Goal: Task Accomplishment & Management: Use online tool/utility

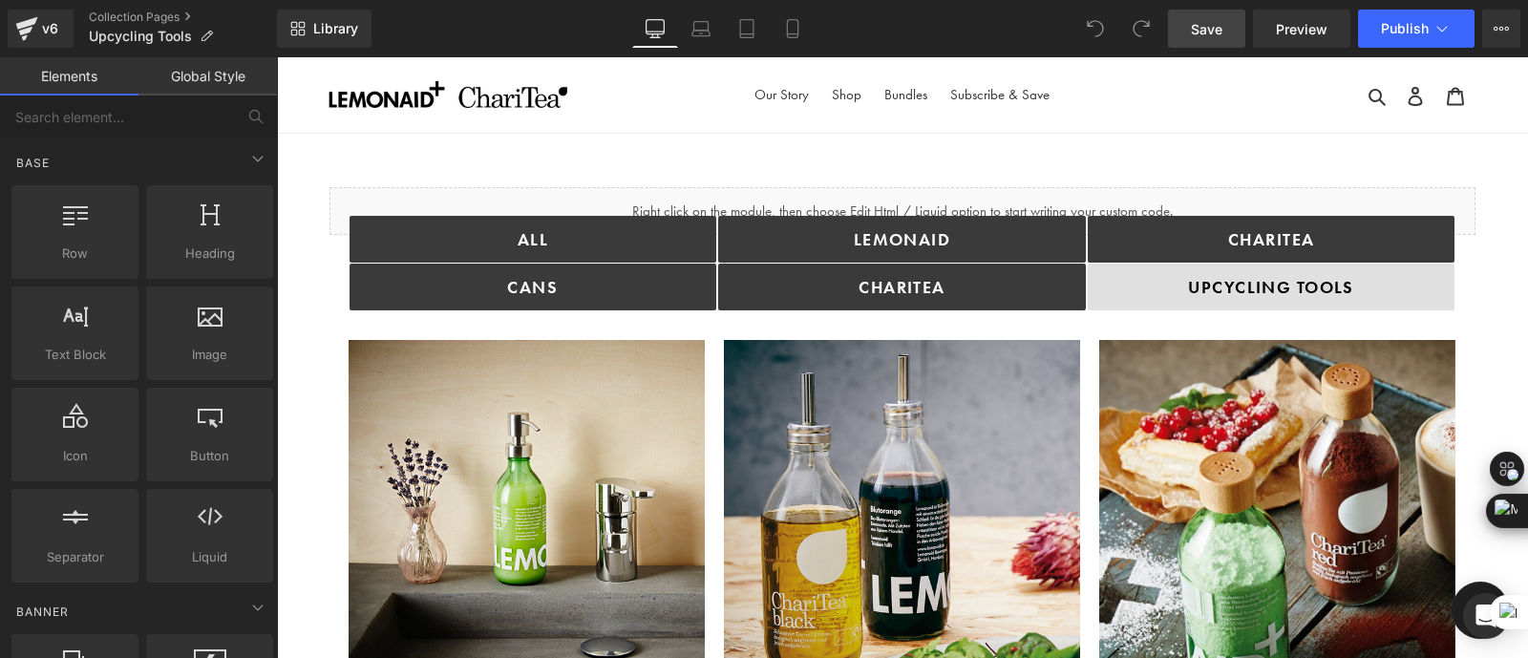
click at [1209, 24] on span "Save" at bounding box center [1207, 29] width 32 height 20
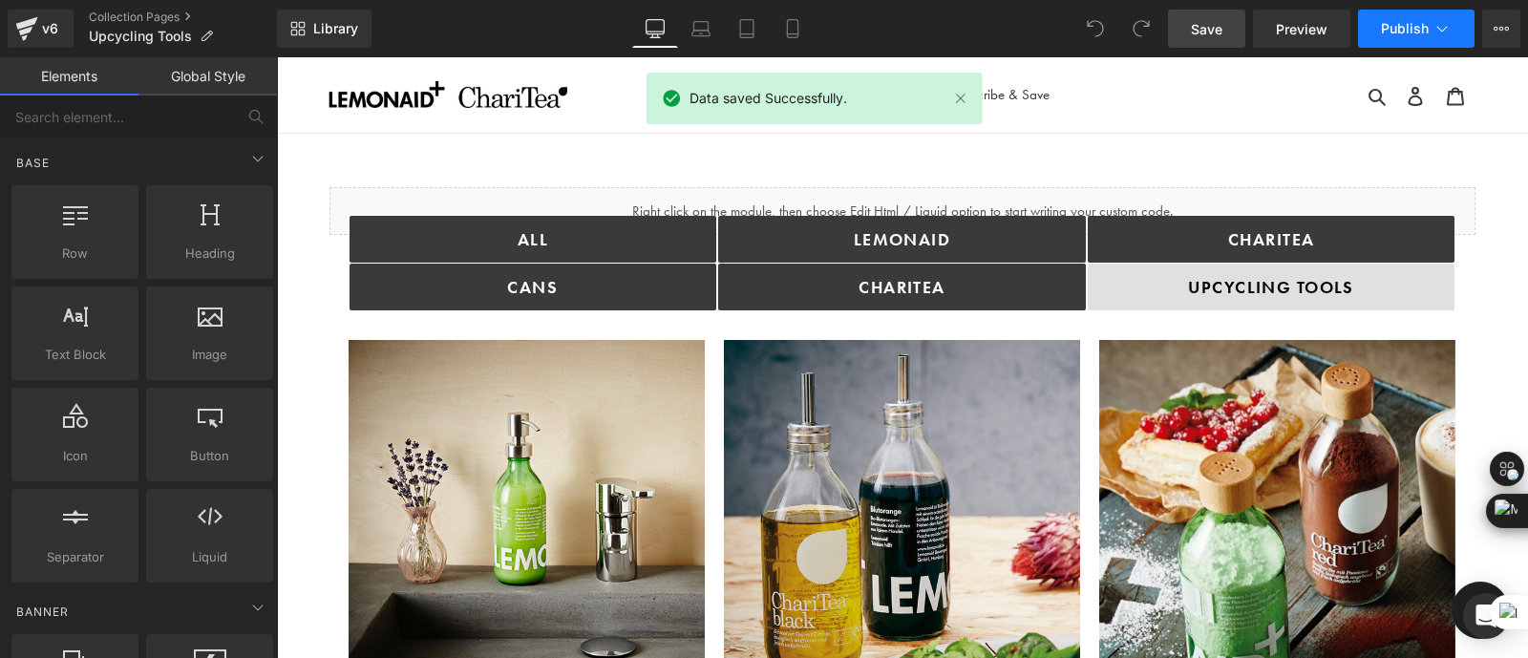
click at [1407, 23] on span "Publish" at bounding box center [1405, 28] width 48 height 15
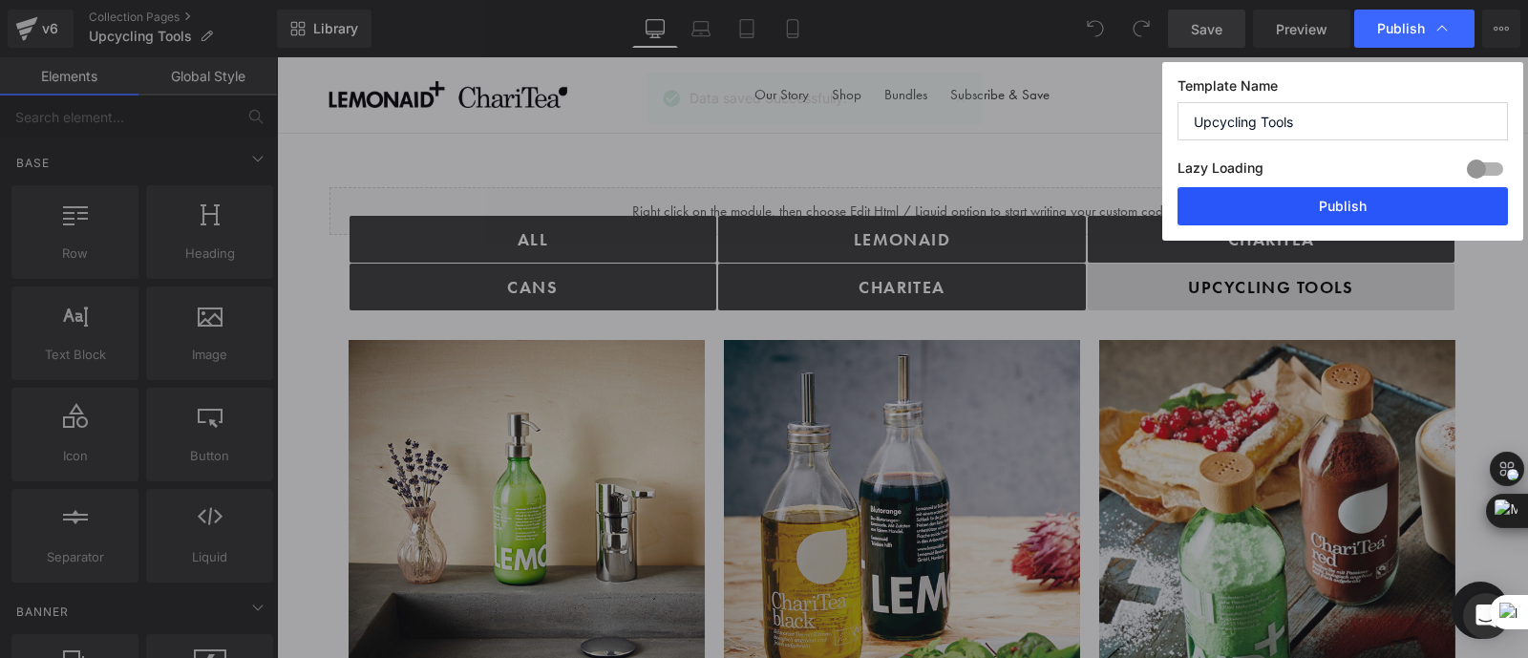
click at [1341, 201] on button "Publish" at bounding box center [1343, 206] width 330 height 38
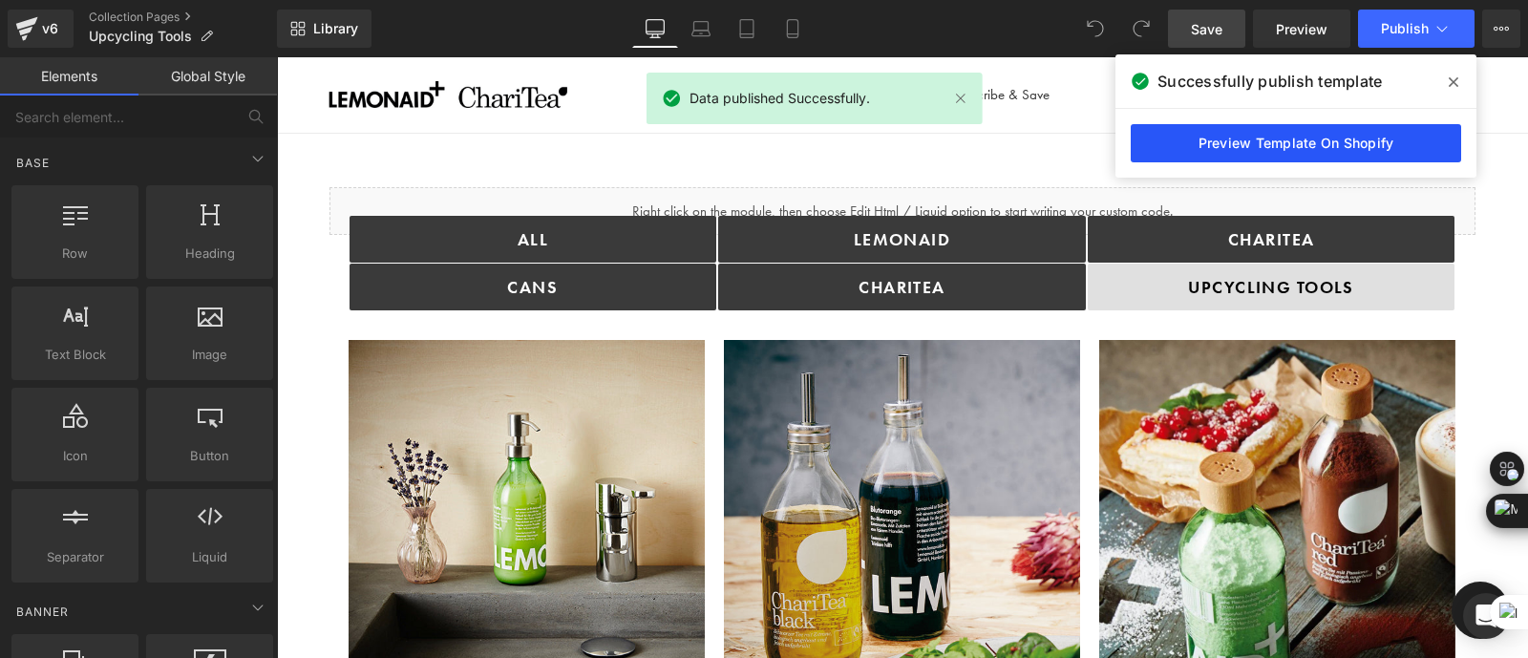
click at [1277, 151] on link "Preview Template On Shopify" at bounding box center [1296, 143] width 330 height 38
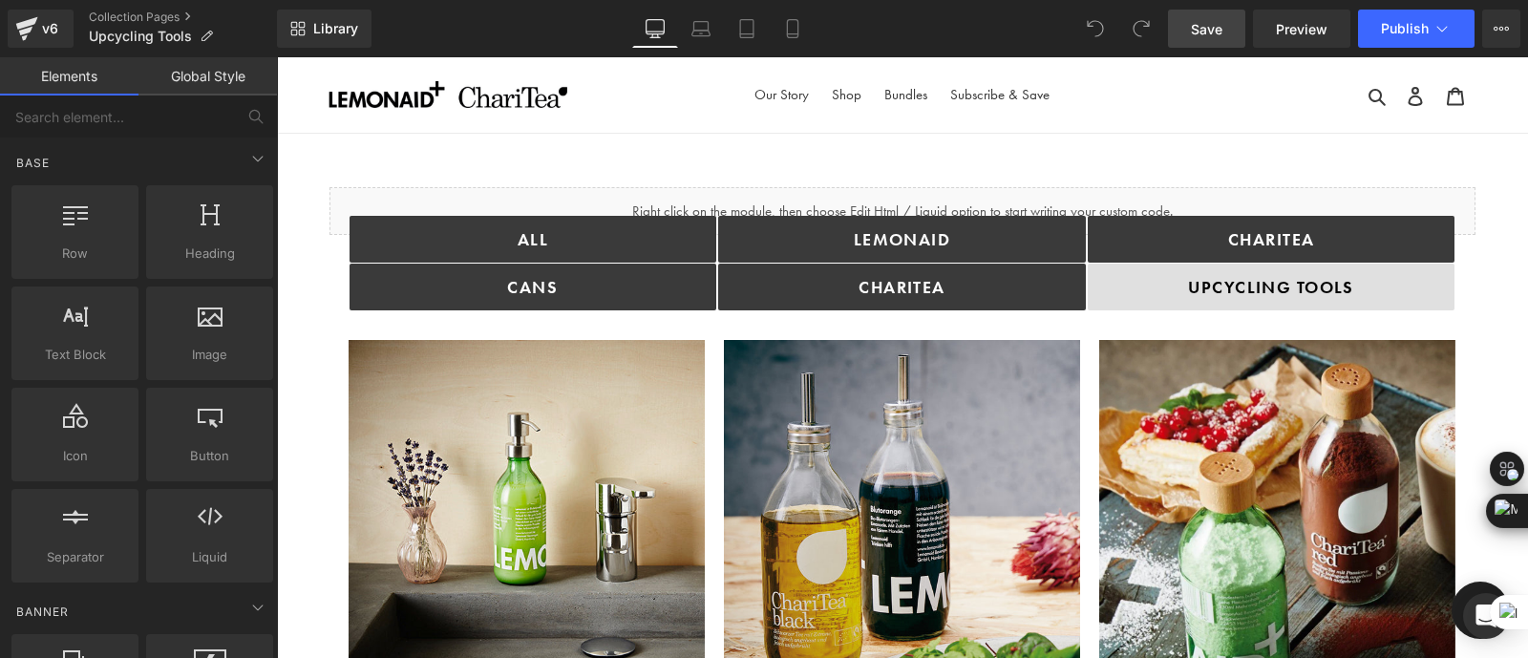
click at [129, 8] on div "v6 Collection Pages Upcycling Tools" at bounding box center [138, 28] width 277 height 57
click at [143, 15] on link "Collection Pages" at bounding box center [183, 17] width 188 height 15
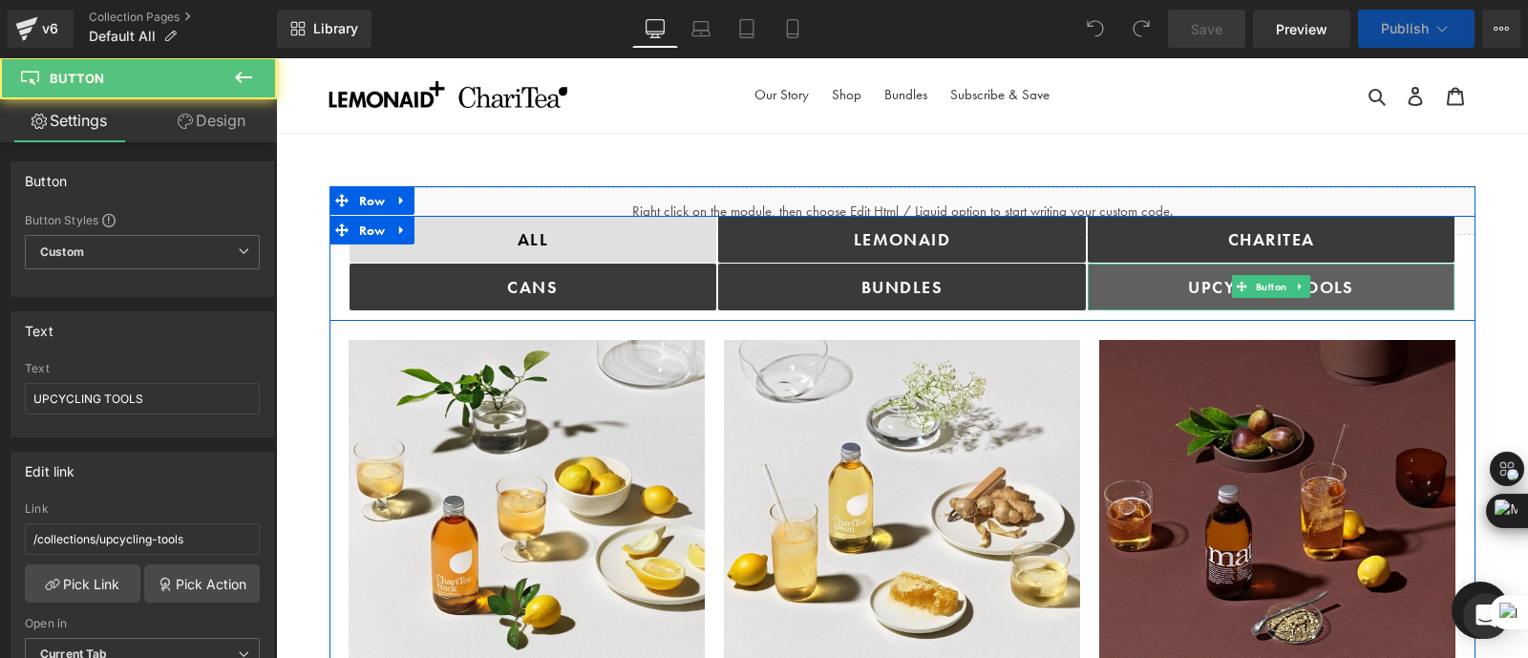
click at [1178, 277] on link "UPCYCLING TOOLS" at bounding box center [1272, 287] width 368 height 47
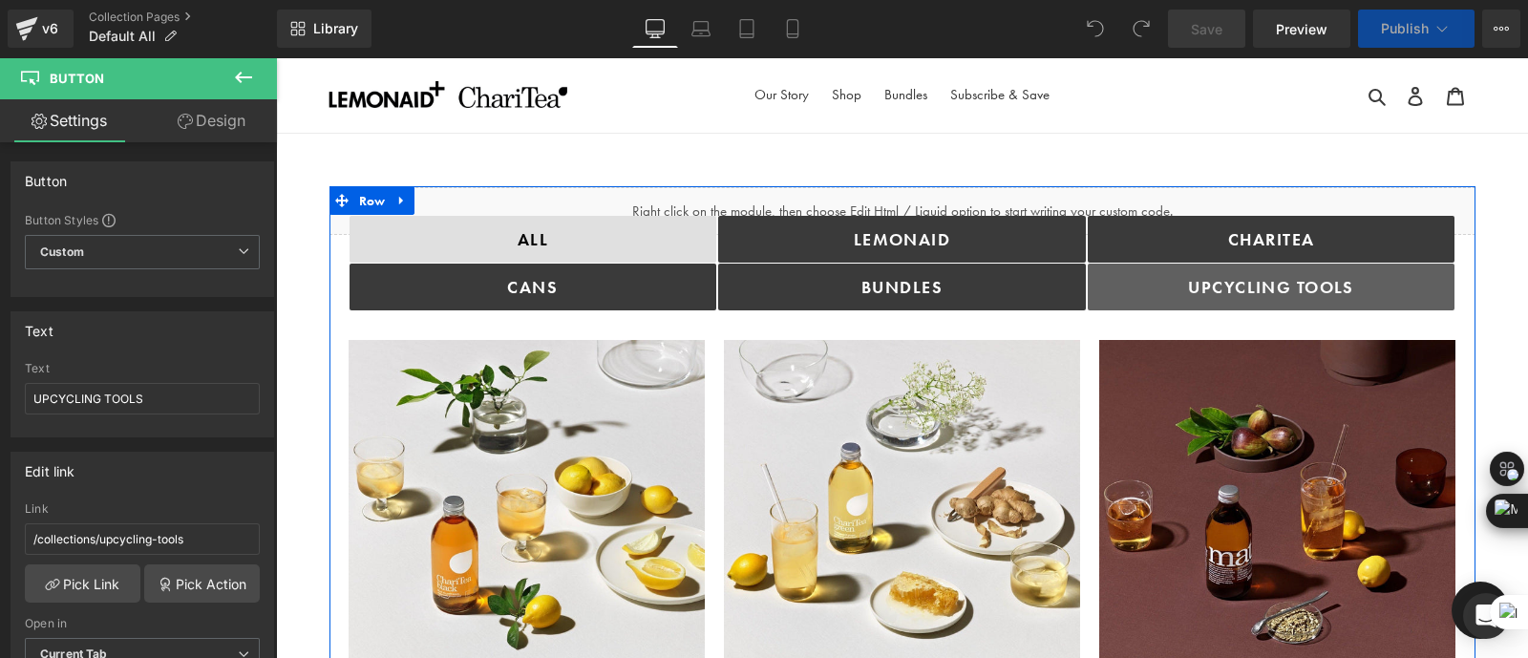
click at [1141, 281] on link "UPCYCLING TOOLS" at bounding box center [1272, 287] width 368 height 47
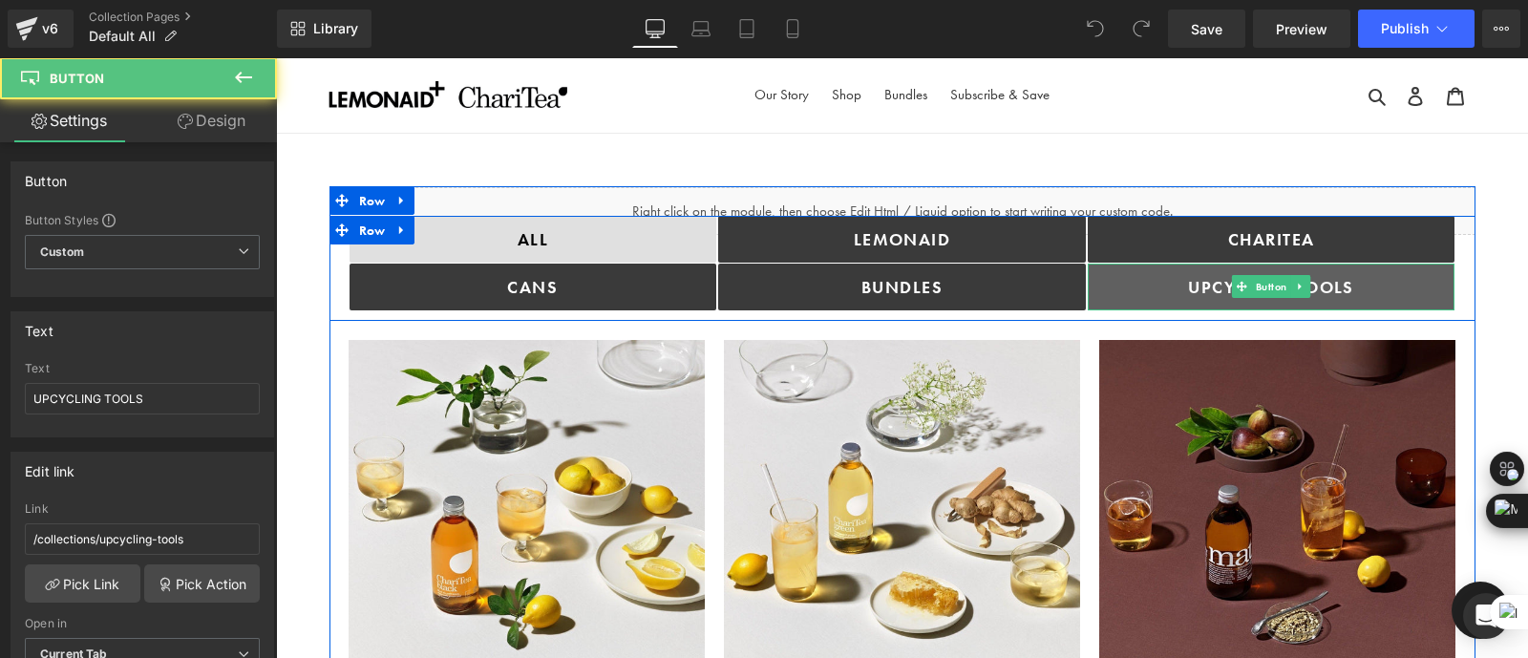
click at [1188, 291] on span "UPCYCLING TOOLS" at bounding box center [1271, 287] width 166 height 22
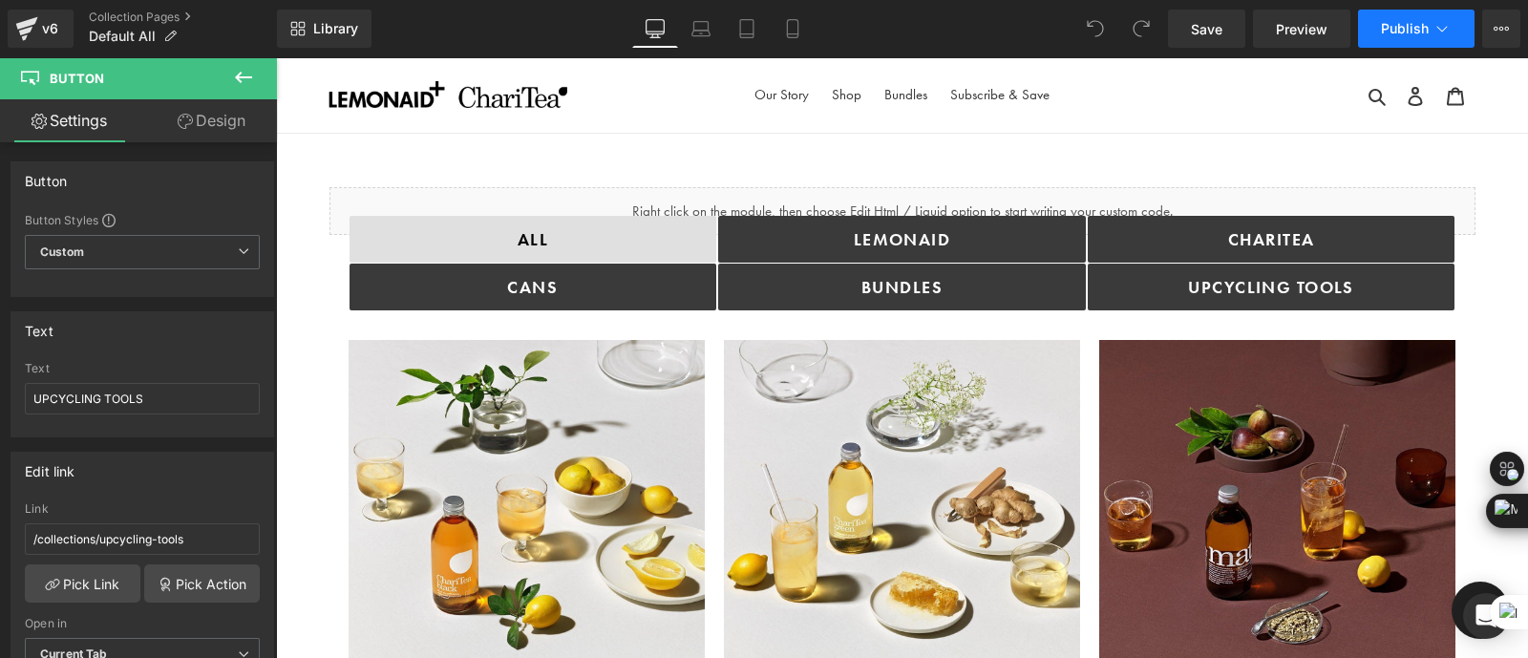
click at [1414, 45] on button "Publish" at bounding box center [1416, 29] width 117 height 38
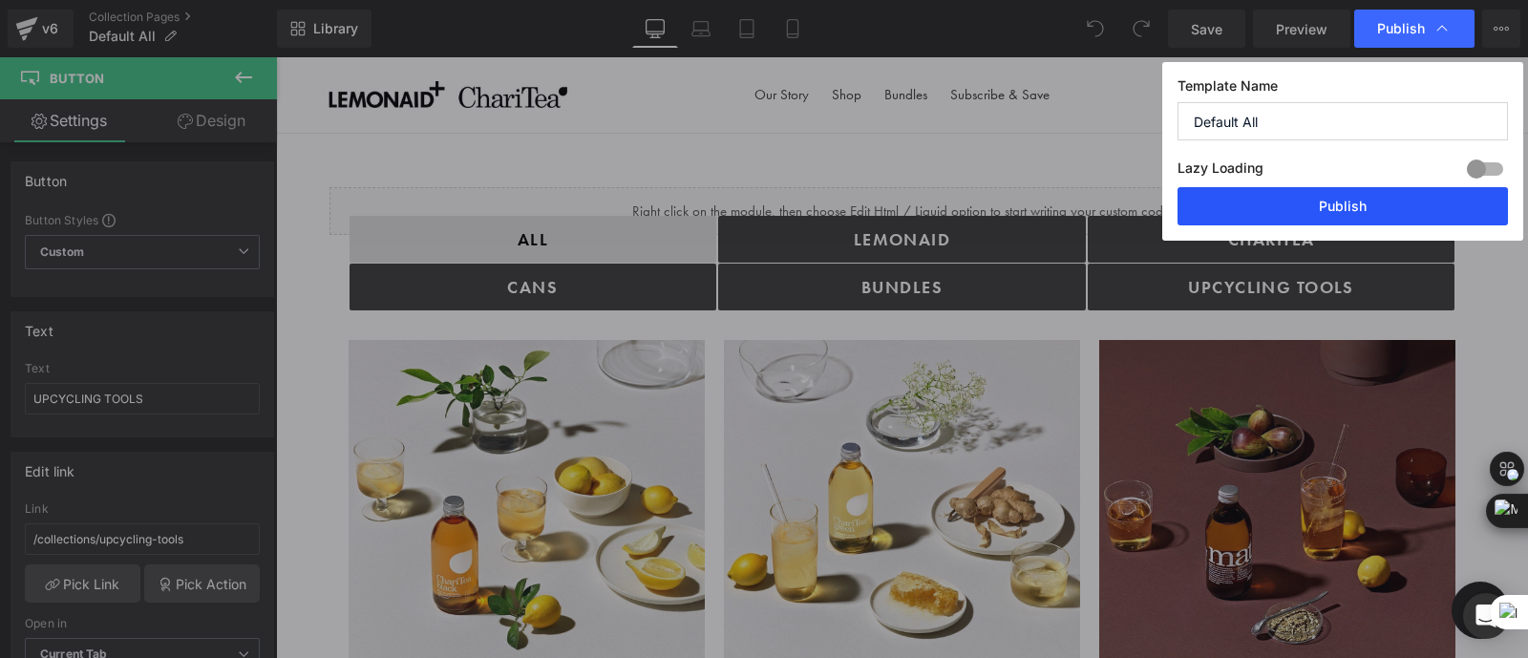
click at [1325, 206] on button "Publish" at bounding box center [1343, 206] width 330 height 38
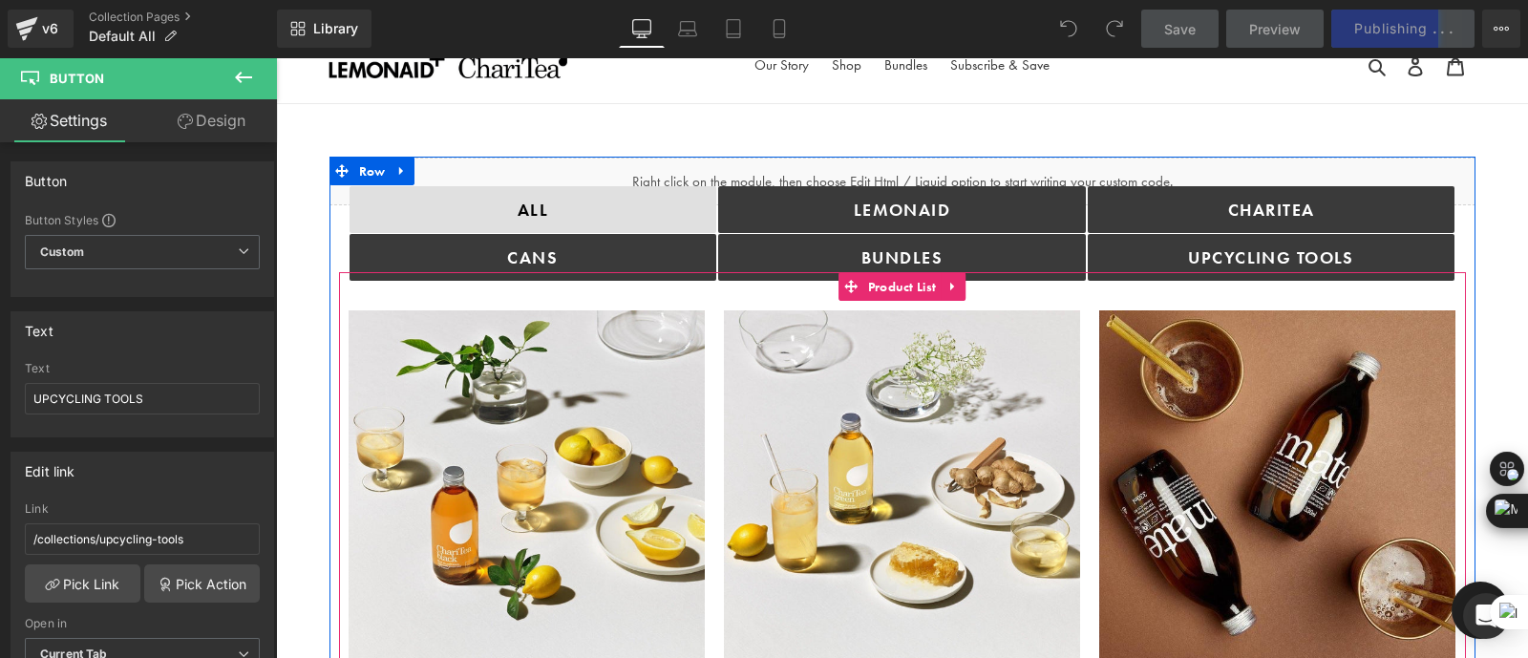
scroll to position [28, 0]
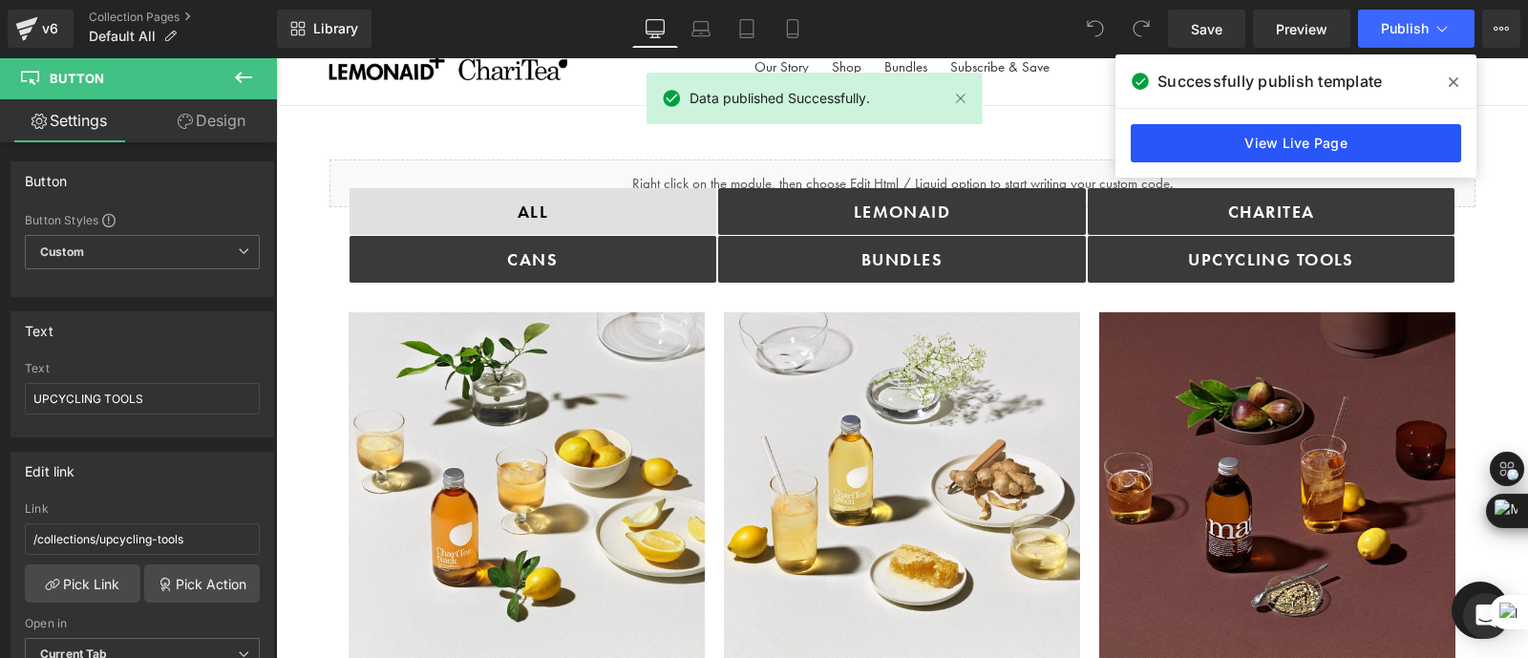
click at [1270, 131] on link "View Live Page" at bounding box center [1296, 143] width 330 height 38
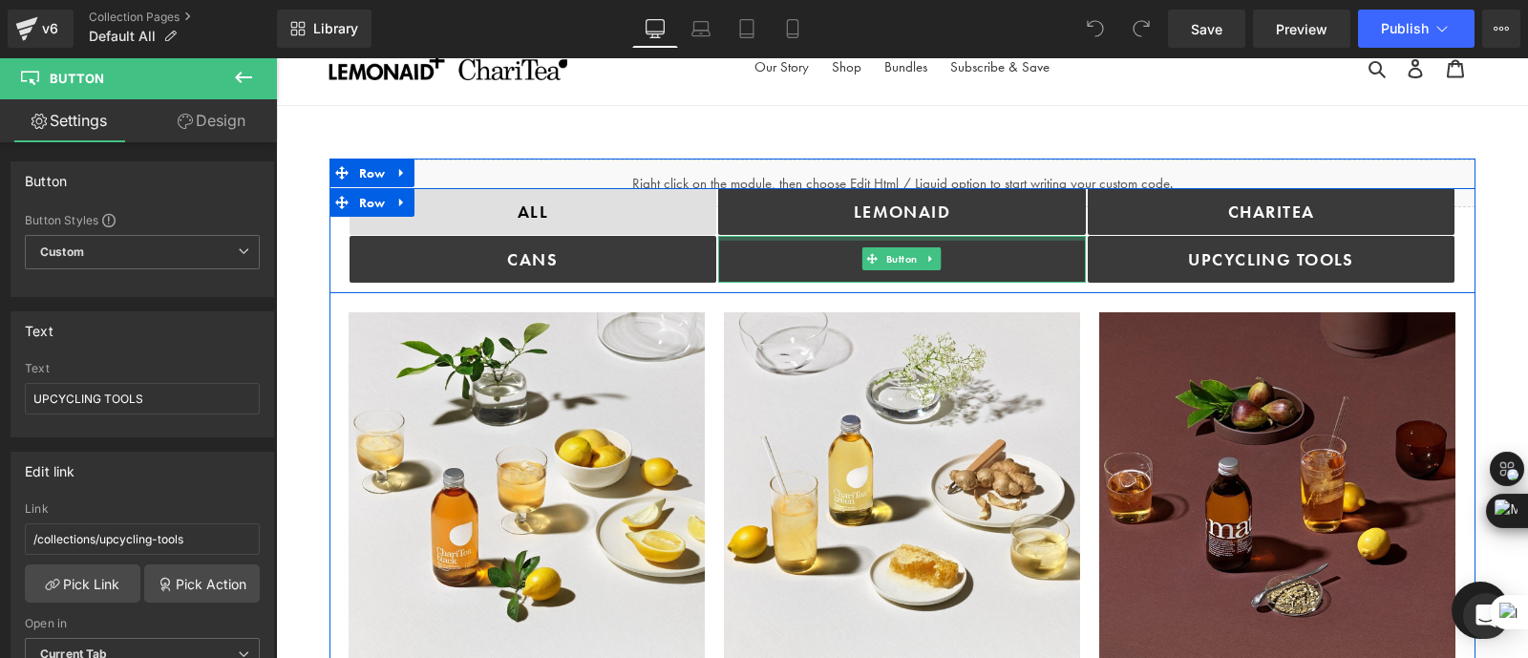
click at [993, 236] on div at bounding box center [902, 238] width 368 height 5
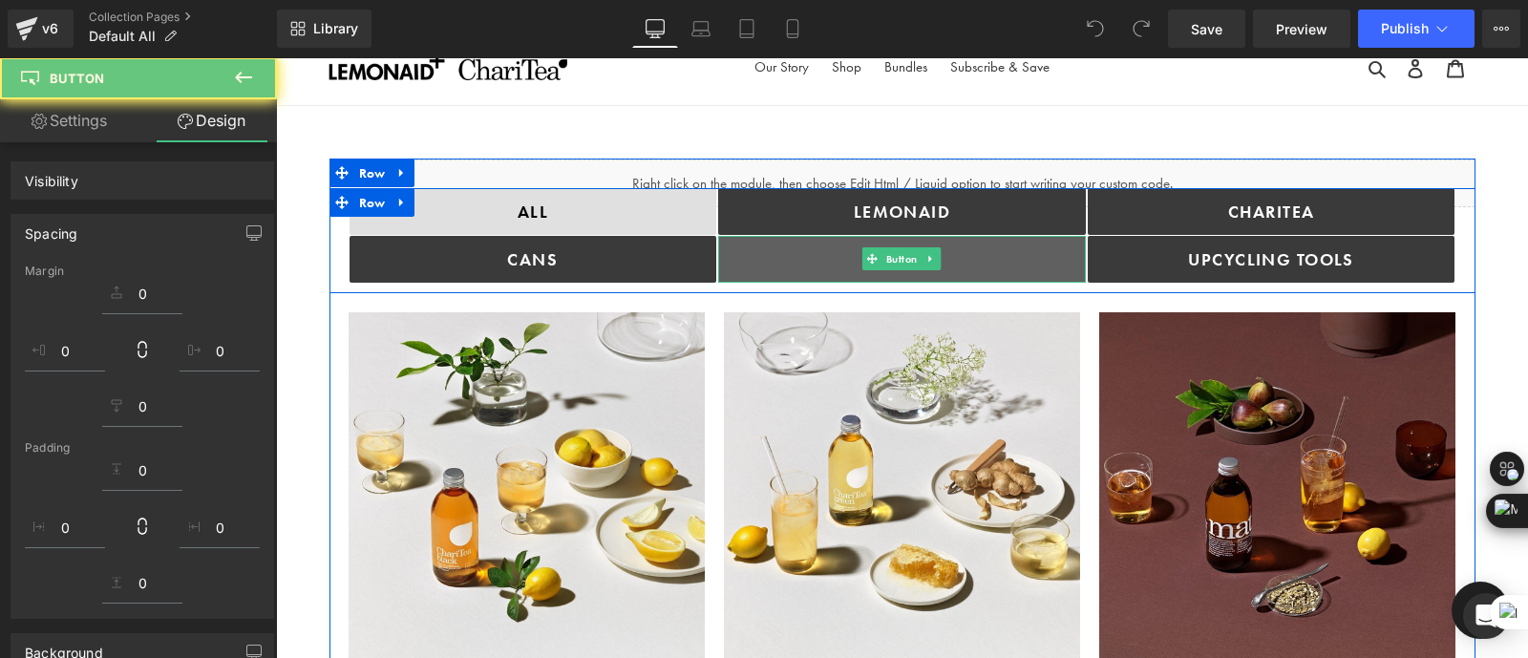
click at [997, 260] on link "bundles" at bounding box center [902, 259] width 368 height 47
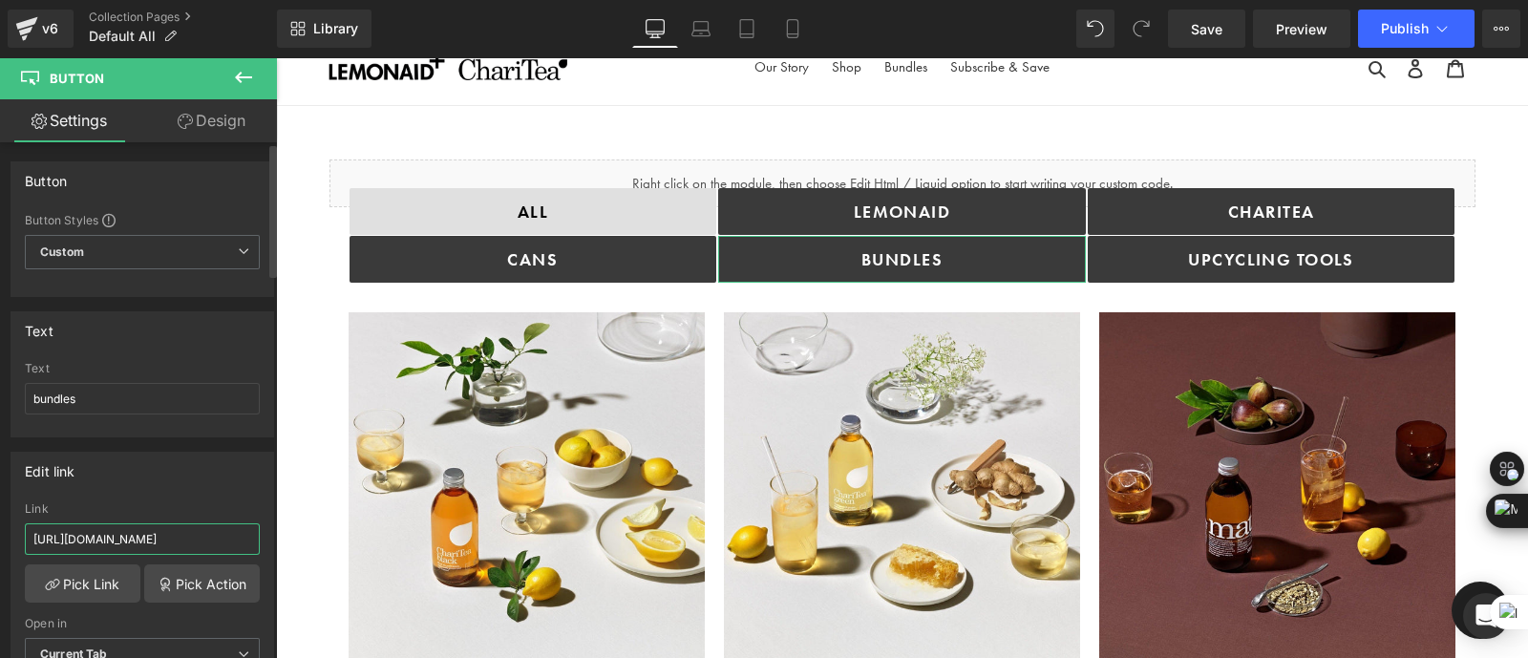
click at [181, 536] on input "https://drinkinghelps.co.uk/collections/bundles?_ab=0&key=1757347954544&view=ge…" at bounding box center [142, 539] width 235 height 32
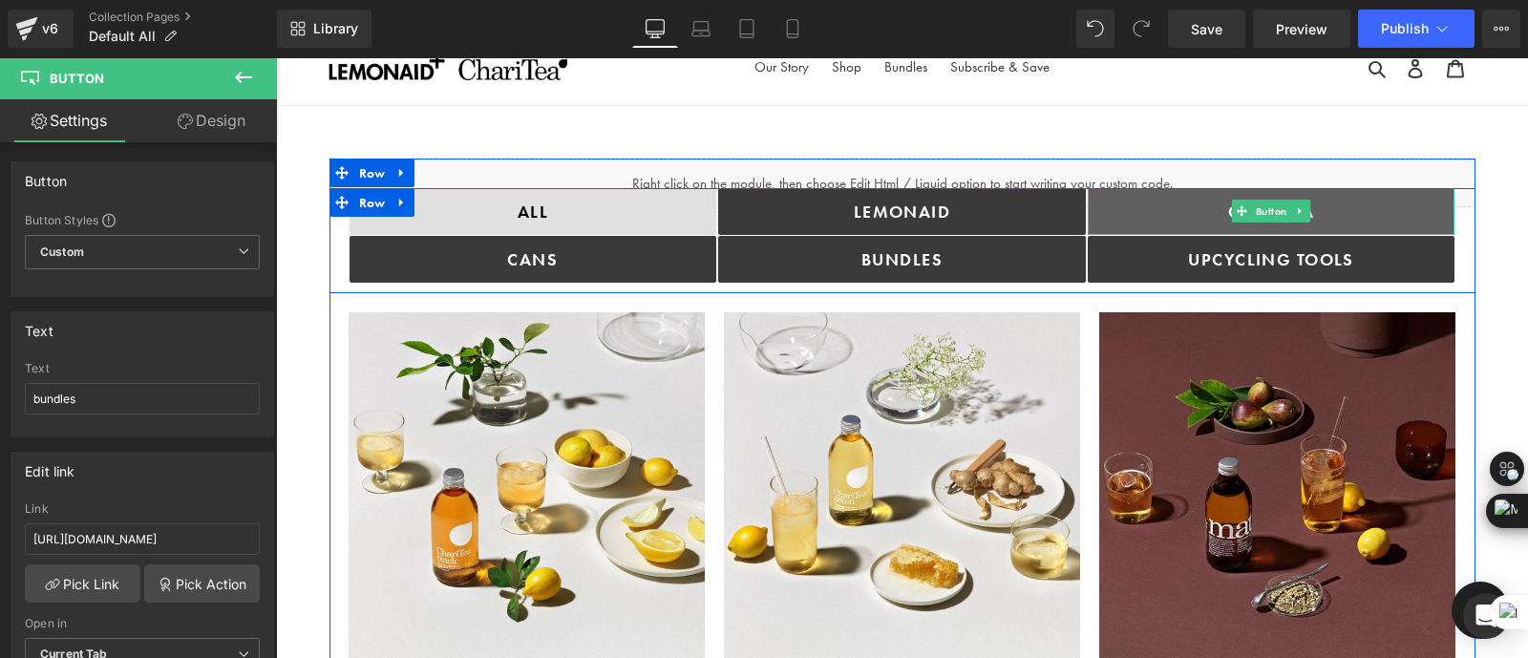
click at [1168, 207] on link "ChariTea" at bounding box center [1272, 211] width 368 height 47
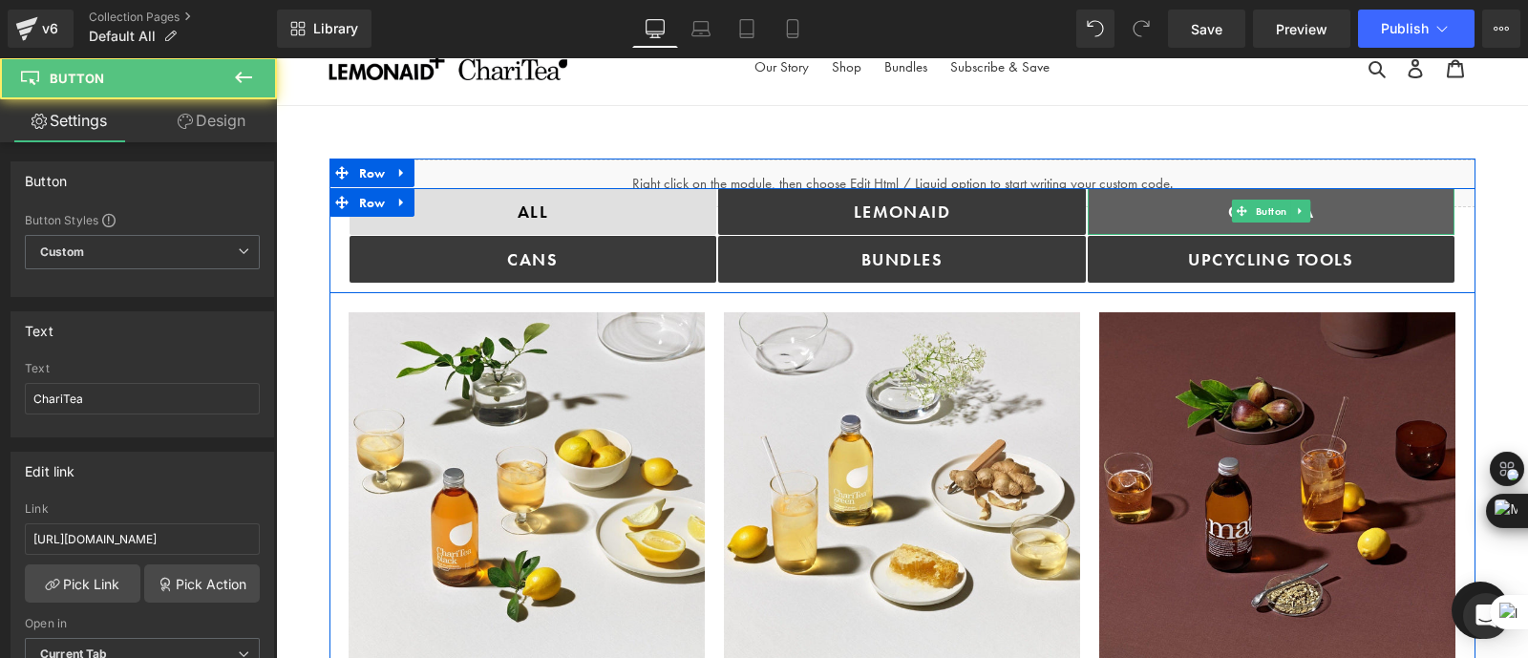
click at [1163, 207] on link "ChariTea" at bounding box center [1272, 211] width 368 height 47
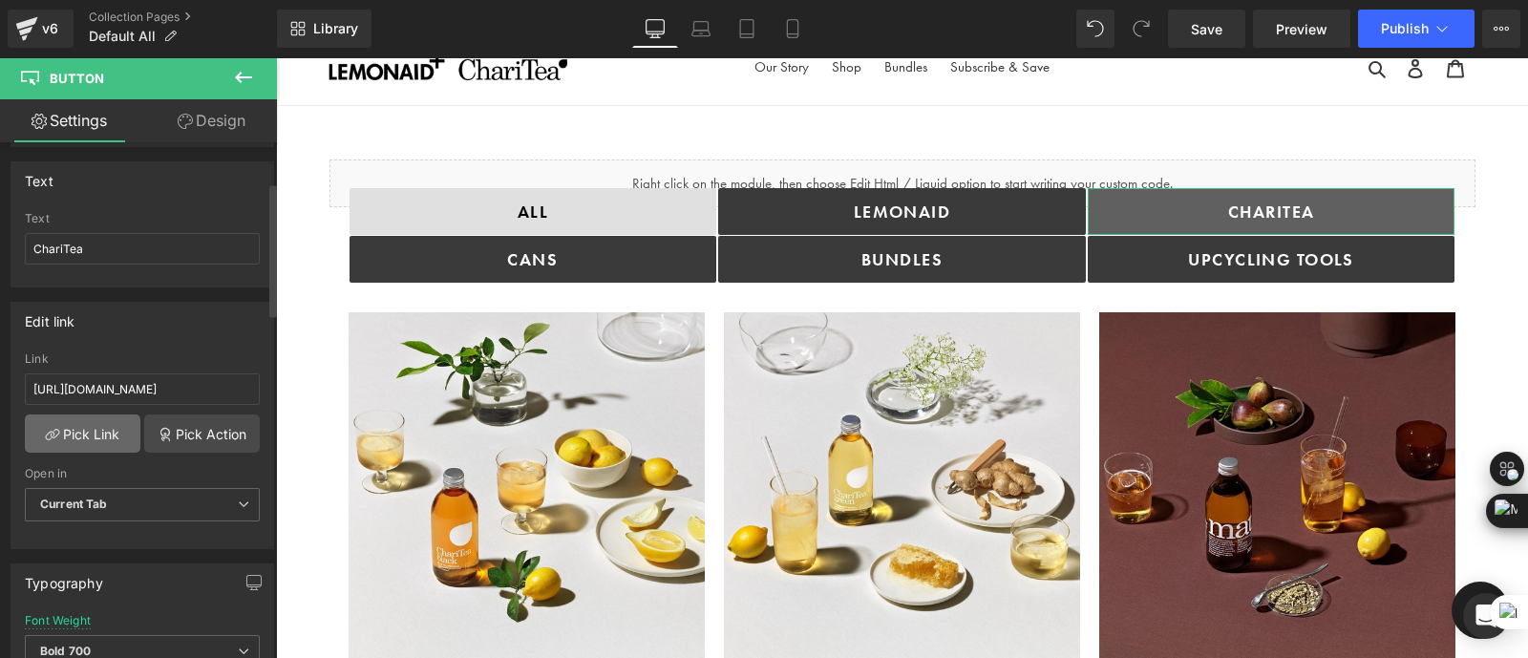
scroll to position [152, 0]
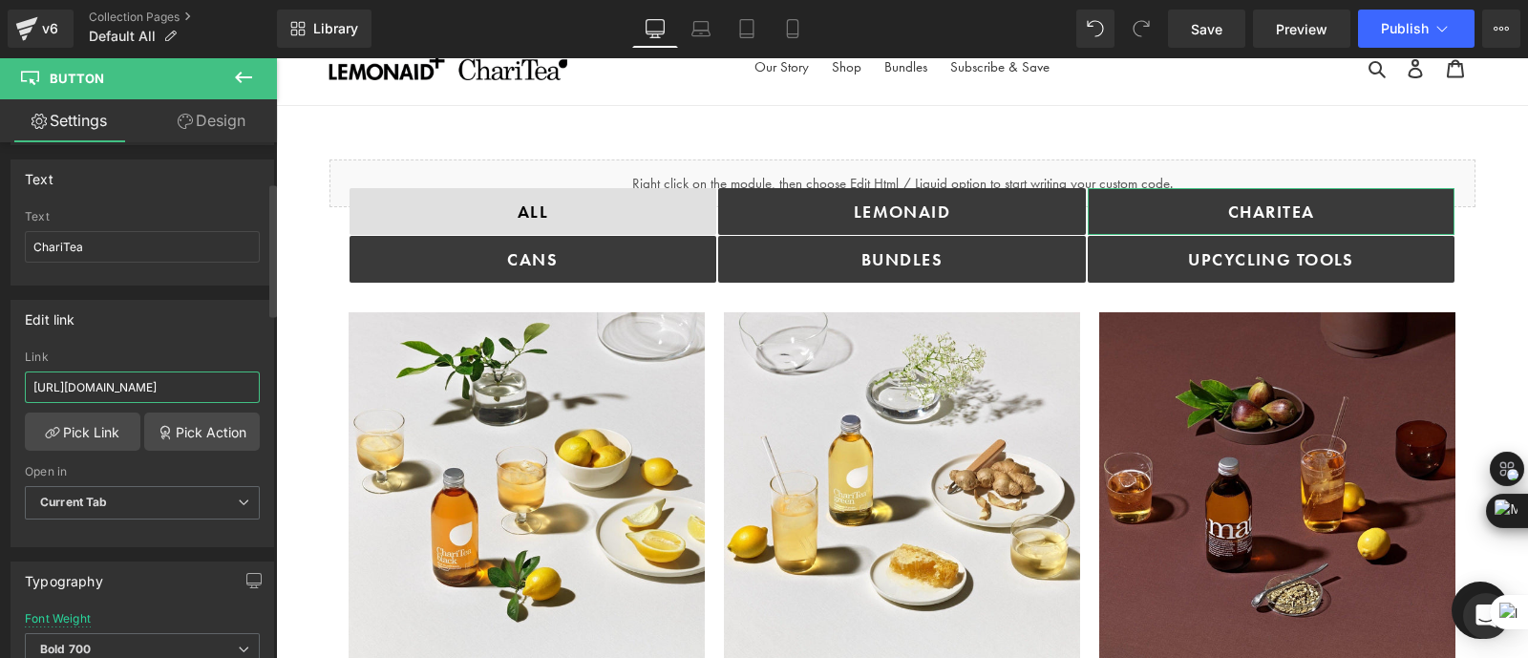
click at [121, 389] on input "https://drinkinghelps.co.uk/collections/charitea?_ab=0&key=1756480998050&view=g…" at bounding box center [142, 387] width 235 height 32
type input "https://drinkinghelps.co.uk/collections/charitea?_ab=0&key=1756480998050&view=g…"
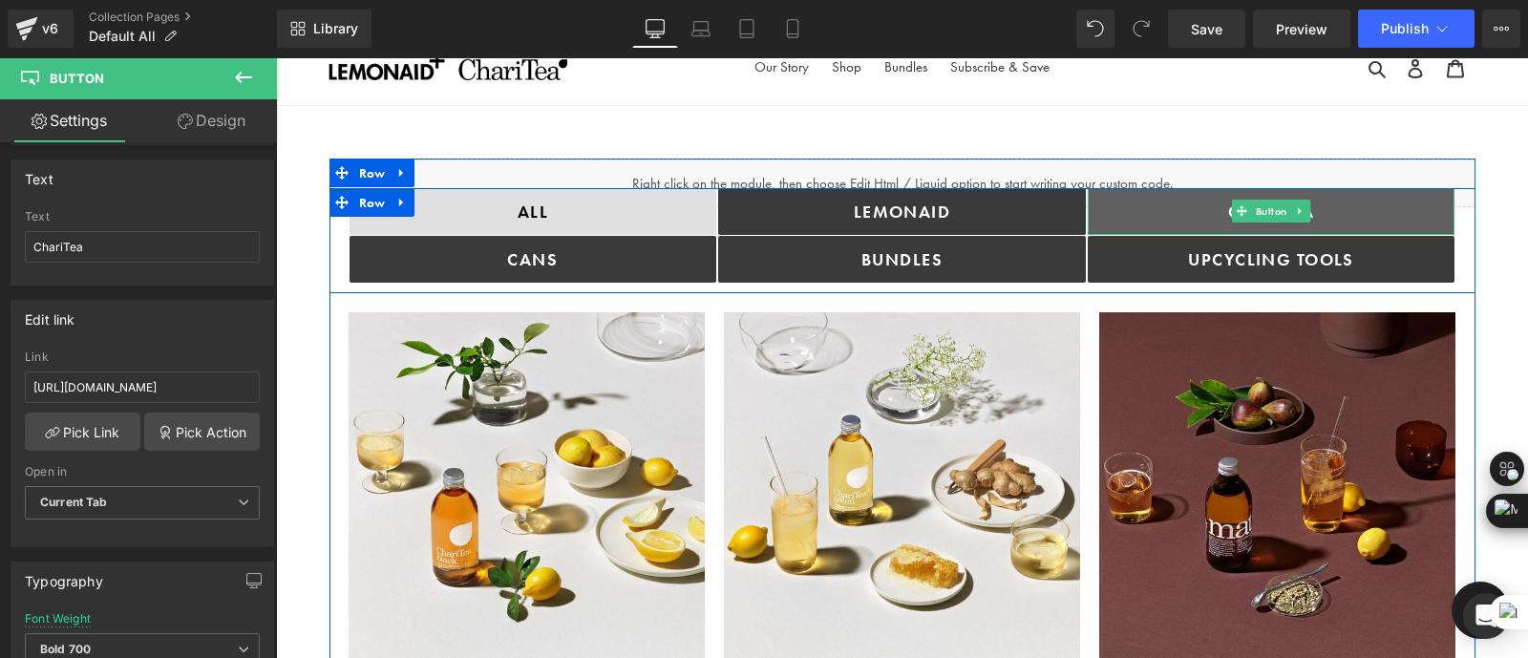
click at [1168, 196] on link "ChariTea" at bounding box center [1272, 211] width 368 height 47
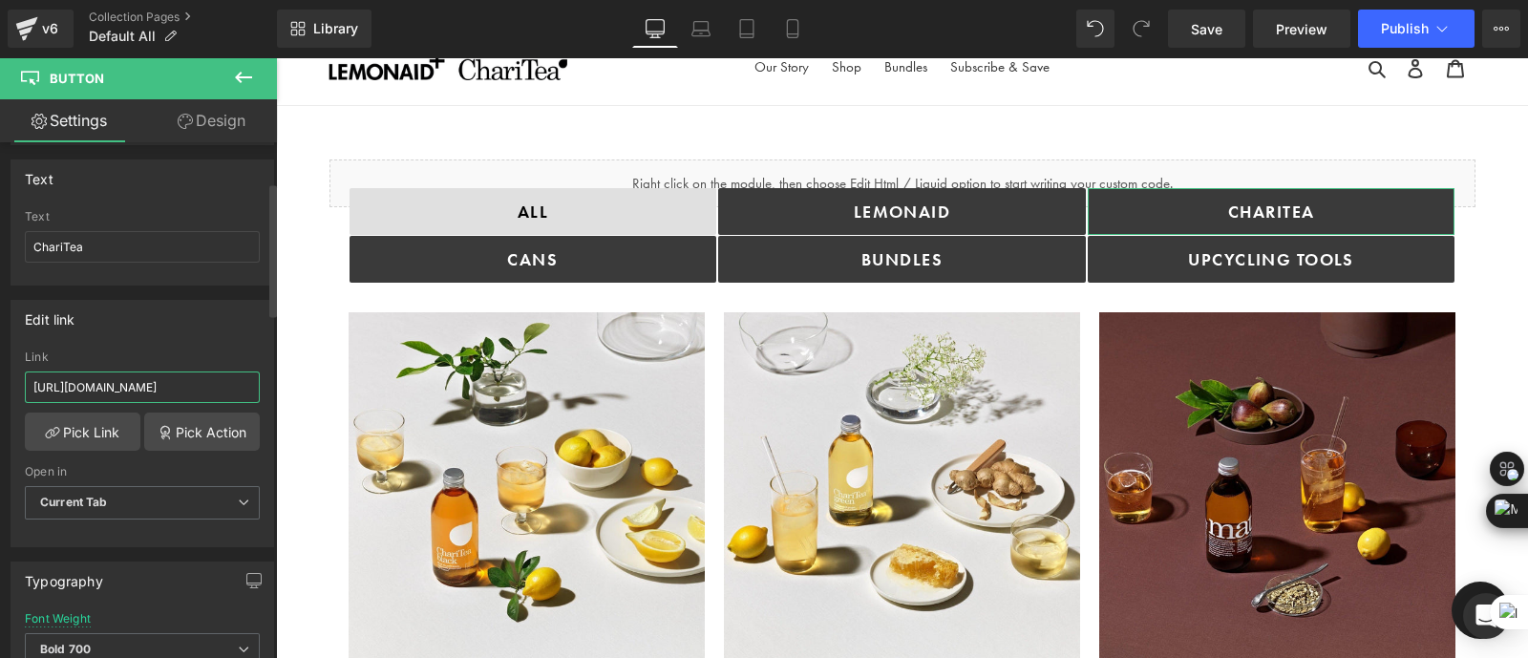
click at [210, 381] on input "https://drinkinghelps.co.uk/collections/charitea?_ab=0&key=1756480998050&view=g…" at bounding box center [142, 387] width 235 height 32
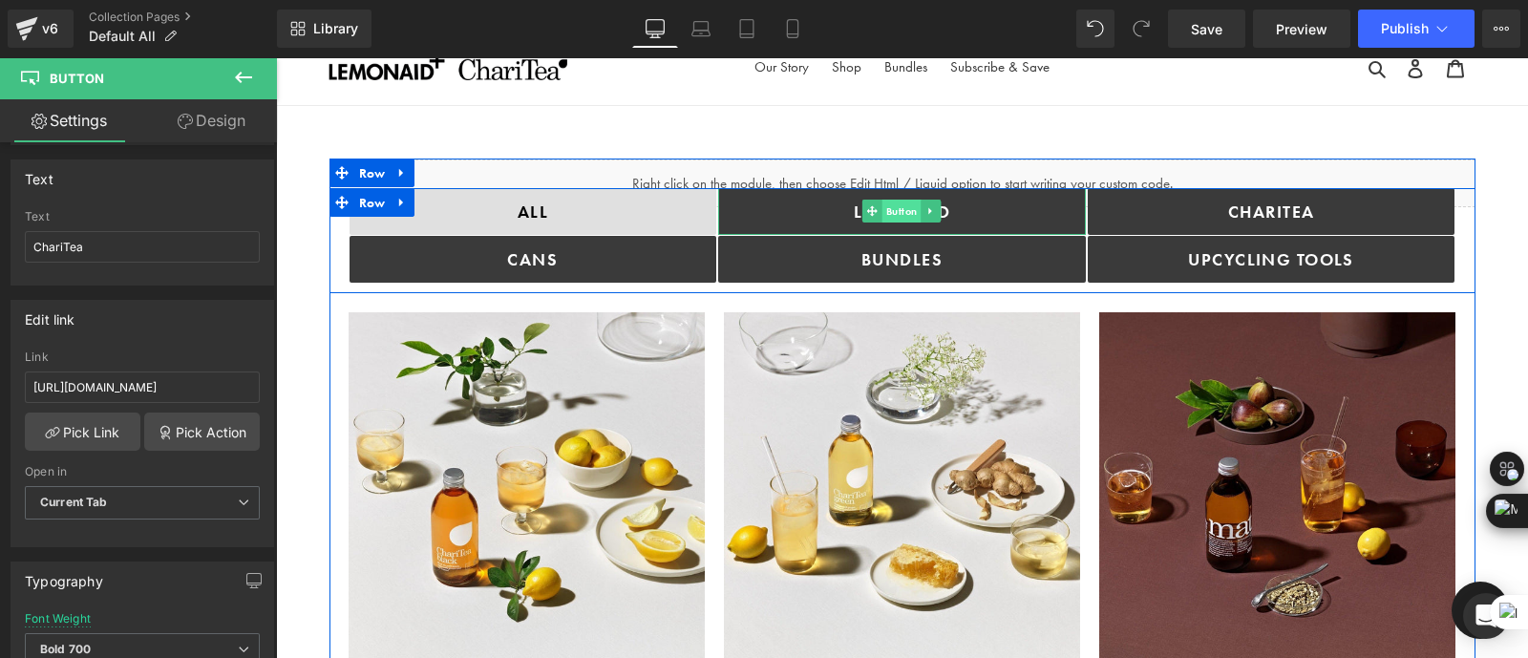
click at [888, 200] on span "Button" at bounding box center [901, 211] width 39 height 23
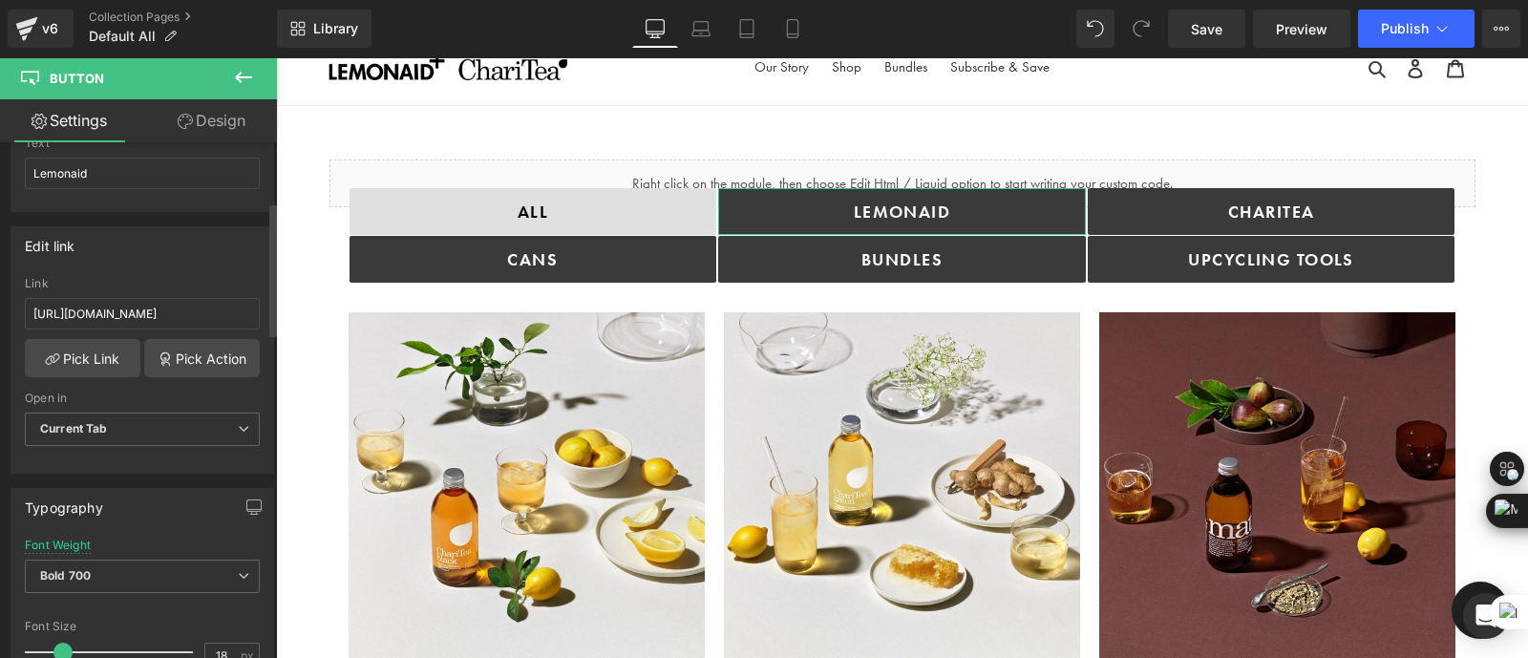
scroll to position [226, 0]
click at [181, 300] on input "https://drinkinghelps.co.uk/collections/lemonaid-soft-drinks?_ab=0&key=17564807…" at bounding box center [142, 313] width 235 height 32
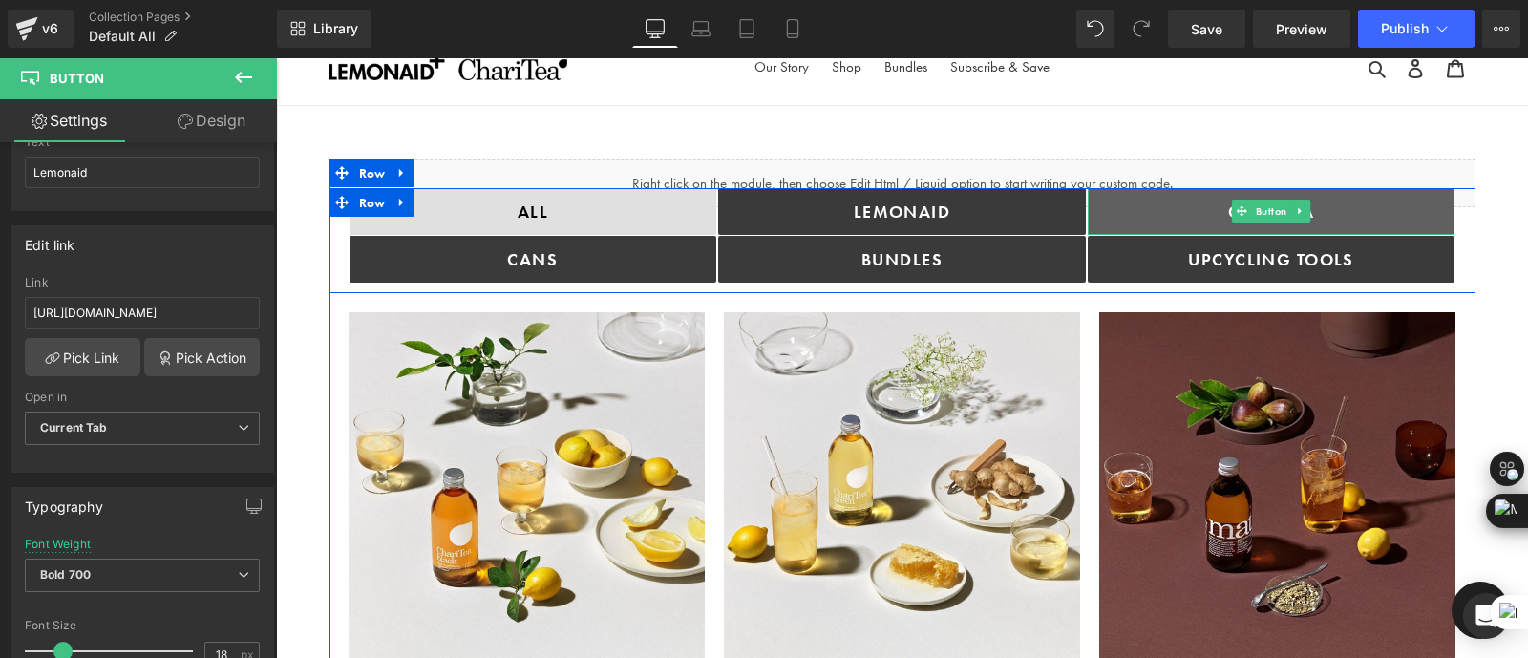
click at [1159, 208] on link "ChariTea" at bounding box center [1272, 211] width 368 height 47
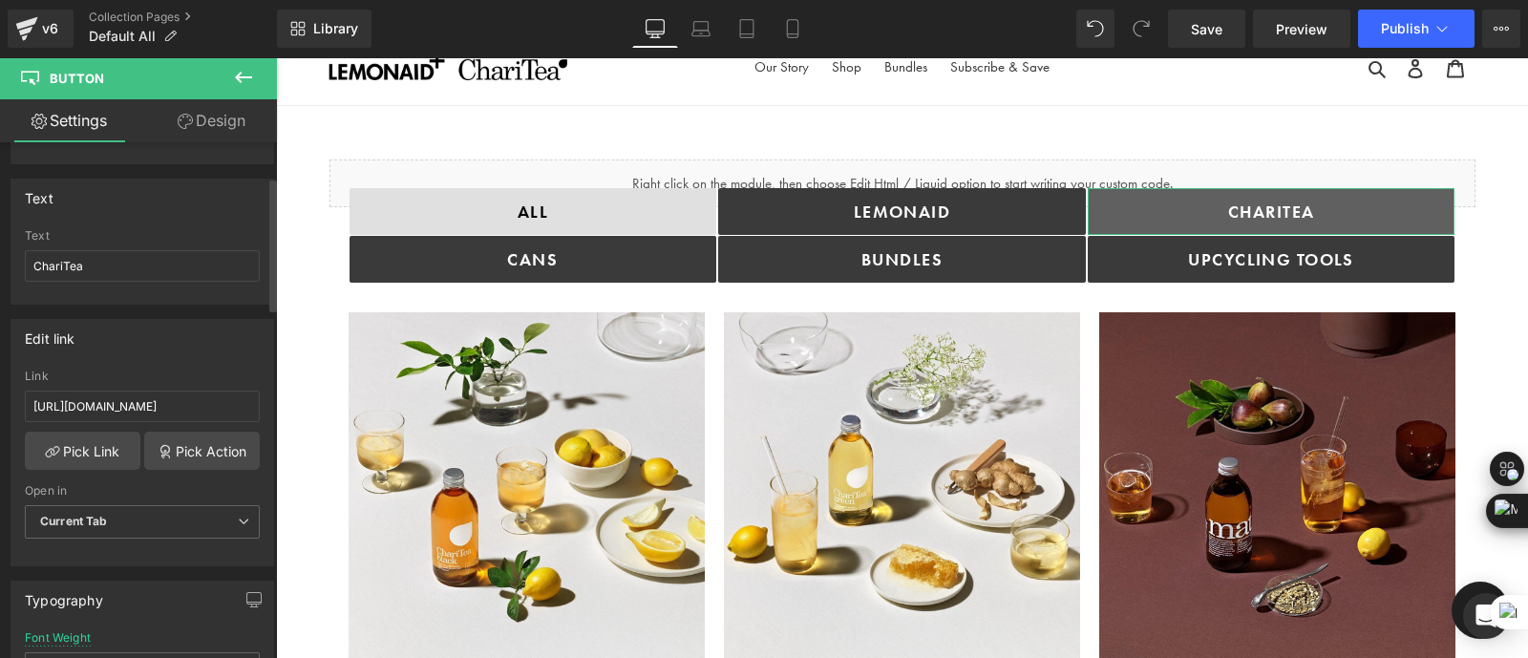
scroll to position [135, 0]
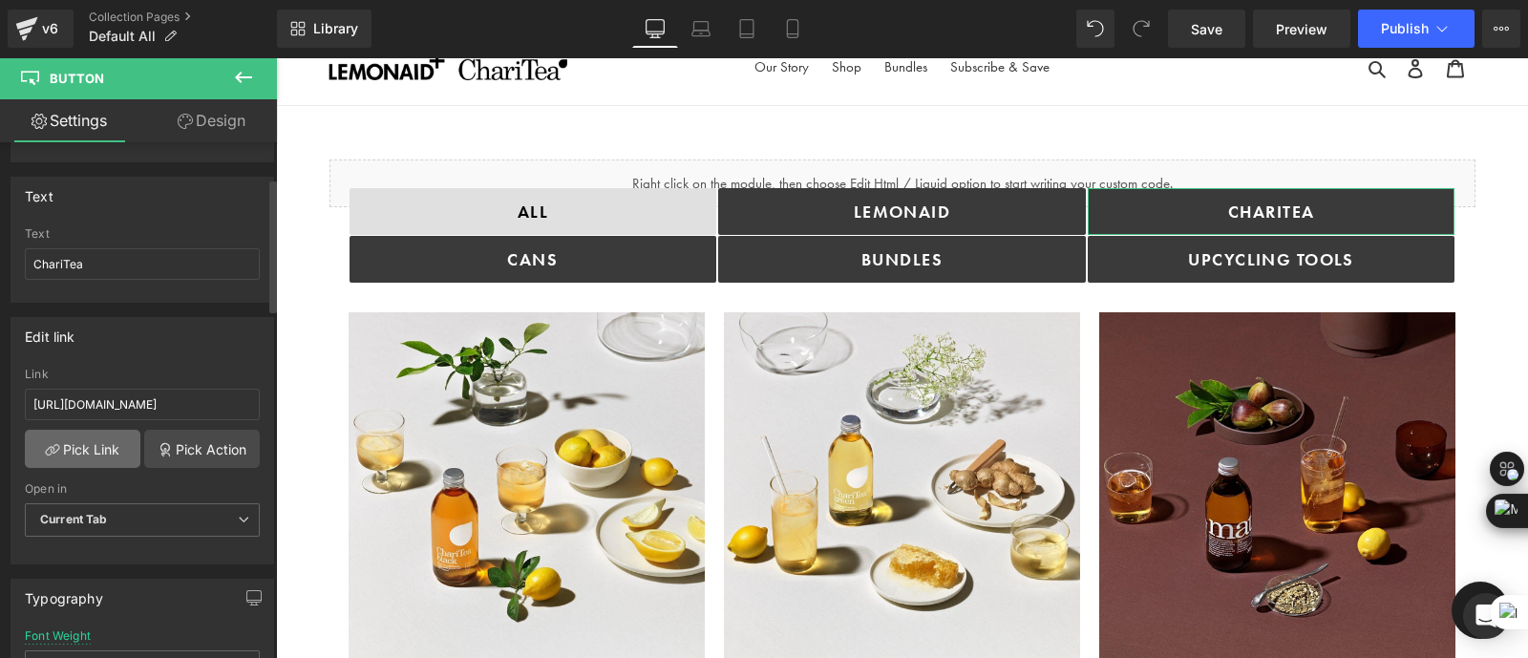
click at [87, 452] on link "Pick Link" at bounding box center [83, 449] width 116 height 38
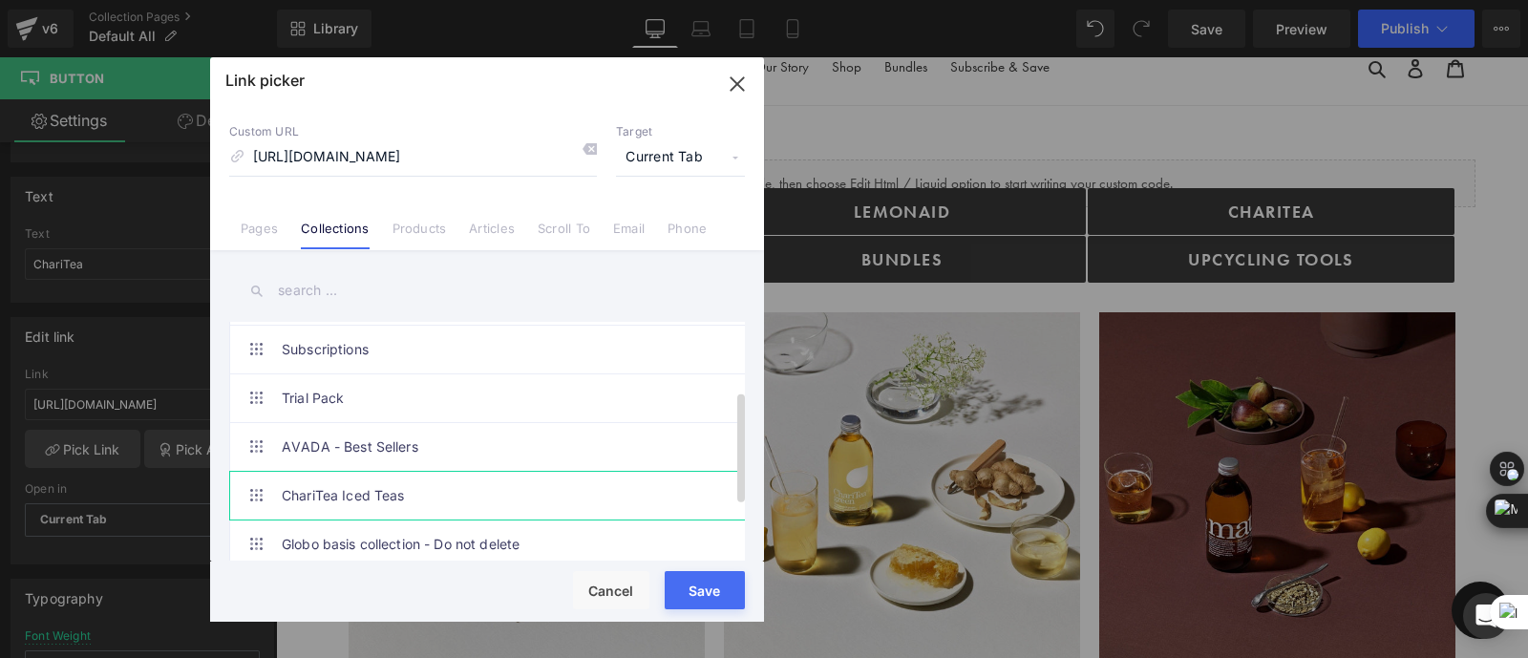
click at [365, 490] on link "ChariTea Iced Teas" at bounding box center [492, 496] width 420 height 48
type input "/collections/charitea"
click at [716, 591] on div "Loading Product Data" at bounding box center [764, 582] width 138 height 21
click at [707, 589] on div "Loading Product Data" at bounding box center [764, 582] width 138 height 21
click at [696, 595] on button "Save" at bounding box center [705, 590] width 80 height 38
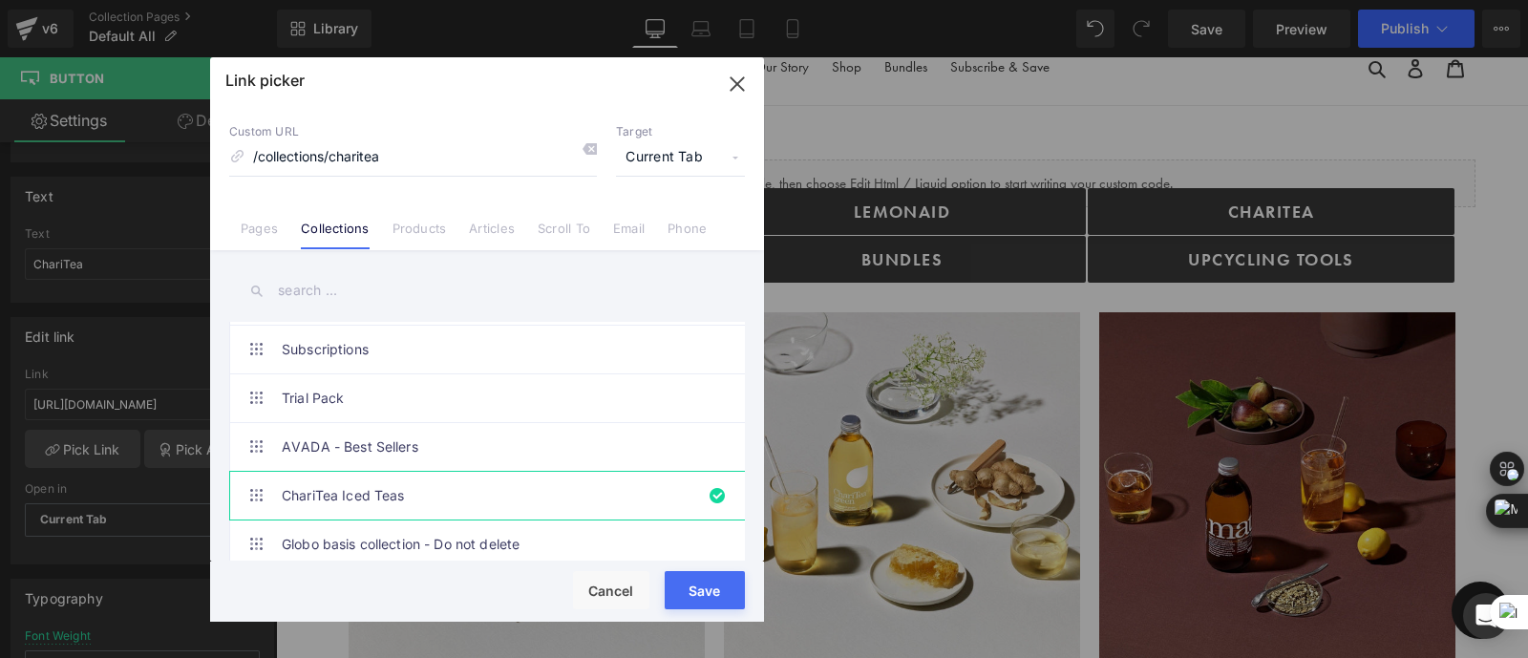
type input "/collections/charitea"
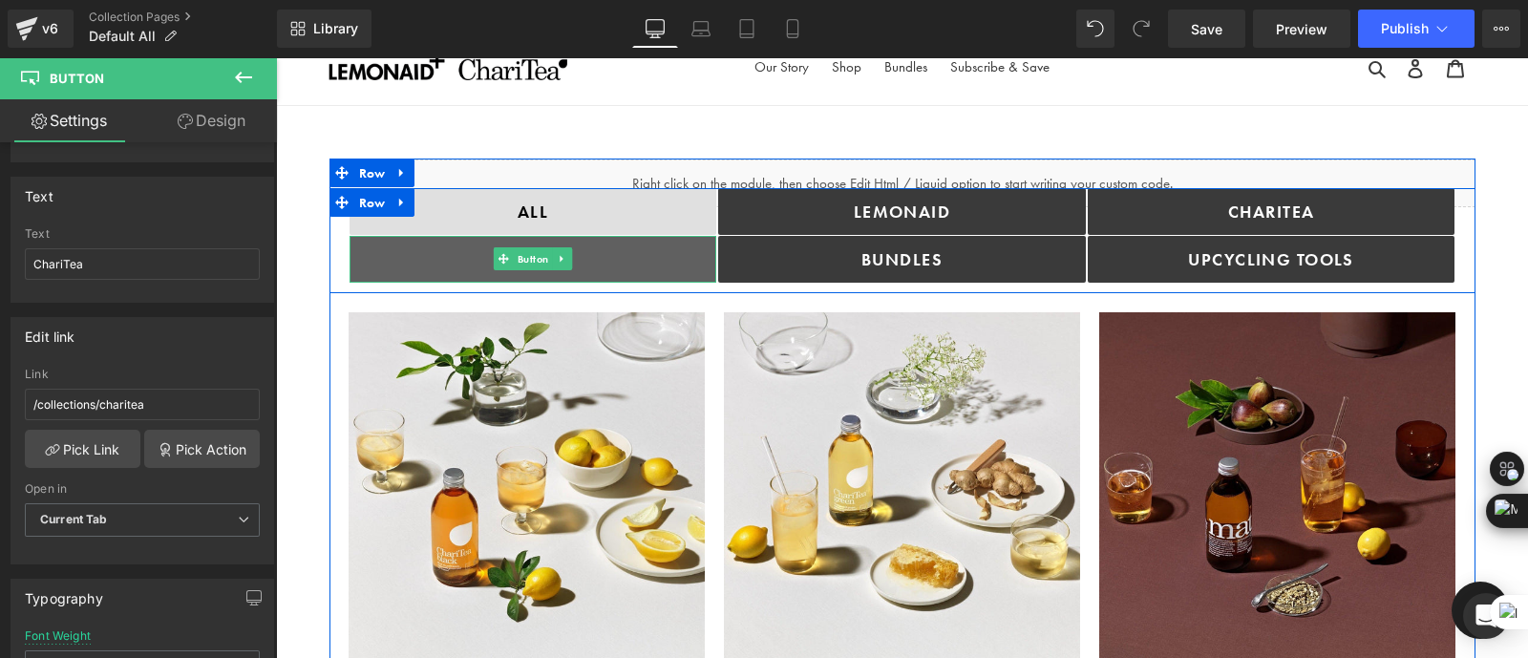
click at [616, 255] on link "cANS" at bounding box center [534, 259] width 368 height 47
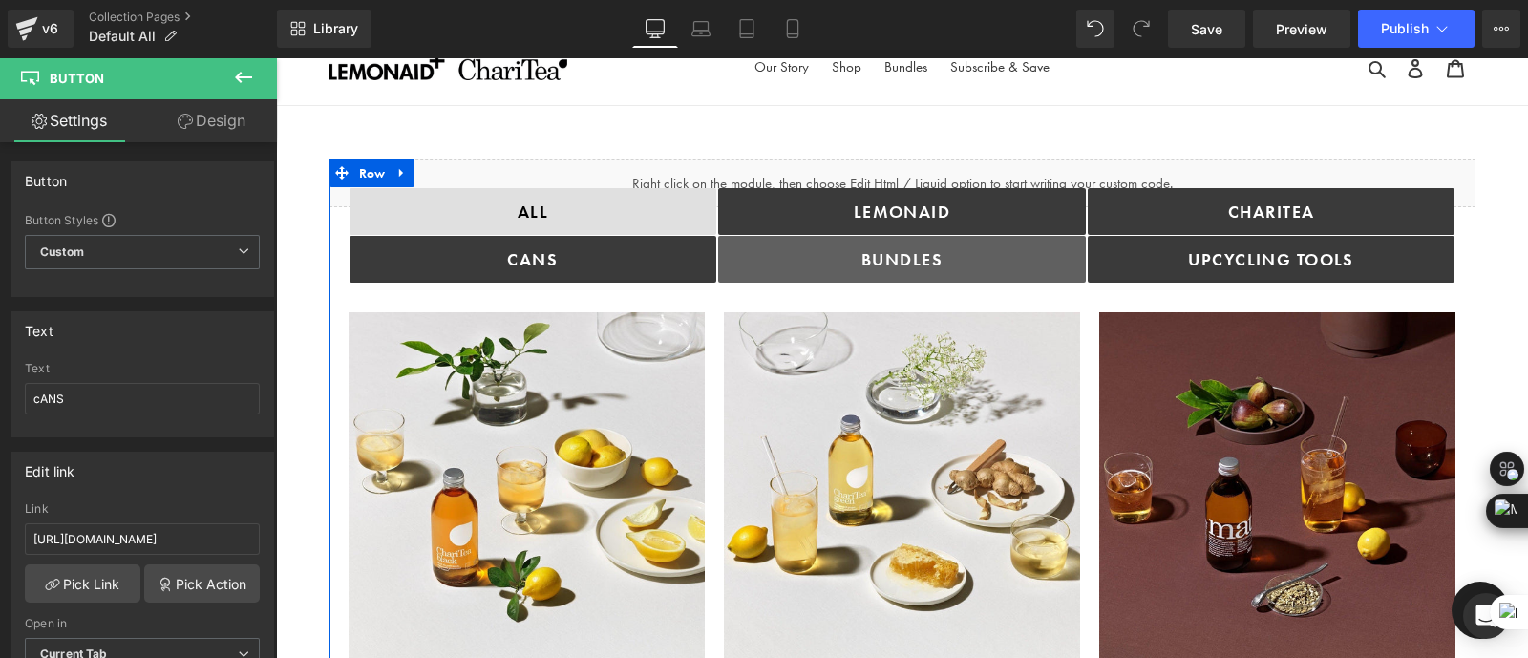
click at [982, 257] on link "bundles" at bounding box center [902, 259] width 368 height 47
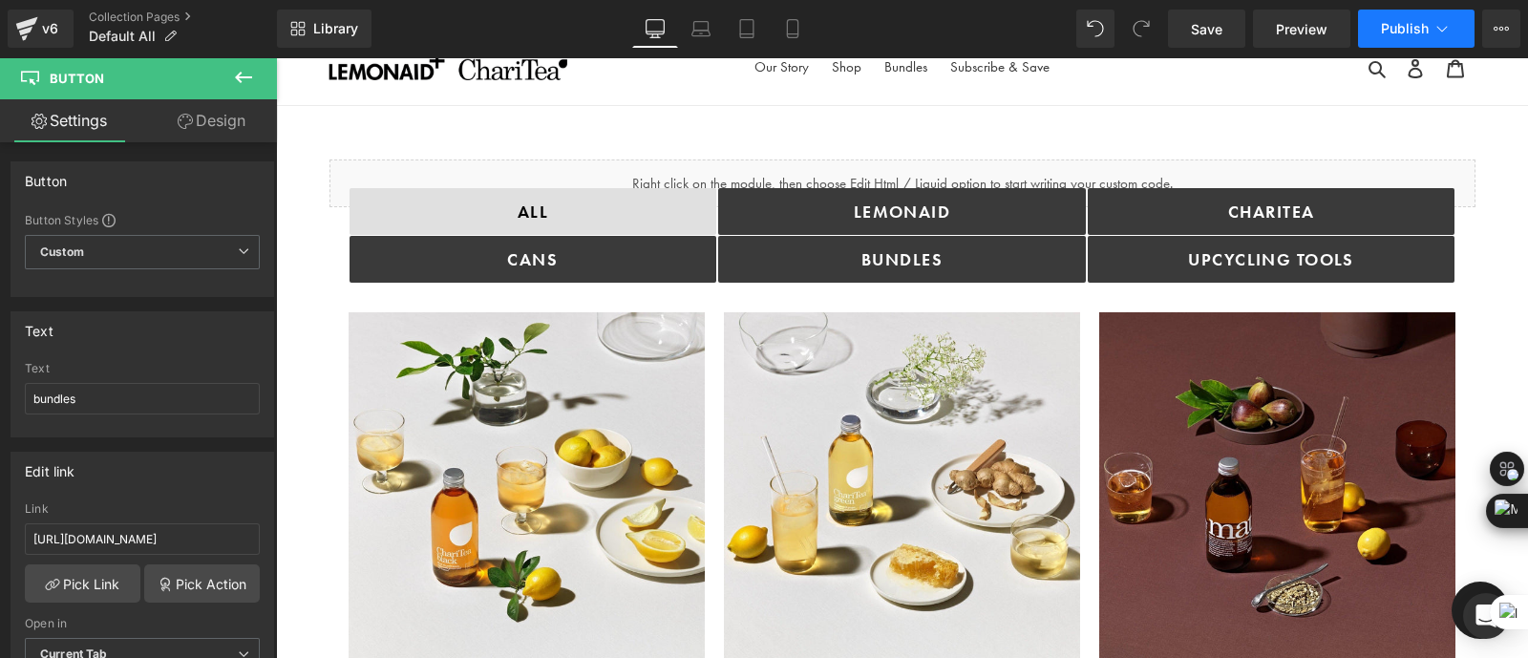
click at [1419, 28] on span "Publish" at bounding box center [1405, 28] width 48 height 15
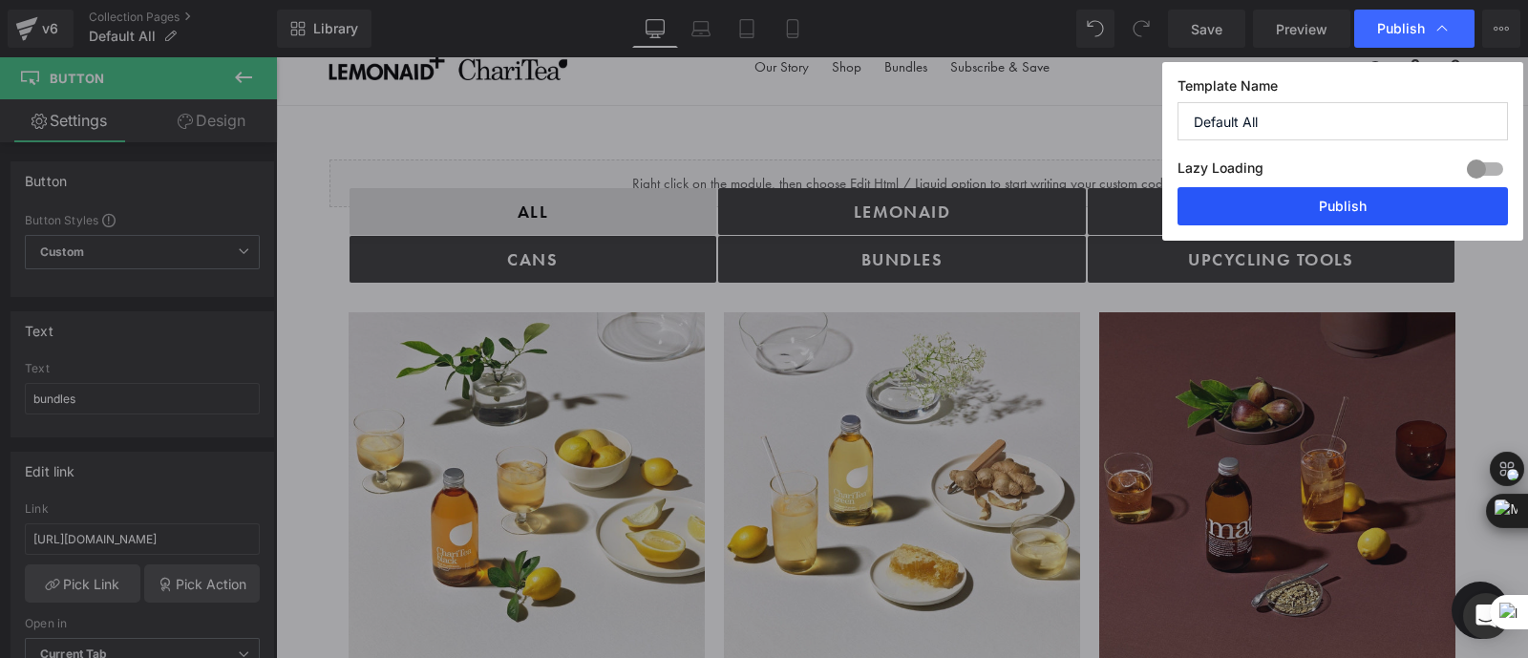
click at [1311, 208] on button "Publish" at bounding box center [1343, 206] width 330 height 38
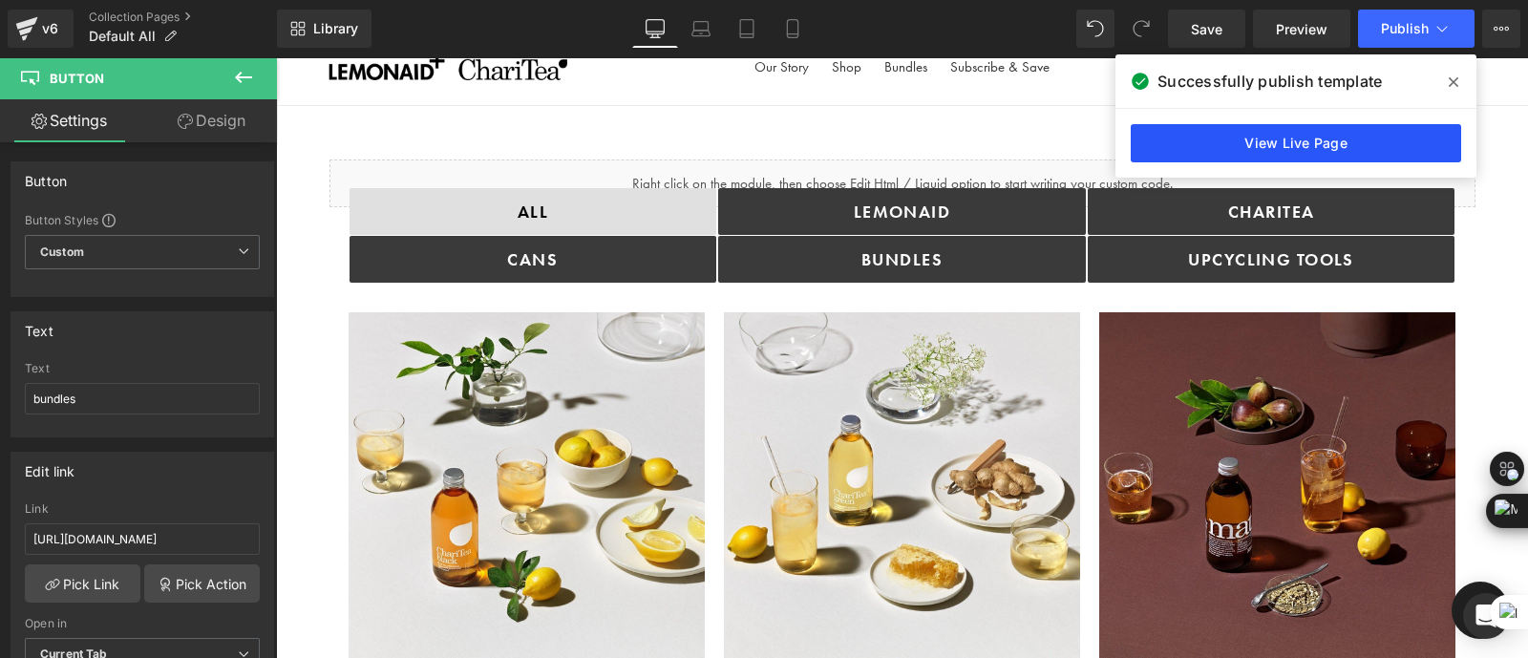
click at [1269, 138] on link "View Live Page" at bounding box center [1296, 143] width 330 height 38
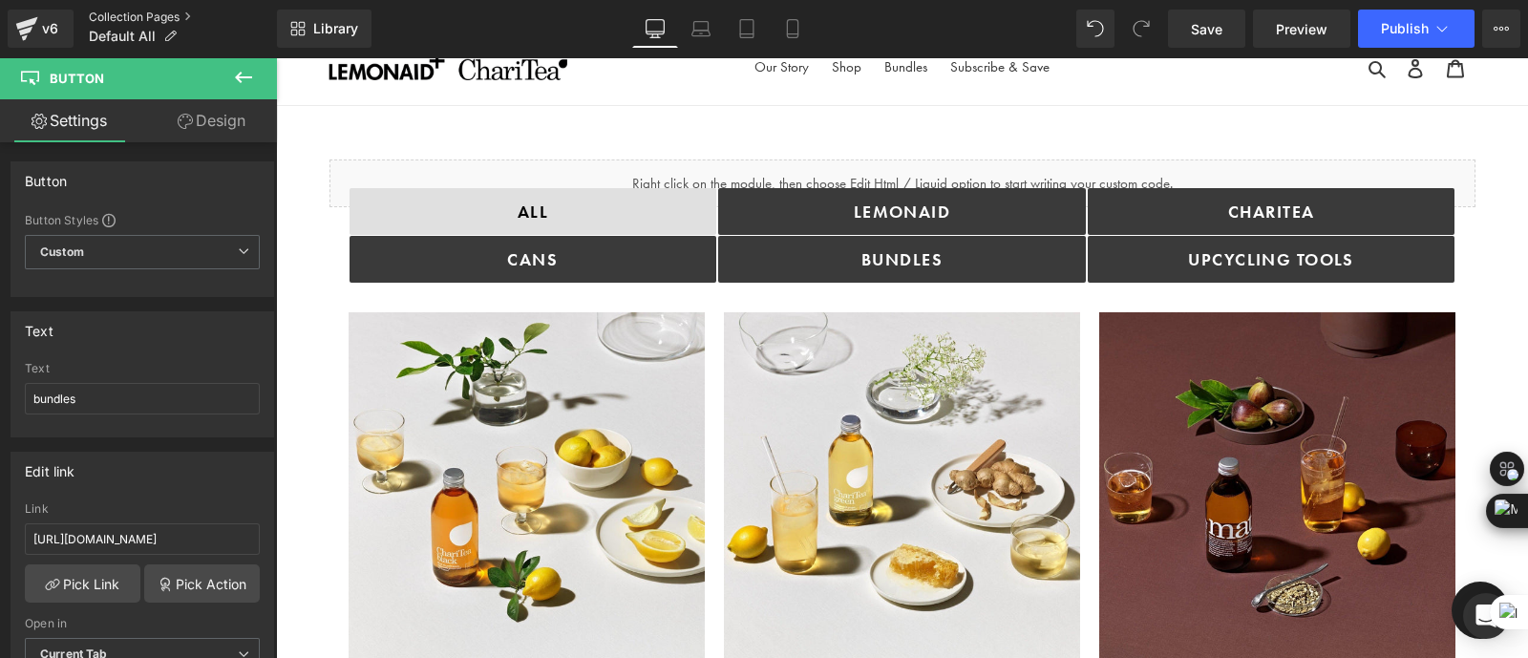
click at [148, 16] on link "Collection Pages" at bounding box center [183, 17] width 188 height 15
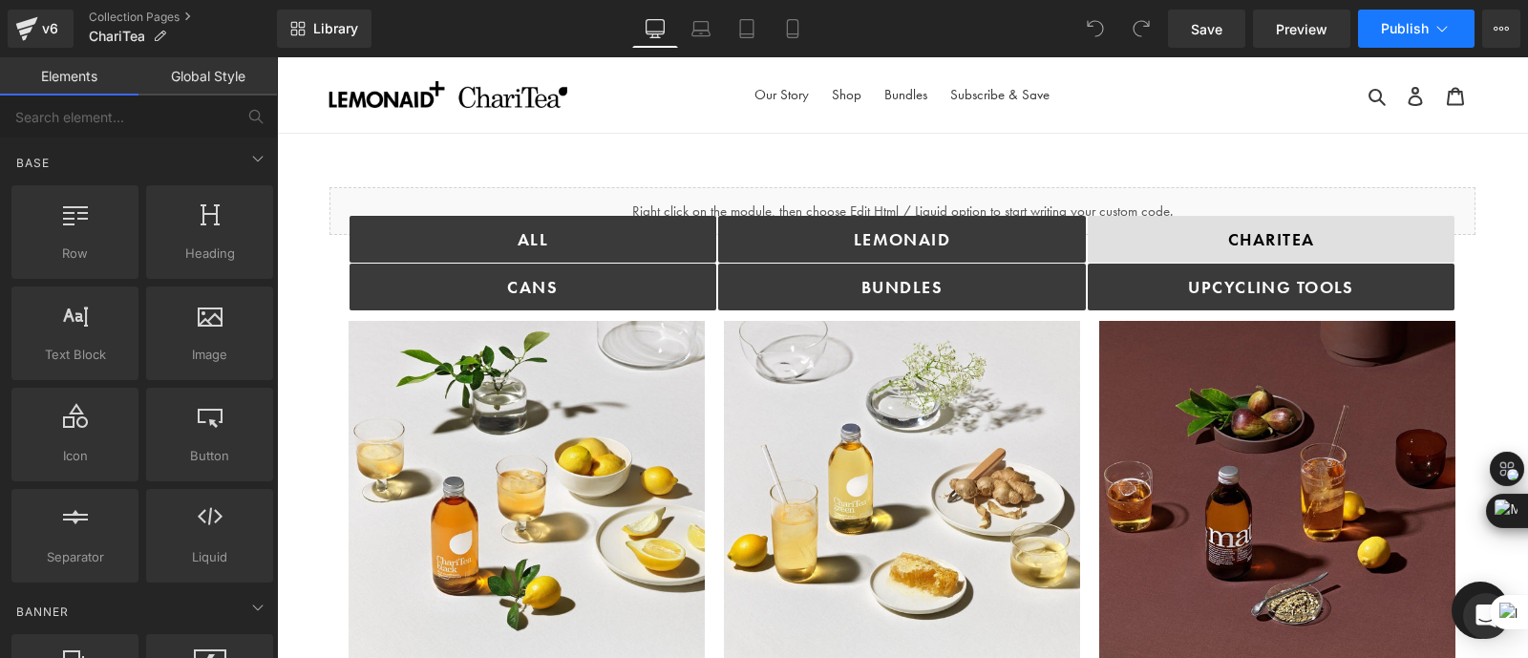
click at [1432, 32] on button "Publish" at bounding box center [1416, 29] width 117 height 38
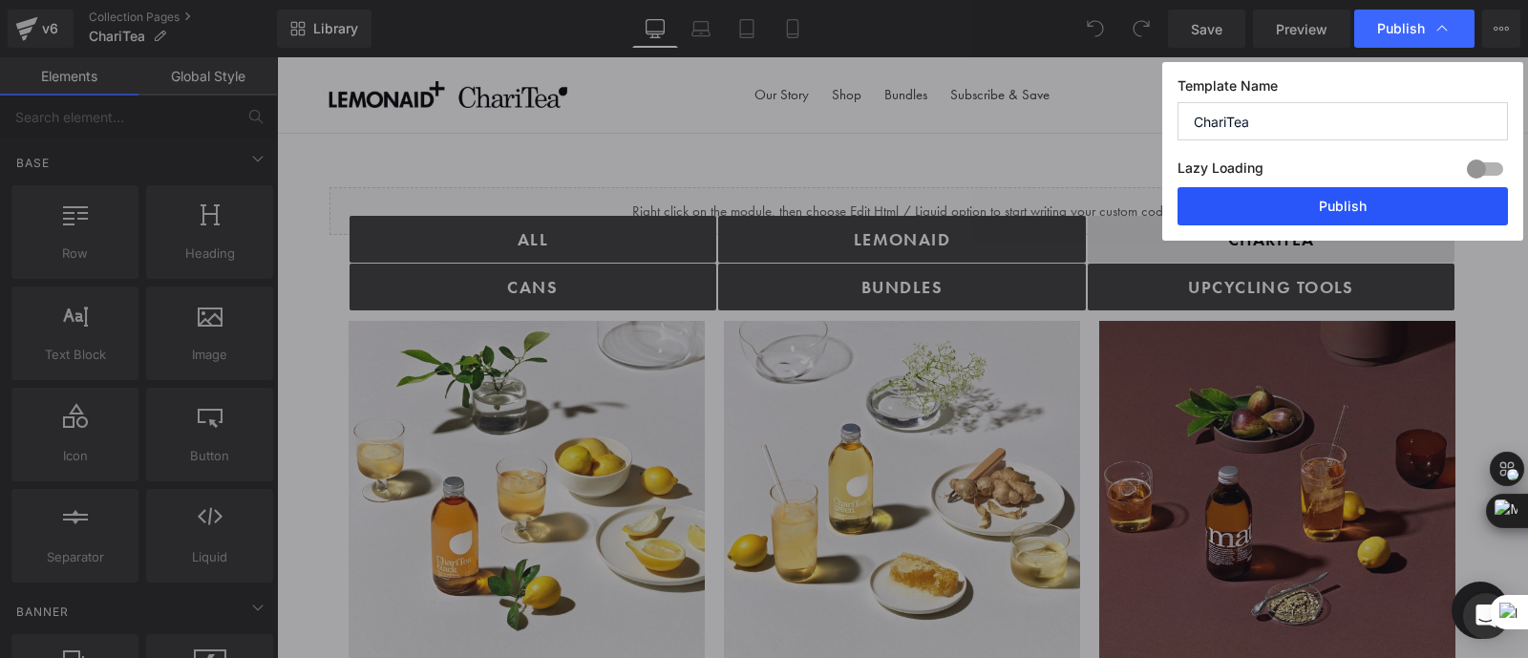
click at [1264, 211] on button "Publish" at bounding box center [1343, 206] width 330 height 38
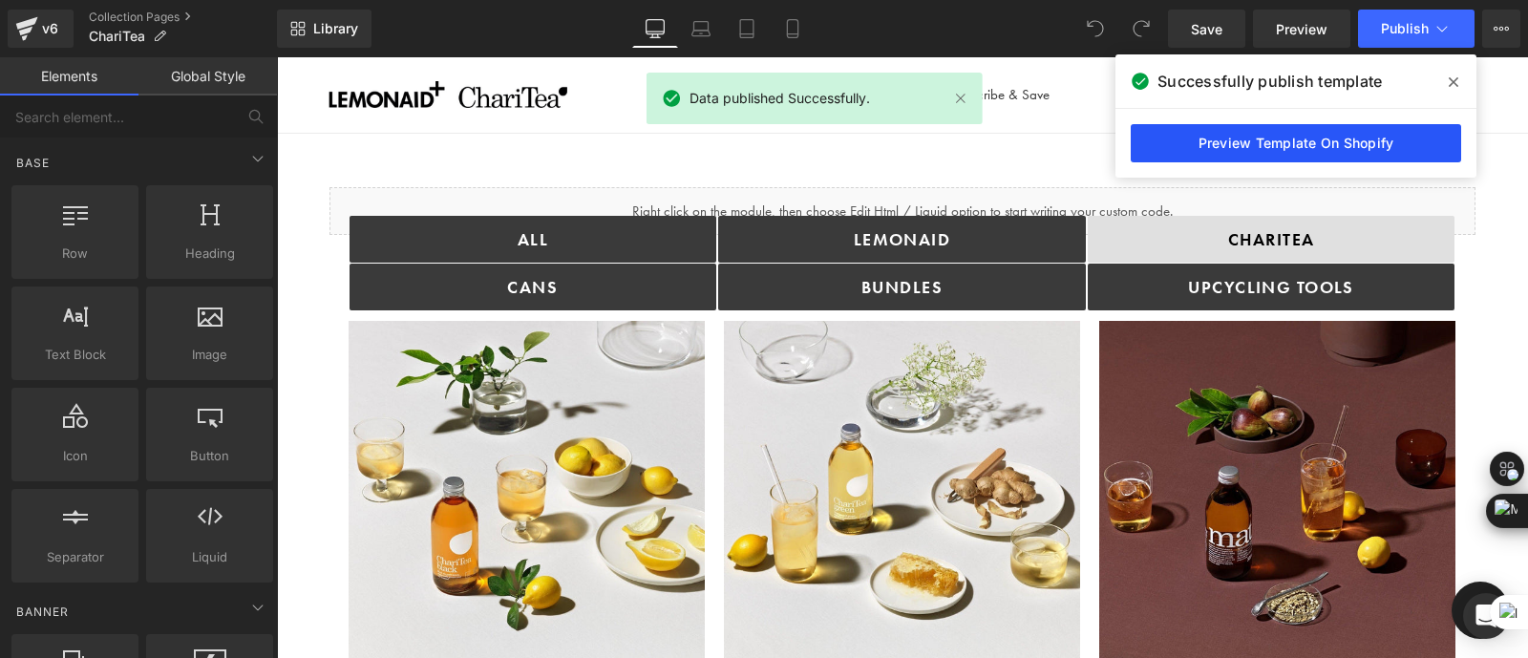
click at [1239, 142] on link "Preview Template On Shopify" at bounding box center [1296, 143] width 330 height 38
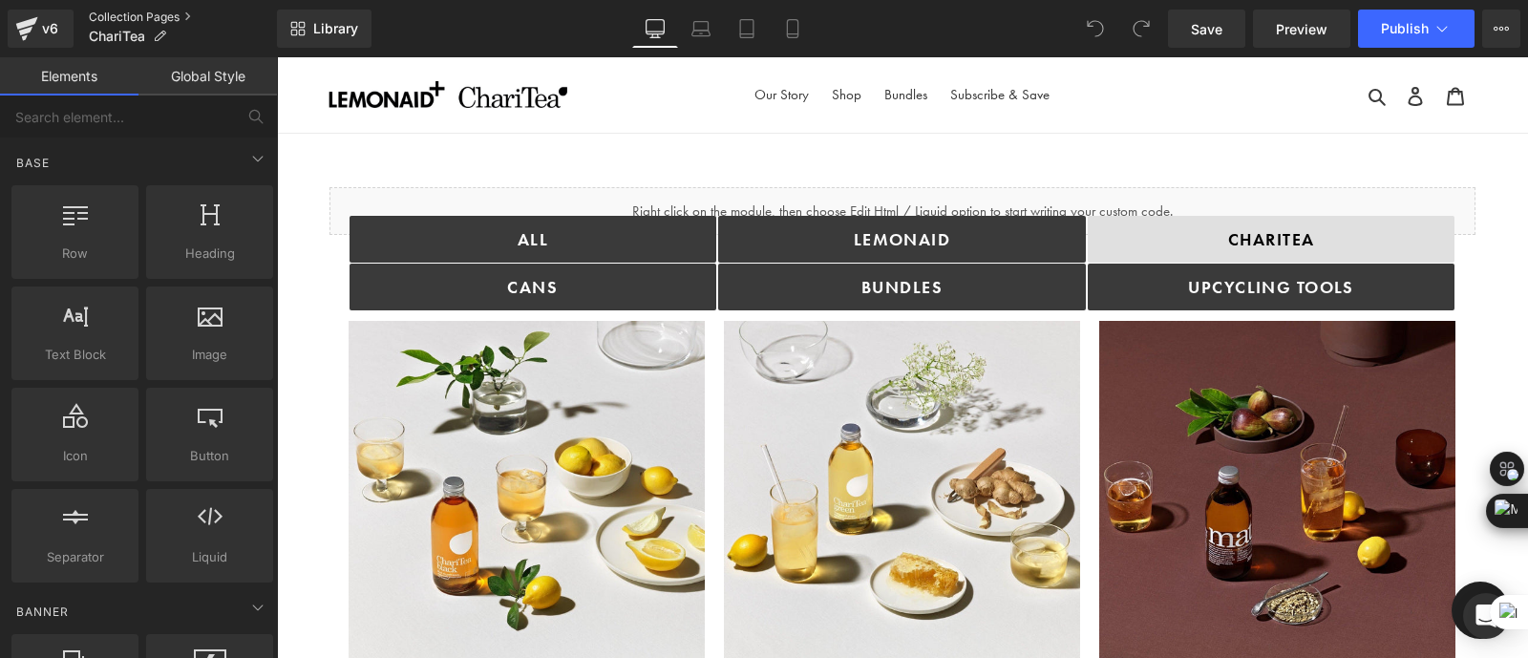
click at [131, 18] on link "Collection Pages" at bounding box center [183, 17] width 188 height 15
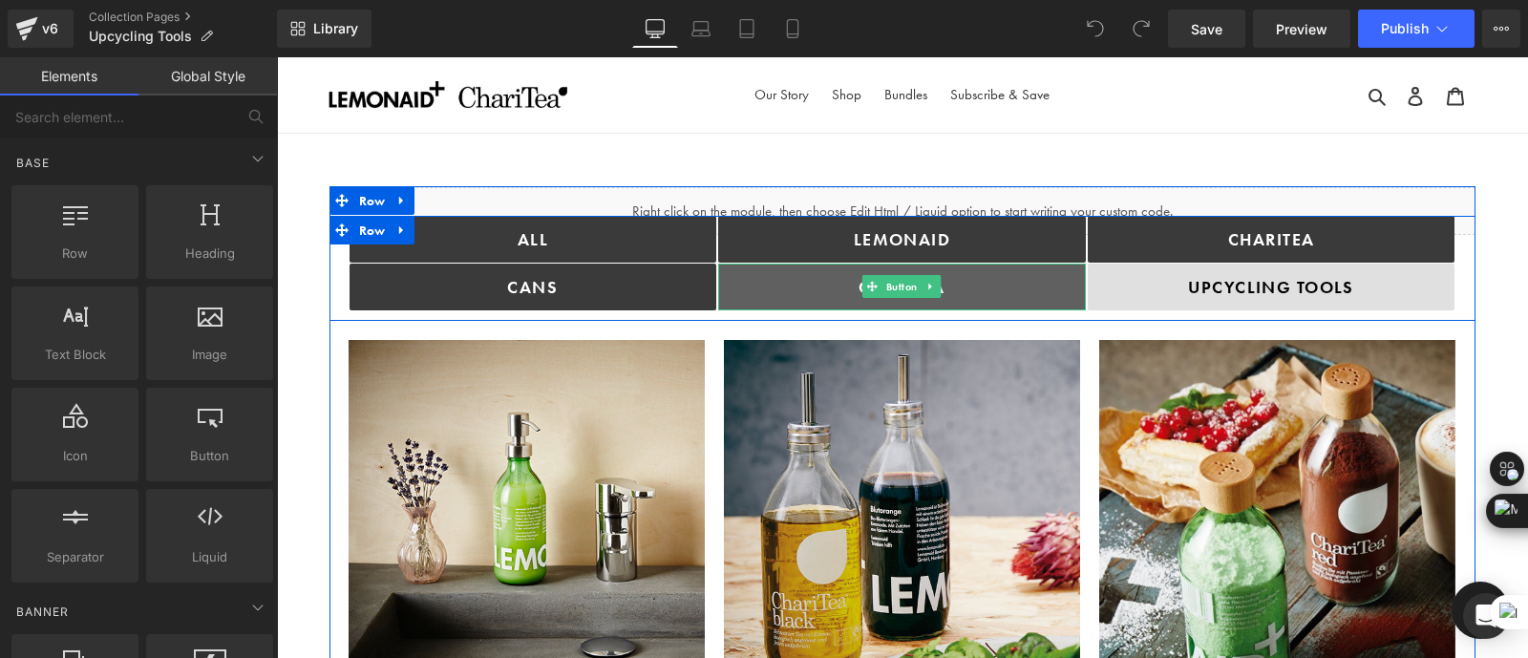
click at [961, 288] on link "ChariTea" at bounding box center [902, 287] width 368 height 47
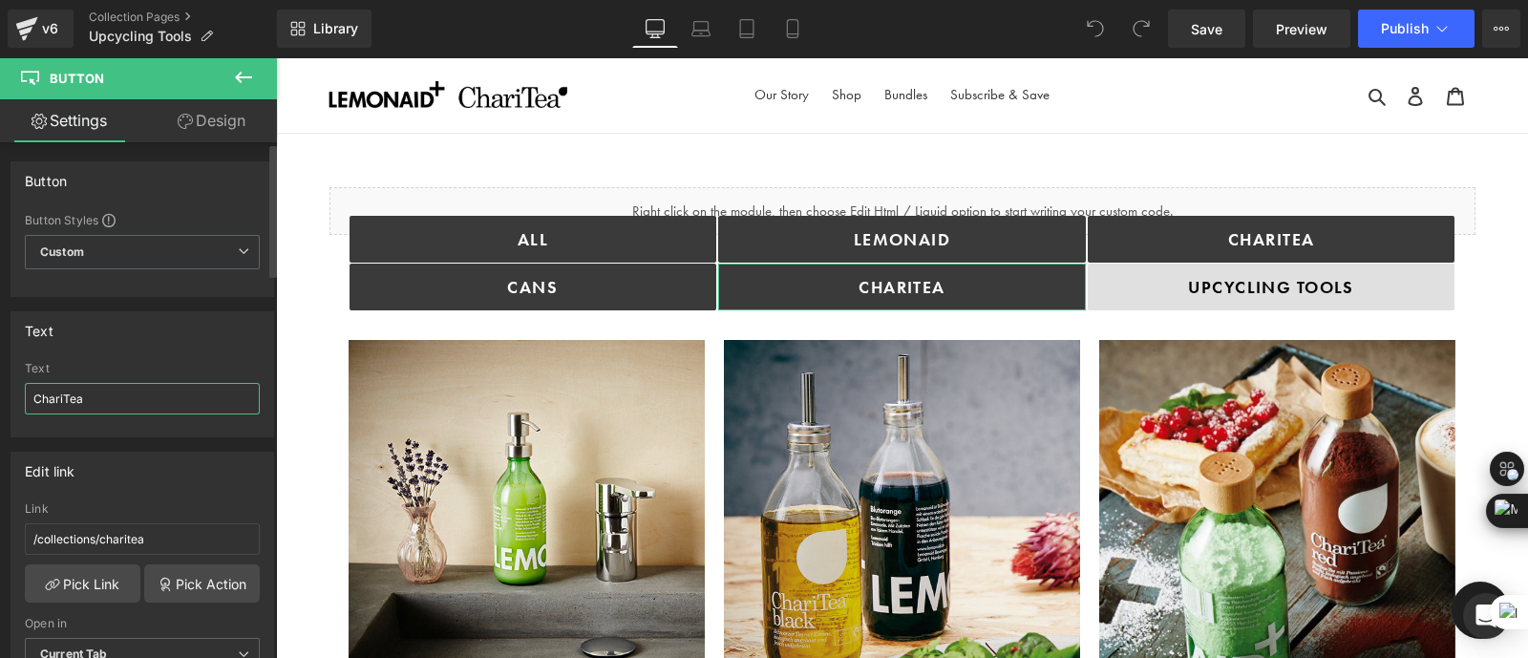
drag, startPoint x: 124, startPoint y: 392, endPoint x: 11, endPoint y: 378, distance: 114.4
click at [11, 378] on div "ChariTea Text ChariTea" at bounding box center [142, 399] width 262 height 74
type input "Bundles"
click at [119, 538] on input "/collections/charitea" at bounding box center [142, 539] width 235 height 32
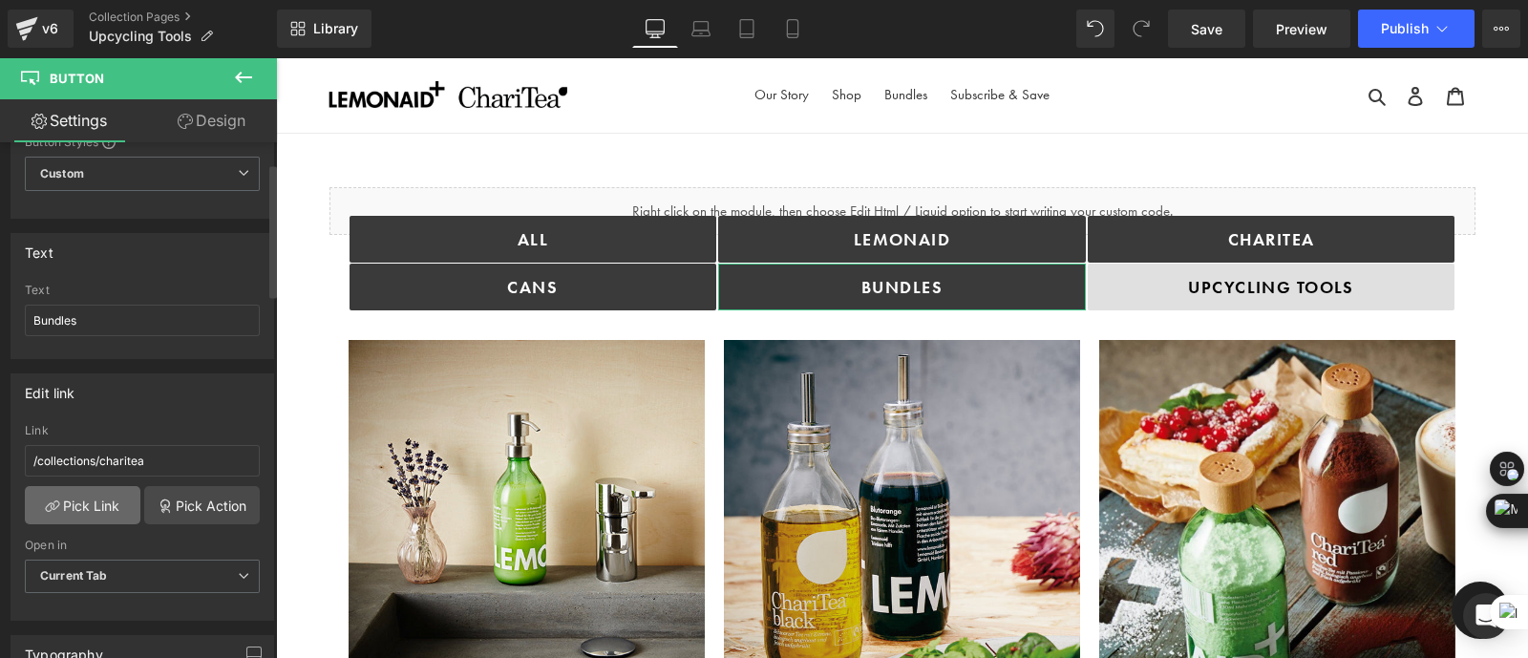
click at [94, 508] on link "Pick Link" at bounding box center [83, 505] width 116 height 38
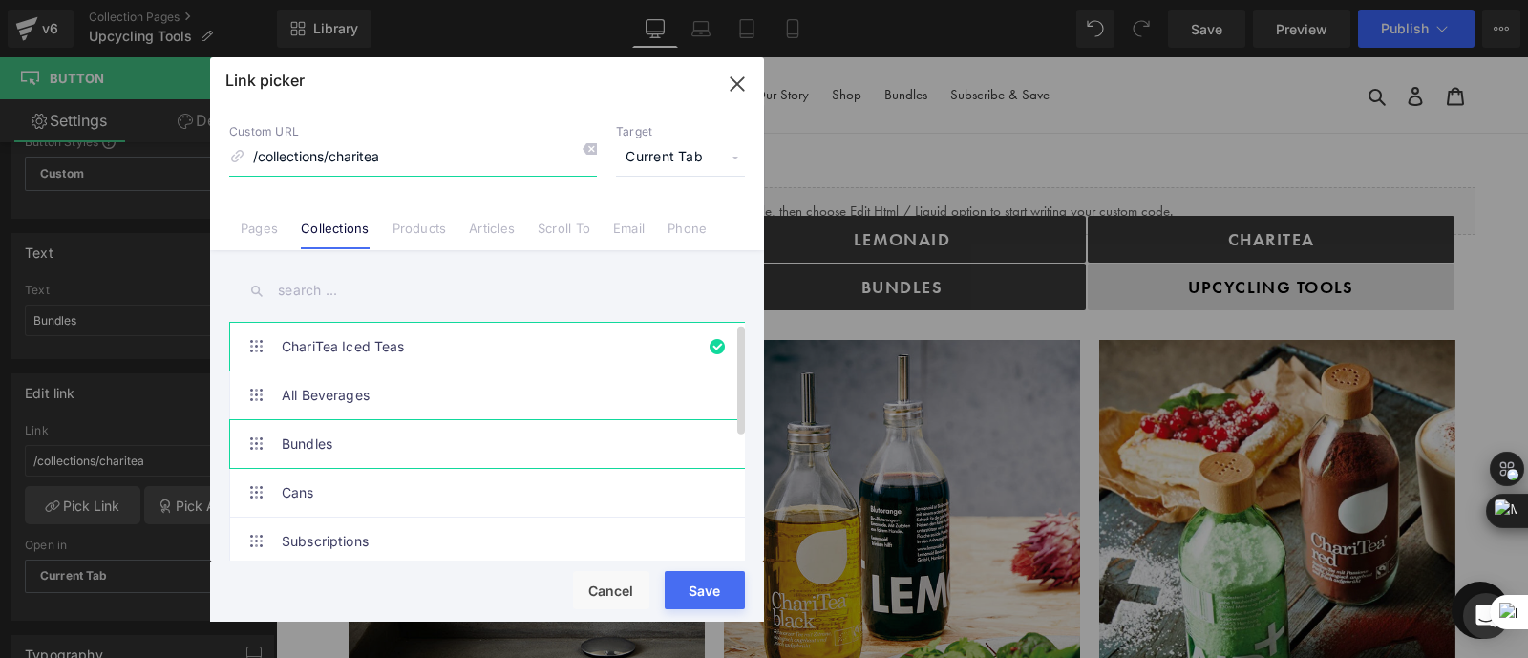
scroll to position [2, 0]
click at [419, 442] on link "Bundles" at bounding box center [492, 442] width 420 height 48
type input "/collections/bundles"
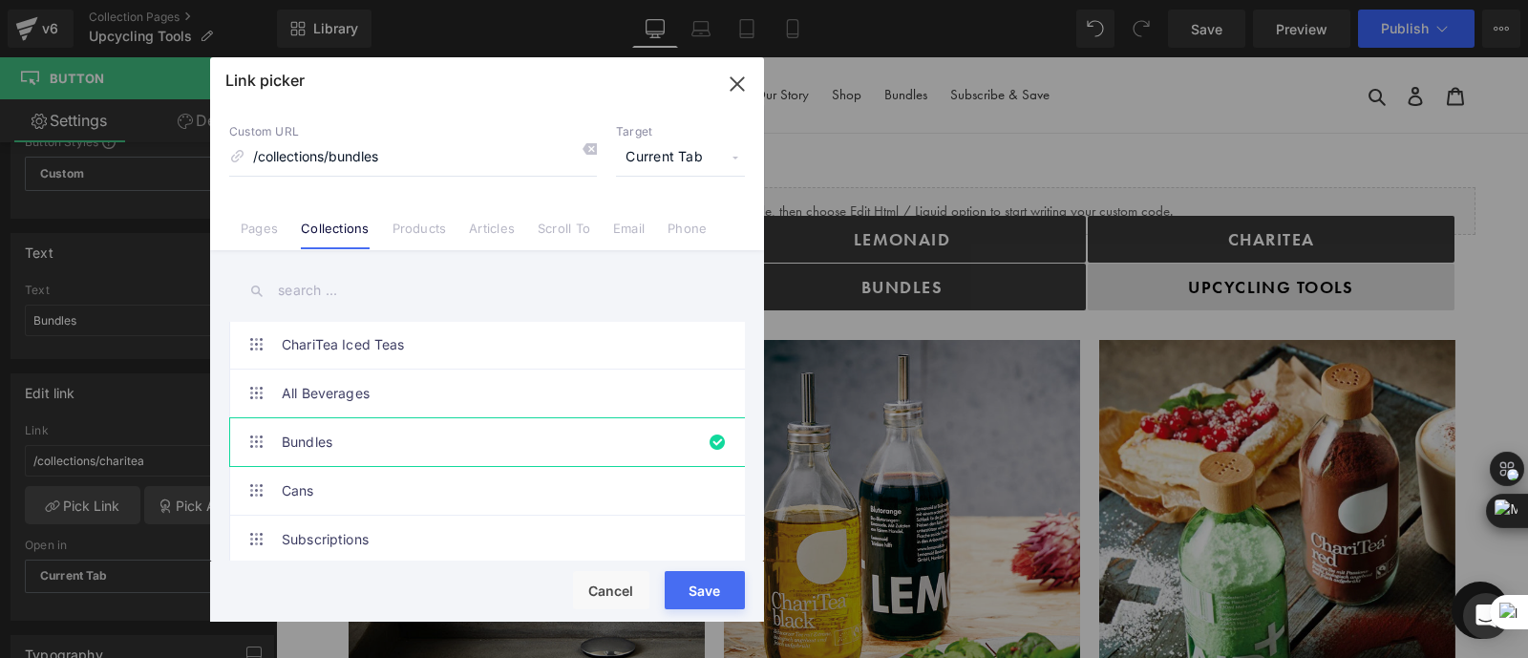
click at [712, 584] on div "Loading Product Data" at bounding box center [764, 582] width 138 height 21
click at [711, 590] on div "Loading Product Data" at bounding box center [764, 582] width 138 height 21
click at [675, 597] on button "Save" at bounding box center [705, 590] width 80 height 38
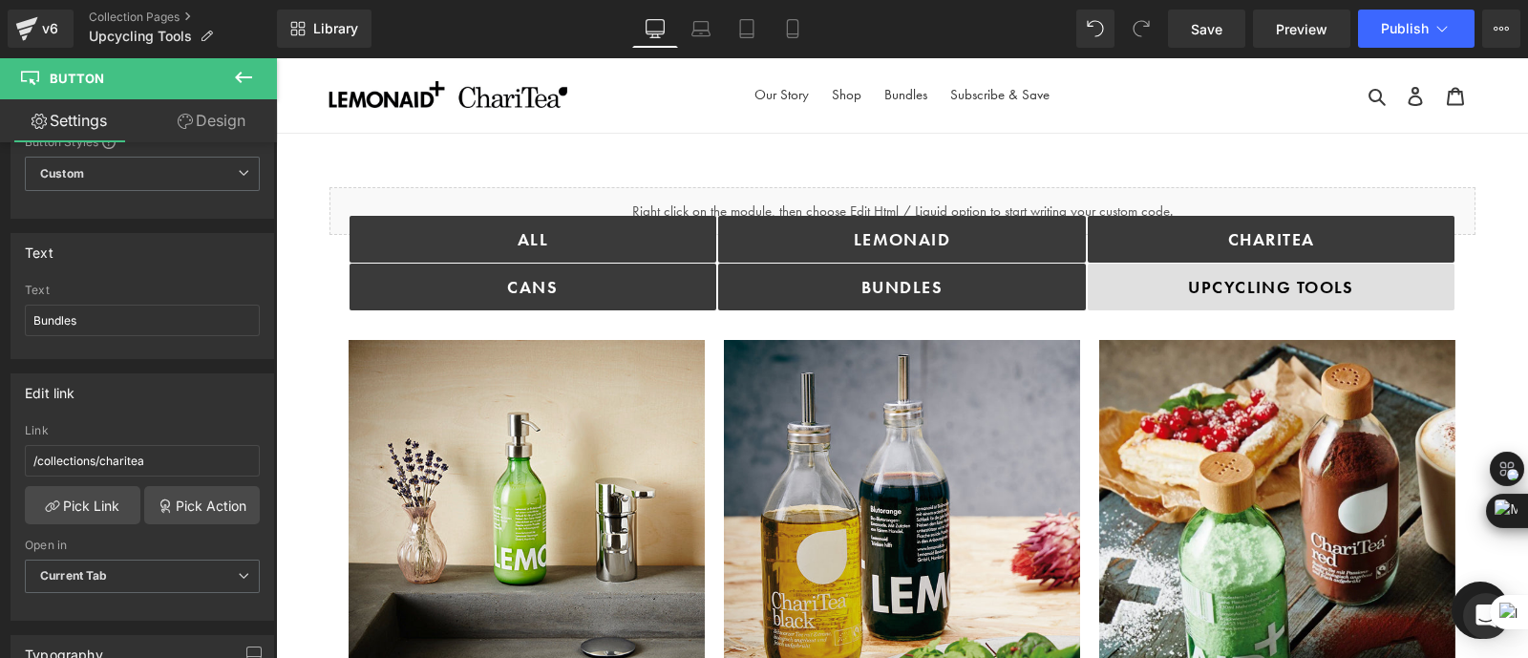
type input "/collections/bundles"
click at [1413, 39] on button "Publish" at bounding box center [1416, 29] width 117 height 38
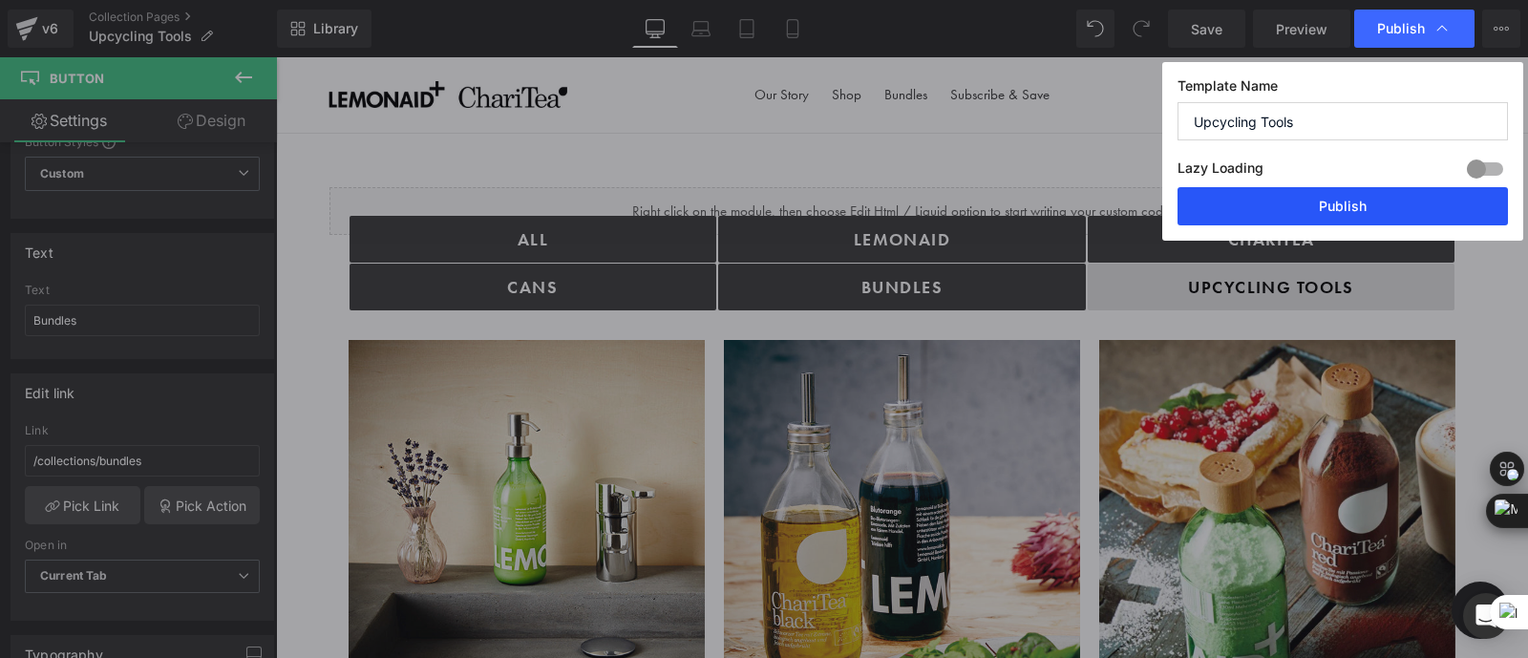
click at [1241, 200] on button "Publish" at bounding box center [1343, 206] width 330 height 38
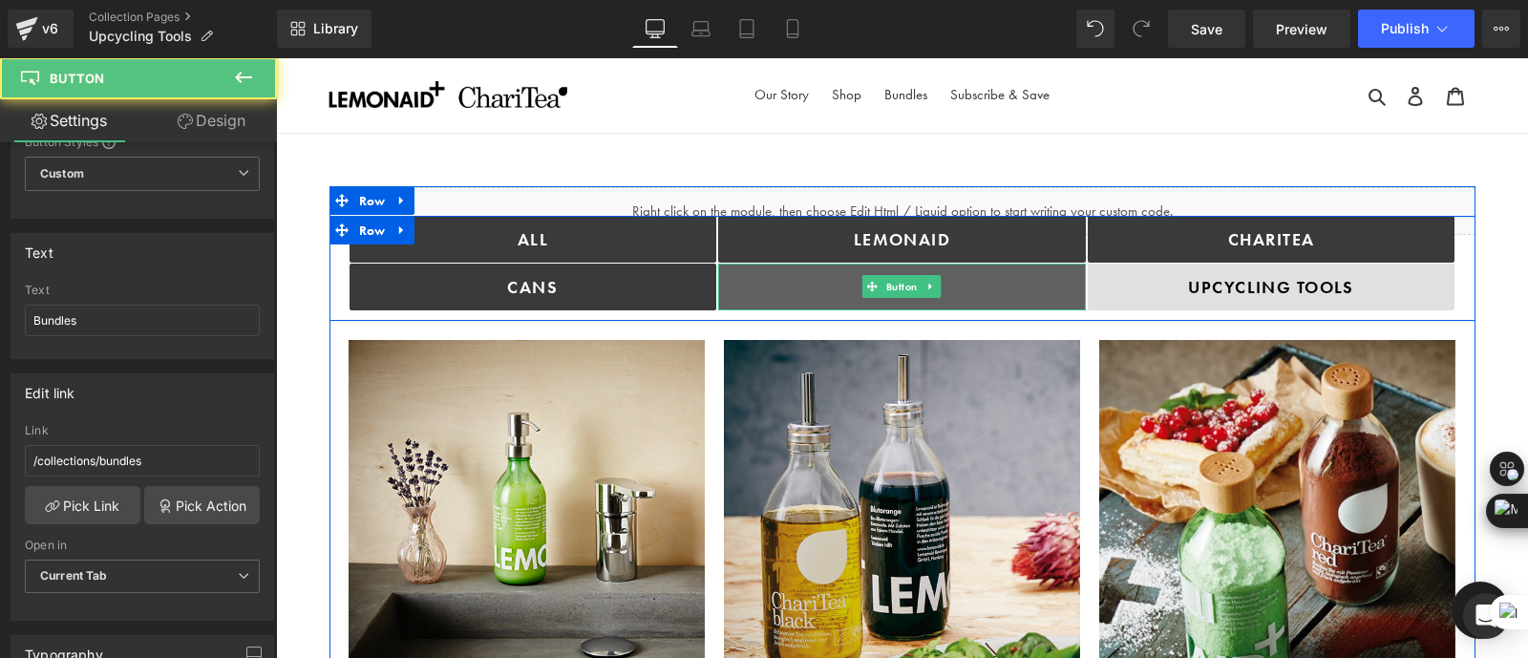
click at [804, 279] on link "Bundles" at bounding box center [902, 287] width 368 height 47
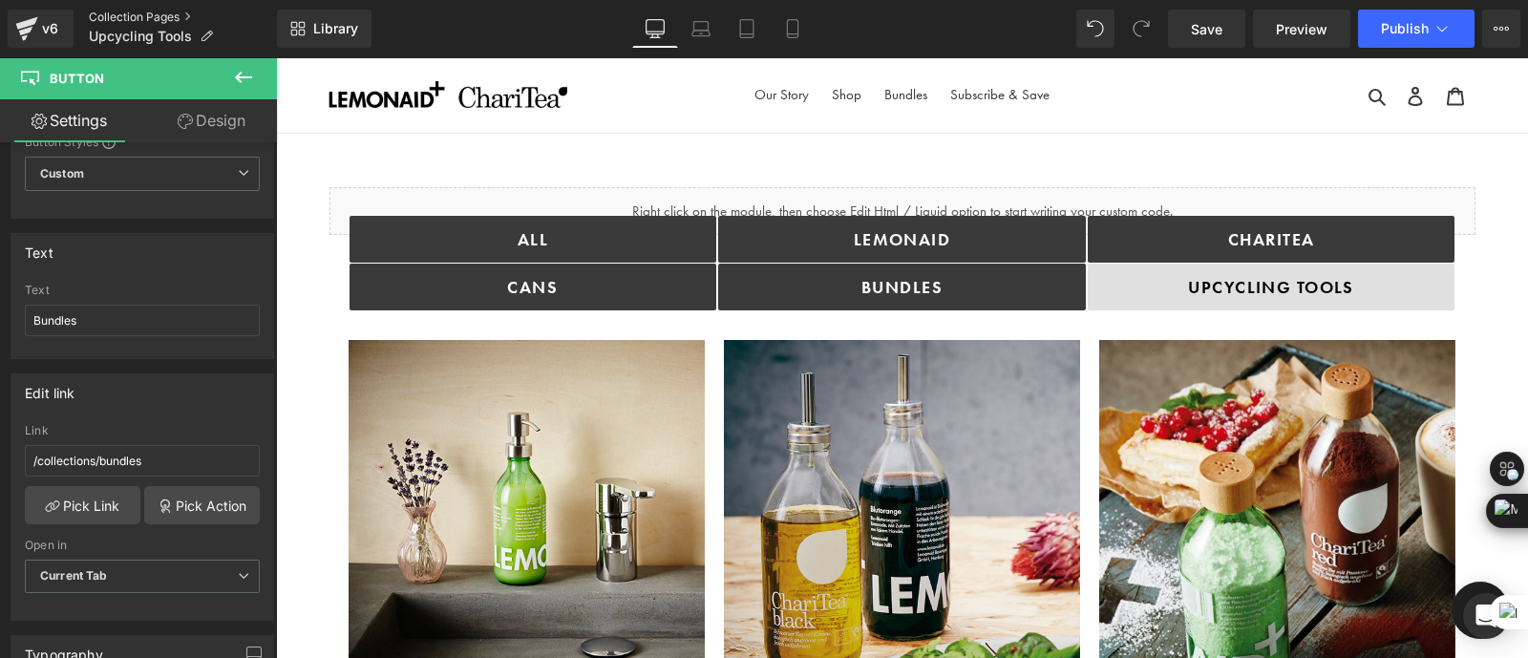
click at [120, 16] on link "Collection Pages" at bounding box center [183, 17] width 188 height 15
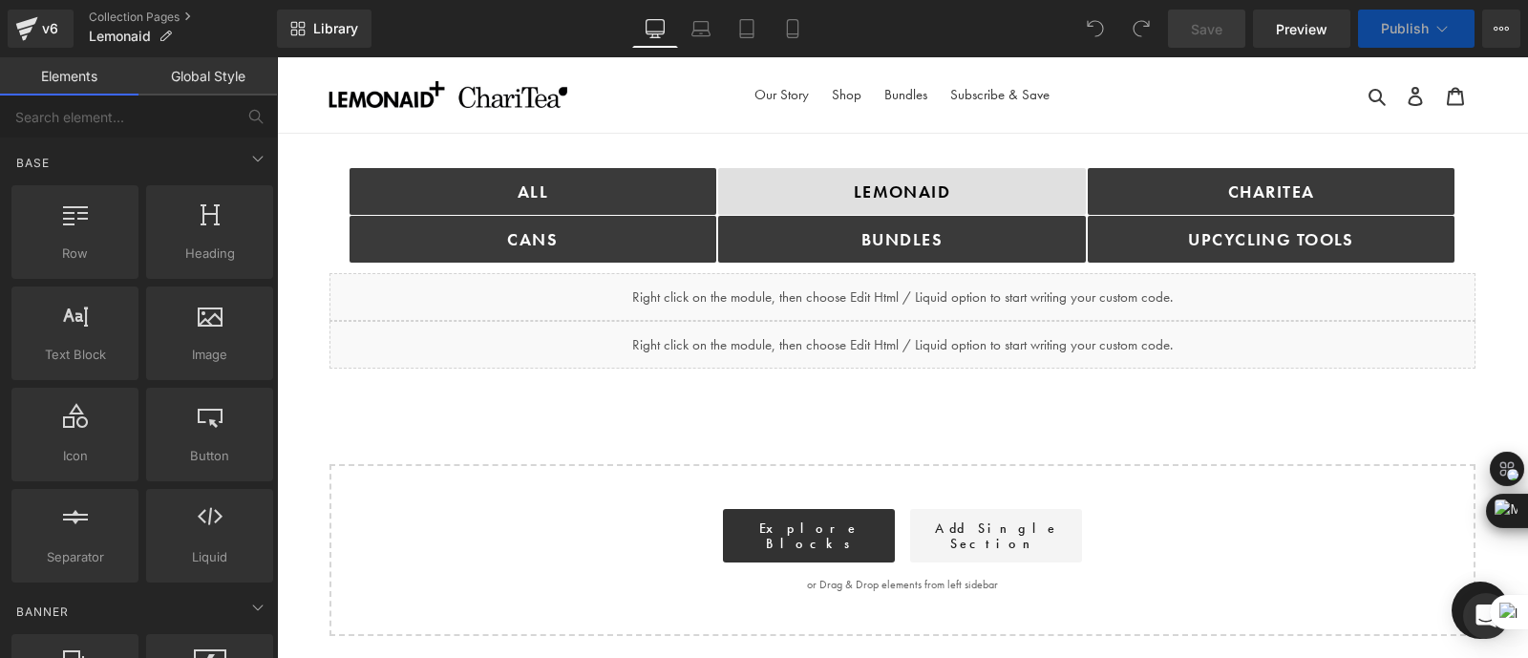
click at [1413, 23] on span "Publish" at bounding box center [1405, 28] width 48 height 15
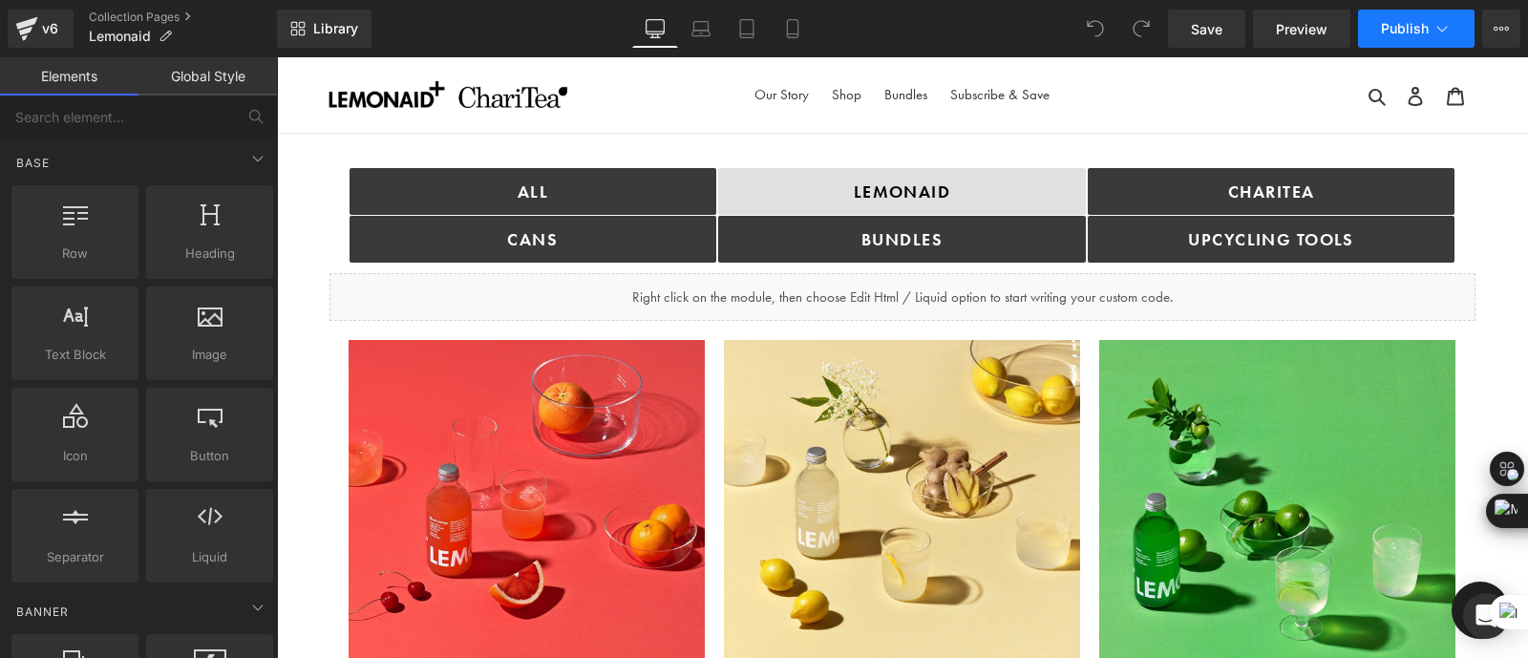
click at [1413, 23] on span "Publish" at bounding box center [1405, 28] width 48 height 15
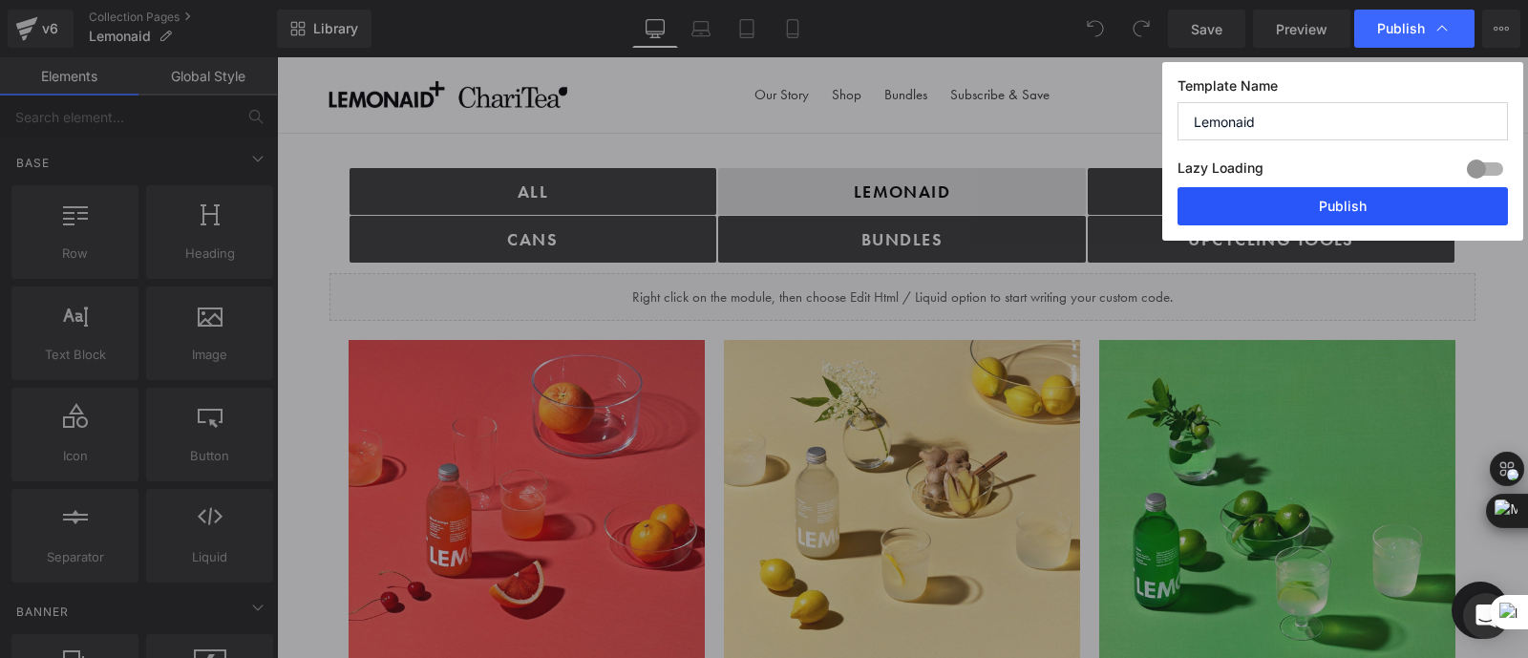
drag, startPoint x: 1366, startPoint y: 194, endPoint x: 853, endPoint y: 125, distance: 517.4
click at [1366, 194] on button "Publish" at bounding box center [1343, 206] width 330 height 38
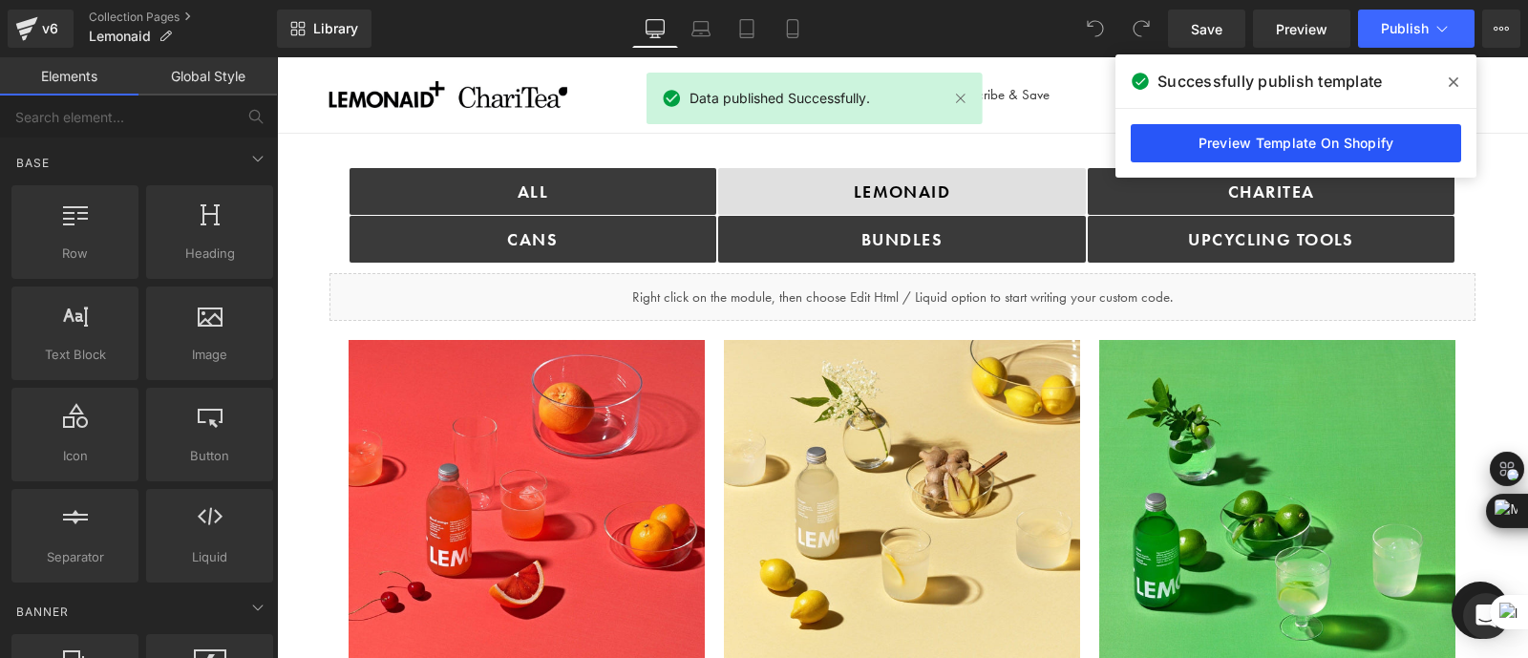
click at [1157, 141] on link "Preview Template On Shopify" at bounding box center [1296, 143] width 330 height 38
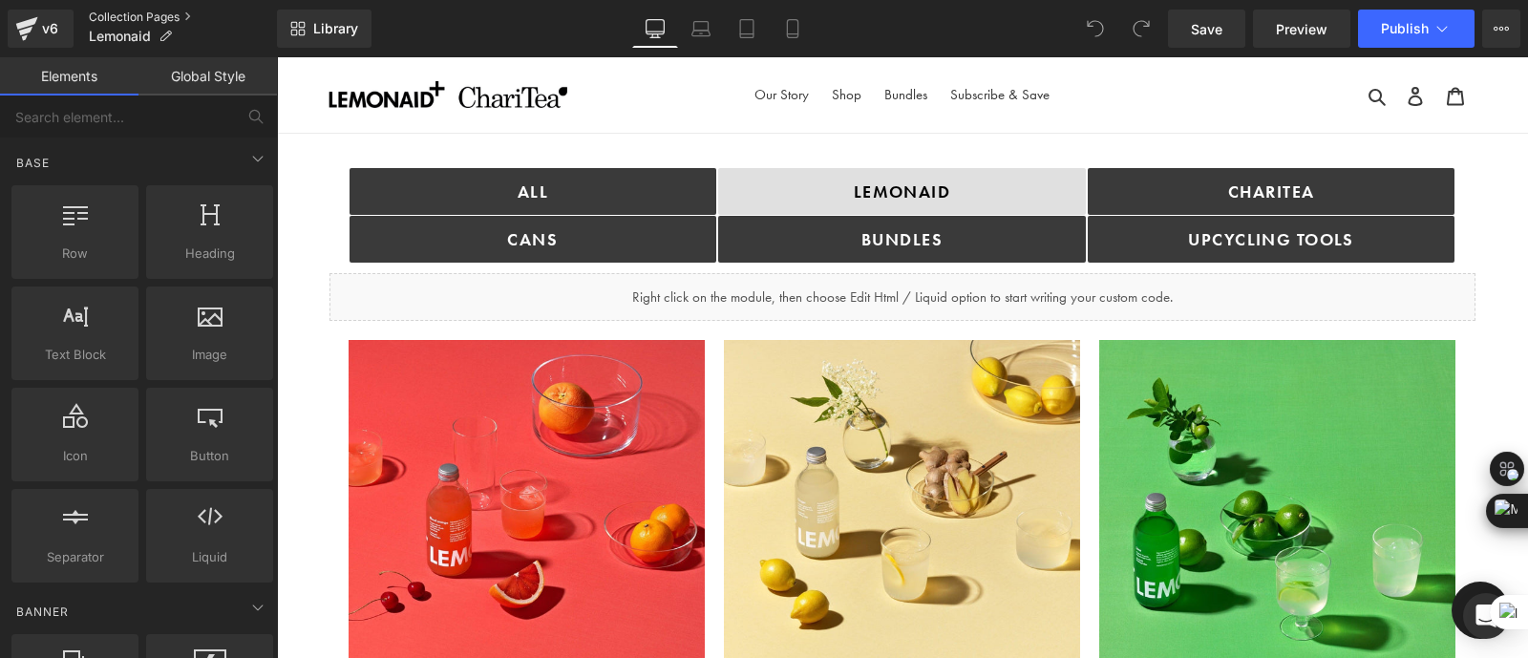
click at [129, 20] on link "Collection Pages" at bounding box center [183, 17] width 188 height 15
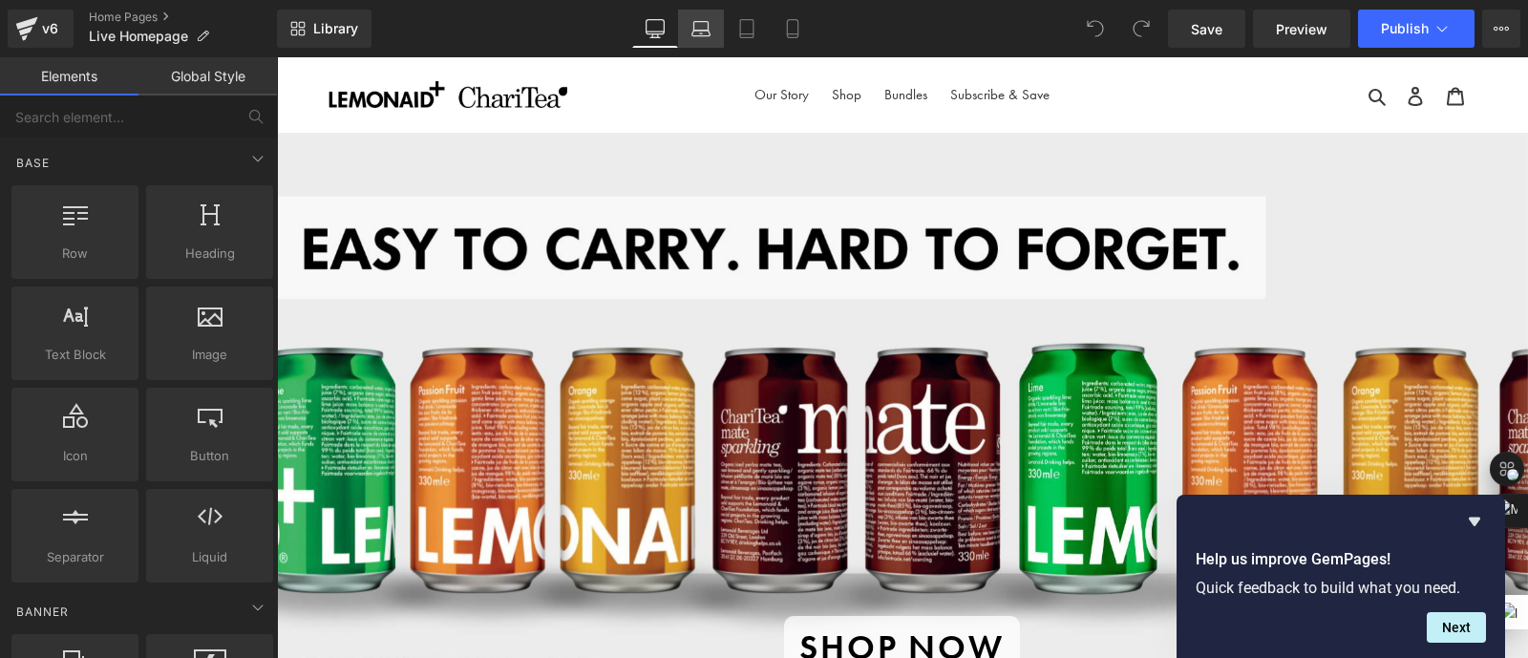
click at [705, 31] on icon at bounding box center [701, 34] width 18 height 6
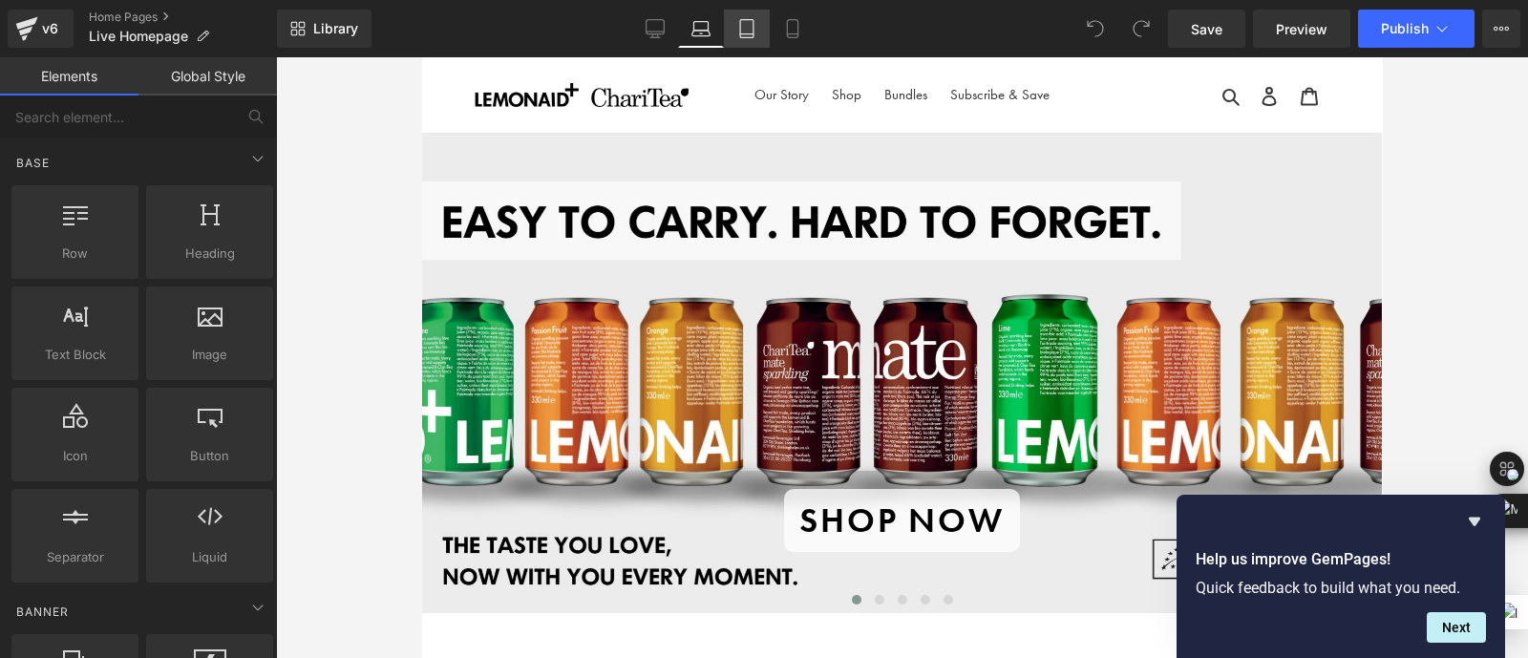
click at [750, 25] on icon at bounding box center [746, 28] width 19 height 19
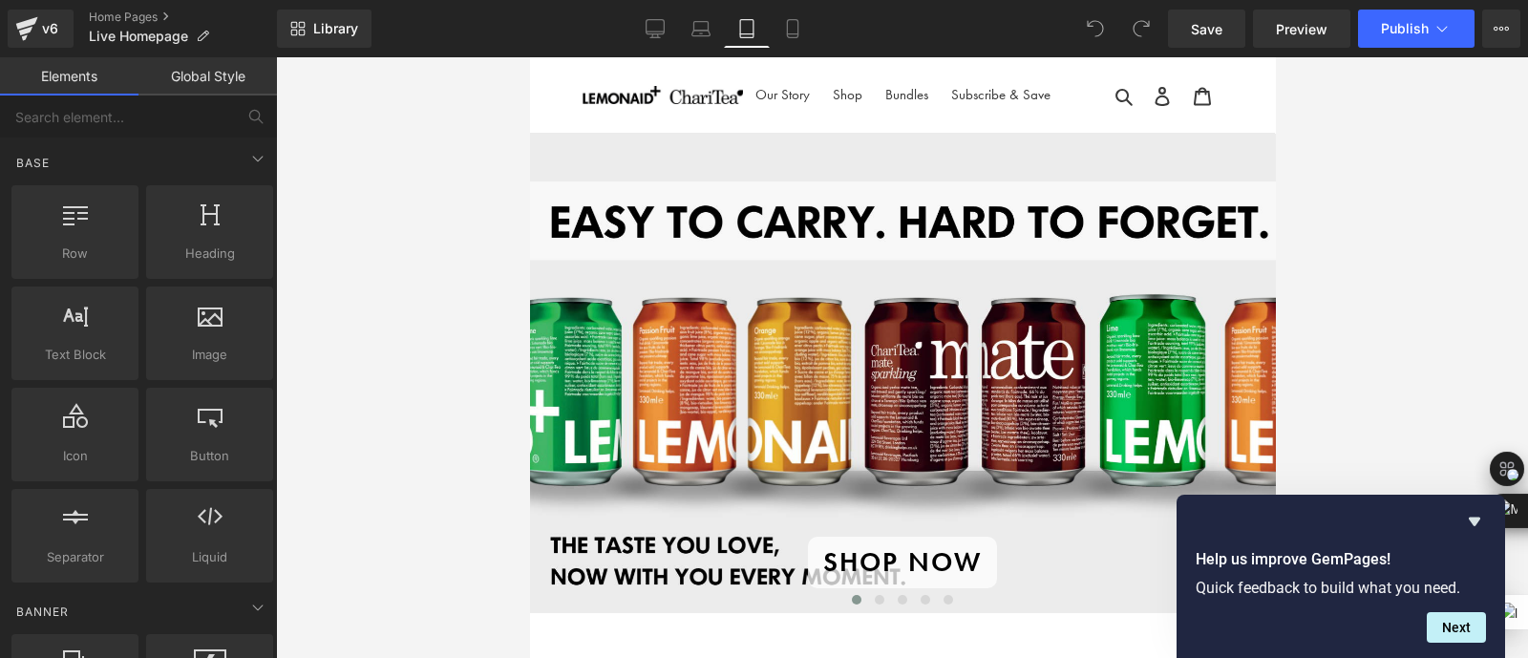
scroll to position [128, 0]
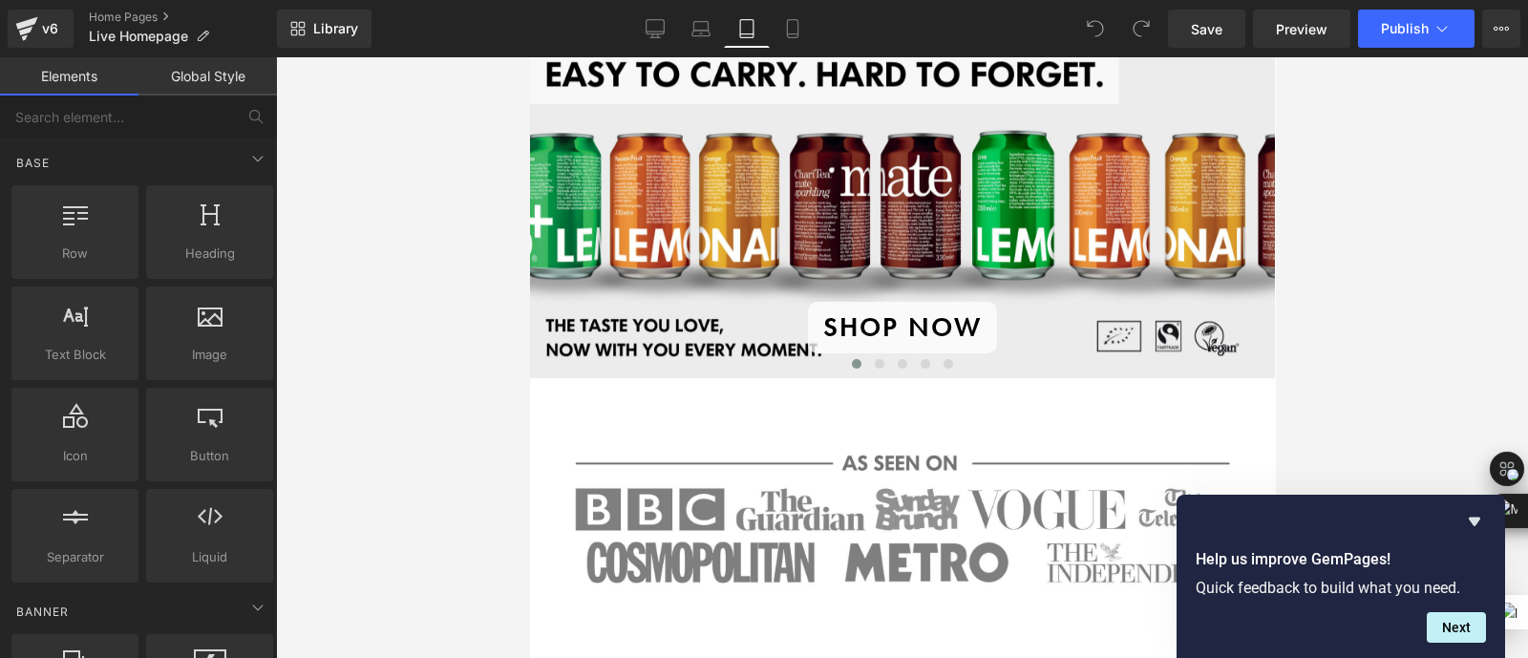
click at [1388, 360] on div at bounding box center [902, 357] width 1252 height 601
click at [799, 20] on icon at bounding box center [792, 28] width 19 height 19
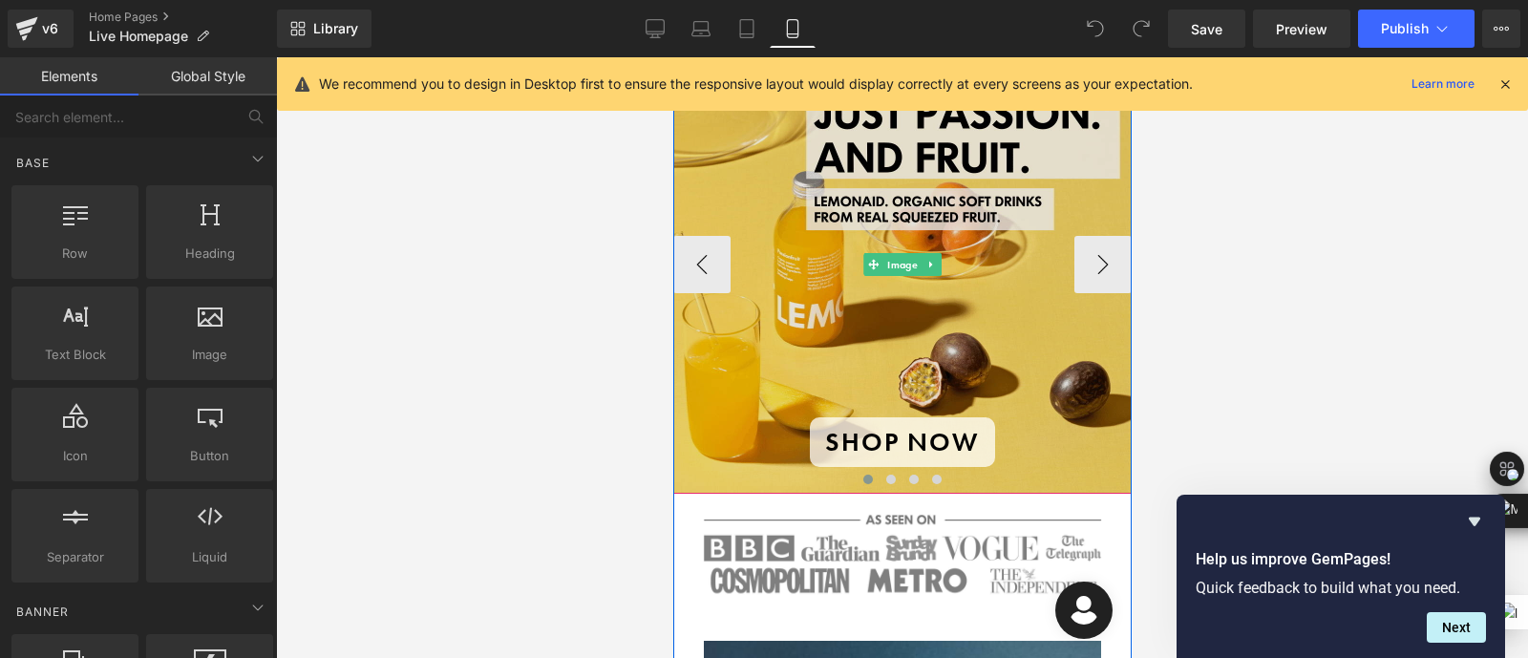
scroll to position [0, 0]
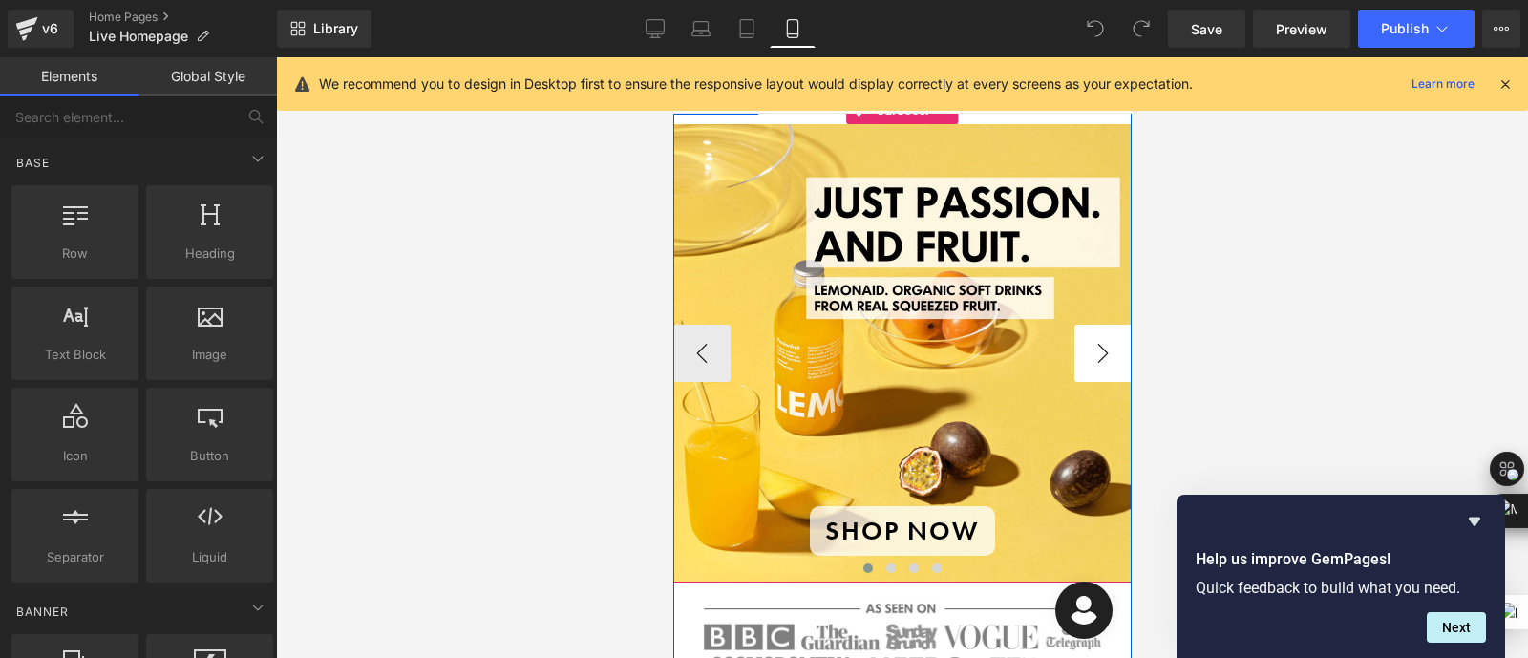
click at [1101, 357] on button "›" at bounding box center [1101, 353] width 57 height 57
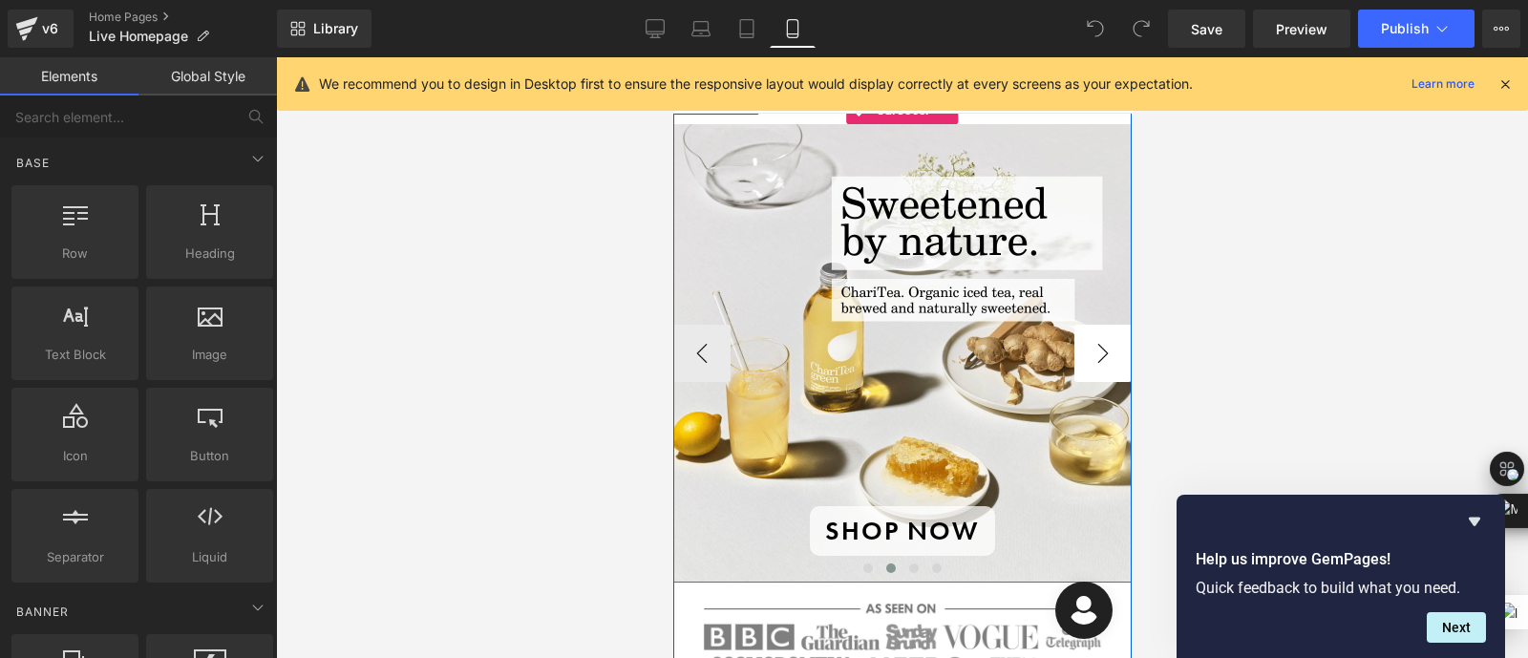
click at [1101, 357] on button "›" at bounding box center [1101, 353] width 57 height 57
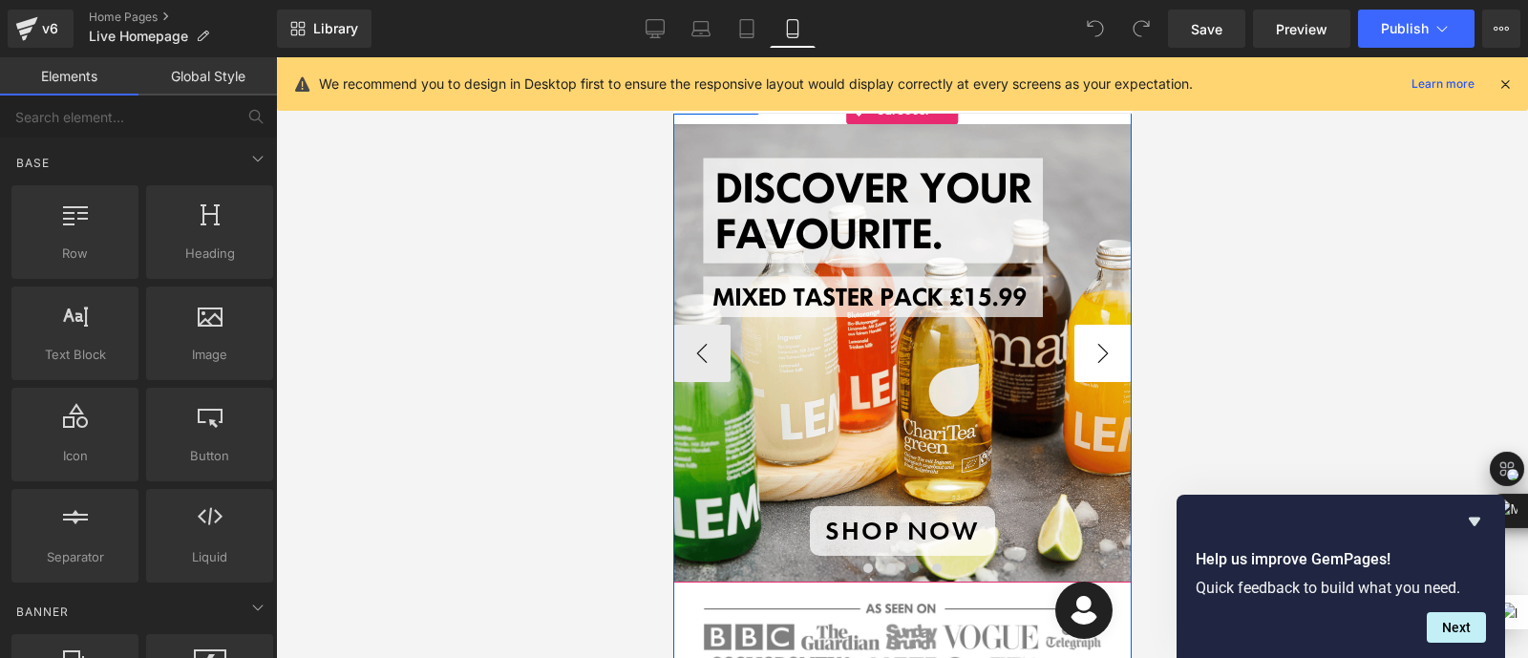
click at [1101, 357] on button "›" at bounding box center [1101, 353] width 57 height 57
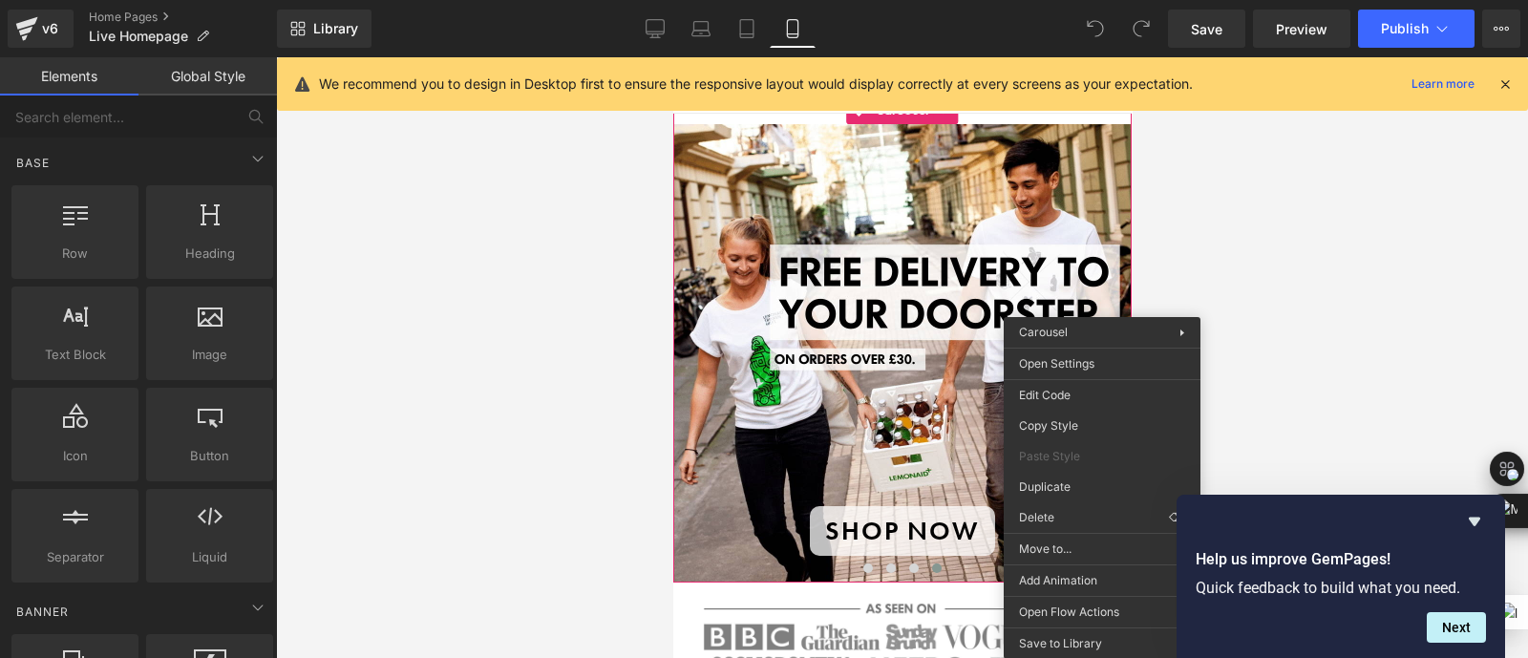
click at [550, 335] on div at bounding box center [902, 357] width 1252 height 601
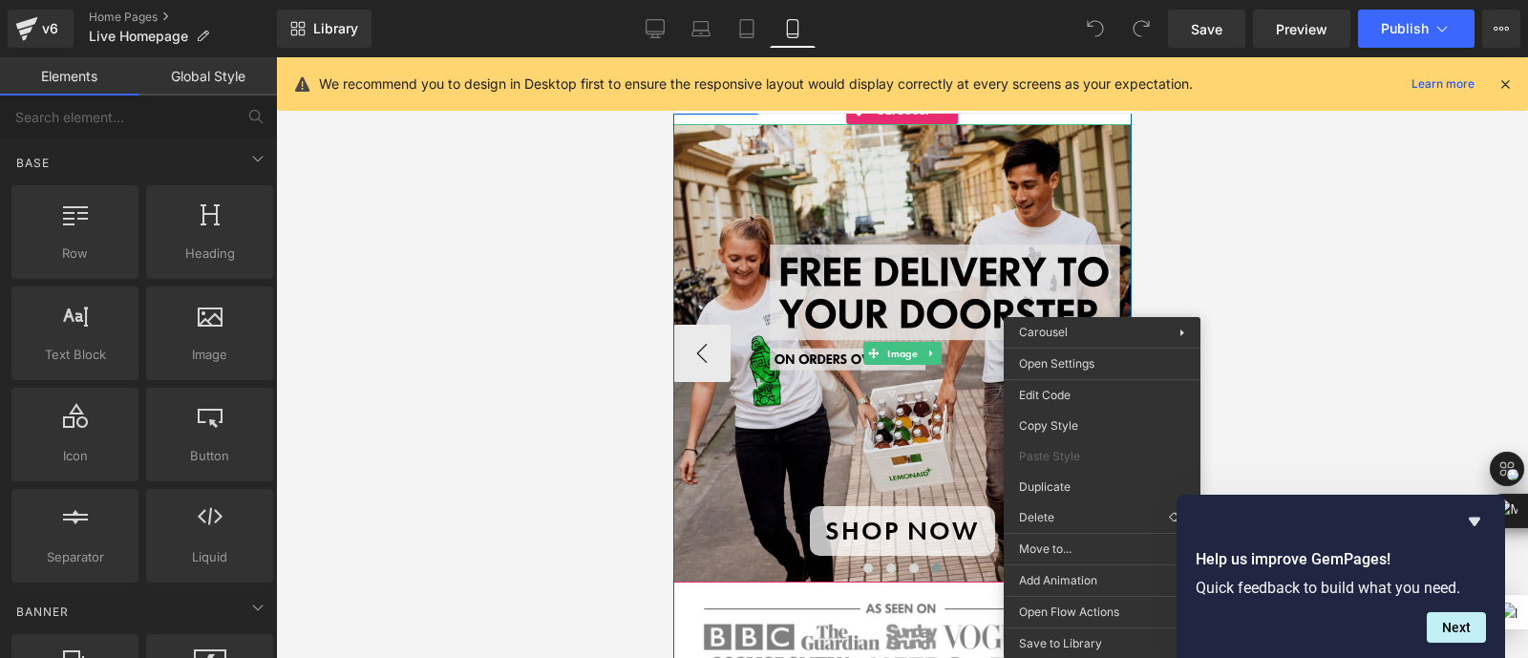
click at [773, 241] on img at bounding box center [901, 353] width 458 height 458
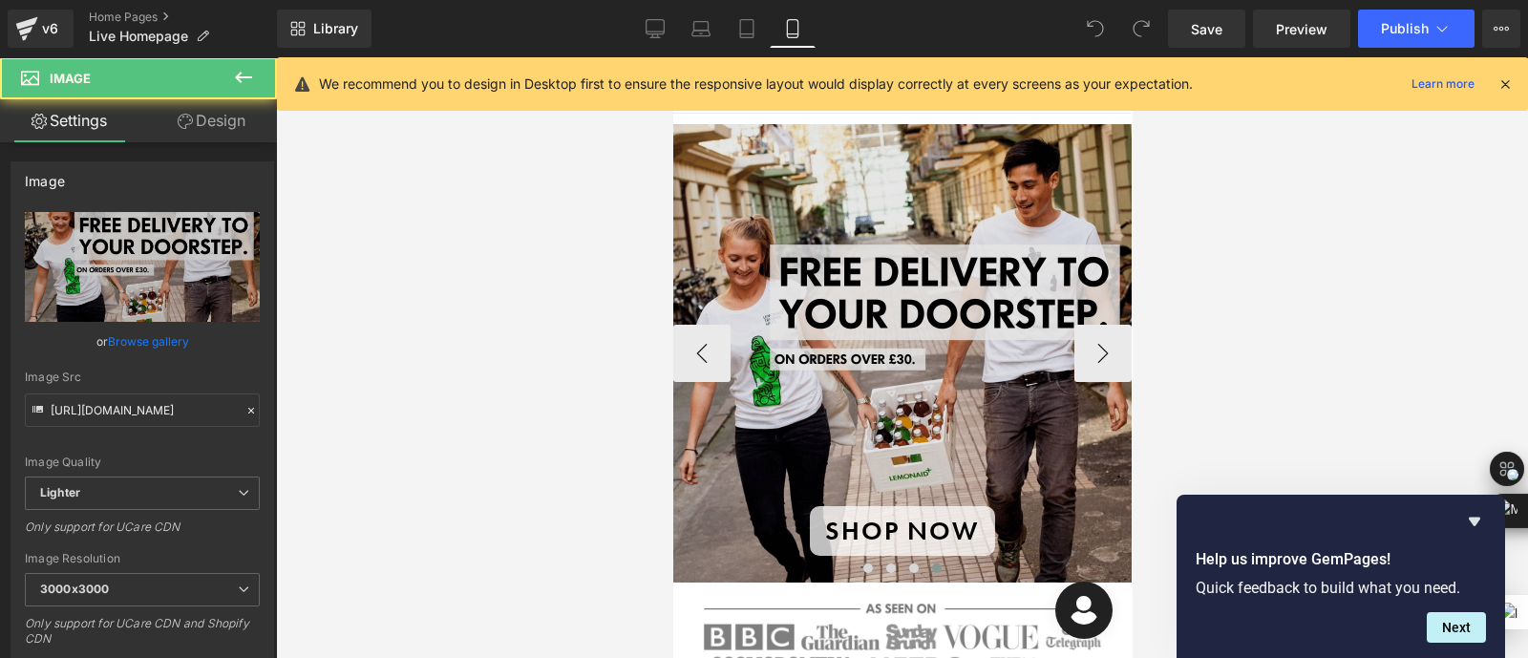
click at [795, 193] on img at bounding box center [901, 353] width 458 height 458
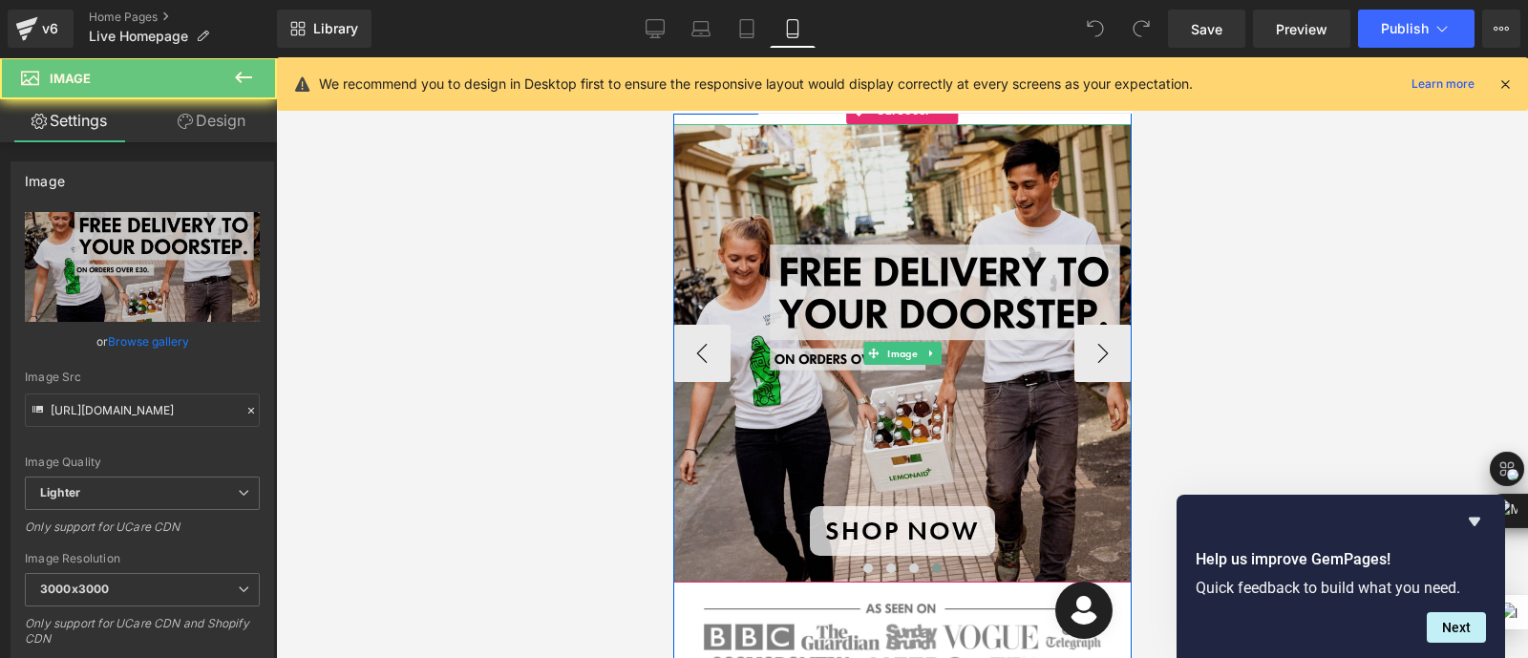
click at [795, 193] on img at bounding box center [901, 353] width 458 height 458
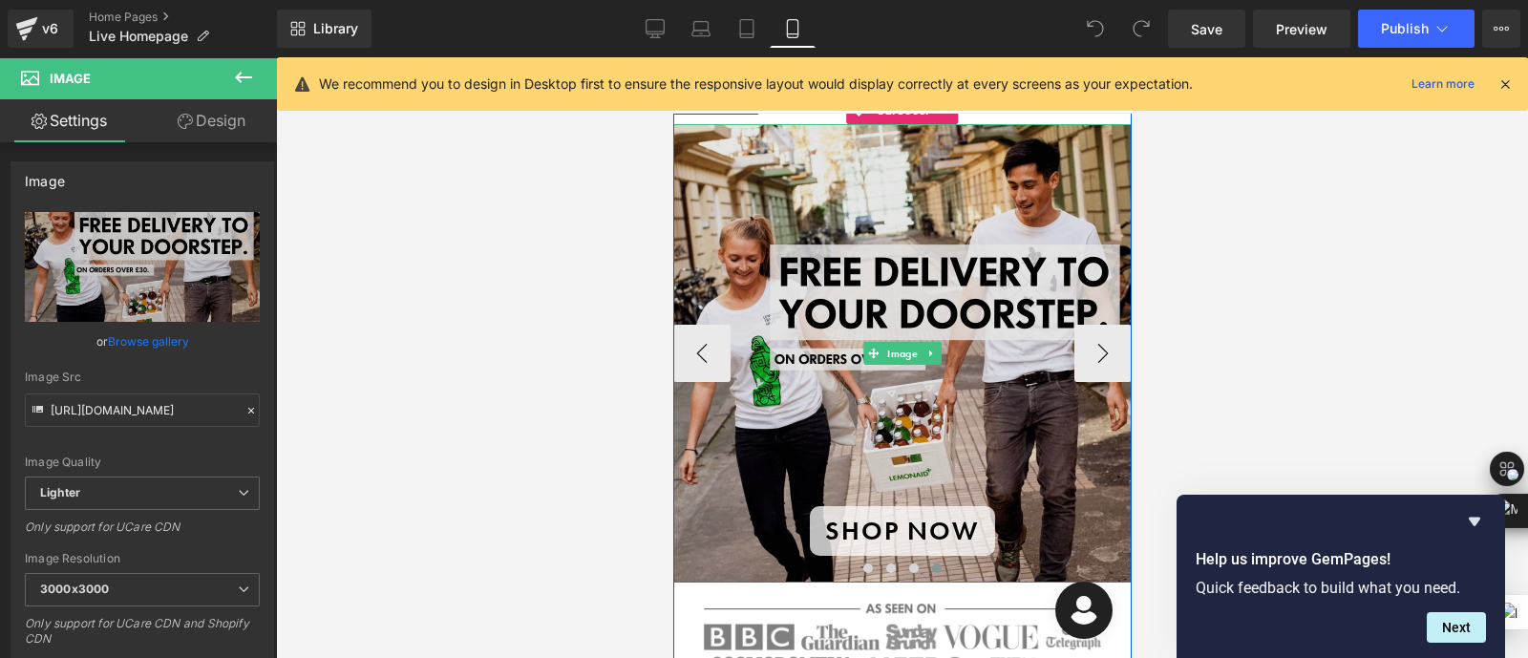
click at [795, 193] on img at bounding box center [901, 353] width 458 height 458
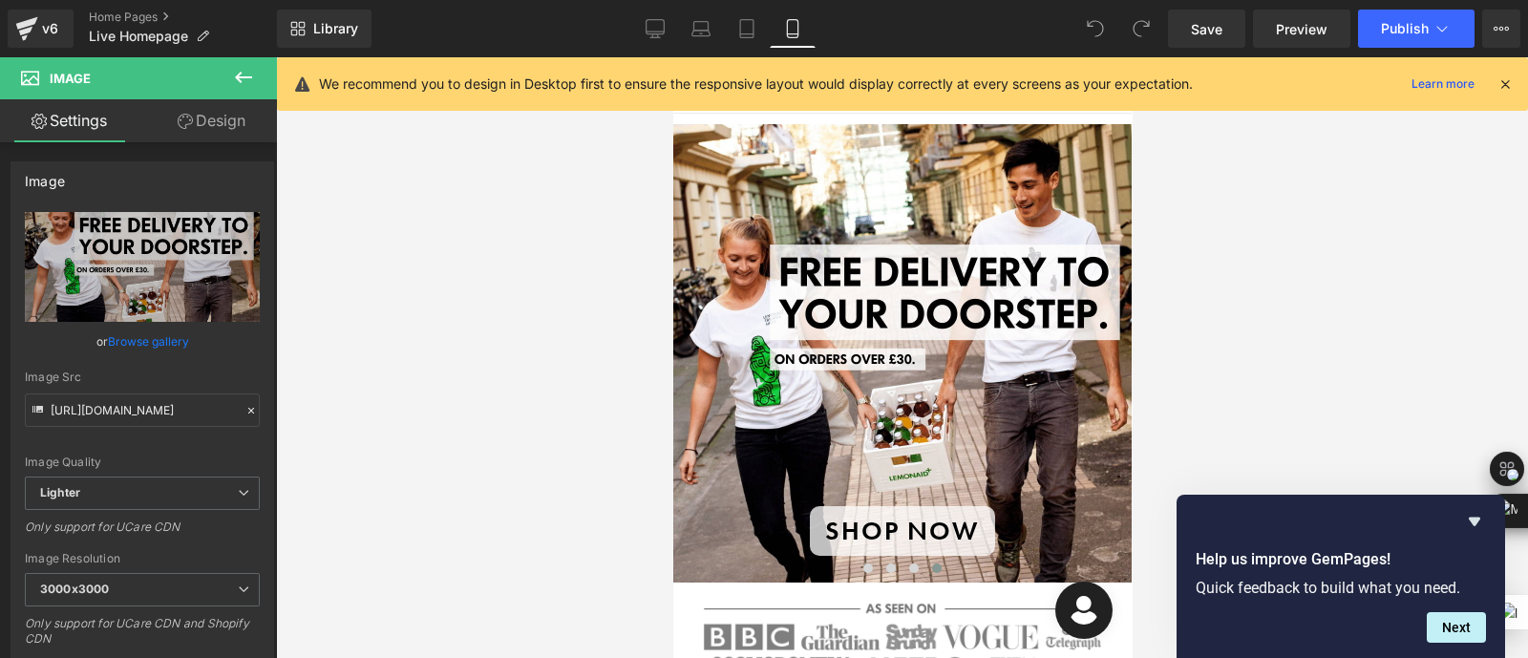
click at [239, 74] on icon at bounding box center [243, 77] width 17 height 11
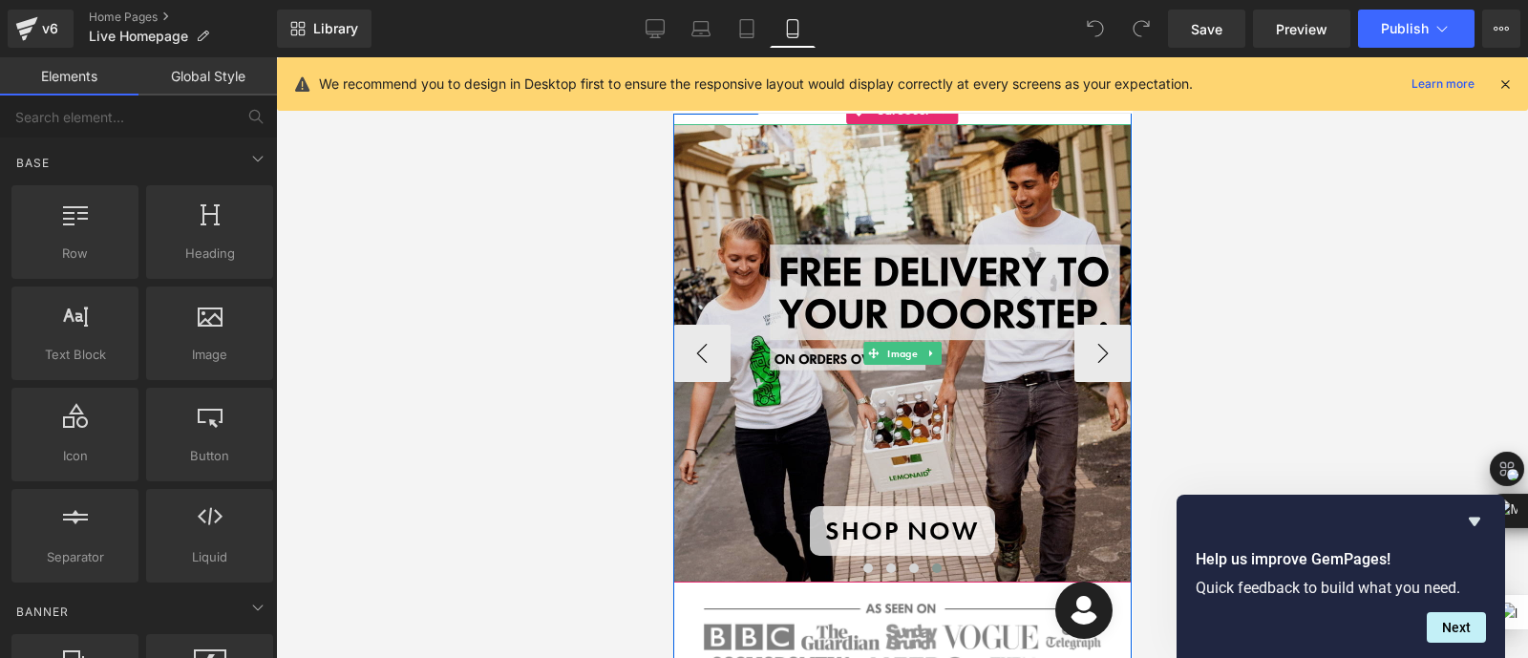
click at [775, 219] on img at bounding box center [901, 353] width 458 height 458
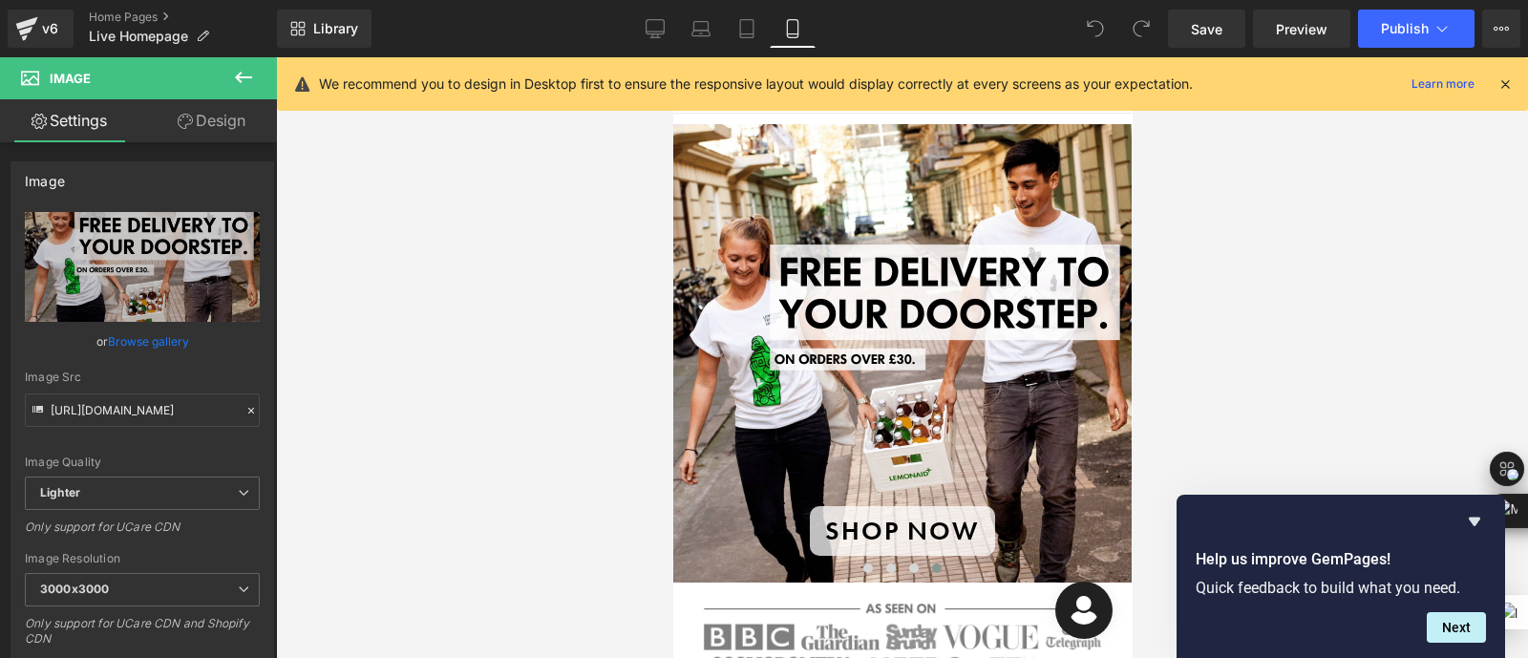
click at [244, 74] on icon at bounding box center [243, 77] width 23 height 23
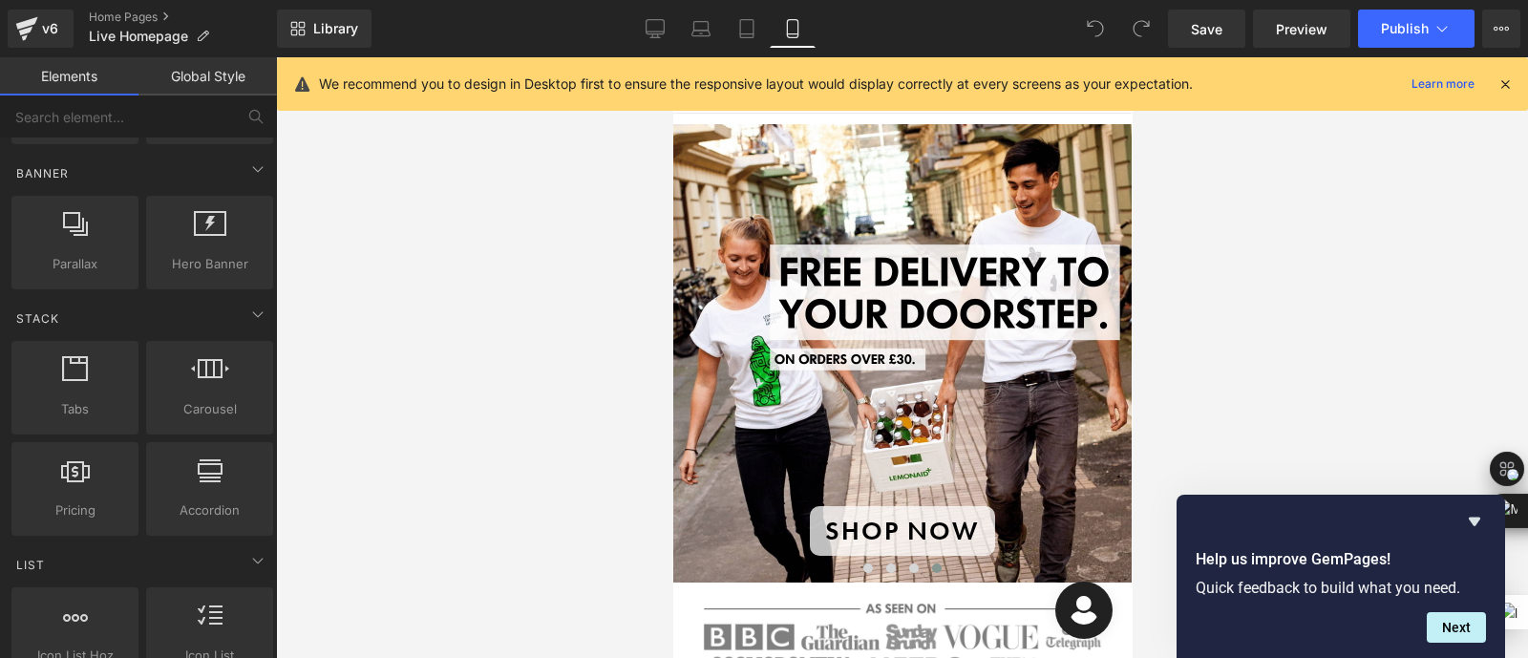
scroll to position [440, 0]
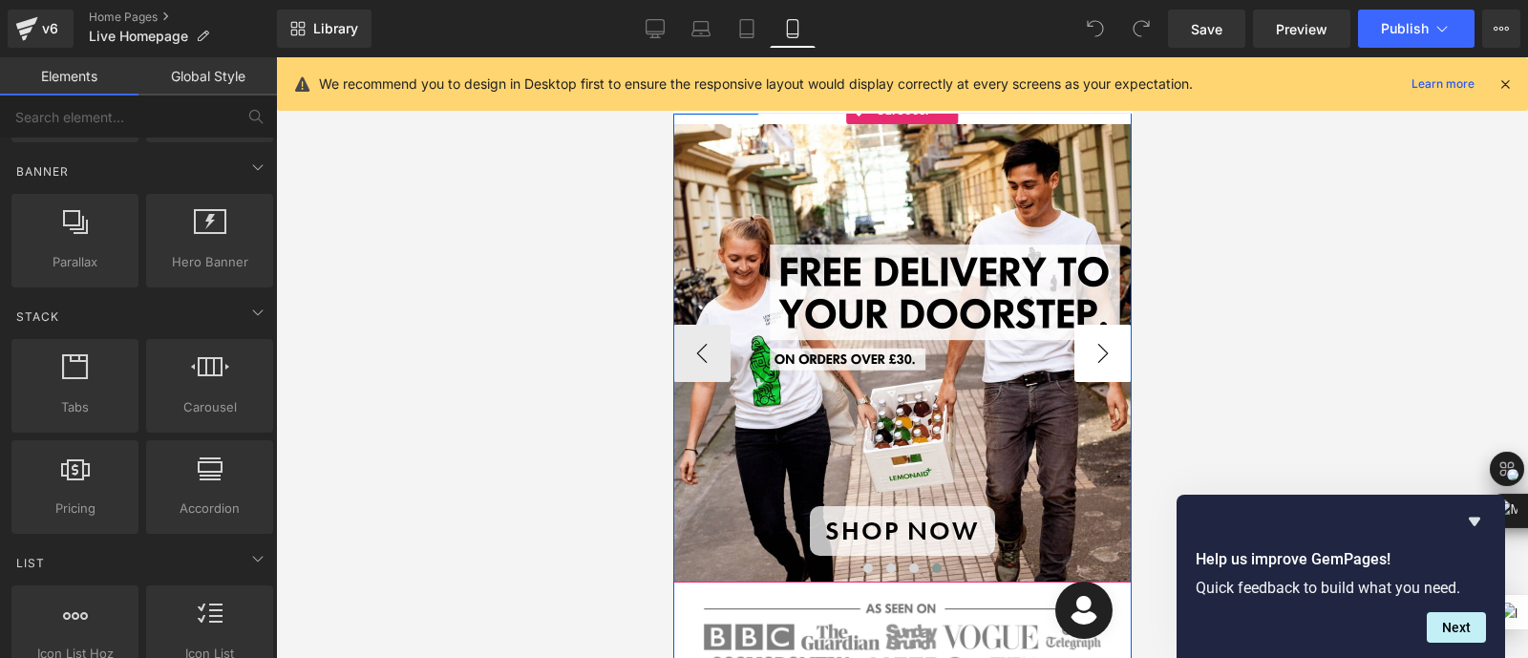
click at [1109, 359] on button "›" at bounding box center [1101, 353] width 57 height 57
click at [685, 347] on button "‹" at bounding box center [700, 353] width 57 height 57
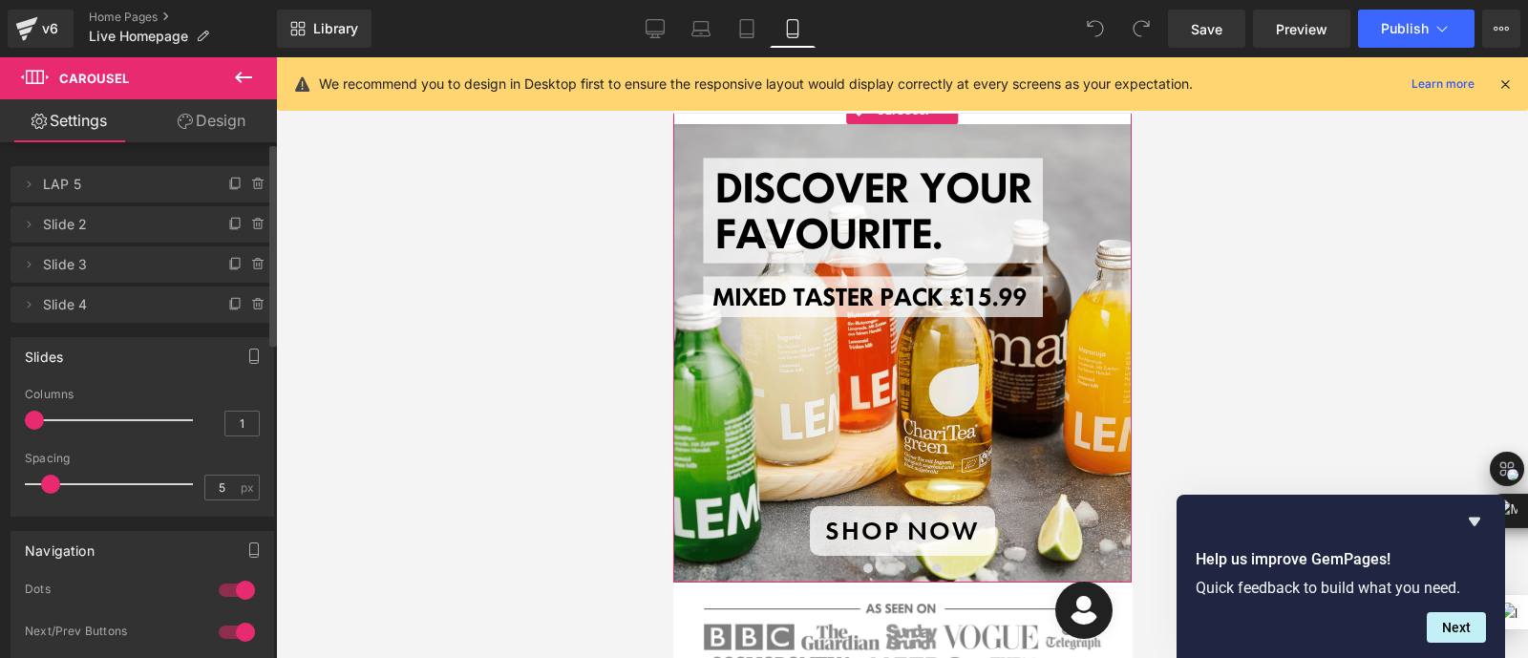
click at [133, 310] on span "Slide 4" at bounding box center [123, 304] width 160 height 36
click at [230, 308] on icon at bounding box center [234, 305] width 8 height 9
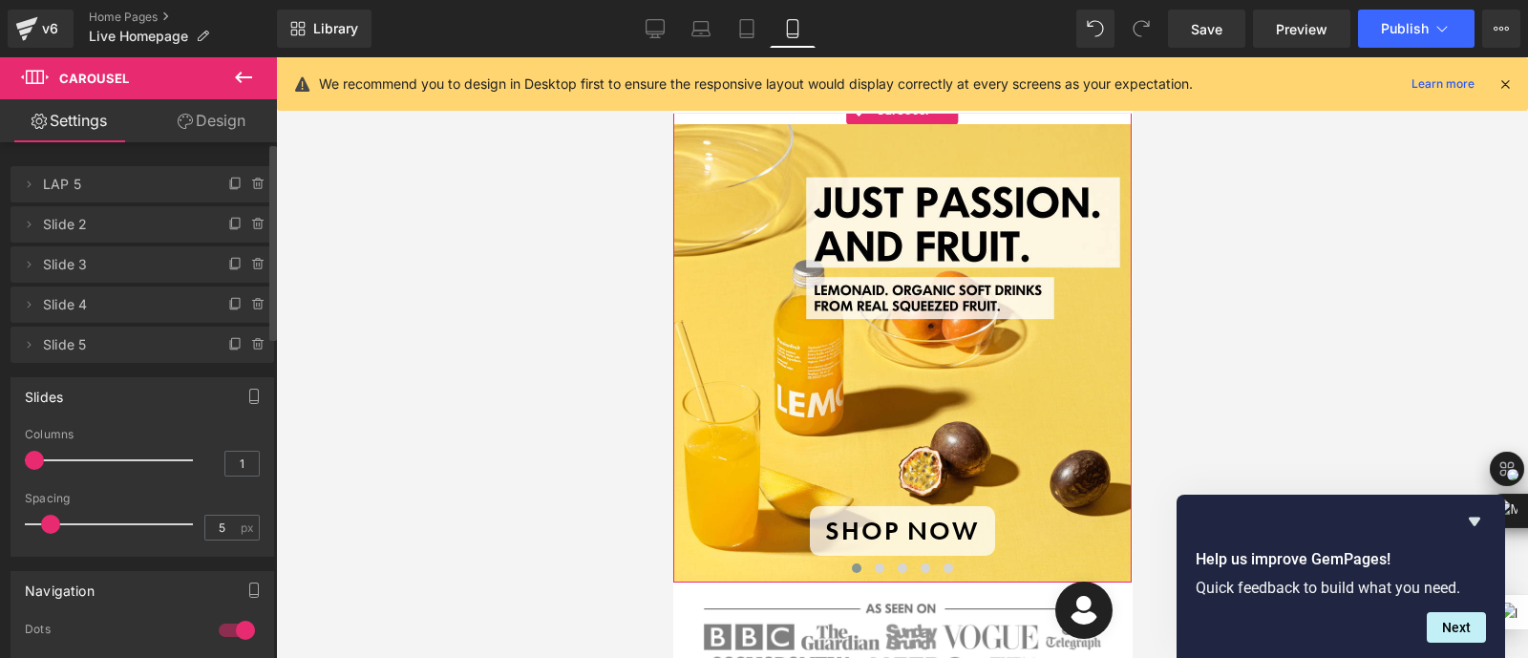
click at [98, 350] on span "Slide 5" at bounding box center [123, 345] width 160 height 36
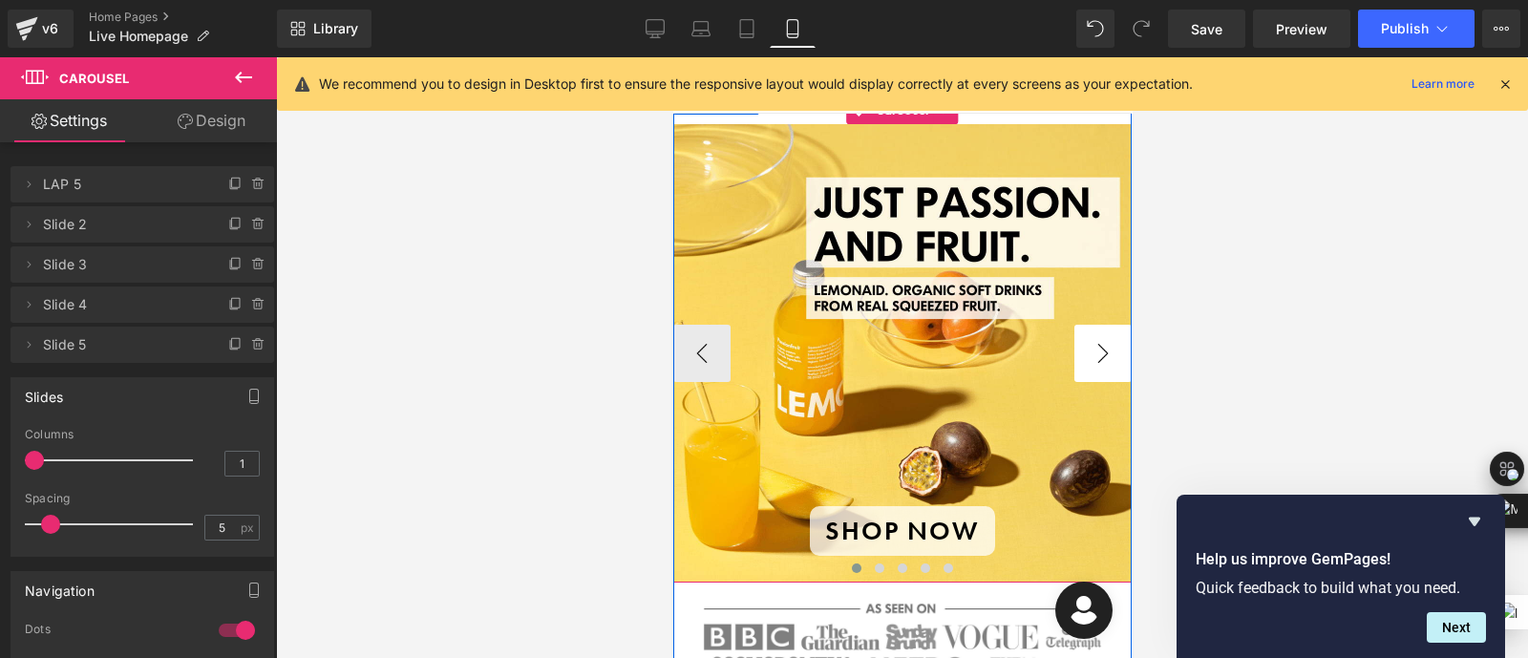
click at [1104, 361] on button "›" at bounding box center [1101, 353] width 57 height 57
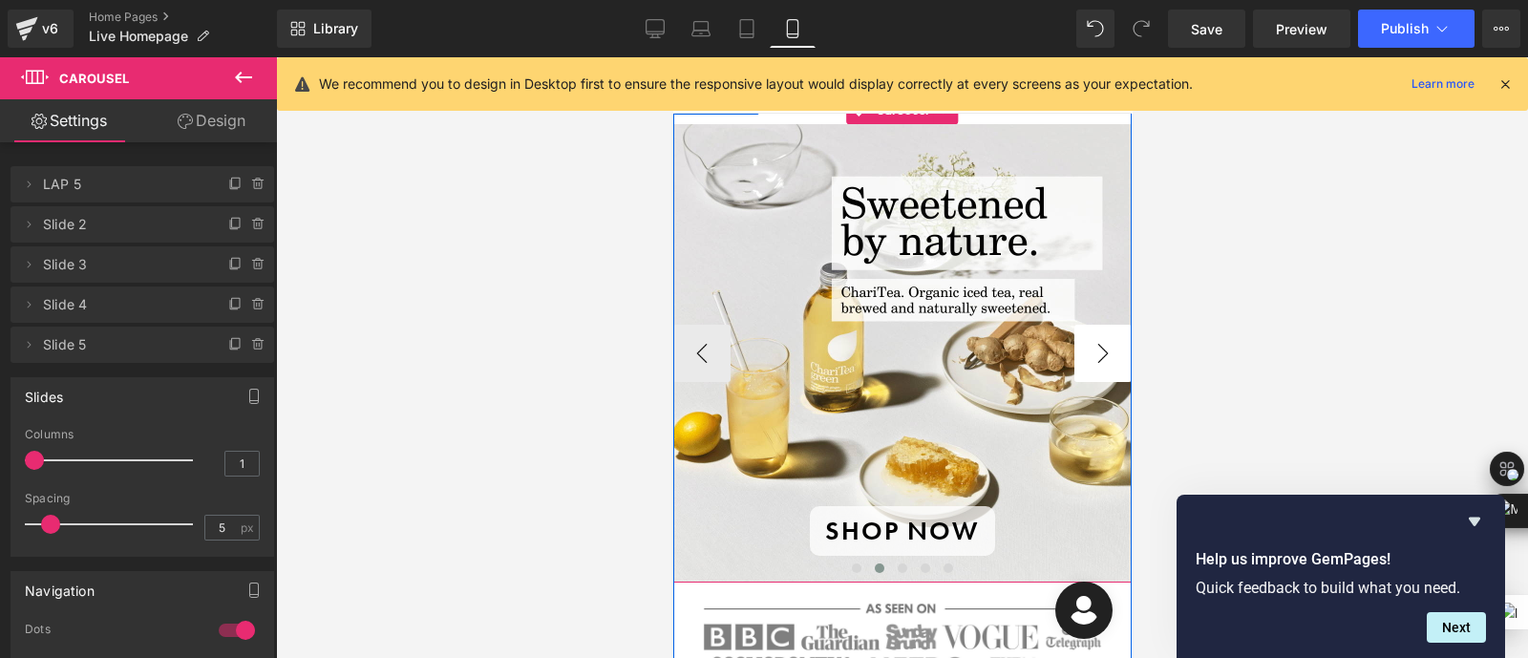
click at [1104, 361] on button "›" at bounding box center [1101, 353] width 57 height 57
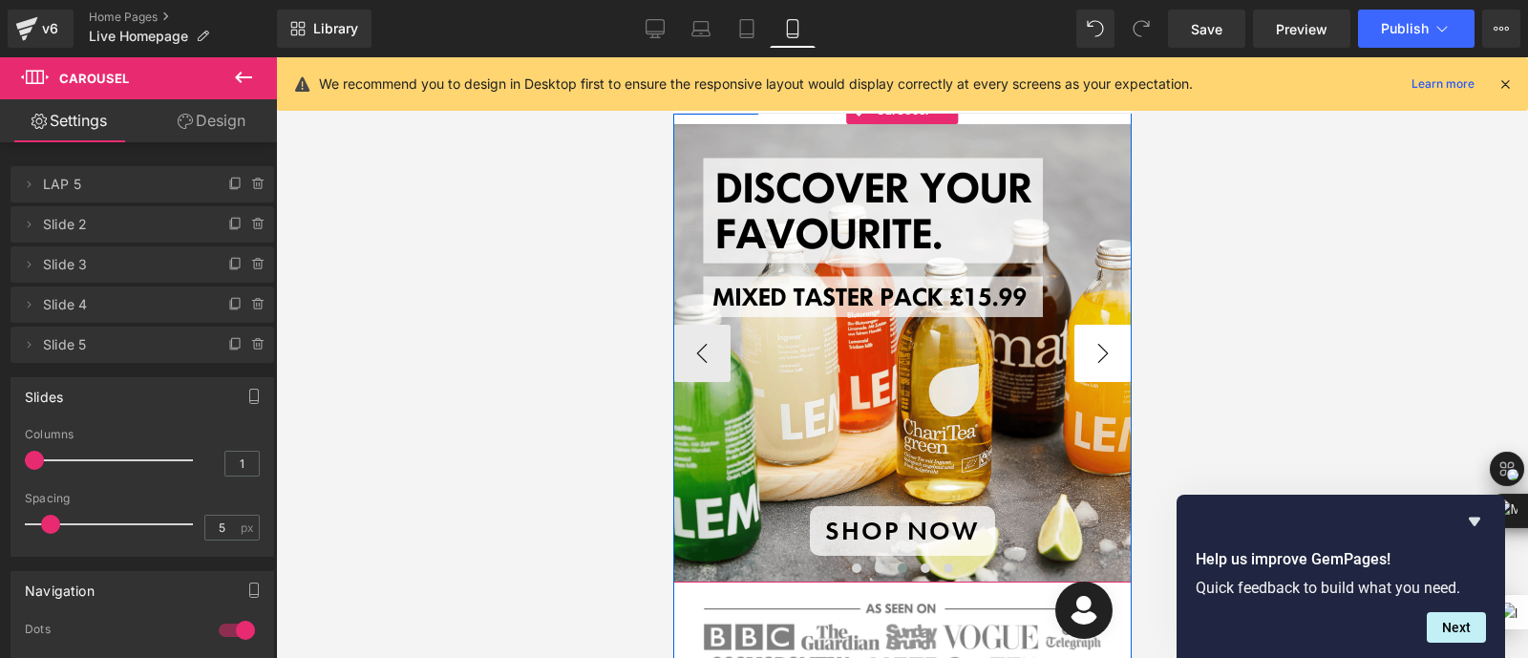
click at [1104, 361] on button "›" at bounding box center [1101, 353] width 57 height 57
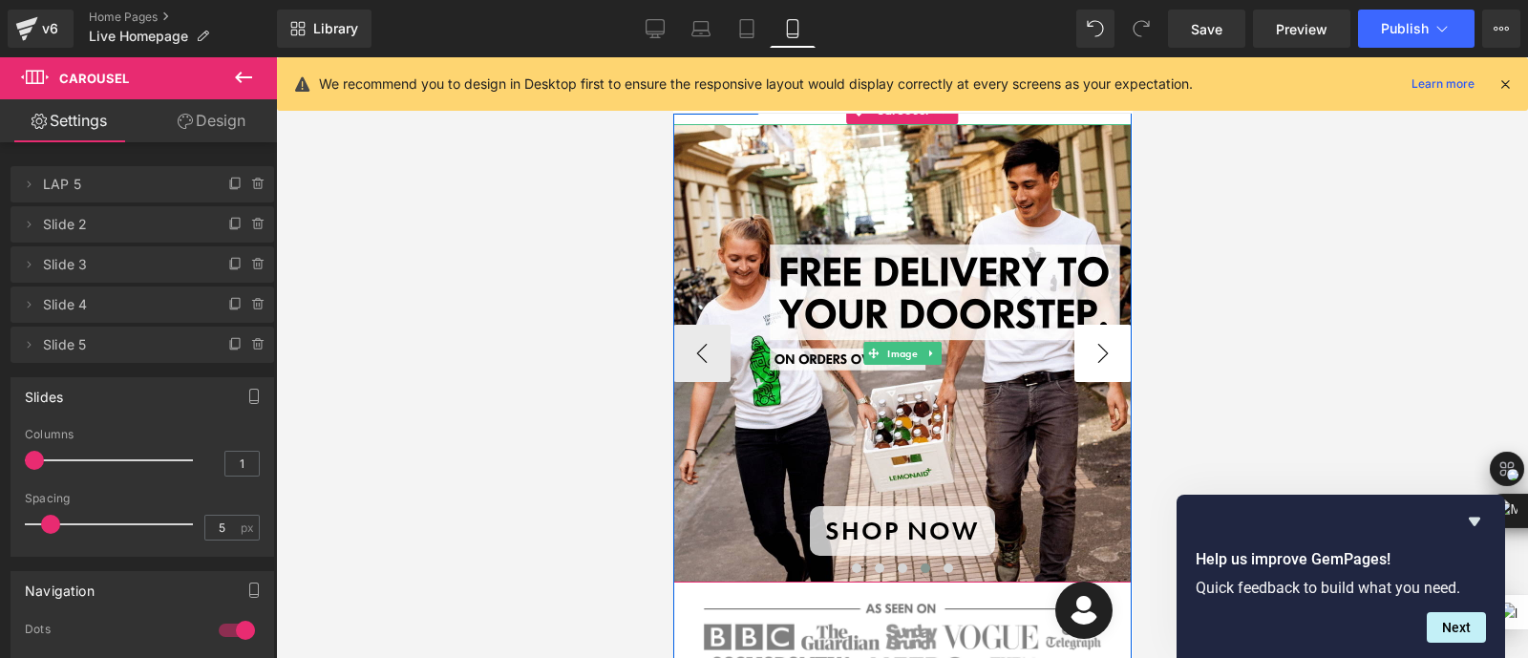
click at [1104, 361] on button "›" at bounding box center [1101, 353] width 57 height 57
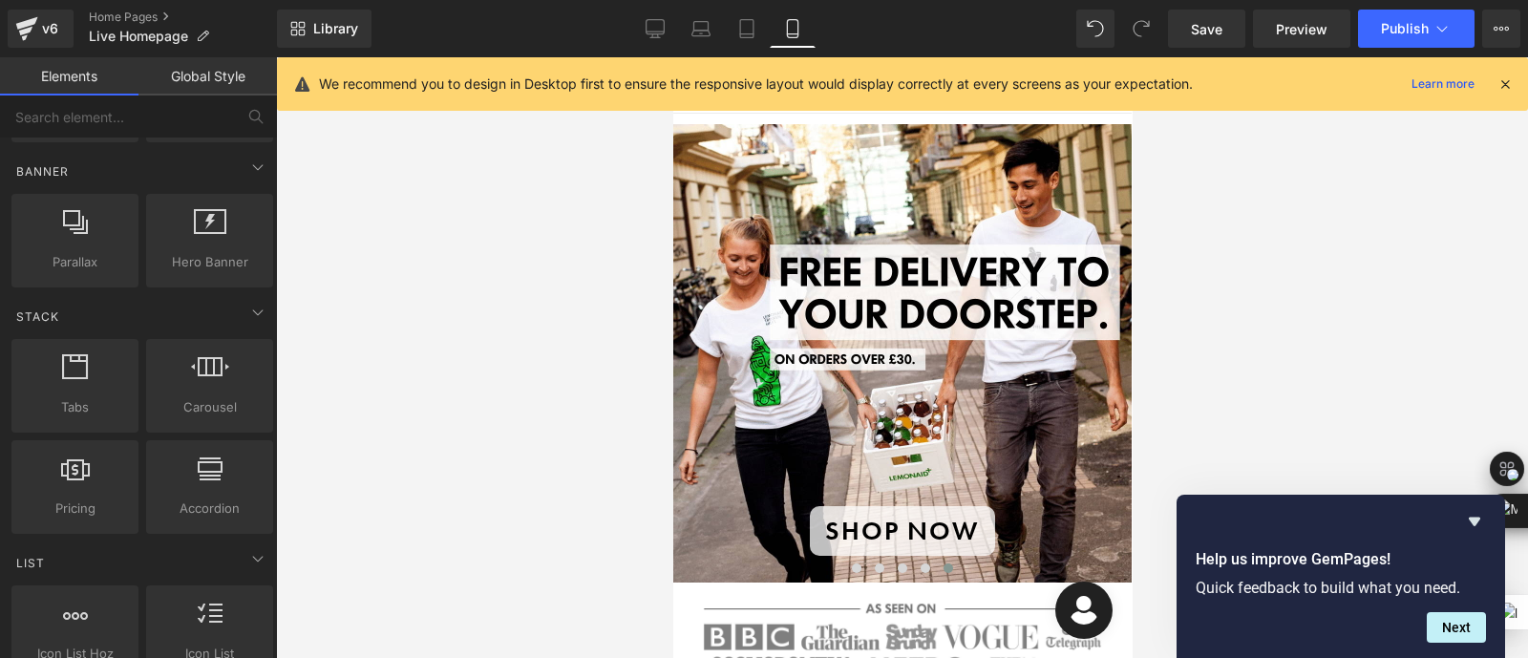
click at [1246, 312] on div at bounding box center [902, 357] width 1252 height 601
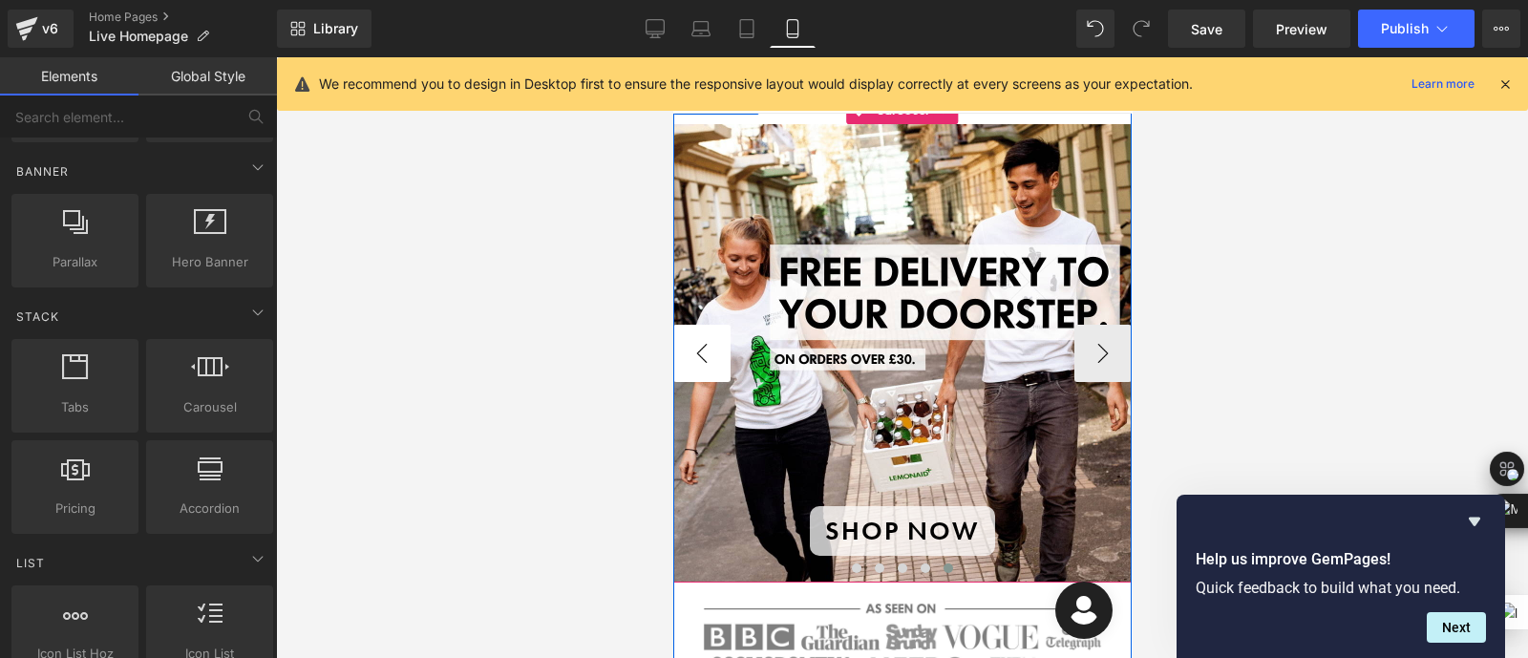
click at [692, 354] on button "‹" at bounding box center [700, 353] width 57 height 57
click at [1101, 343] on button "›" at bounding box center [1101, 353] width 57 height 57
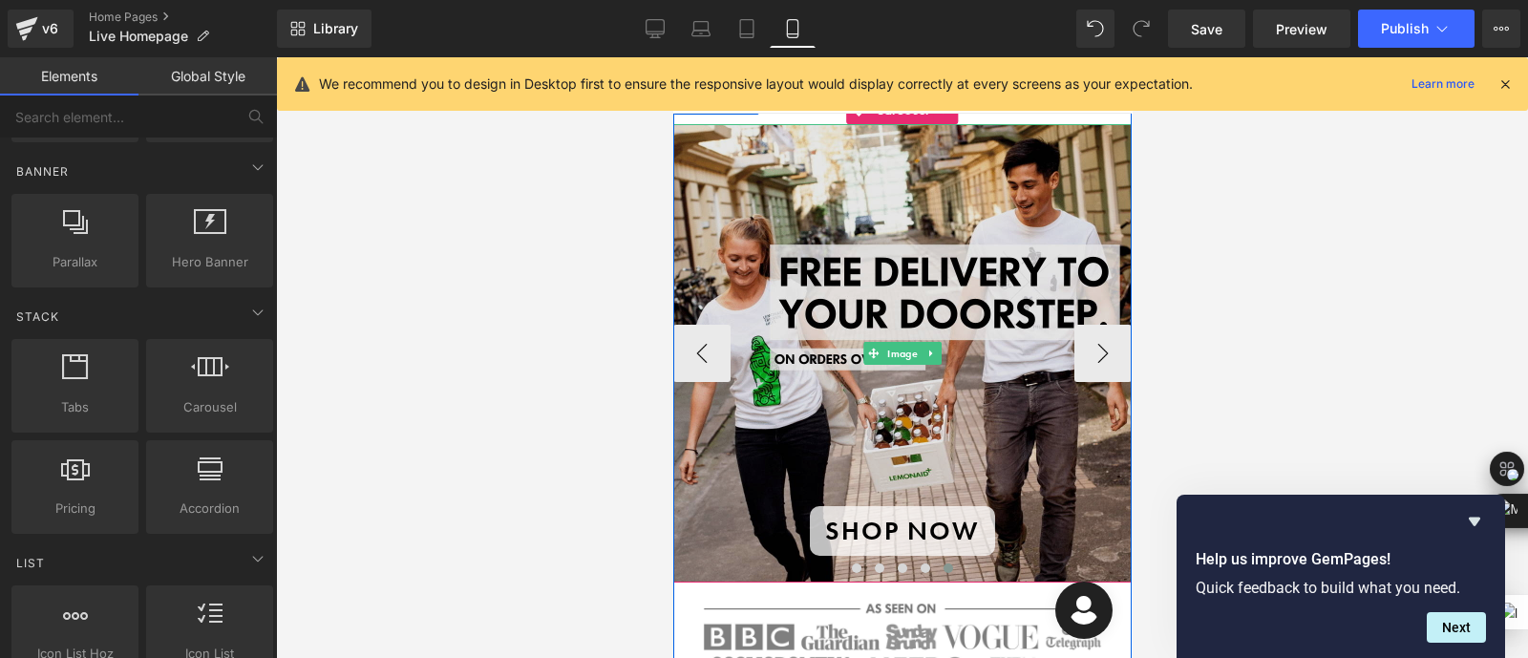
click at [949, 444] on img at bounding box center [901, 353] width 458 height 458
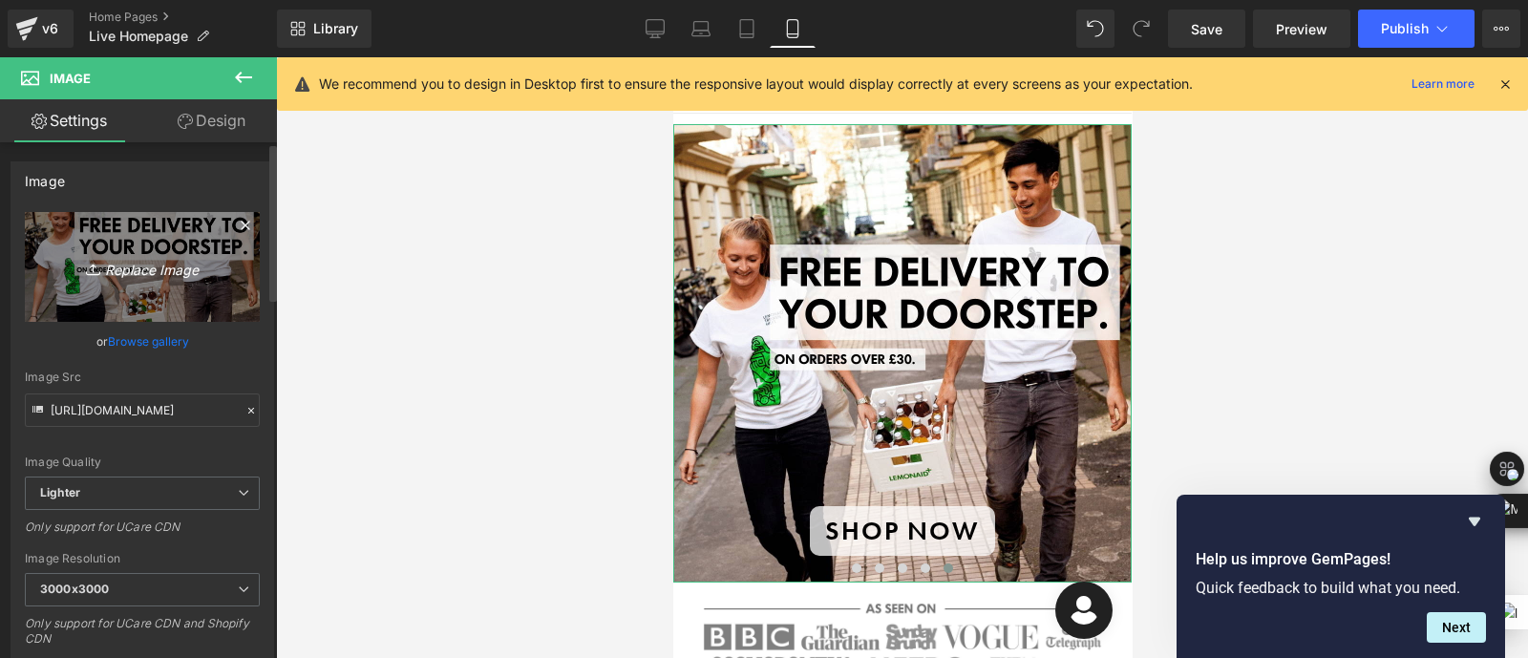
click at [146, 255] on icon "Replace Image" at bounding box center [142, 267] width 153 height 24
type input "C:\fakepath\Cans Header (4).png"
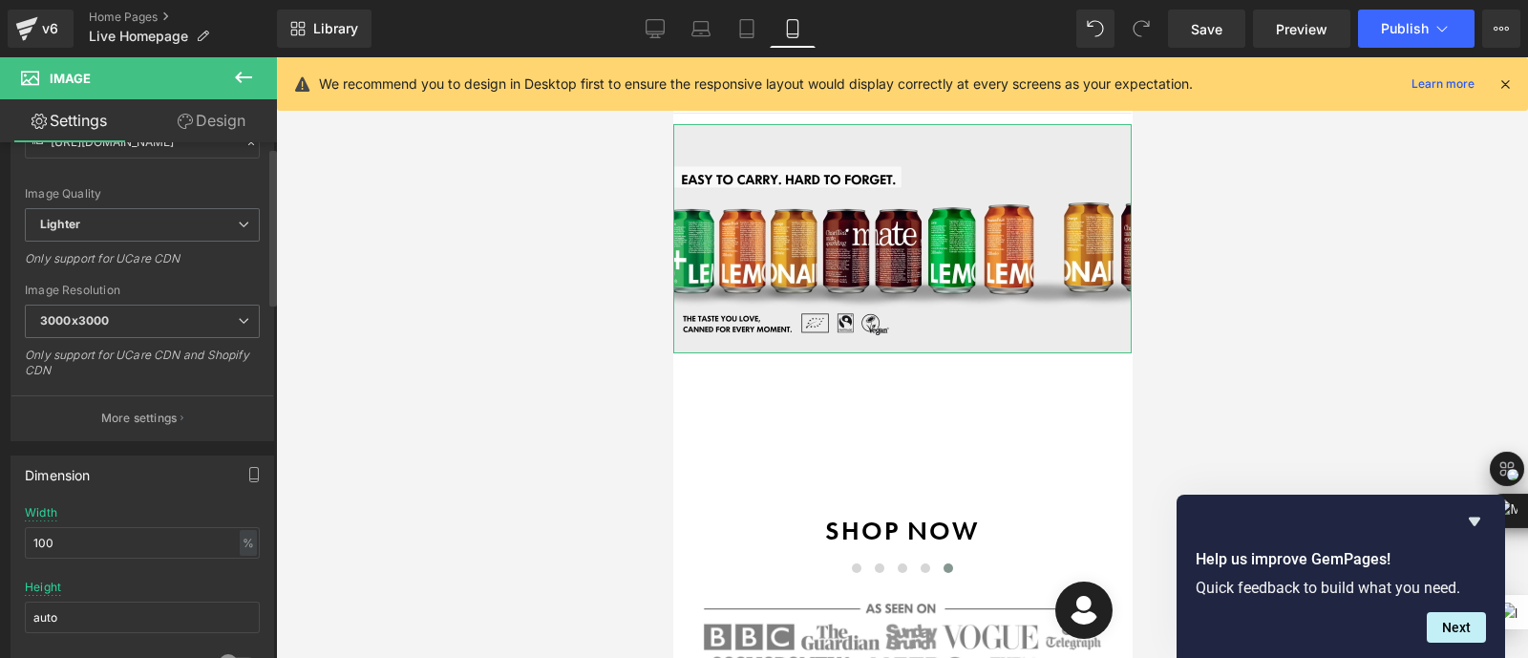
scroll to position [0, 0]
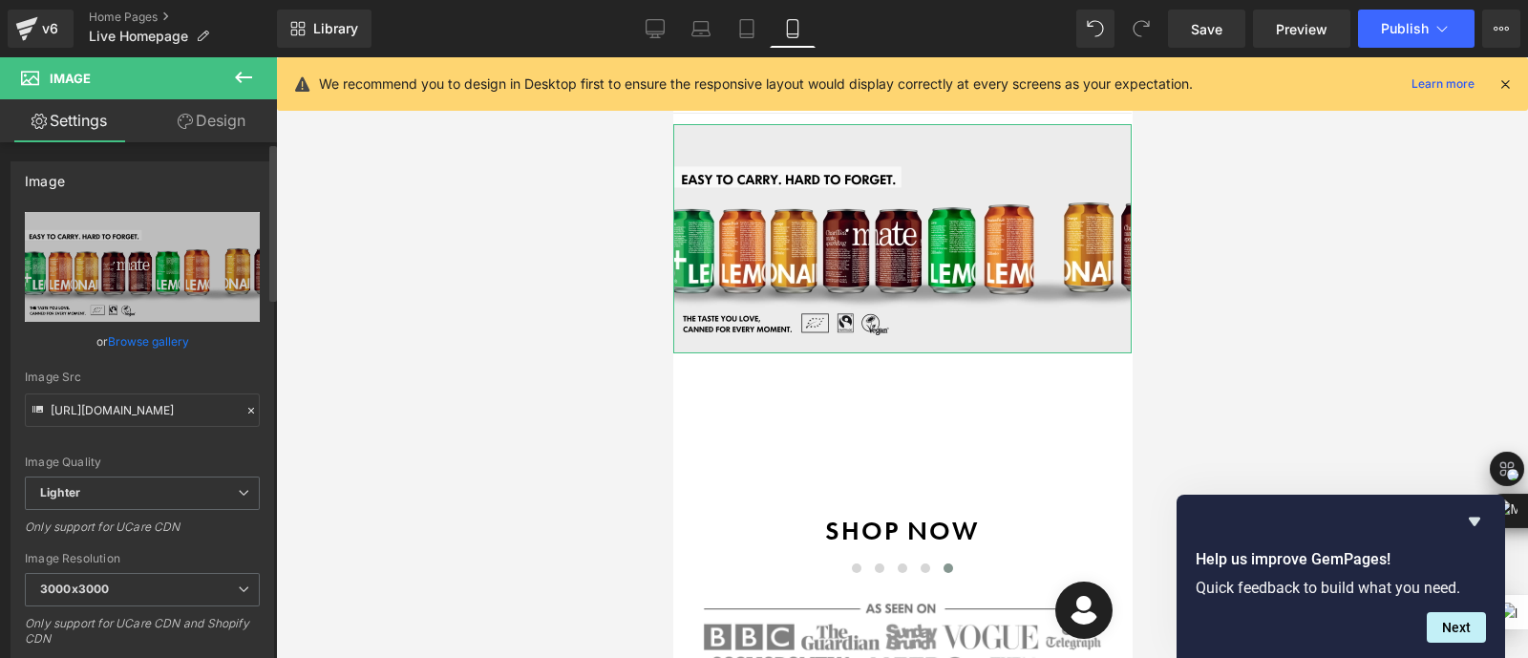
click at [131, 340] on link "Browse gallery" at bounding box center [148, 341] width 81 height 33
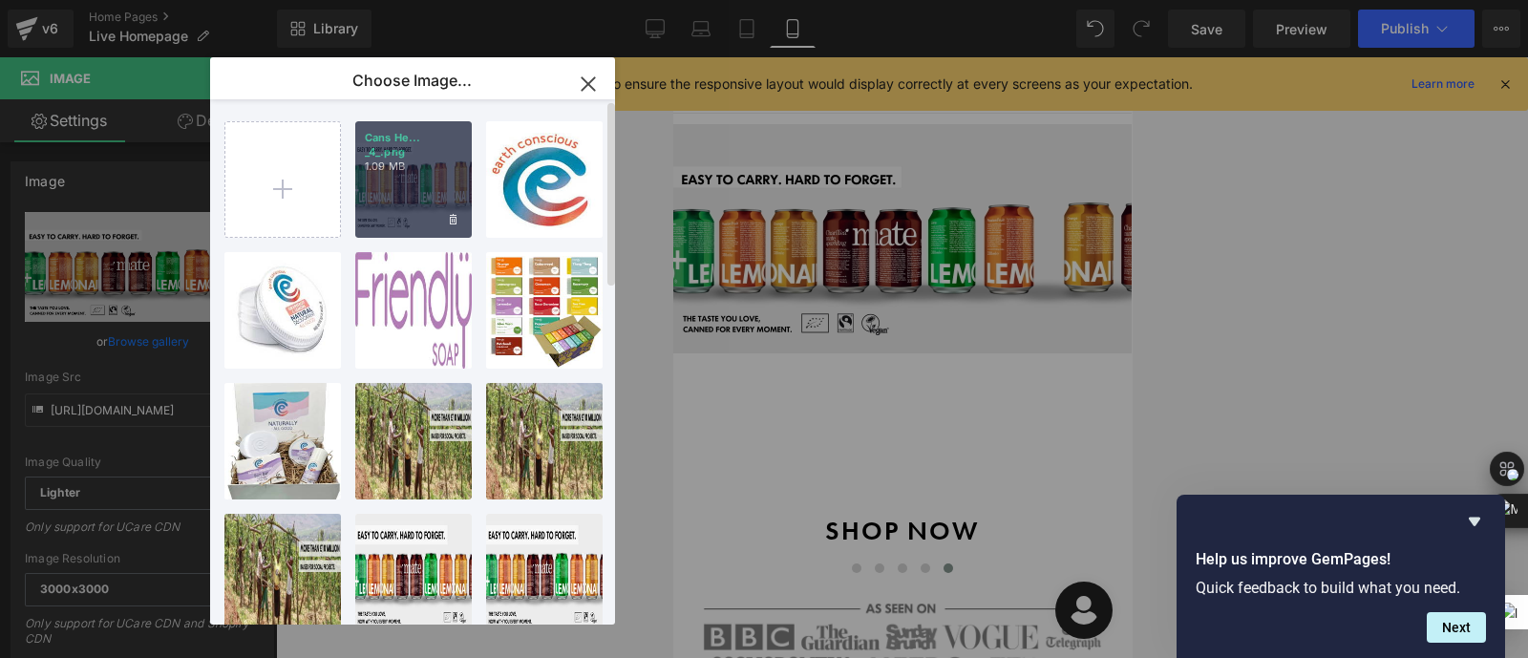
click at [389, 202] on div "Cans He... _4_.png 1.09 MB" at bounding box center [413, 179] width 117 height 117
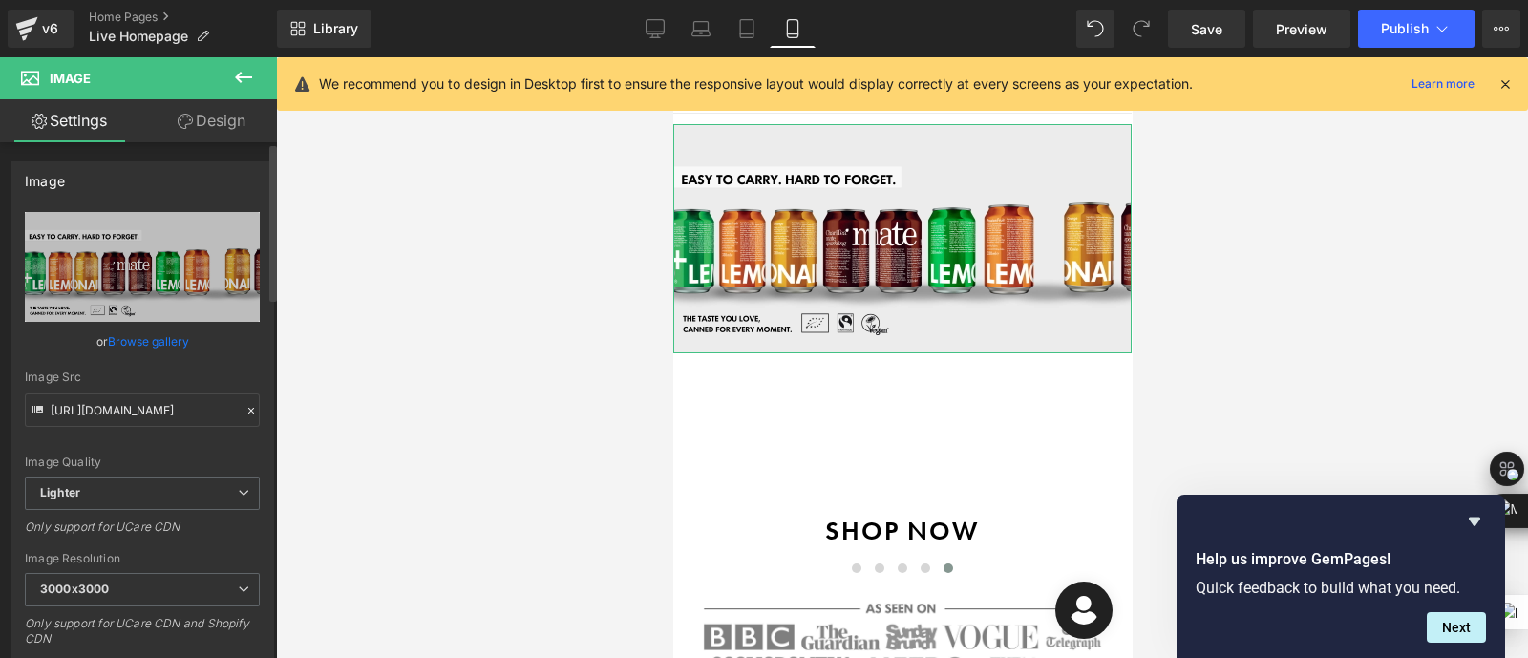
click at [134, 337] on link "Browse gallery" at bounding box center [148, 341] width 81 height 33
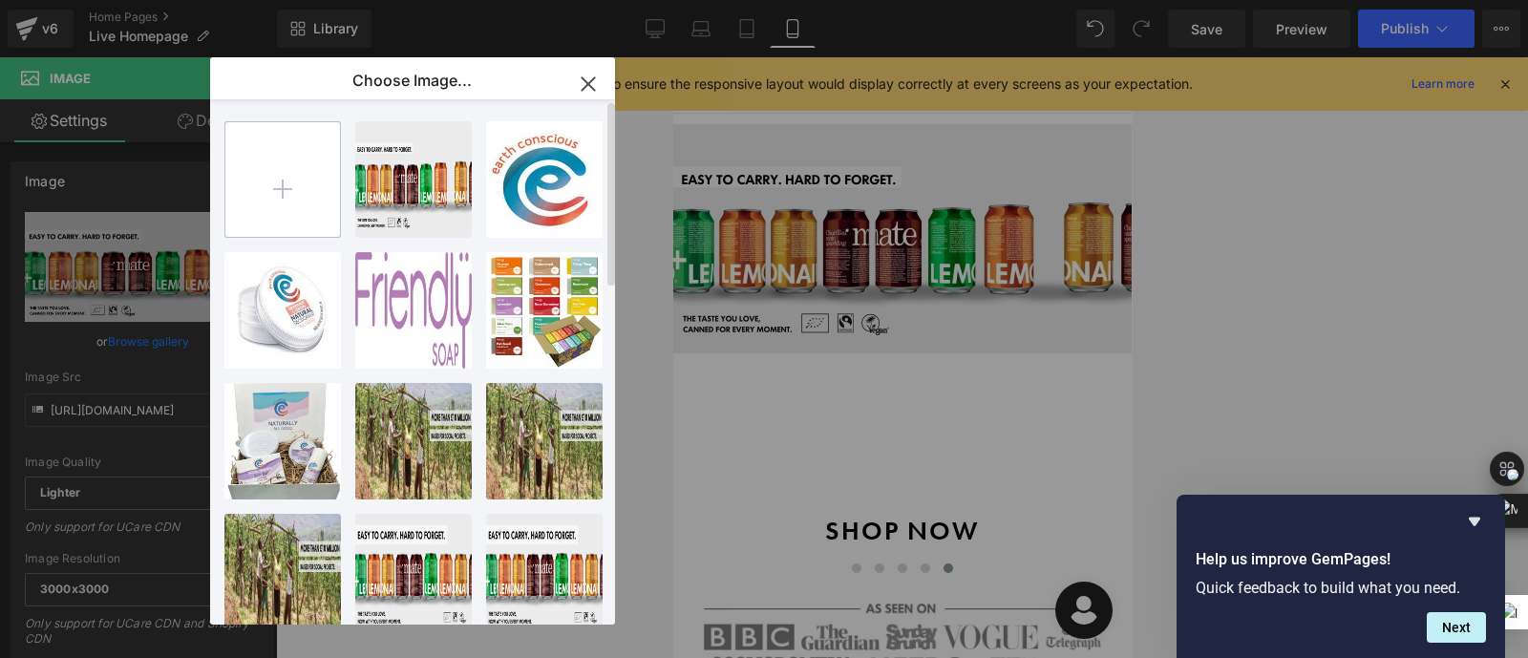
click at [293, 169] on input "file" at bounding box center [282, 179] width 115 height 115
type input "C:\fakepath\Cans Header (4).png"
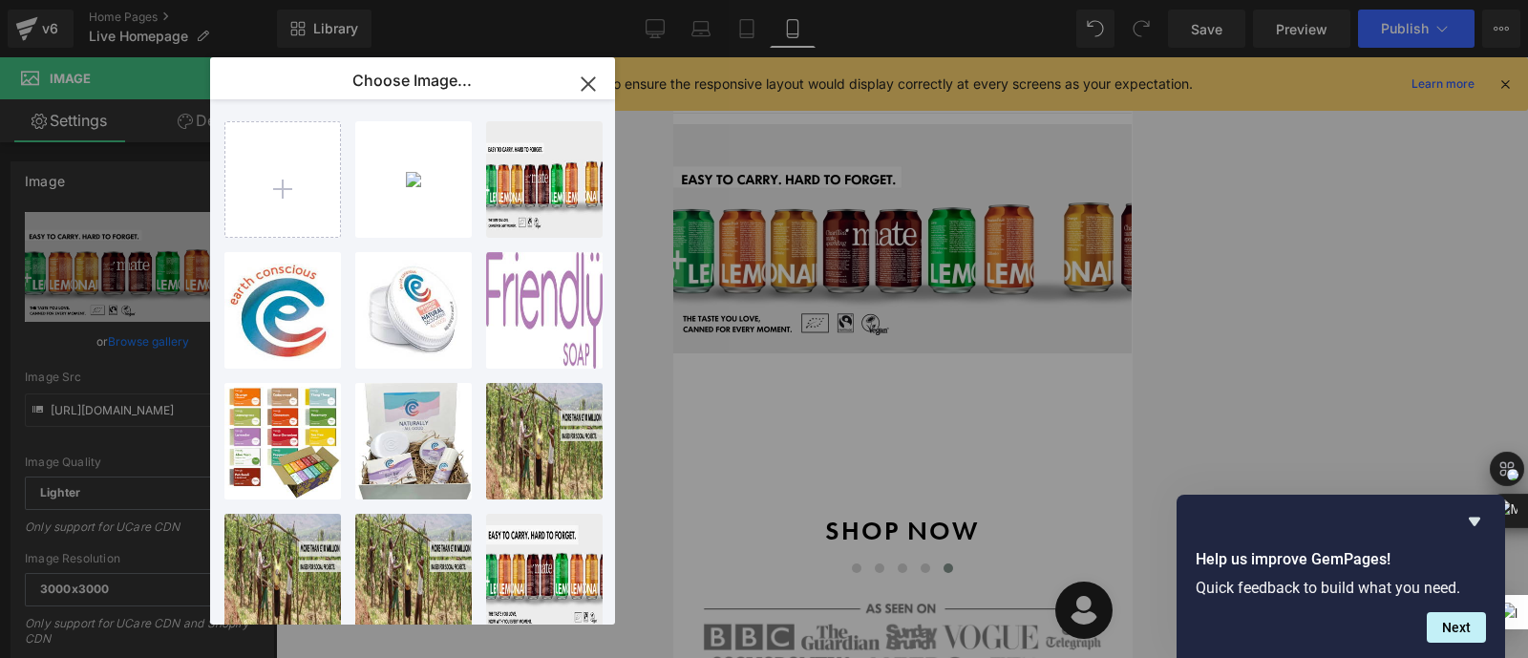
click at [589, 85] on icon "button" at bounding box center [588, 83] width 12 height 12
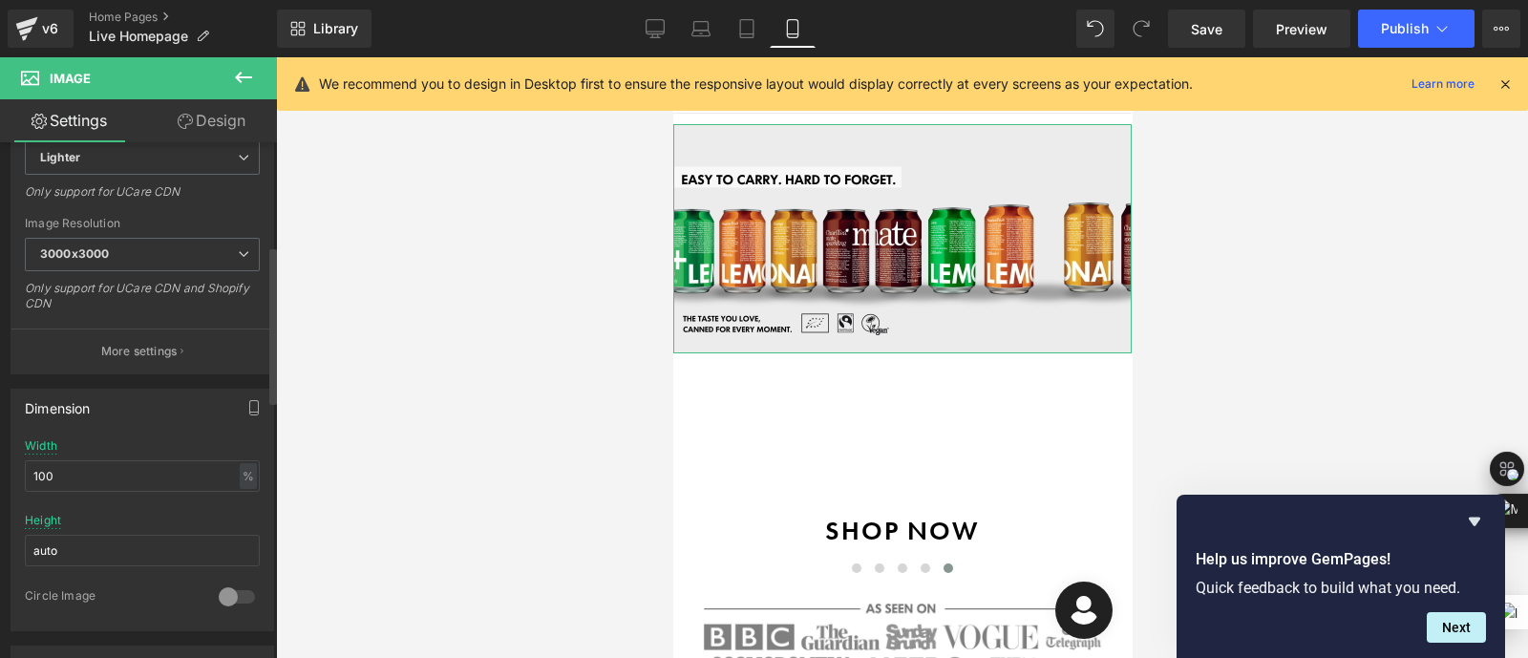
scroll to position [353, 0]
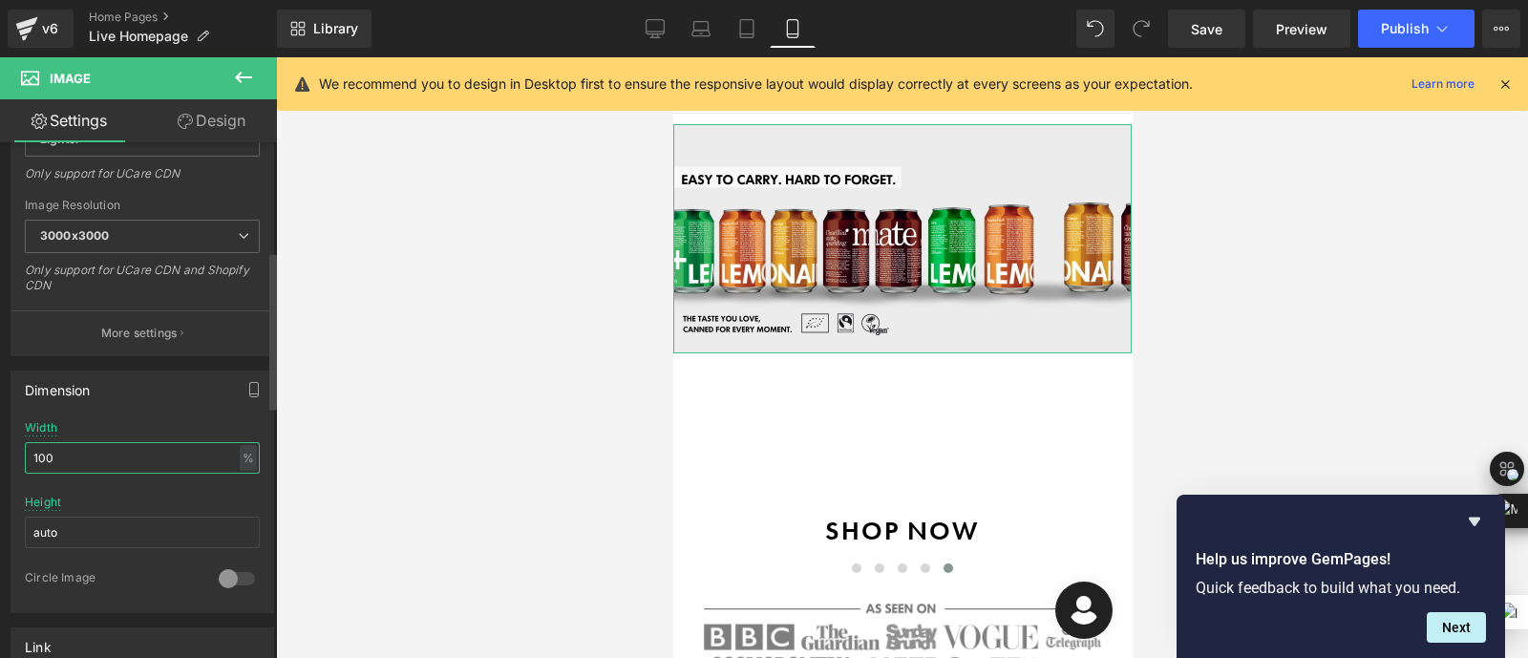
click at [123, 458] on input "100" at bounding box center [142, 458] width 235 height 32
type input "100"
click at [76, 527] on input "auto" at bounding box center [142, 533] width 235 height 32
type input "a"
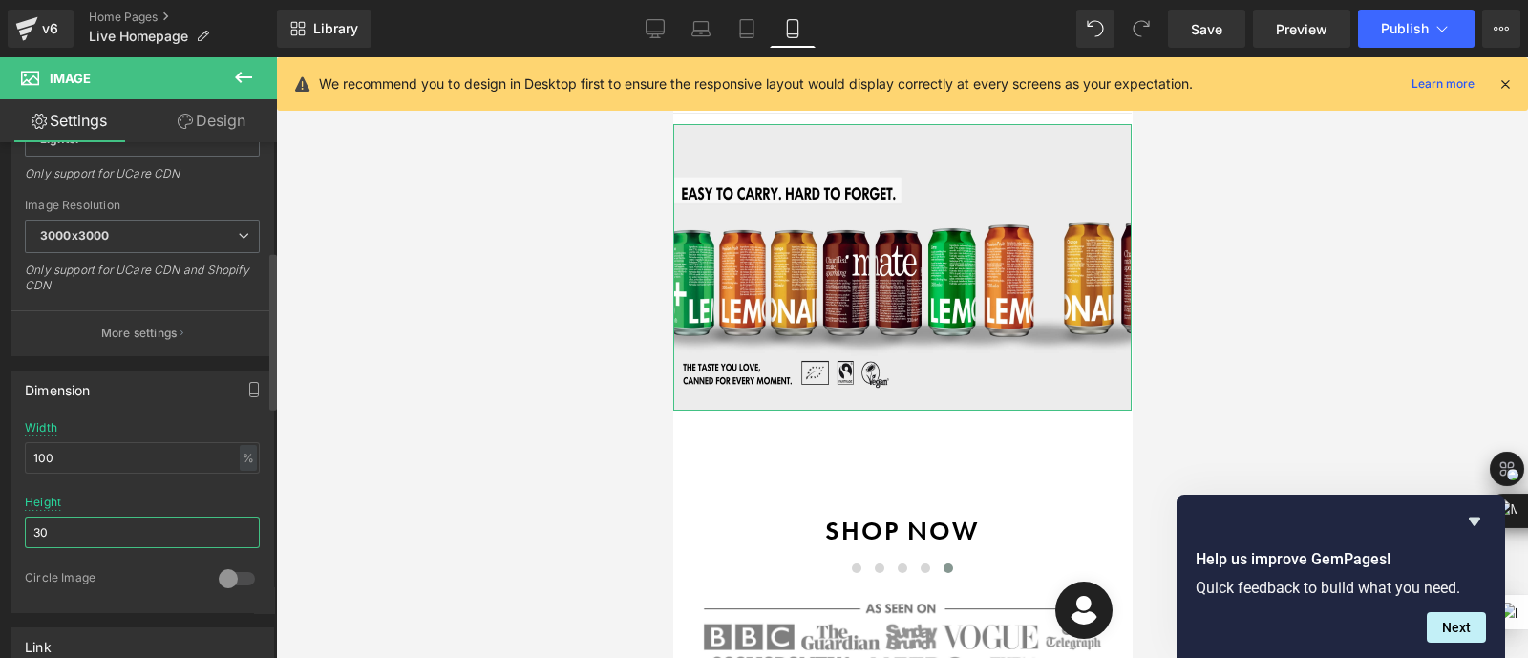
type input "3"
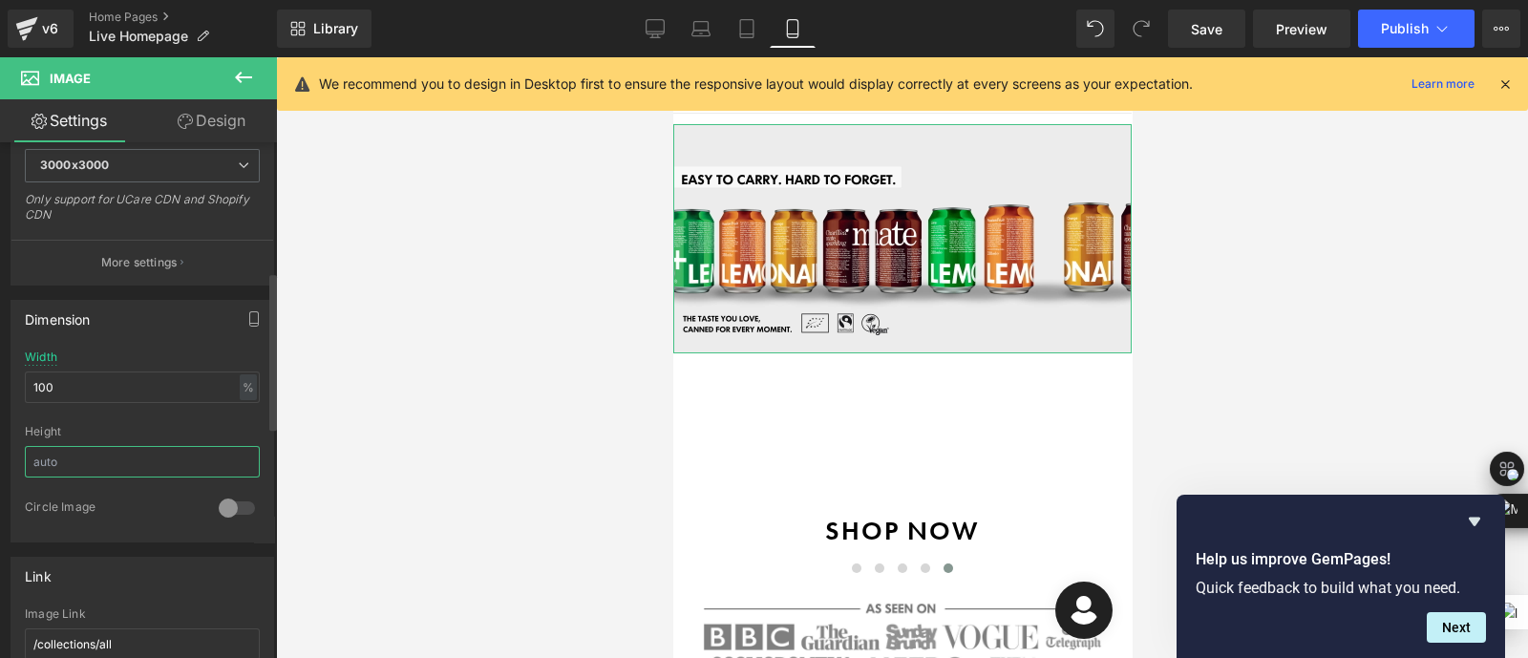
scroll to position [429, 0]
click at [246, 308] on icon "button" at bounding box center [253, 314] width 15 height 15
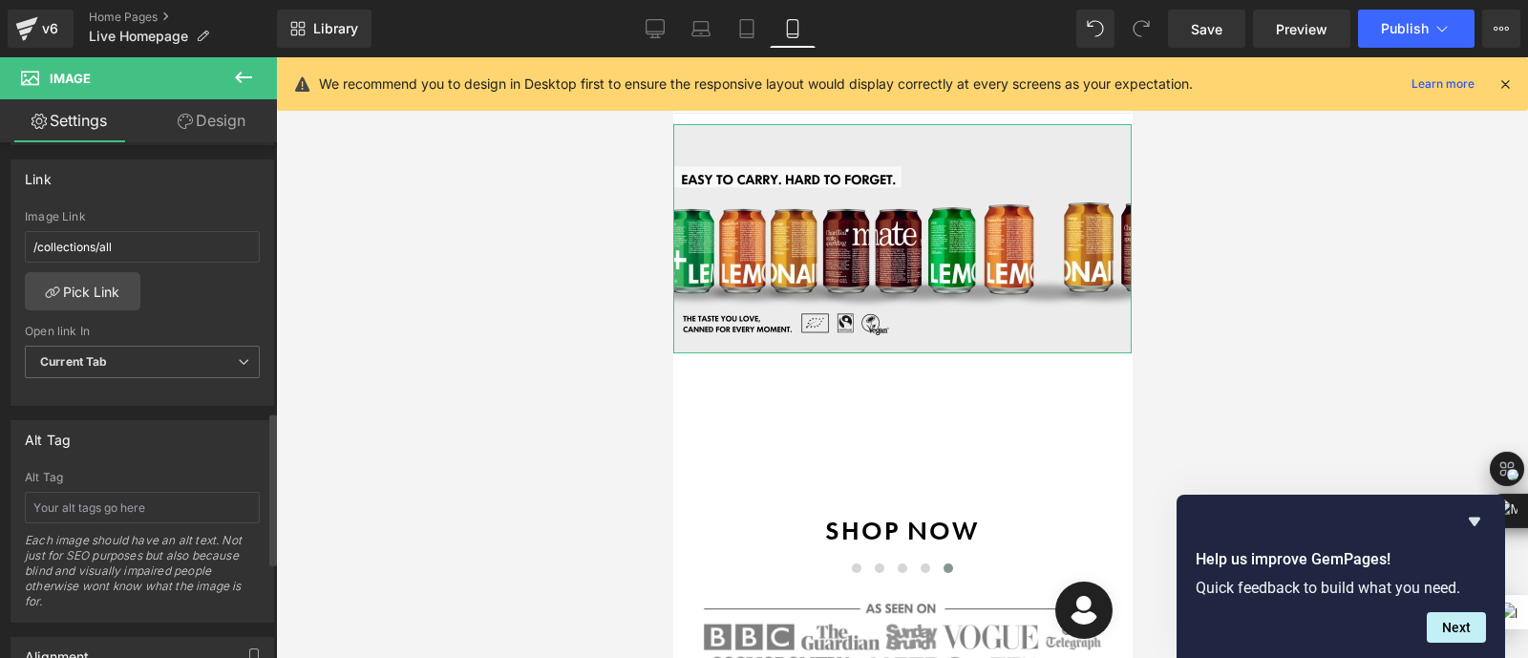
scroll to position [902, 0]
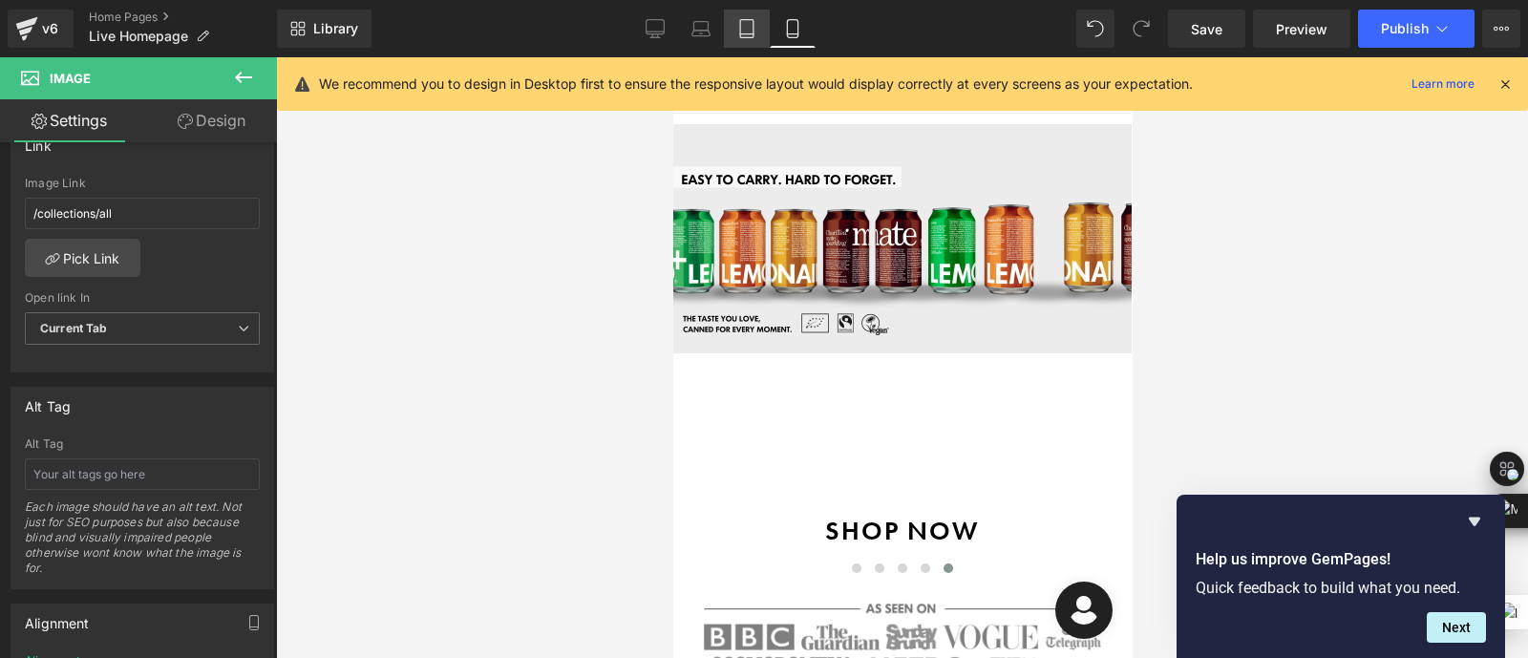
click at [754, 21] on icon at bounding box center [746, 28] width 19 height 19
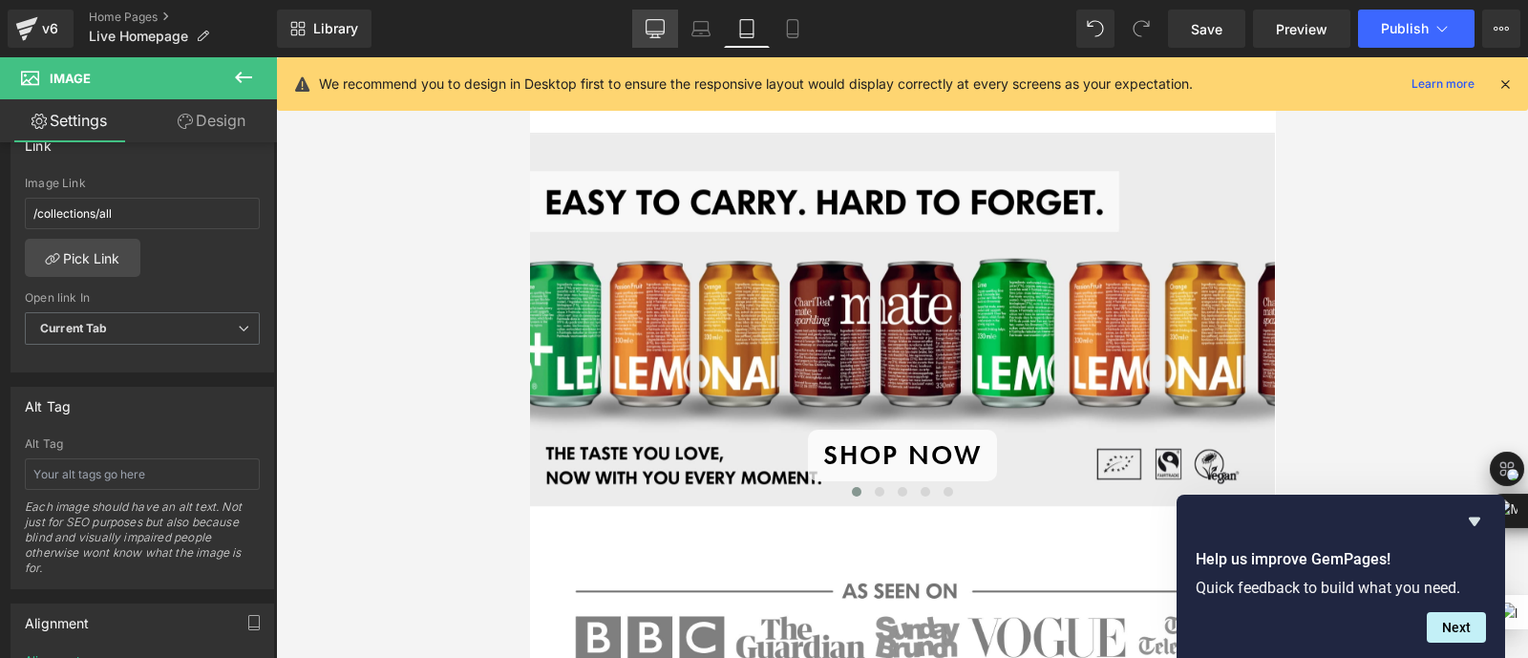
click at [662, 33] on icon at bounding box center [656, 27] width 18 height 14
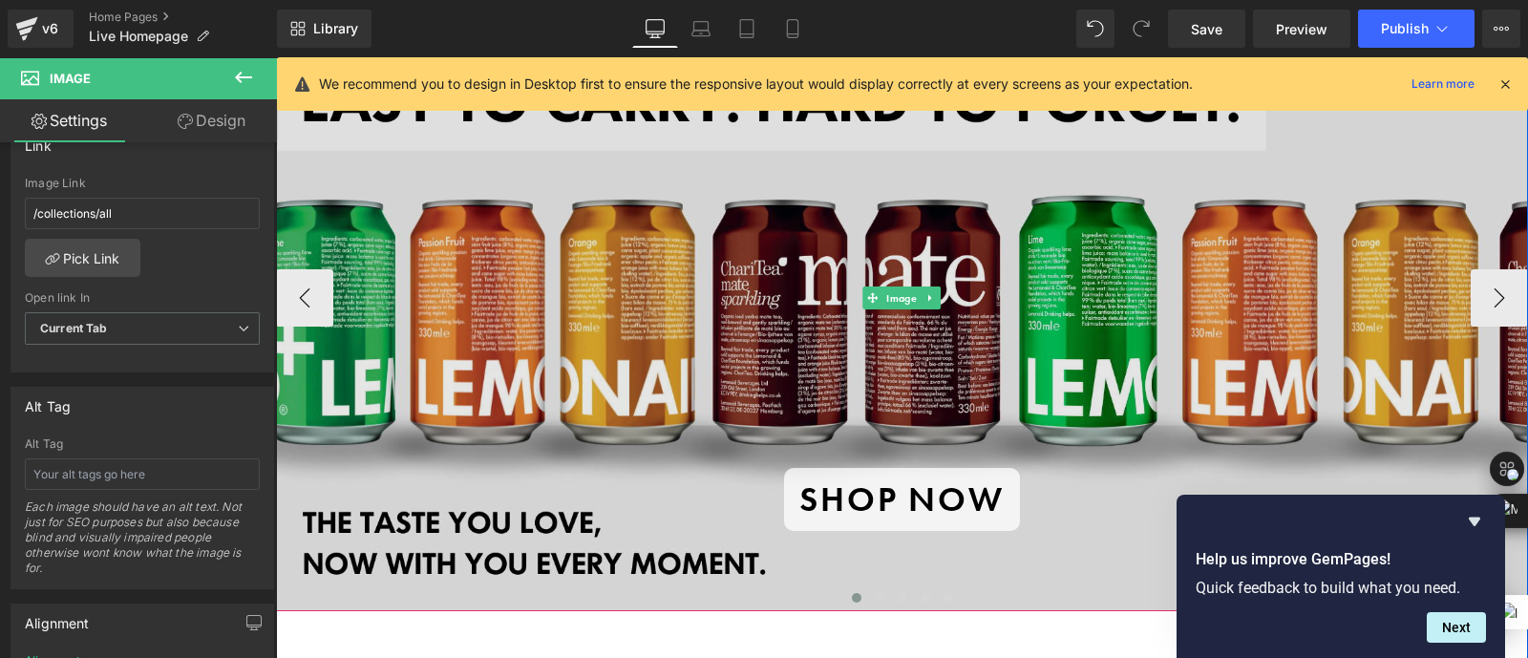
scroll to position [155, 0]
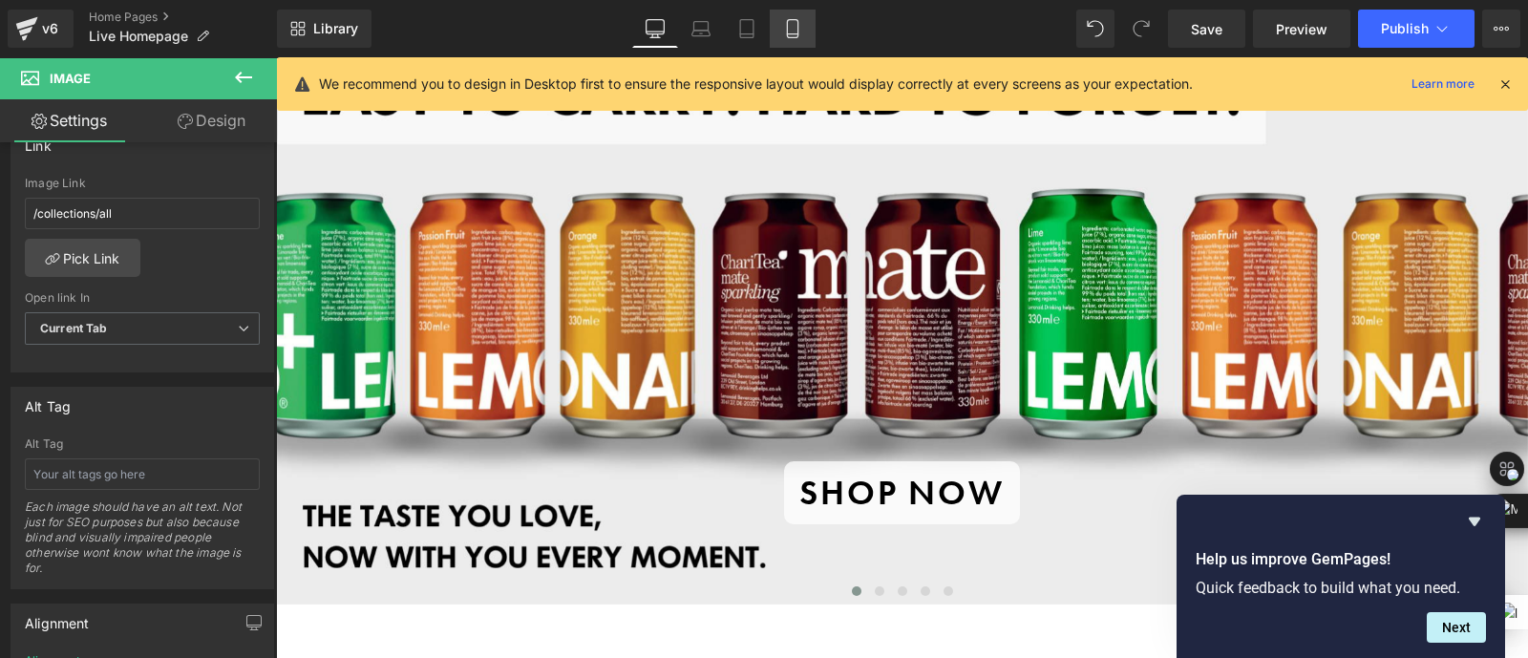
click at [788, 39] on link "Mobile" at bounding box center [793, 29] width 46 height 38
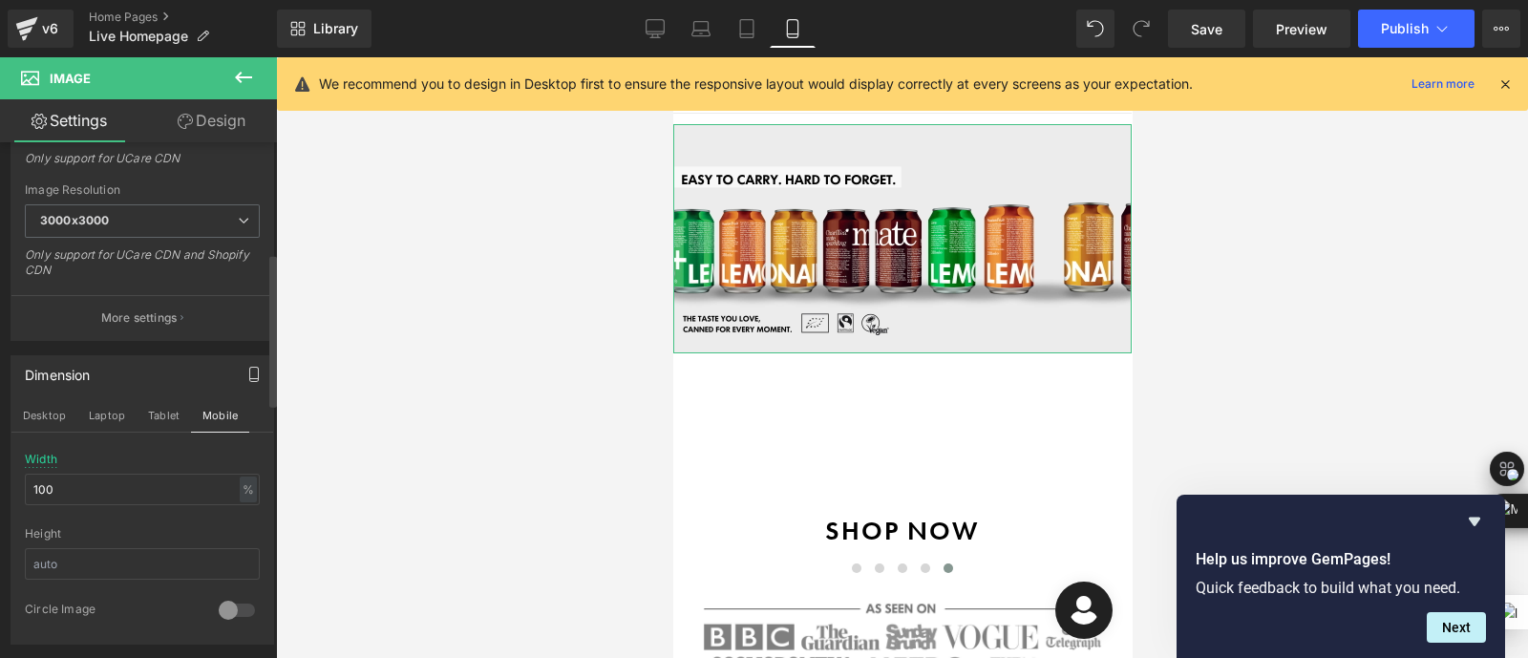
scroll to position [370, 0]
click at [177, 414] on button "Tablet" at bounding box center [164, 414] width 54 height 32
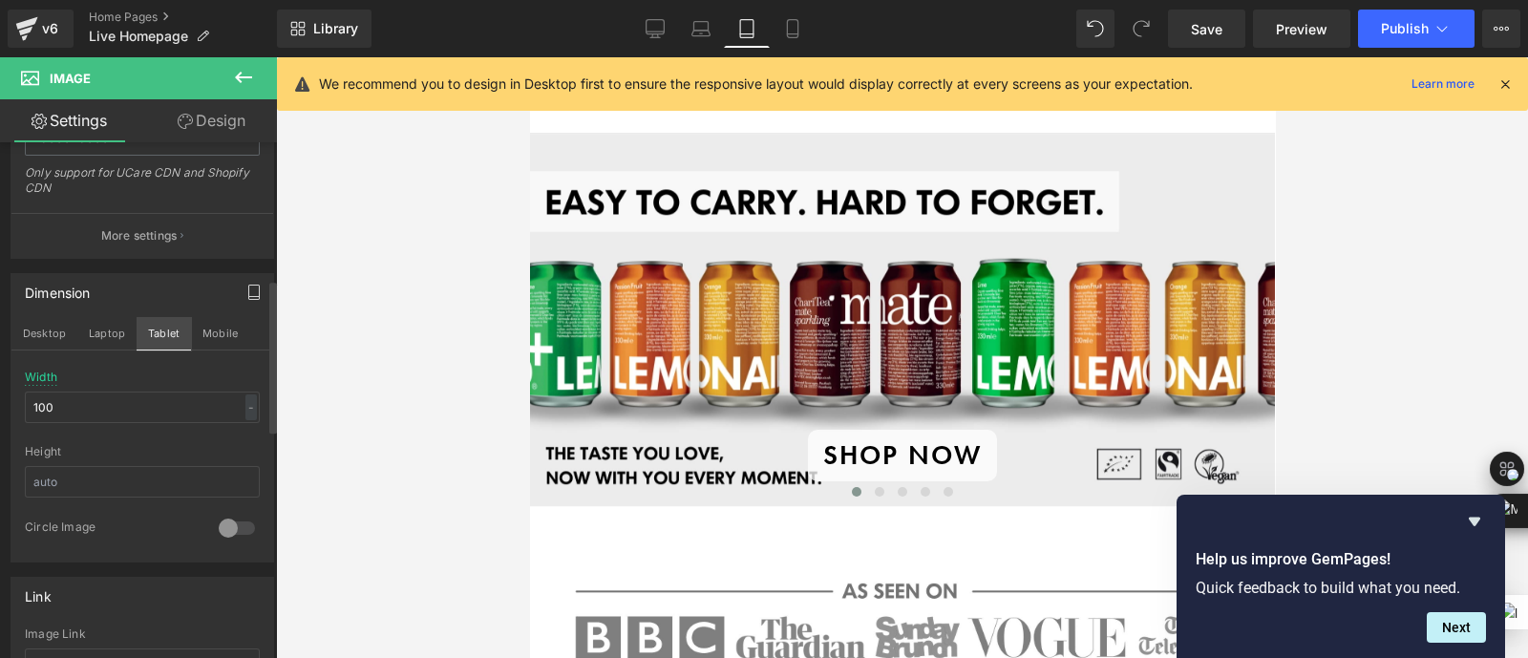
scroll to position [457, 0]
click at [252, 278] on icon "button" at bounding box center [253, 285] width 11 height 14
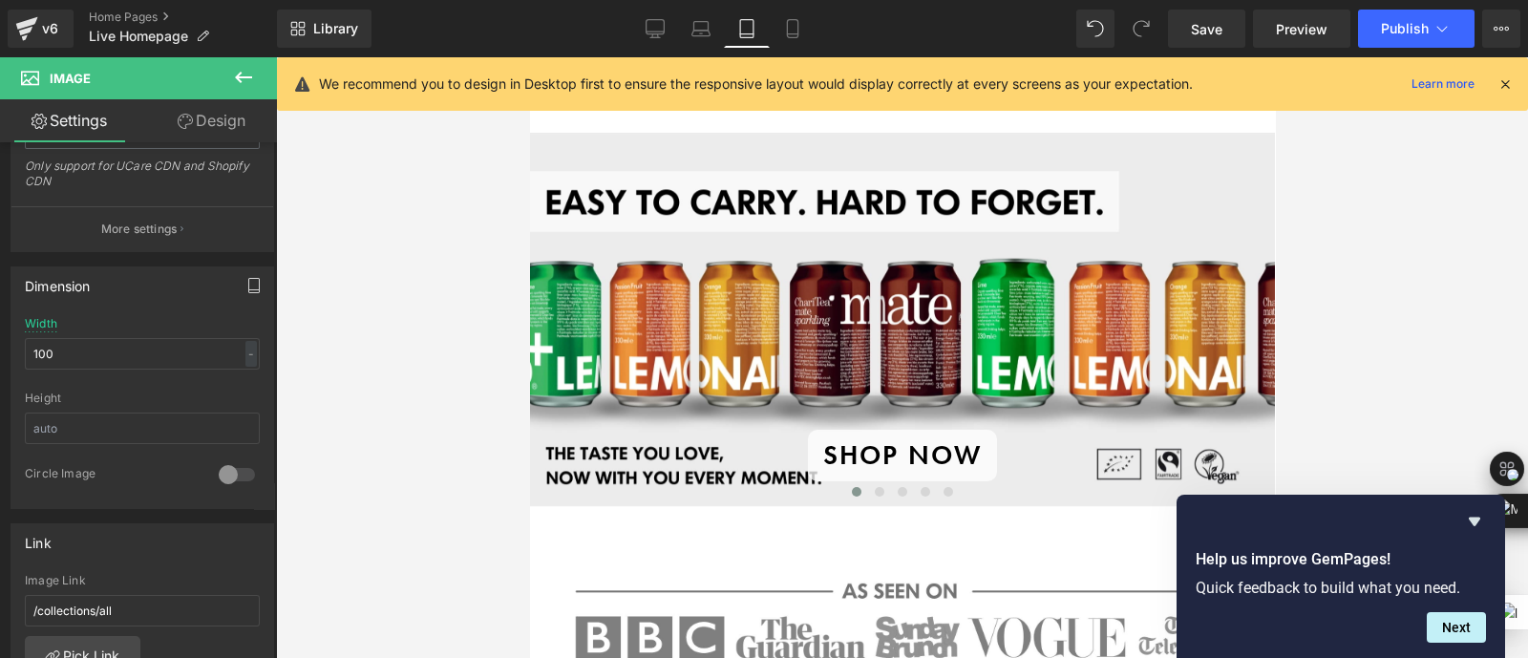
click at [246, 284] on icon "button" at bounding box center [253, 285] width 15 height 15
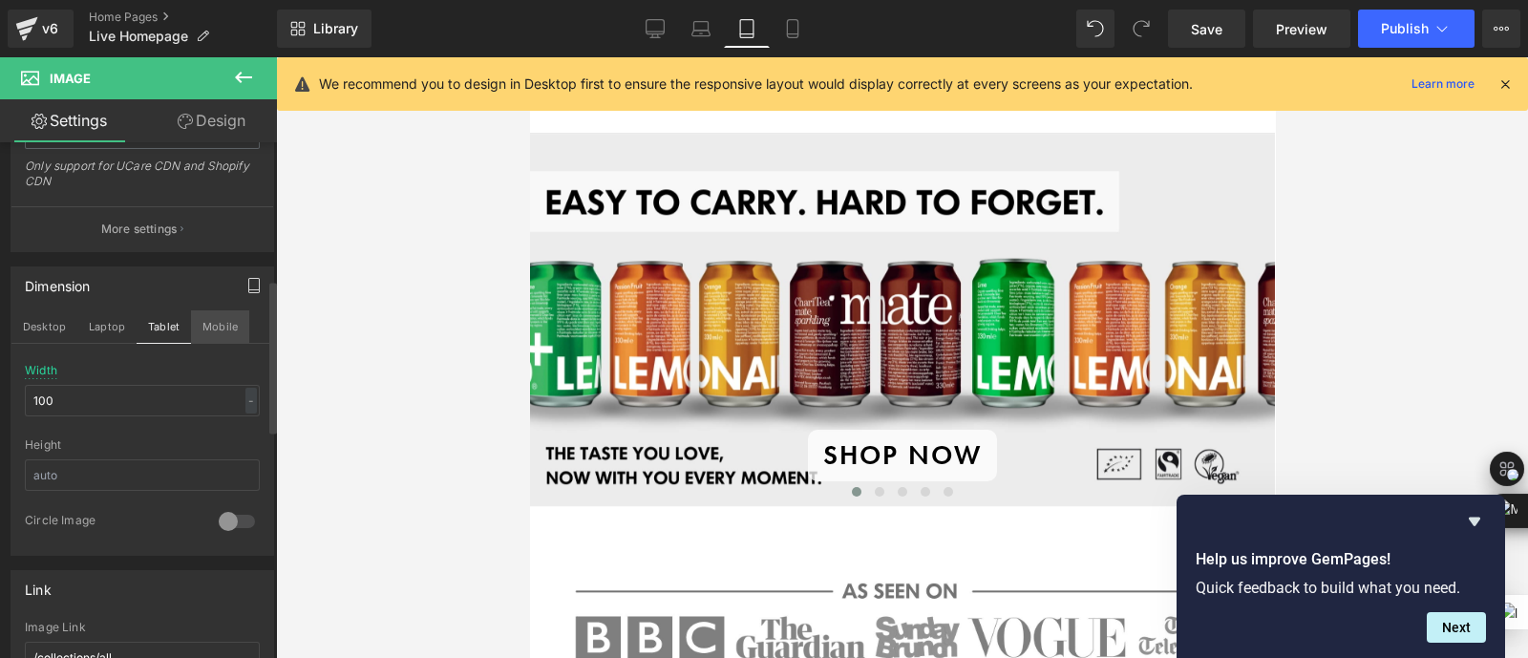
click at [201, 328] on button "Mobile" at bounding box center [220, 326] width 58 height 32
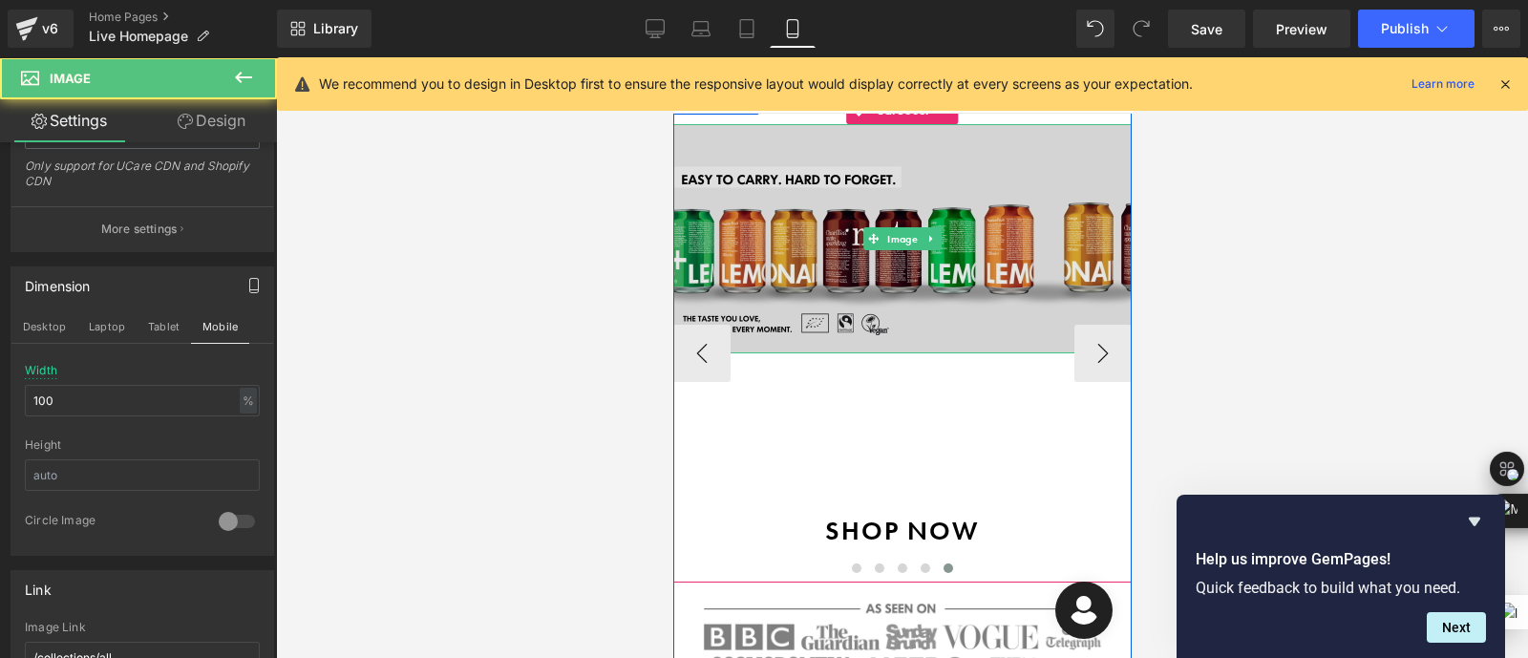
click at [887, 183] on img at bounding box center [901, 238] width 458 height 229
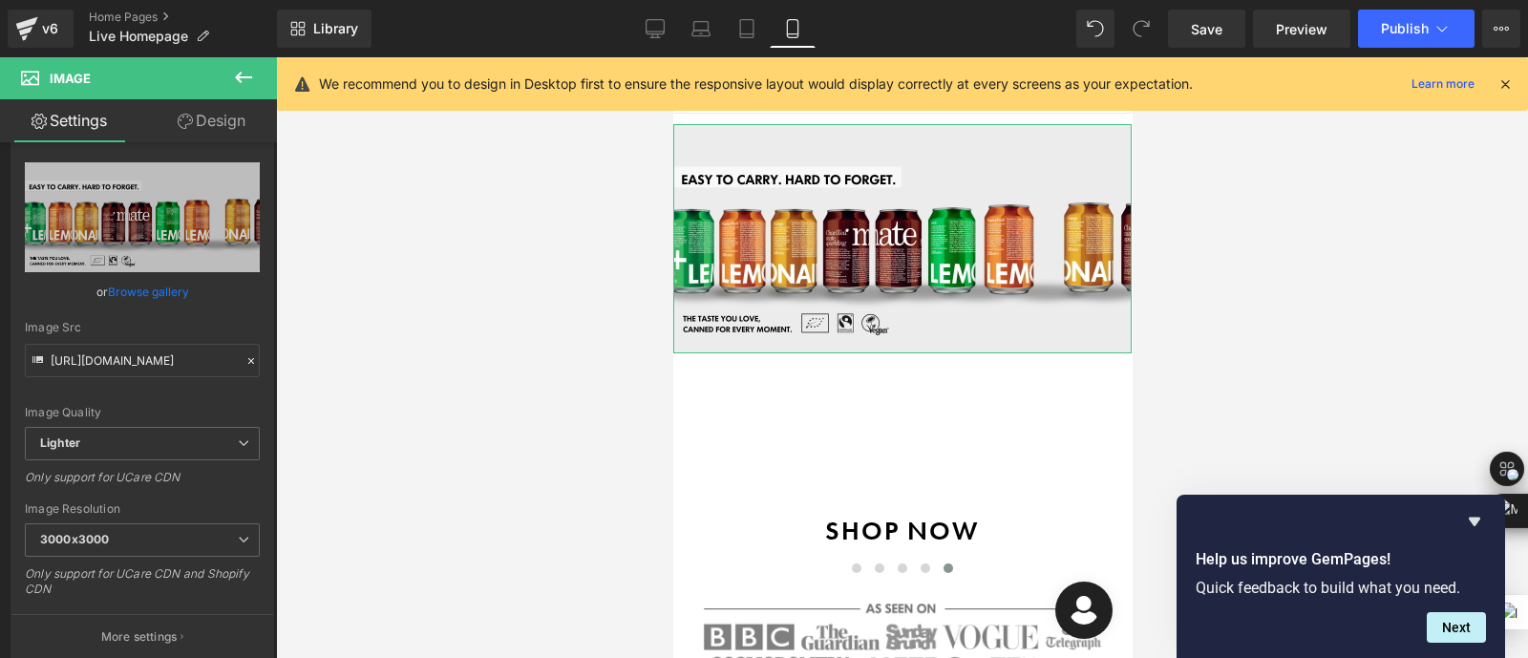
scroll to position [0, 0]
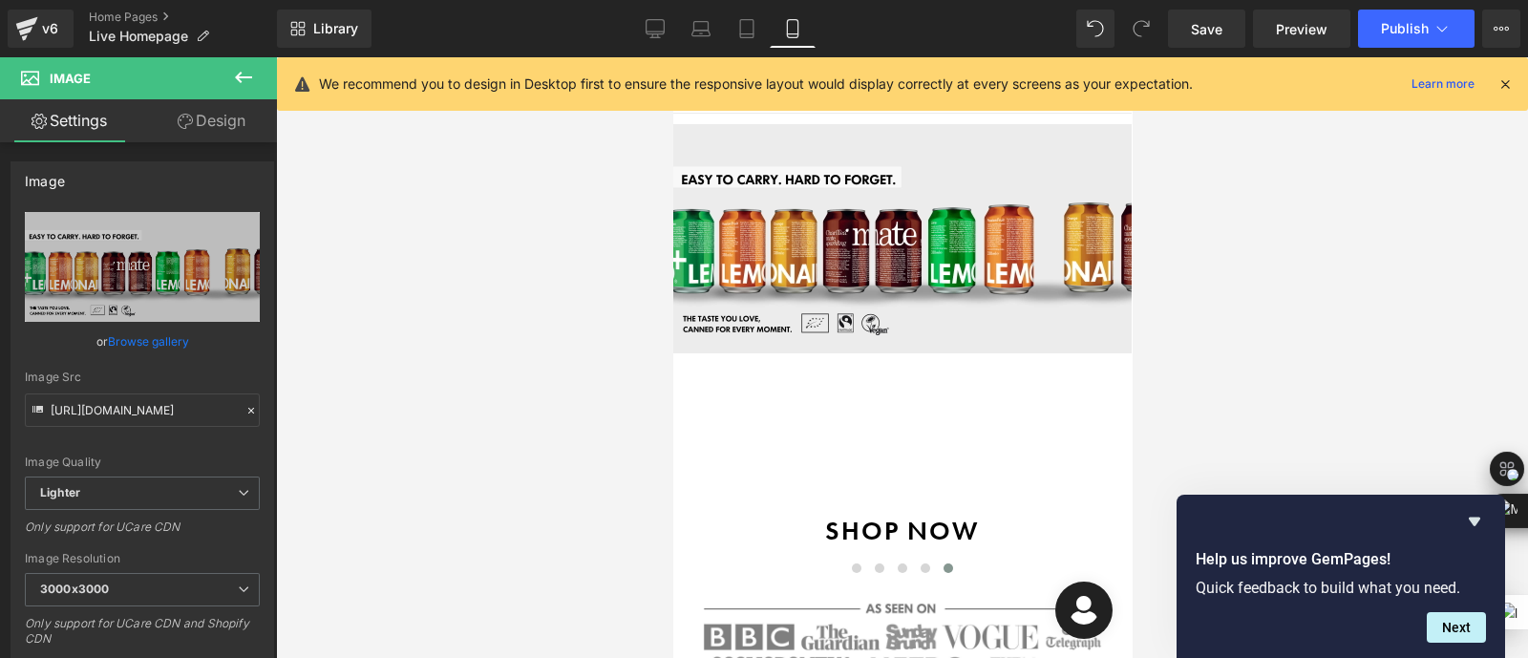
click at [244, 70] on icon at bounding box center [243, 77] width 23 height 23
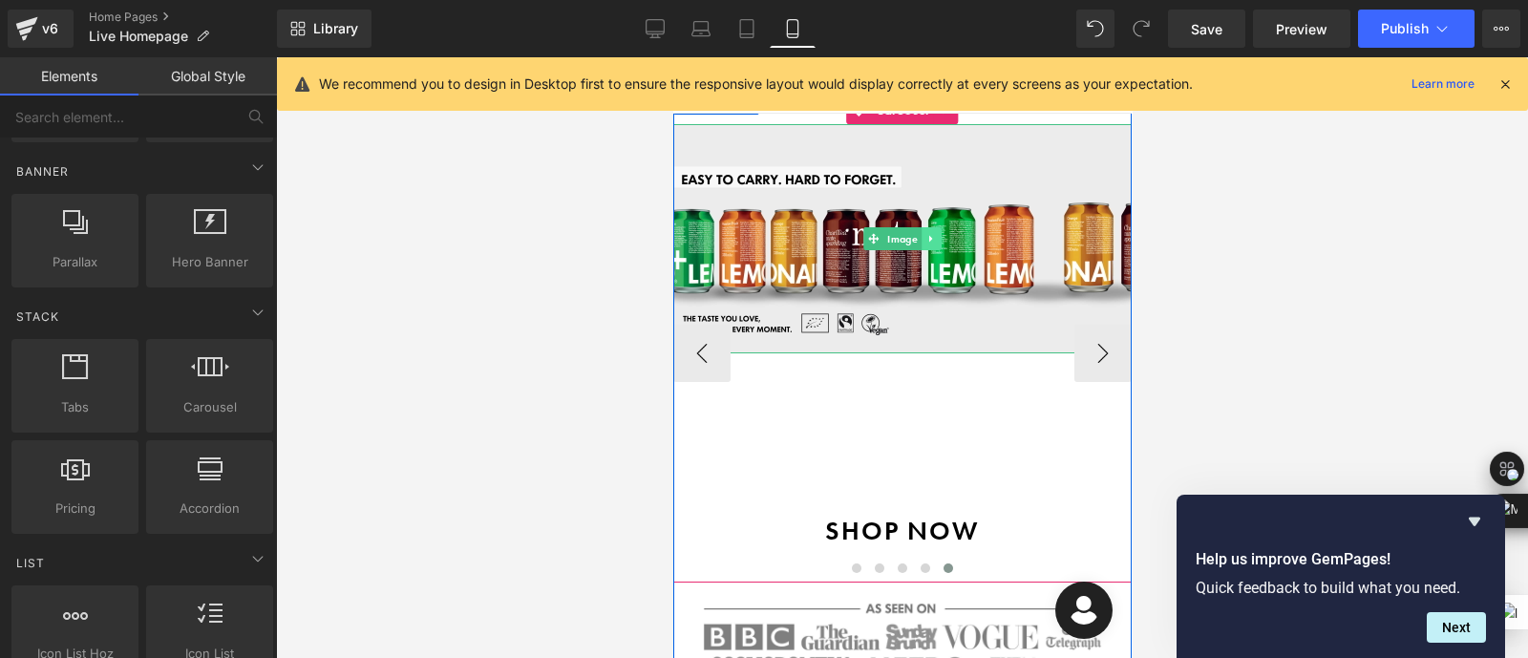
click at [928, 237] on icon at bounding box center [929, 238] width 3 height 7
click at [939, 243] on icon at bounding box center [940, 238] width 11 height 11
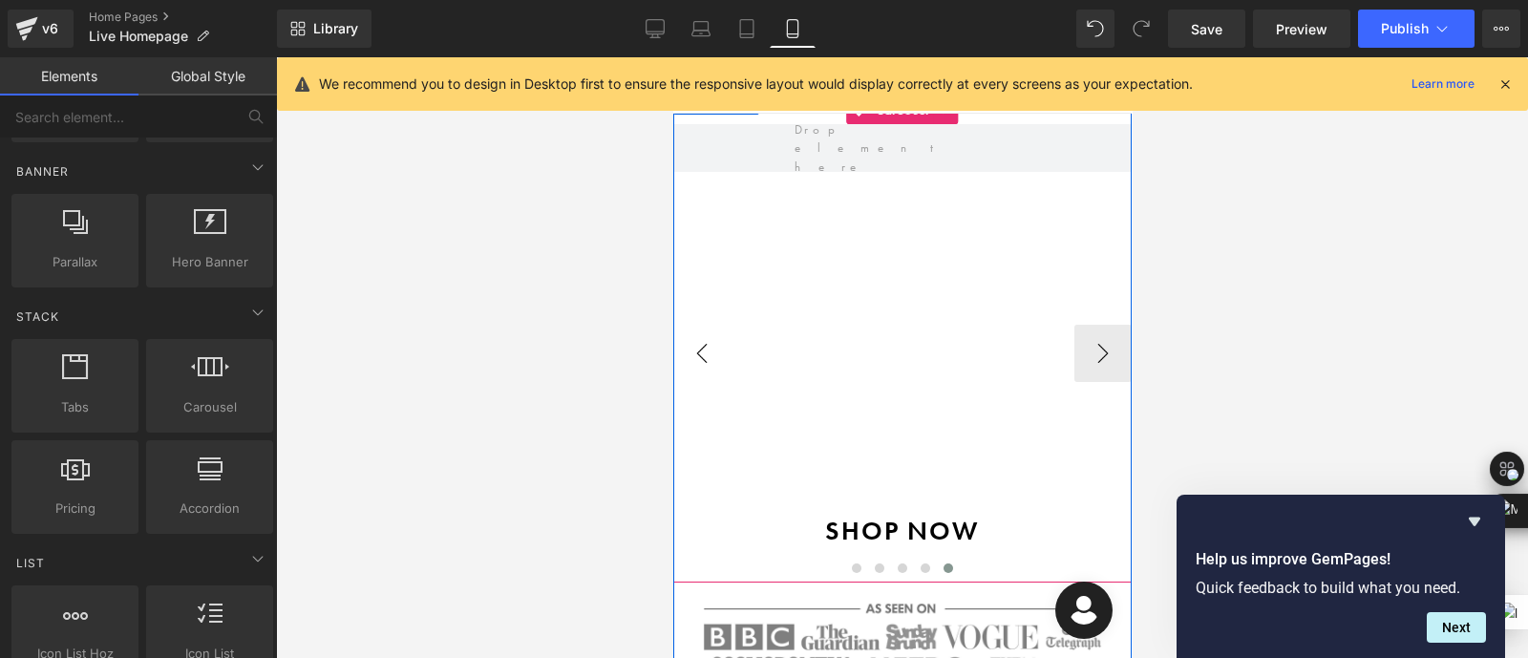
click at [696, 340] on button "‹" at bounding box center [700, 353] width 57 height 57
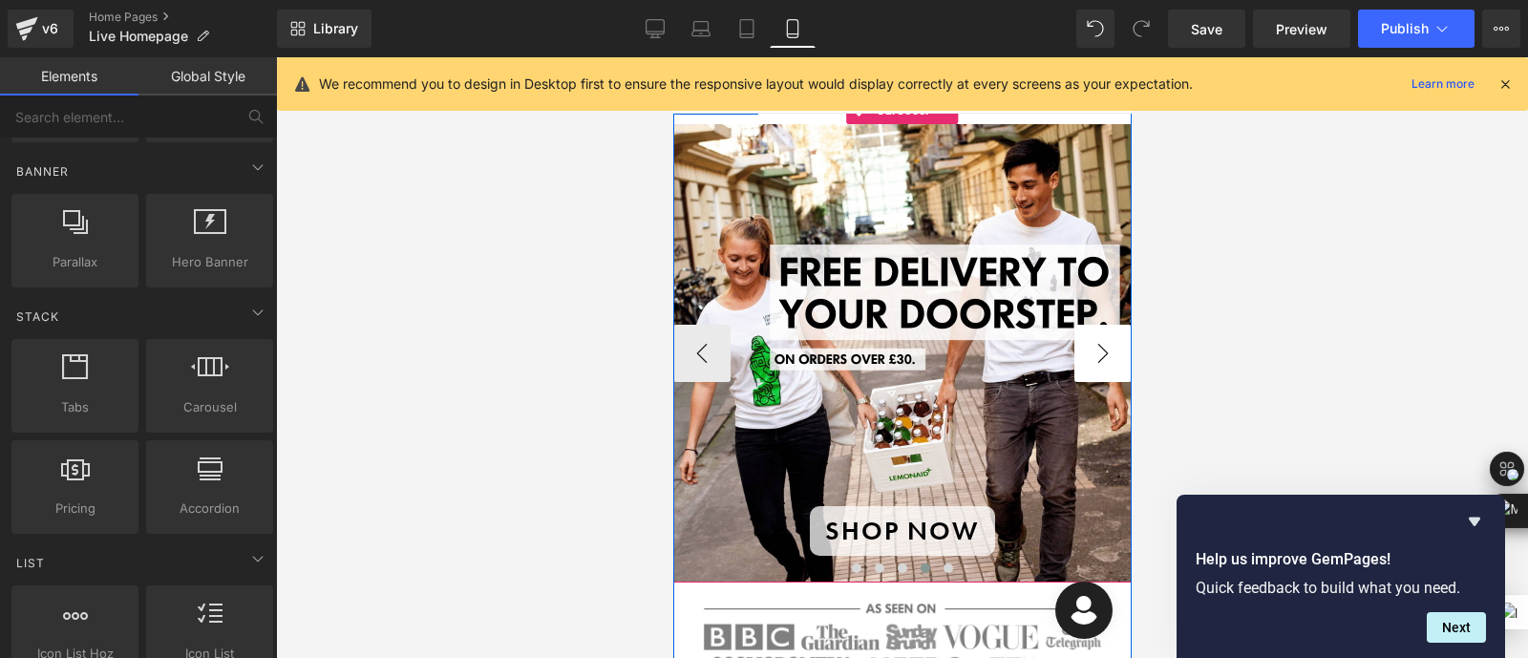
click at [1084, 342] on button "›" at bounding box center [1101, 353] width 57 height 57
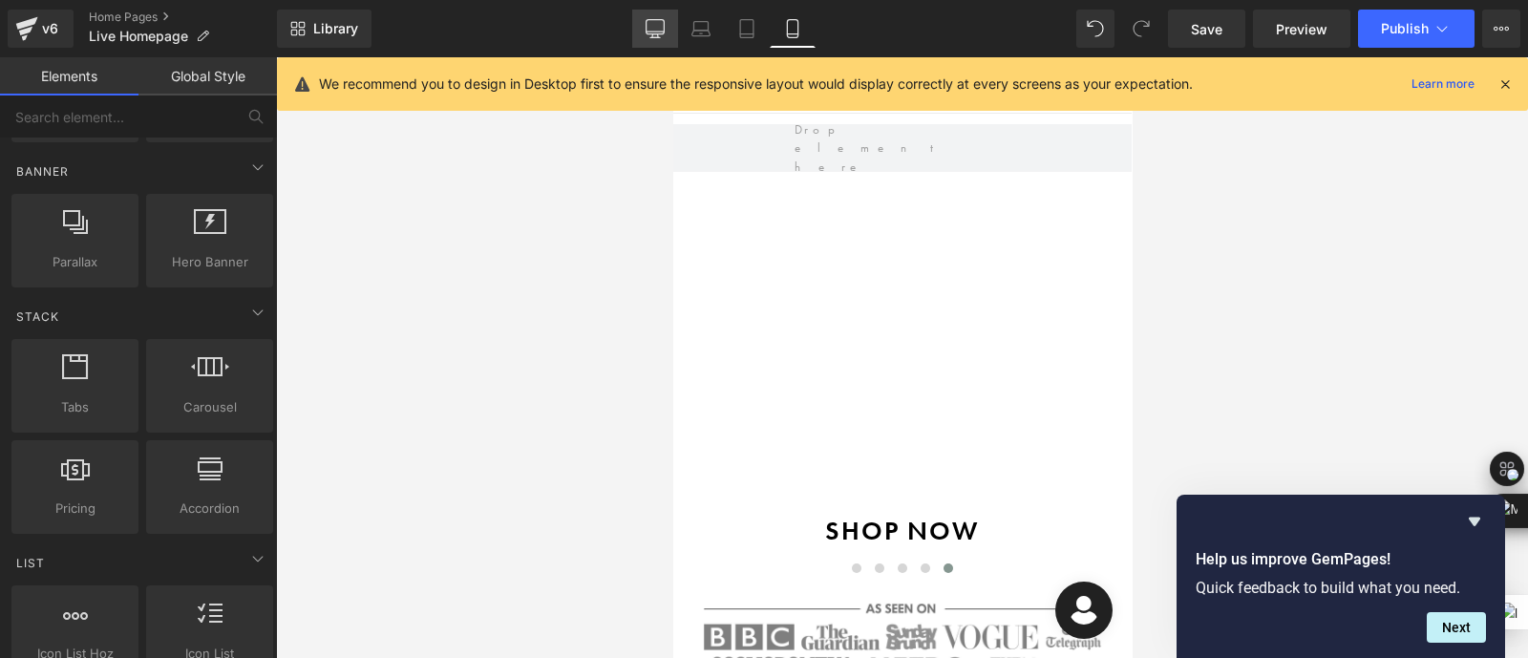
click at [654, 35] on icon at bounding box center [655, 36] width 6 height 4
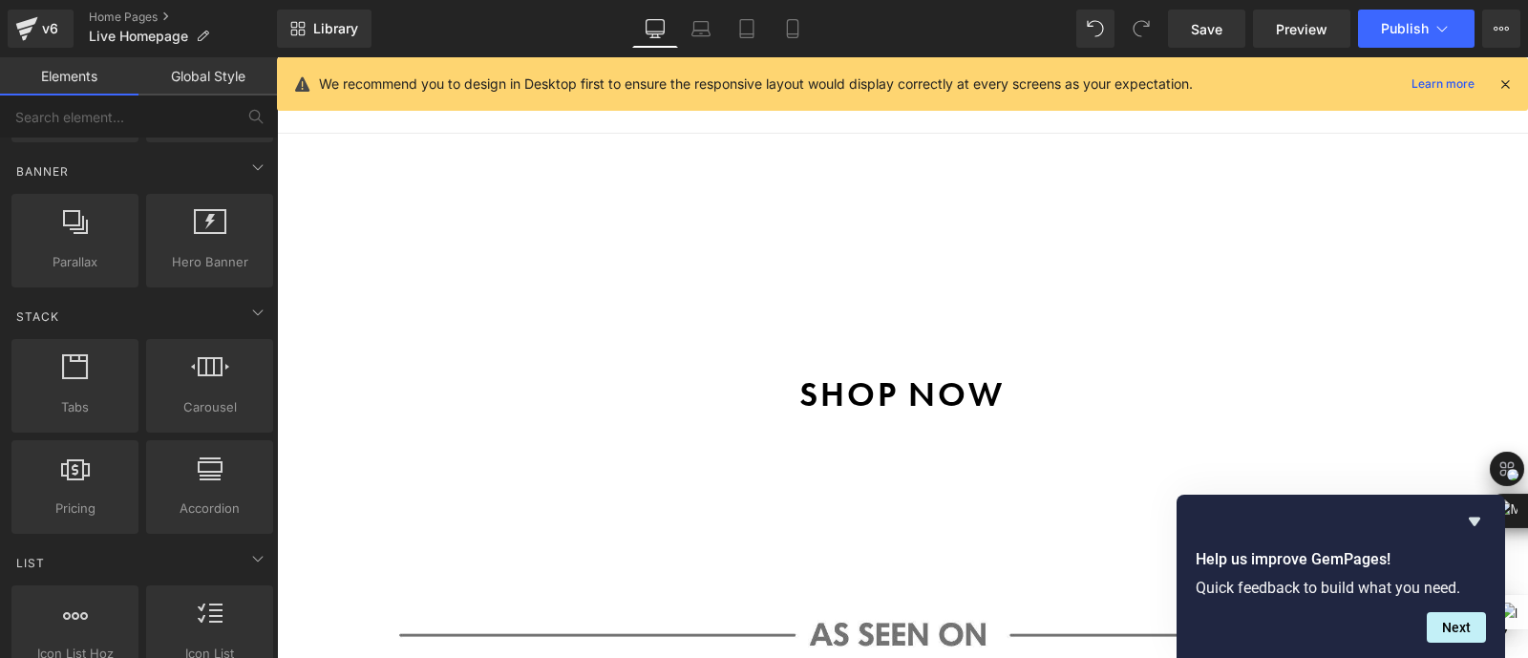
scroll to position [128, 0]
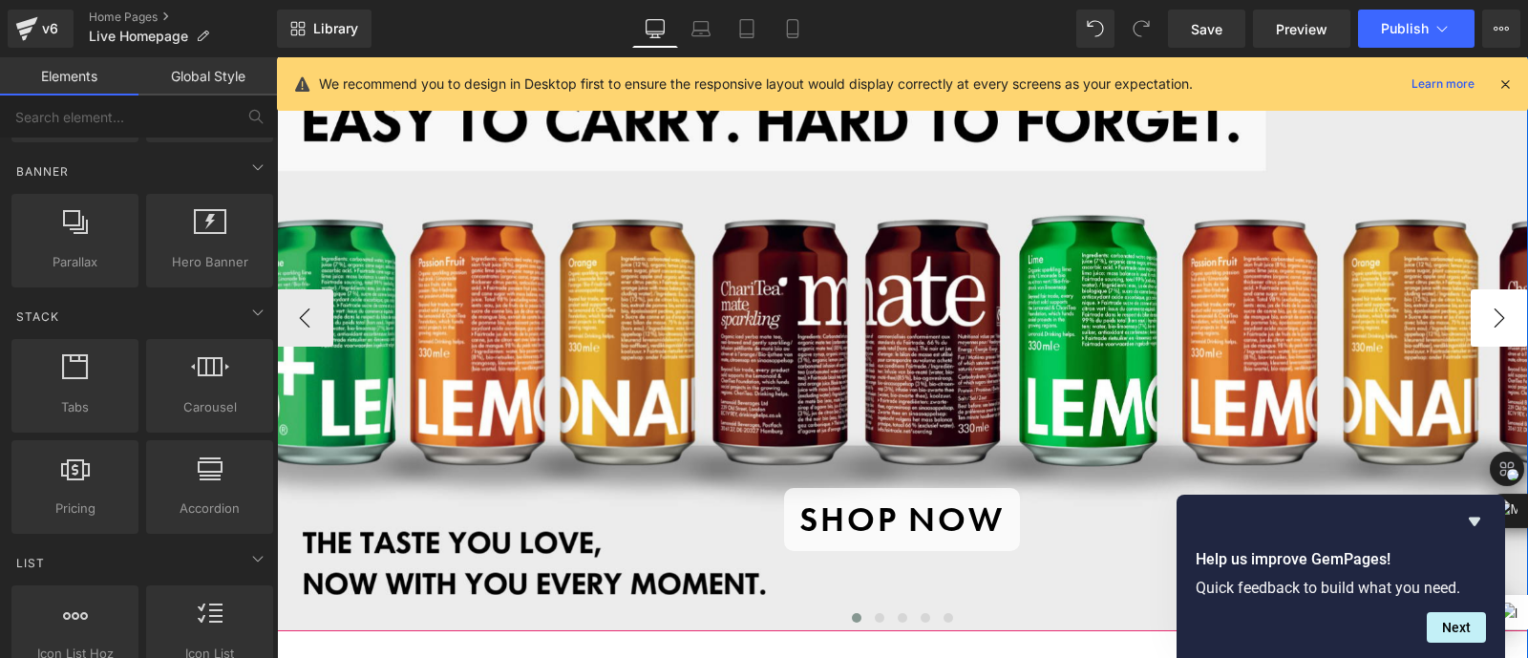
click at [1471, 331] on button "›" at bounding box center [1499, 317] width 57 height 57
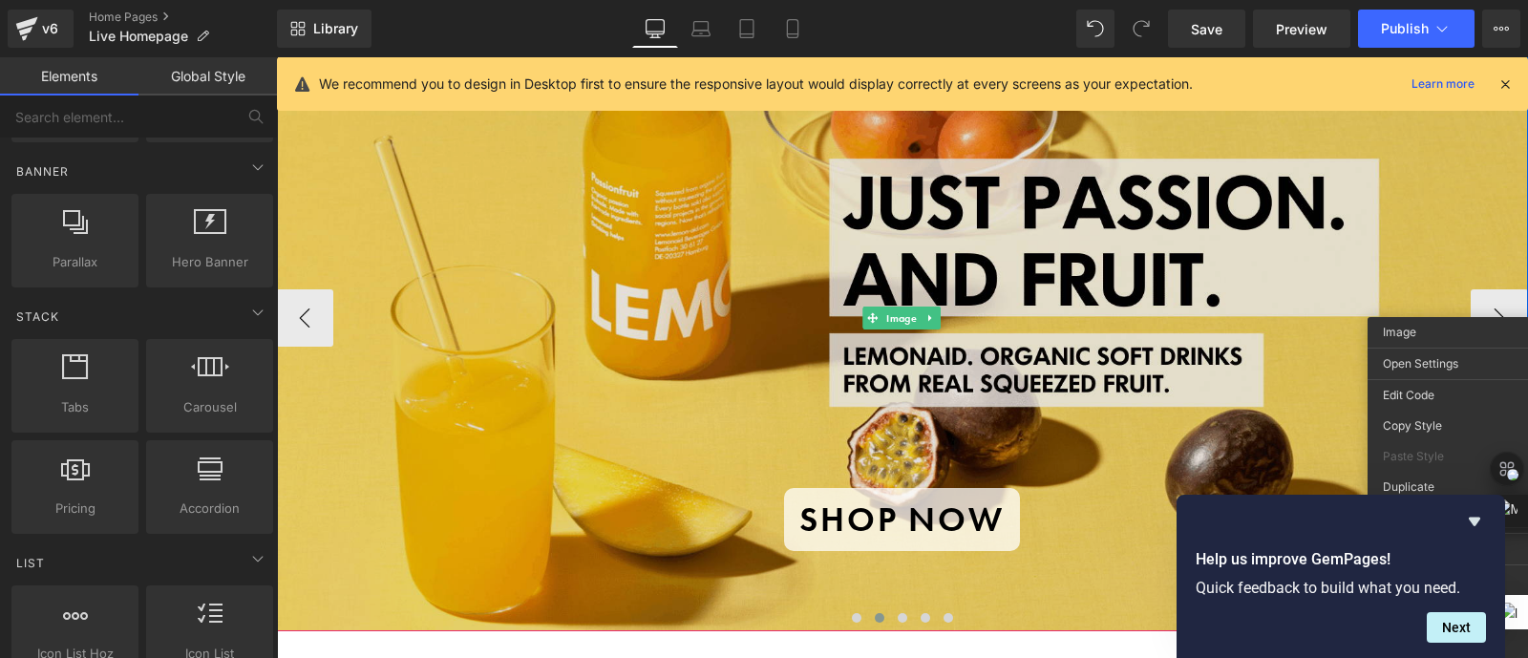
click at [1318, 278] on img at bounding box center [902, 319] width 1252 height 626
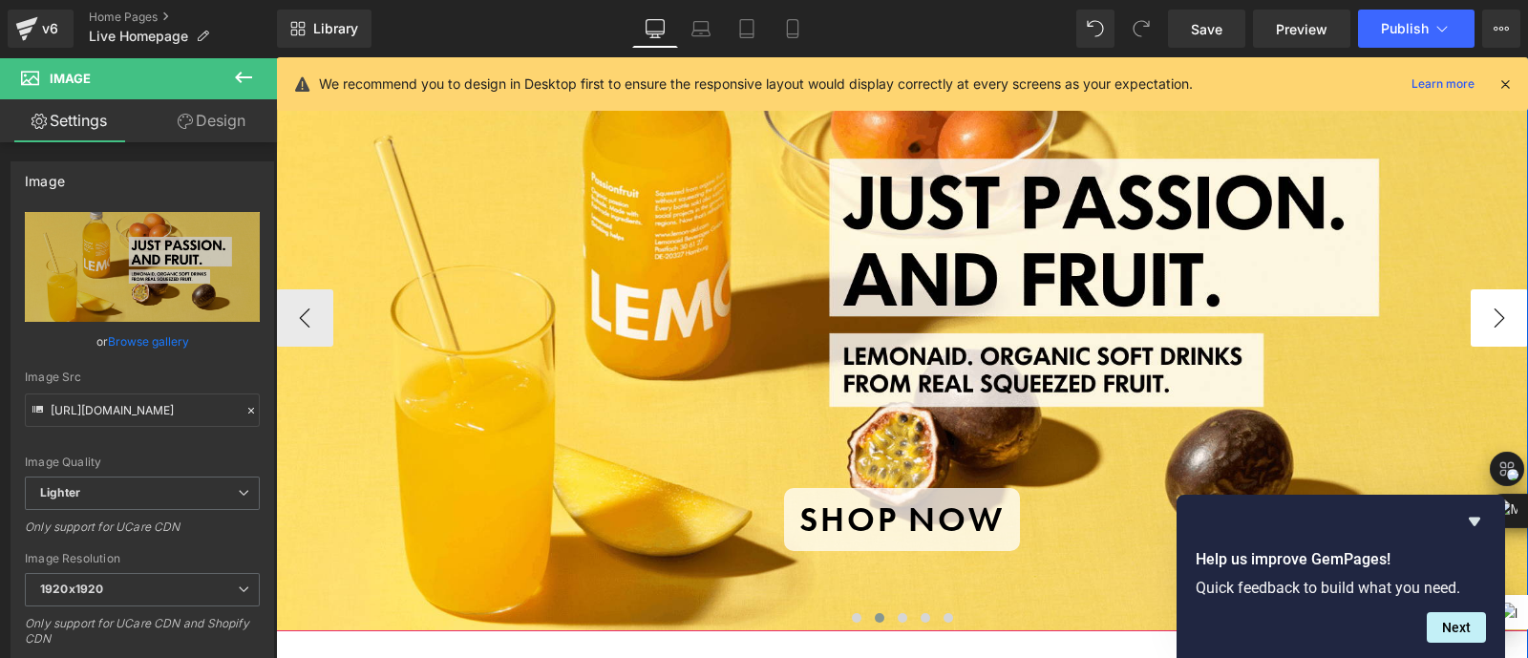
click at [1471, 309] on button "›" at bounding box center [1499, 317] width 57 height 57
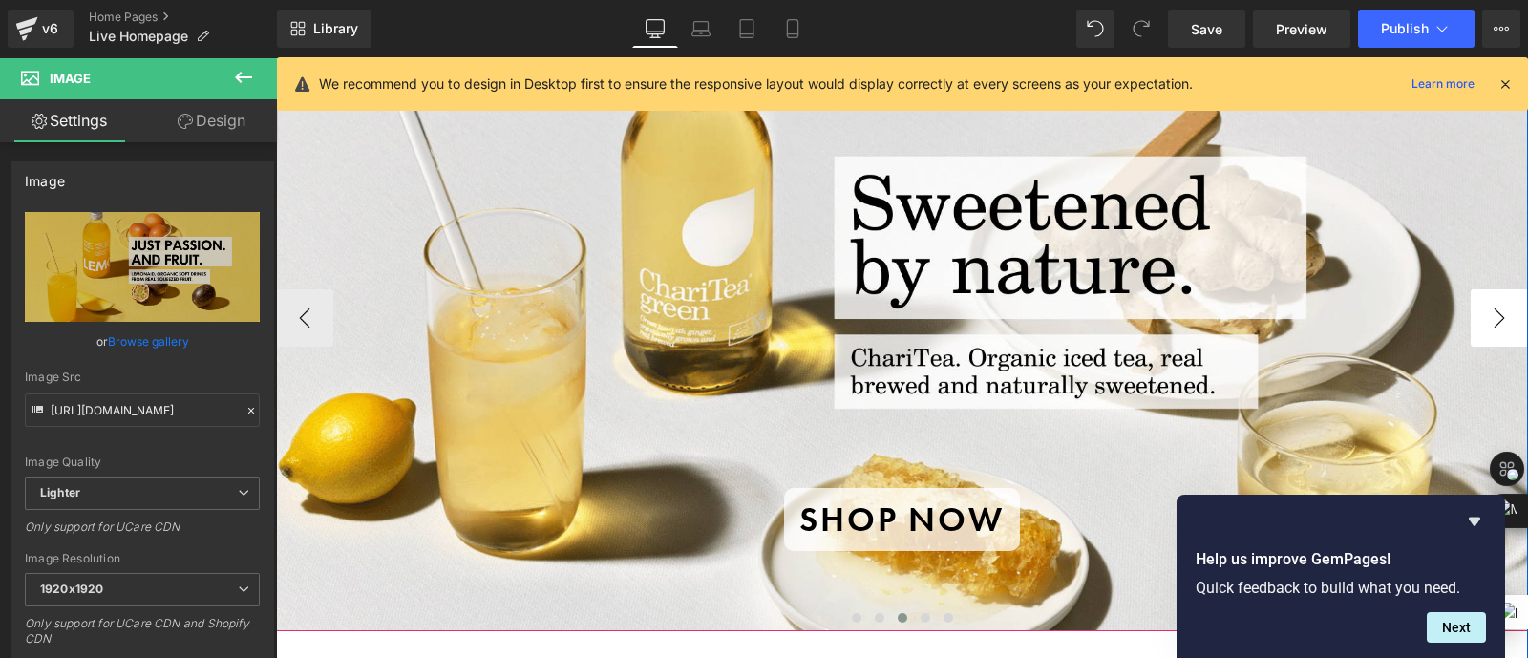
click at [1471, 309] on button "›" at bounding box center [1499, 317] width 57 height 57
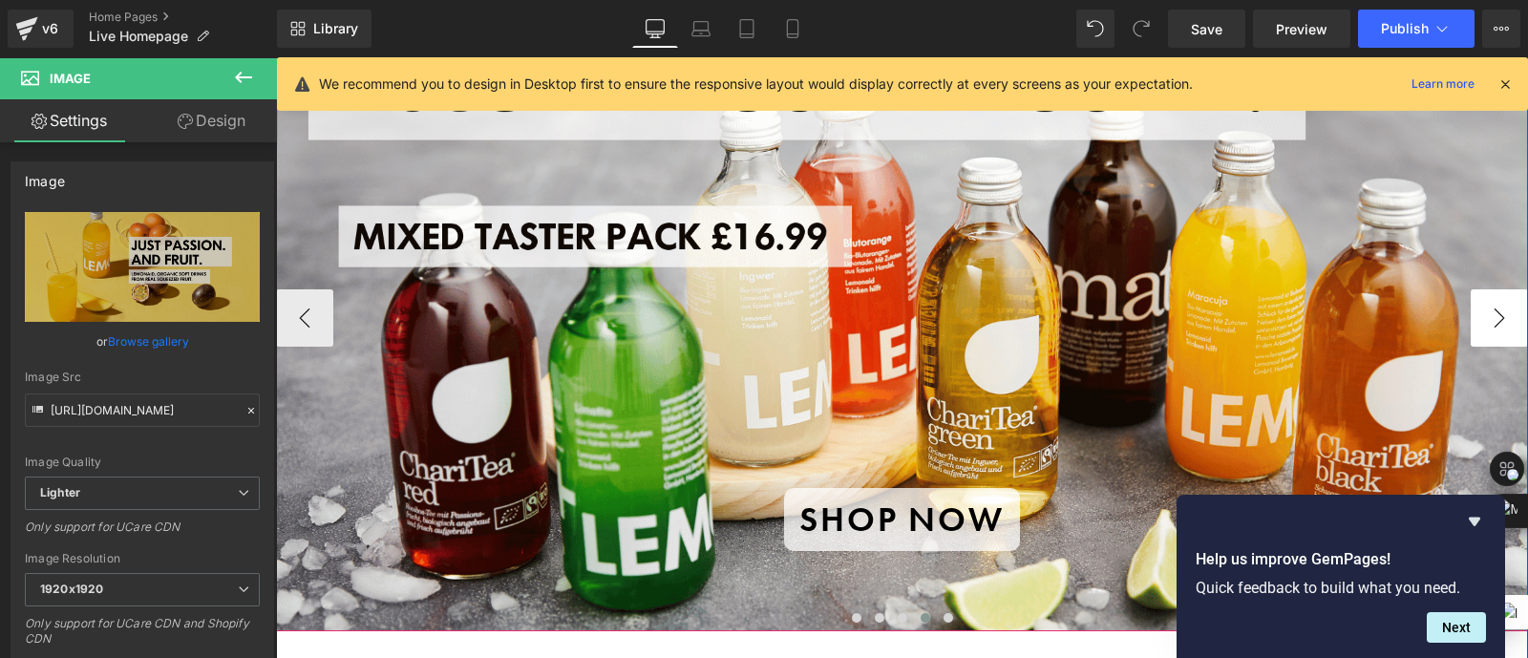
click at [1471, 309] on button "›" at bounding box center [1499, 317] width 57 height 57
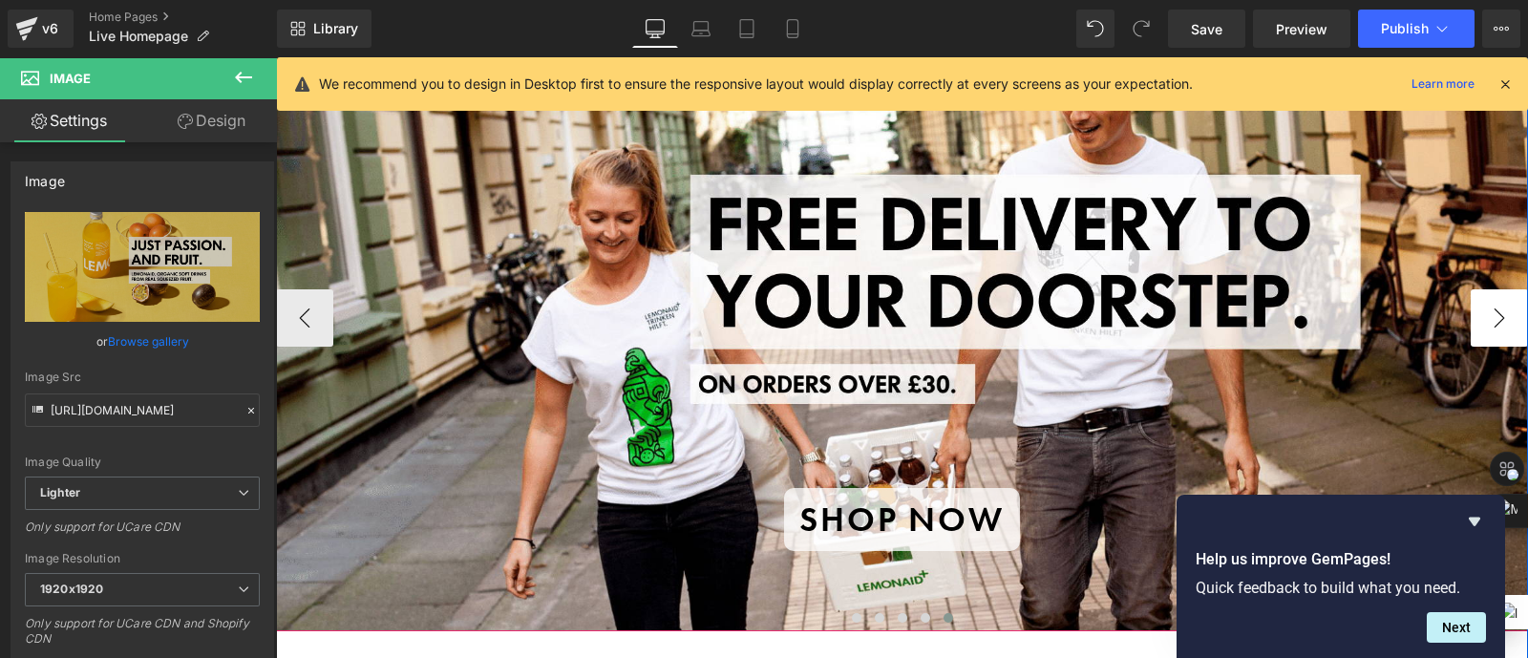
click at [1471, 309] on button "›" at bounding box center [1499, 317] width 57 height 57
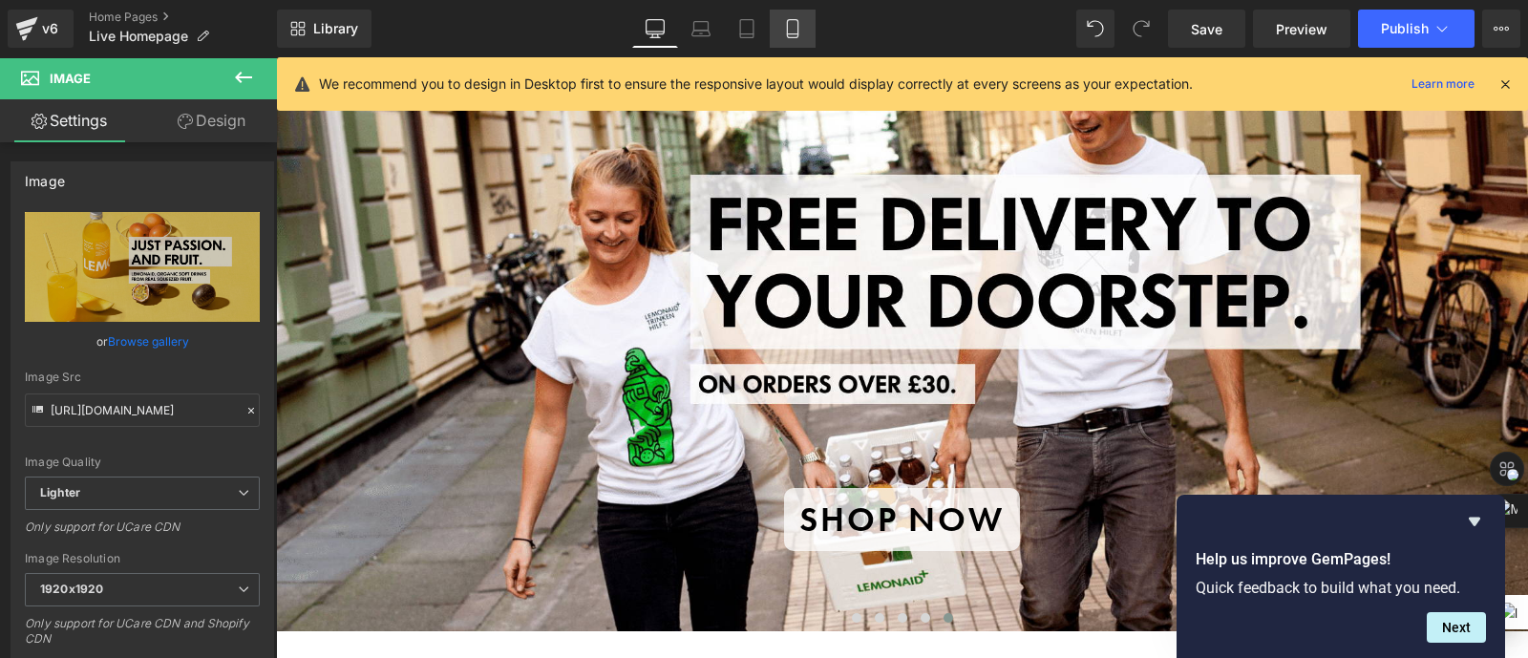
click at [799, 16] on link "Mobile" at bounding box center [793, 29] width 46 height 38
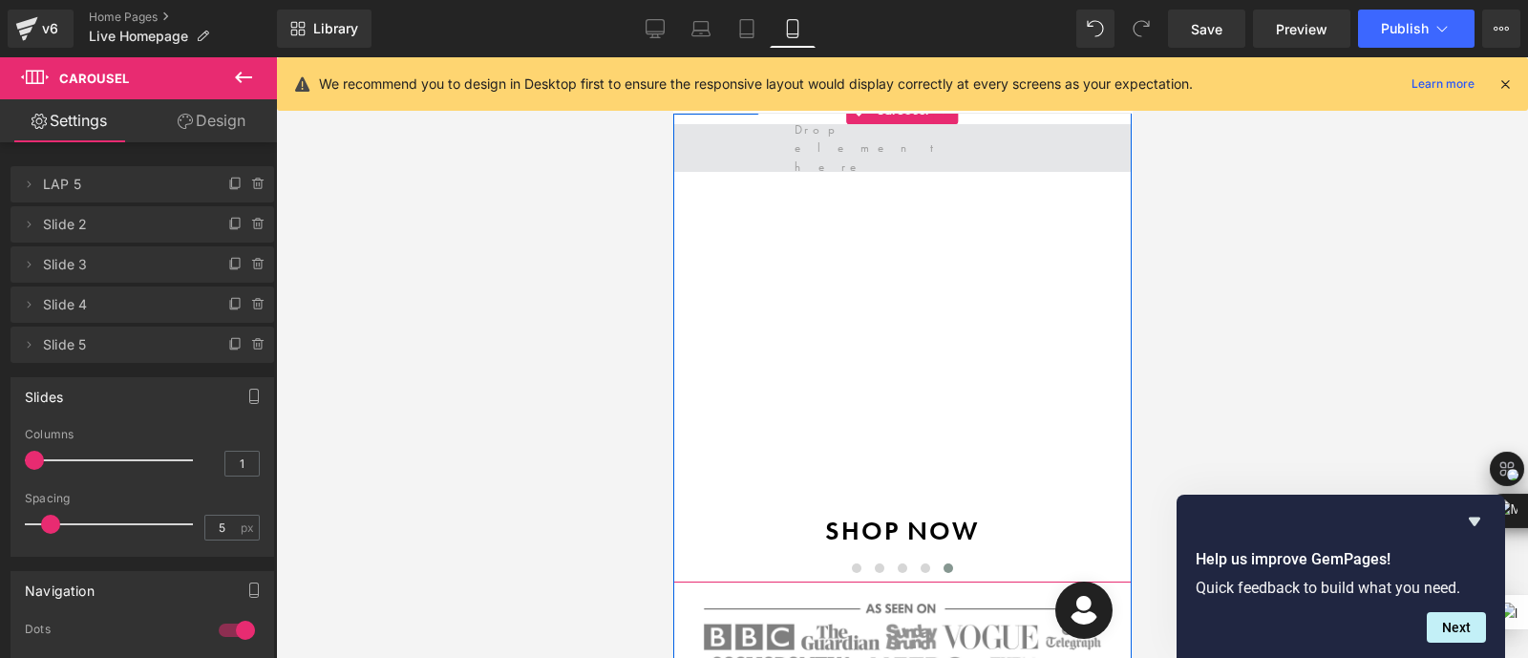
click at [875, 159] on span at bounding box center [901, 149] width 229 height 66
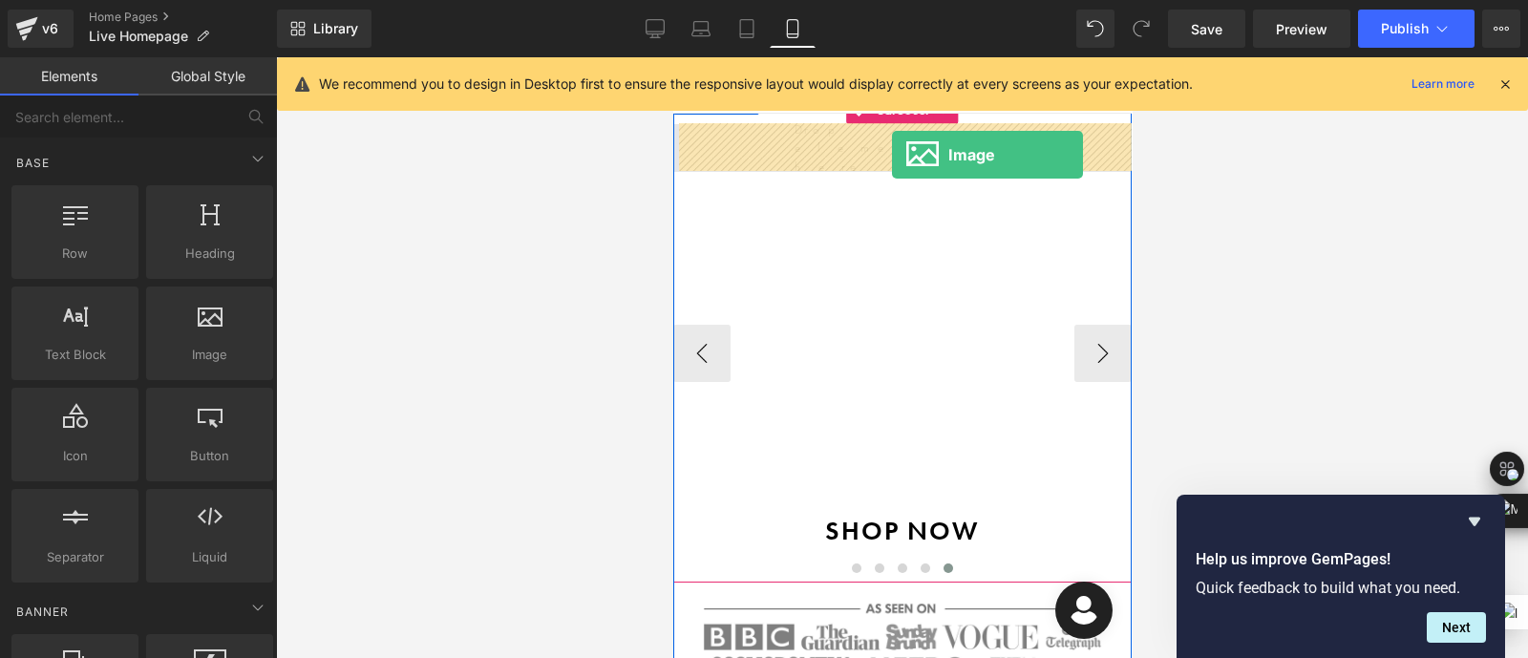
drag, startPoint x: 897, startPoint y: 377, endPoint x: 891, endPoint y: 155, distance: 222.6
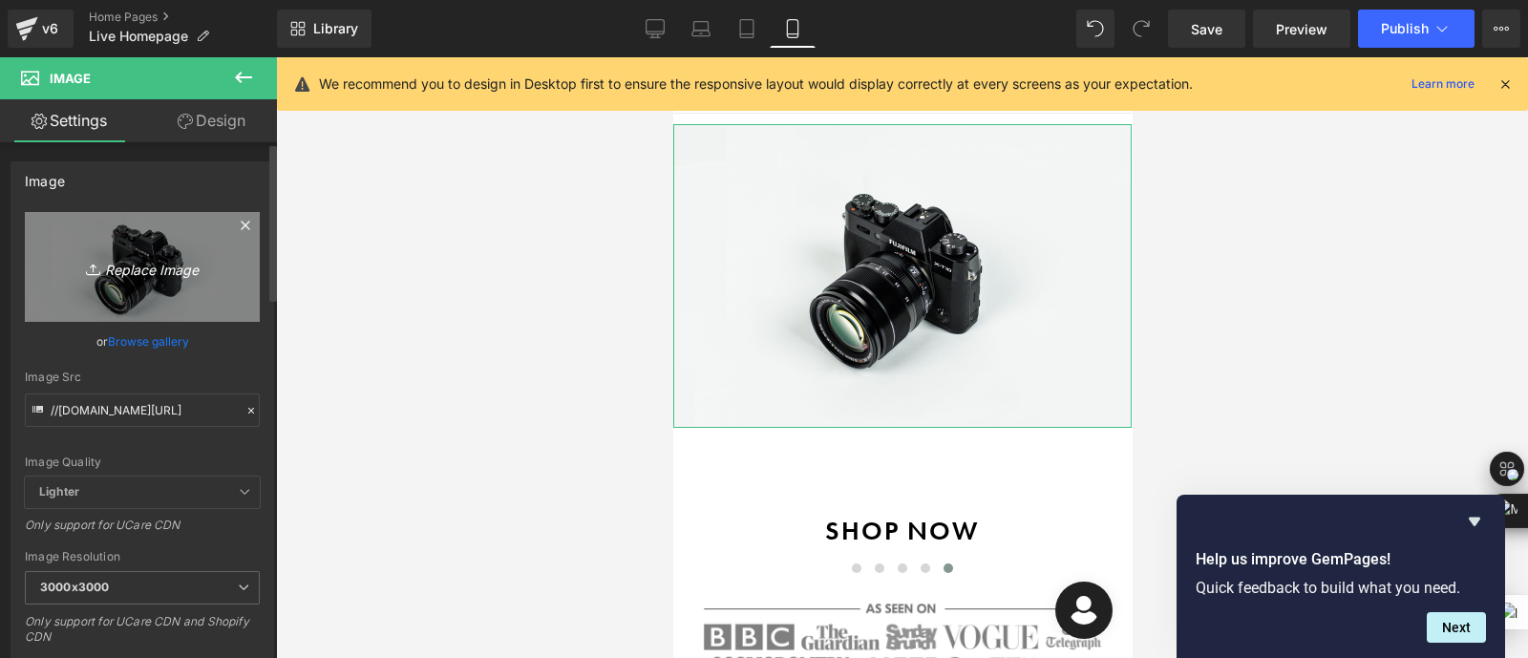
click at [156, 293] on link "Replace Image" at bounding box center [142, 267] width 235 height 110
type input "C:\fakepath\Screenshot [DATE] 164913.png"
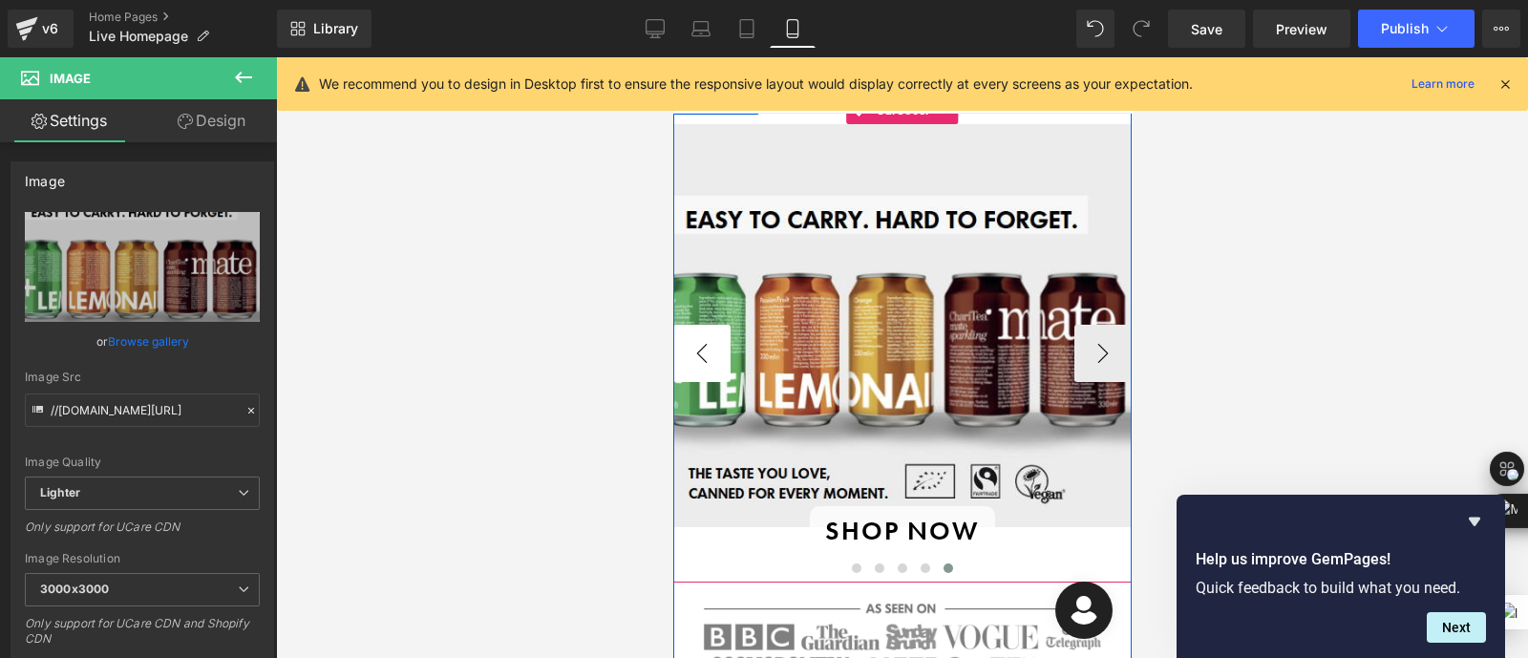
click at [690, 343] on button "‹" at bounding box center [700, 353] width 57 height 57
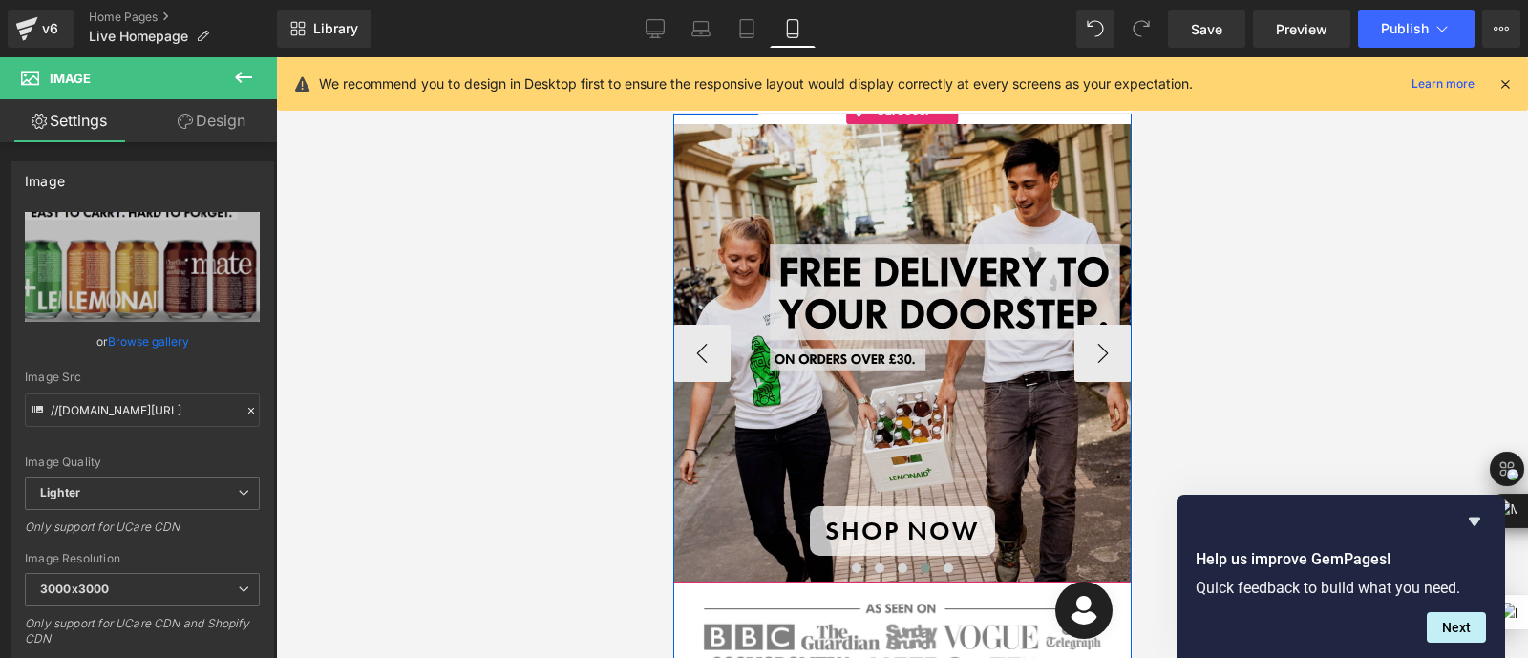
click at [861, 382] on img at bounding box center [901, 353] width 458 height 458
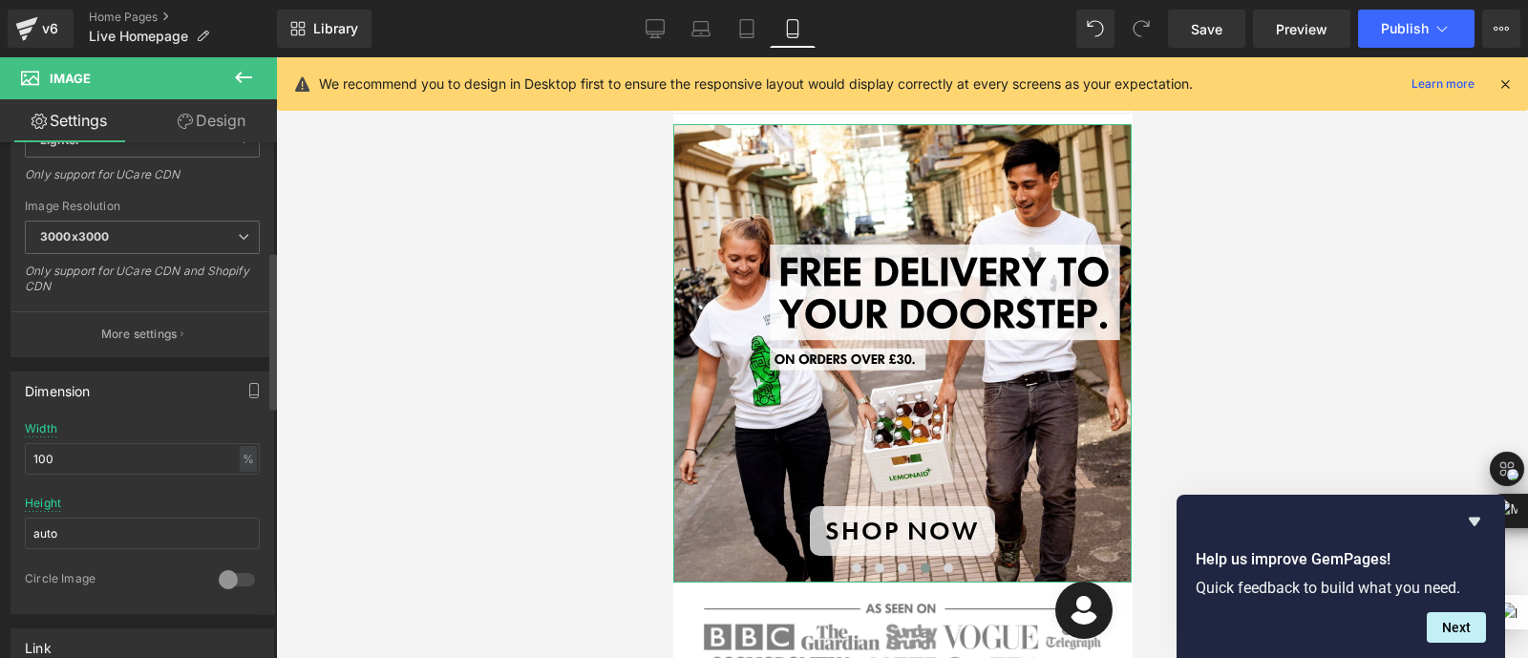
scroll to position [353, 0]
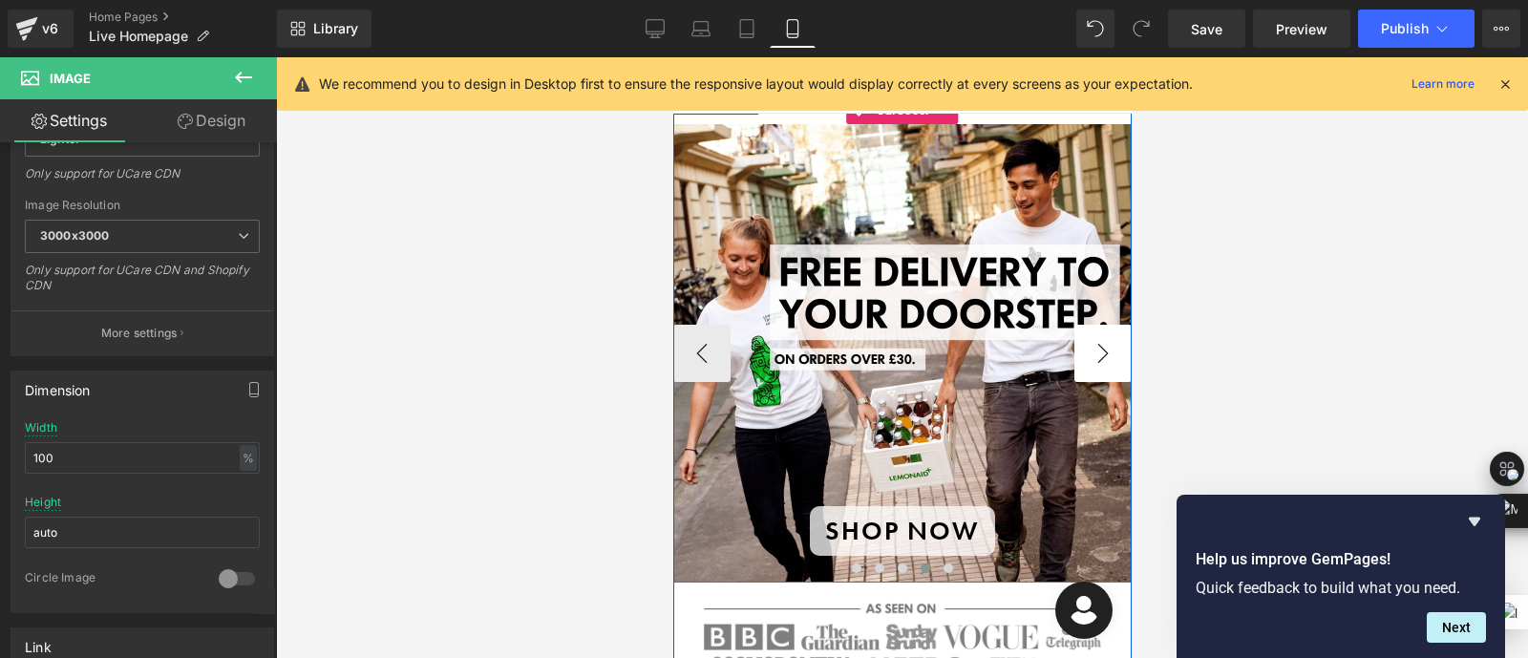
click at [1084, 357] on button "›" at bounding box center [1101, 353] width 57 height 57
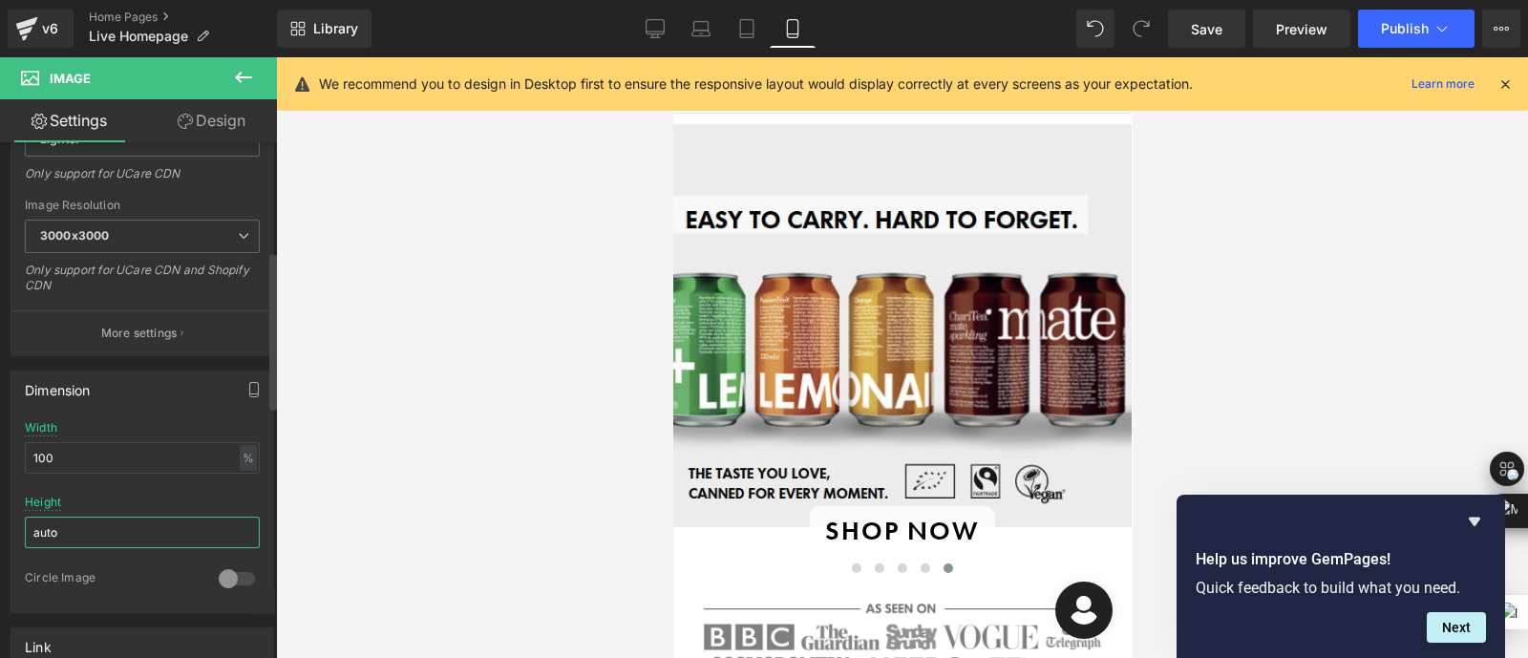
click at [128, 532] on input "auto" at bounding box center [142, 533] width 235 height 32
type input "a"
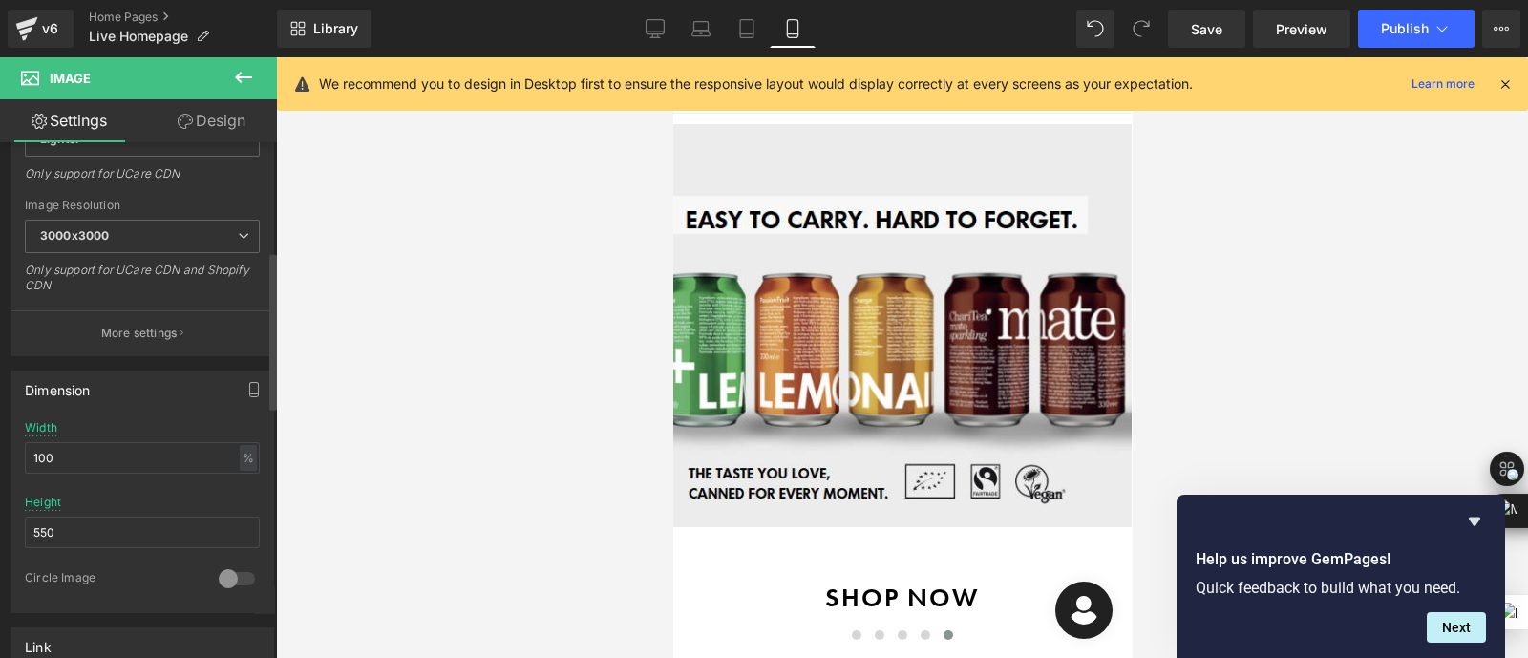
click at [189, 489] on div at bounding box center [142, 489] width 235 height 12
click at [135, 531] on input "550" at bounding box center [142, 533] width 235 height 32
type input "5"
type input "7"
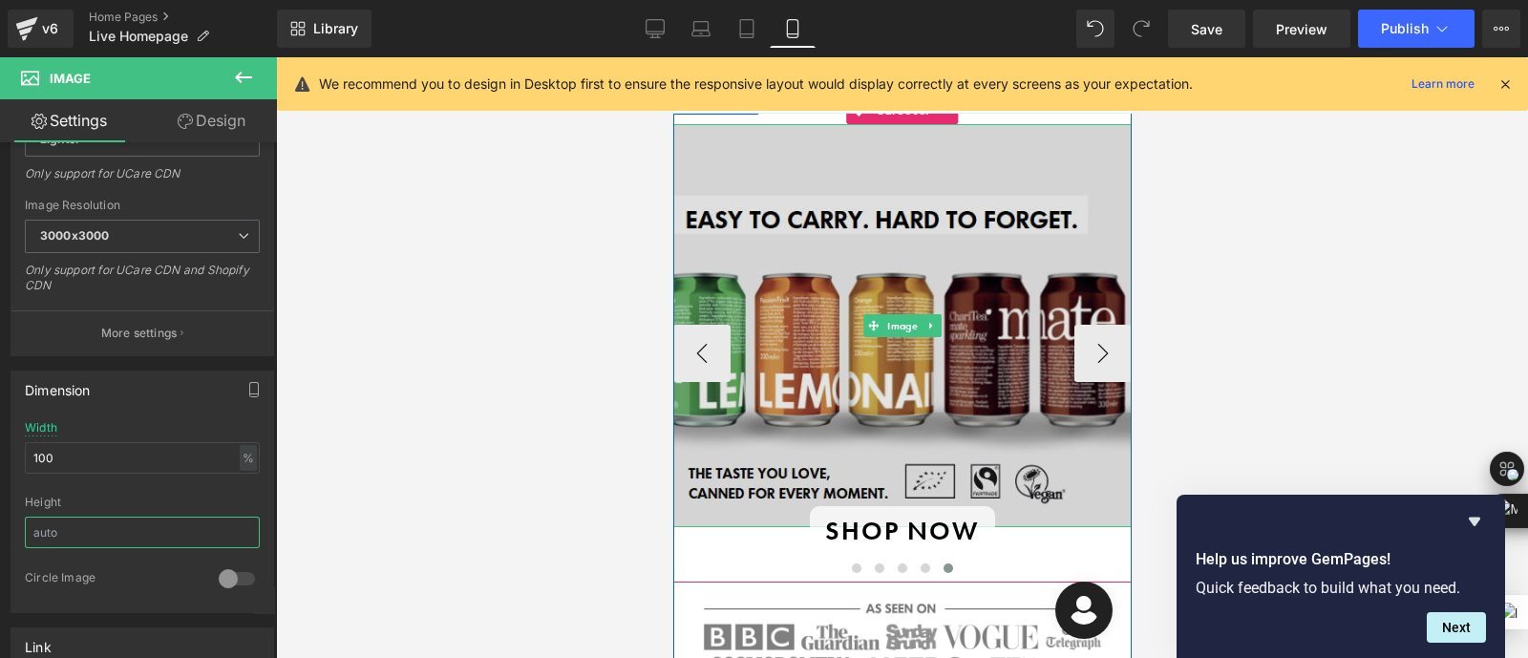
scroll to position [284, 0]
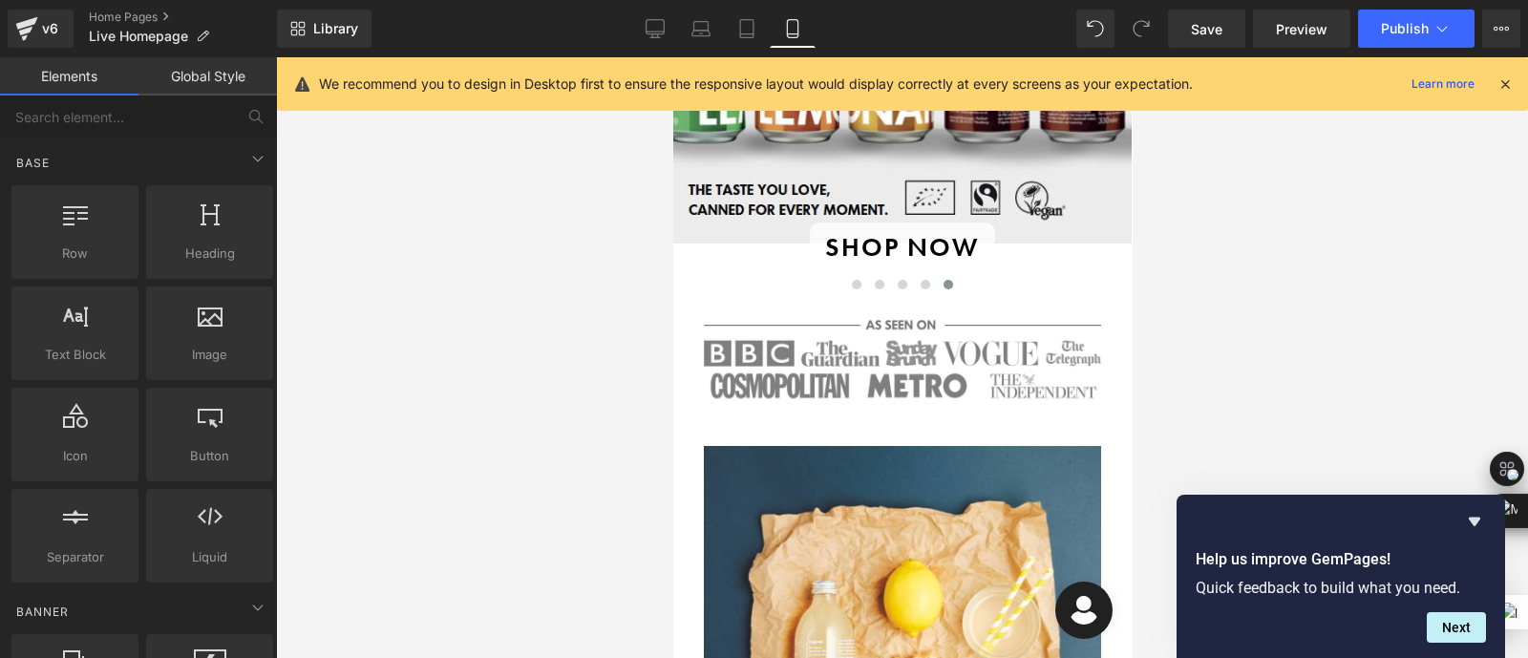
click at [1294, 341] on div at bounding box center [902, 357] width 1252 height 601
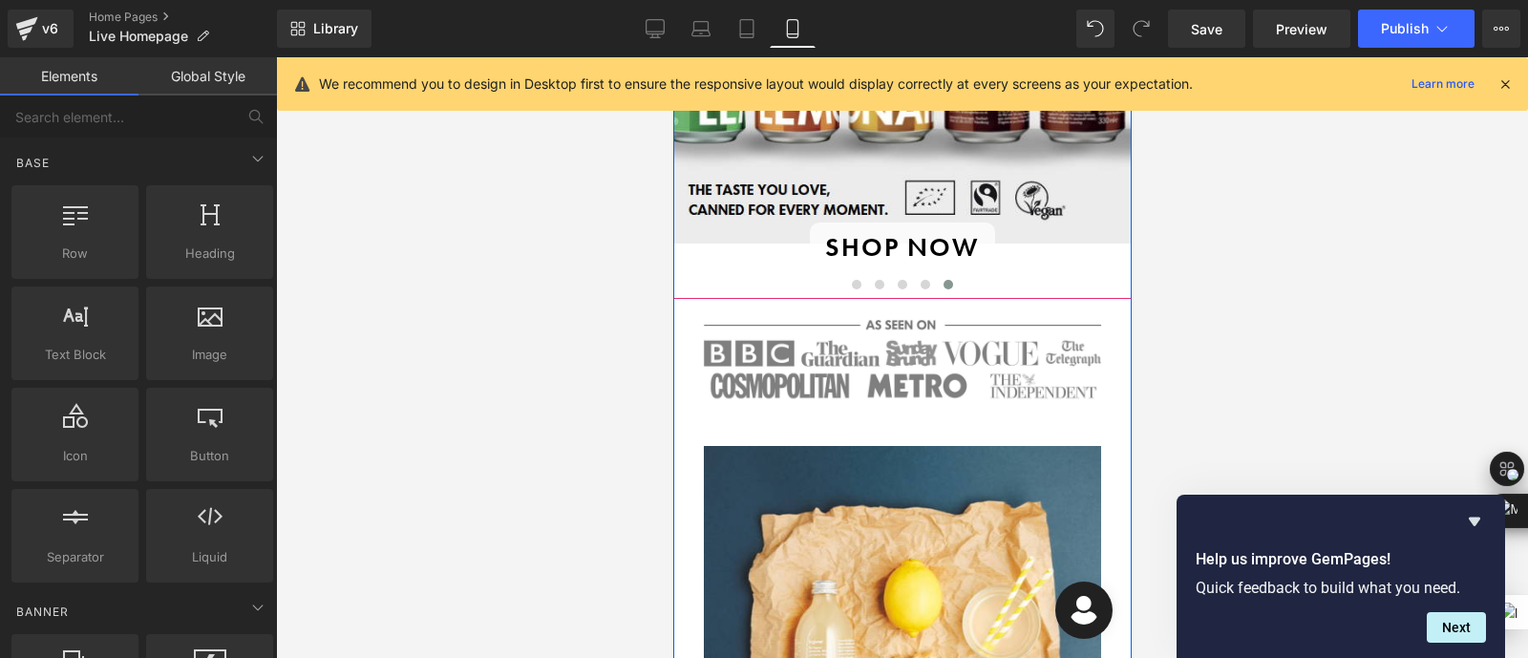
scroll to position [0, 0]
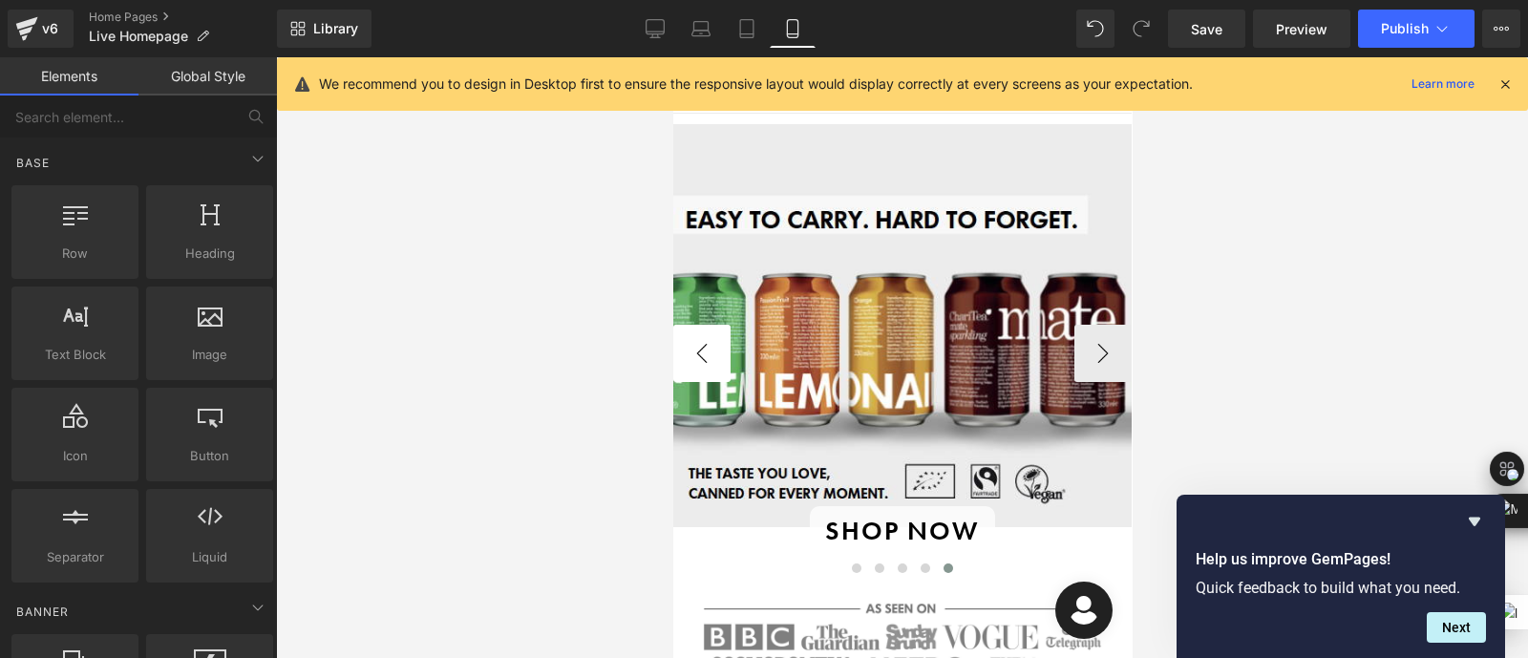
click at [697, 350] on button "‹" at bounding box center [700, 353] width 57 height 57
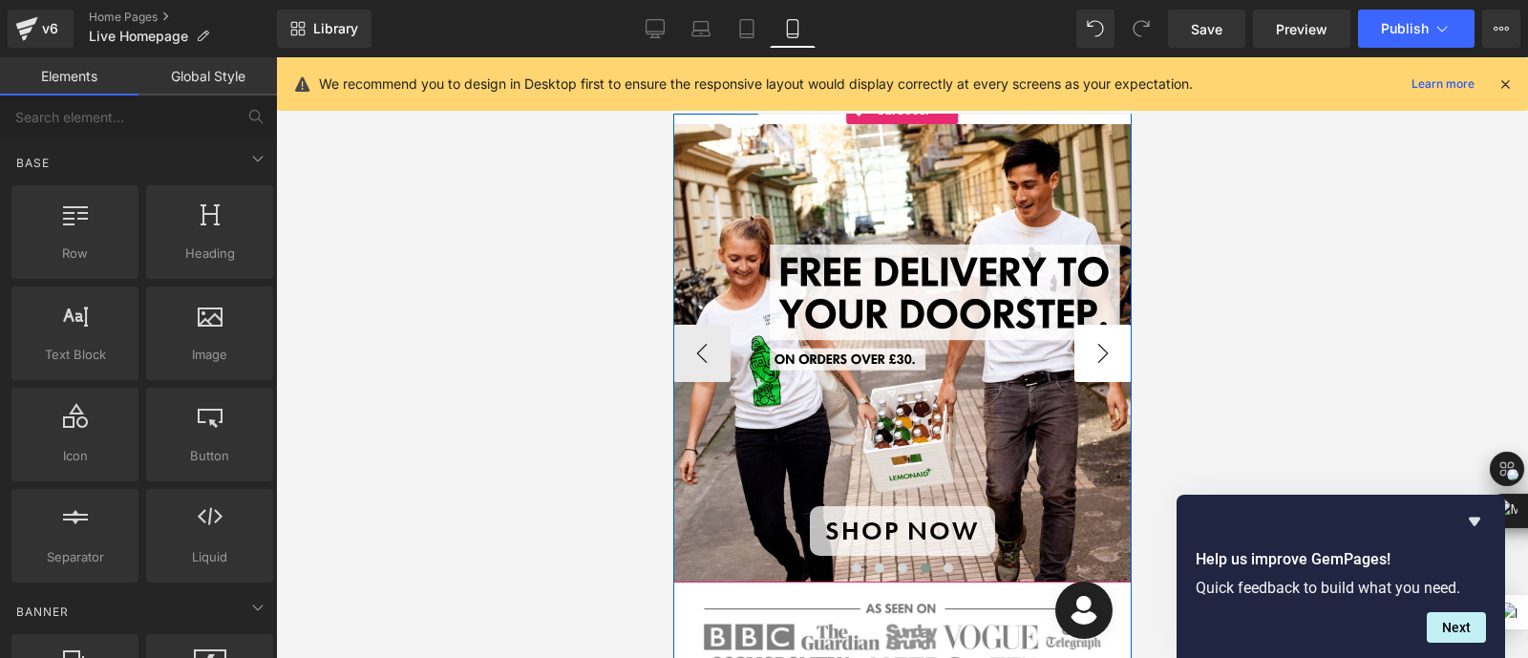
click at [1093, 349] on button "›" at bounding box center [1101, 353] width 57 height 57
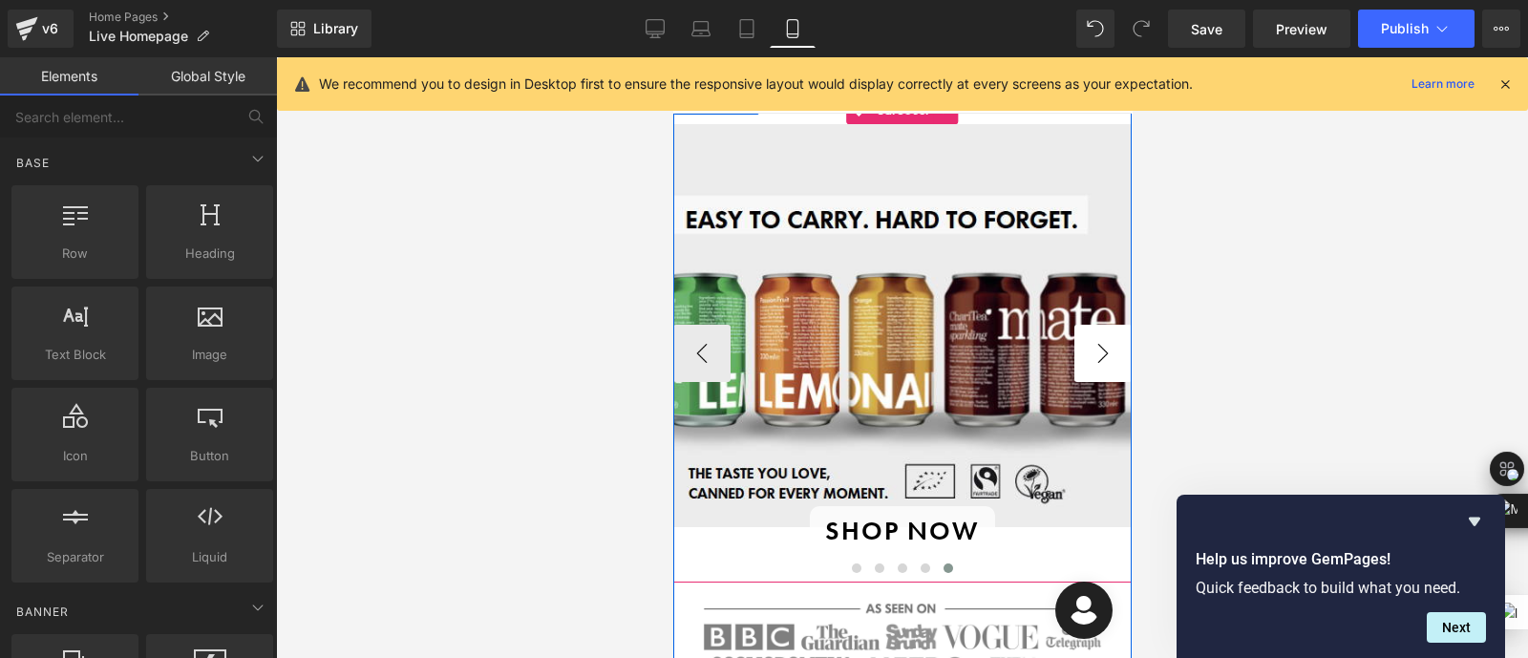
click at [1104, 348] on button "›" at bounding box center [1101, 353] width 57 height 57
click at [684, 370] on button "‹" at bounding box center [700, 353] width 57 height 57
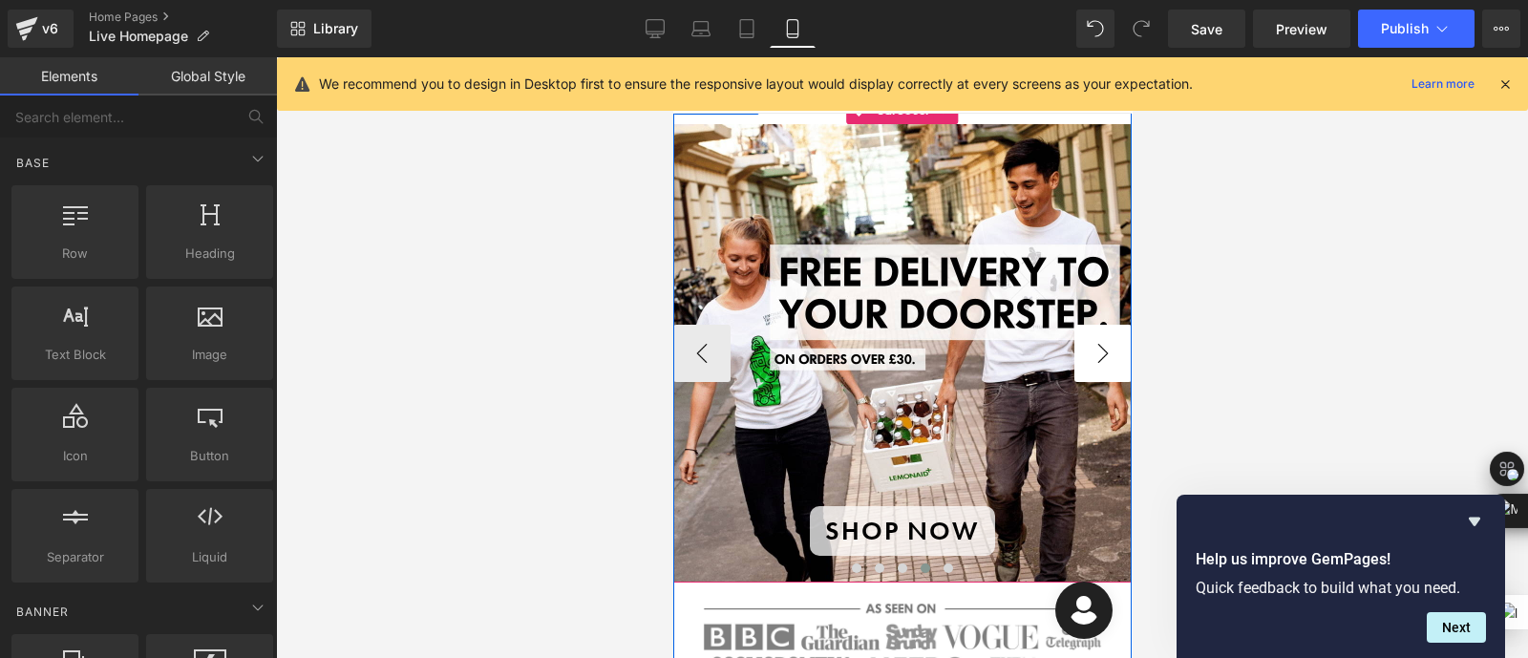
click at [1114, 356] on button "›" at bounding box center [1101, 353] width 57 height 57
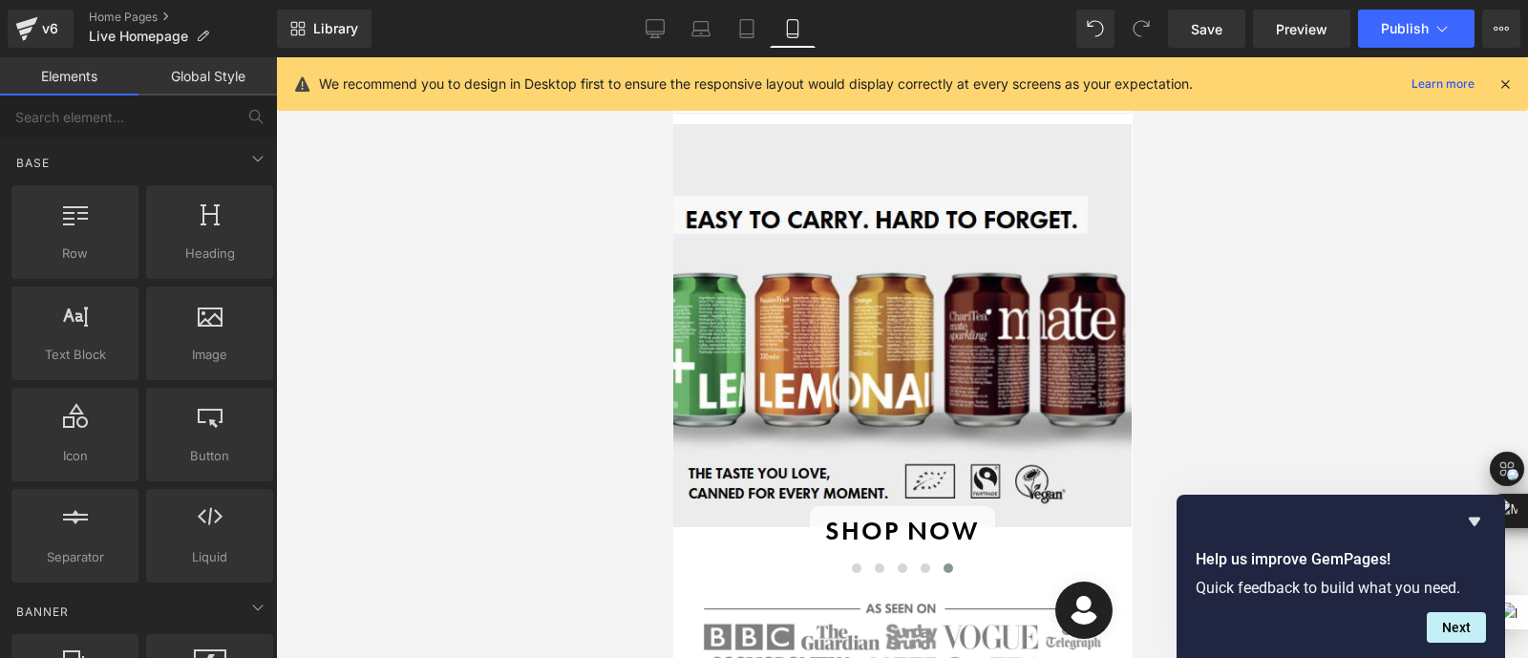
click at [1341, 322] on div at bounding box center [902, 357] width 1252 height 601
click at [1453, 628] on button "Next" at bounding box center [1456, 627] width 59 height 31
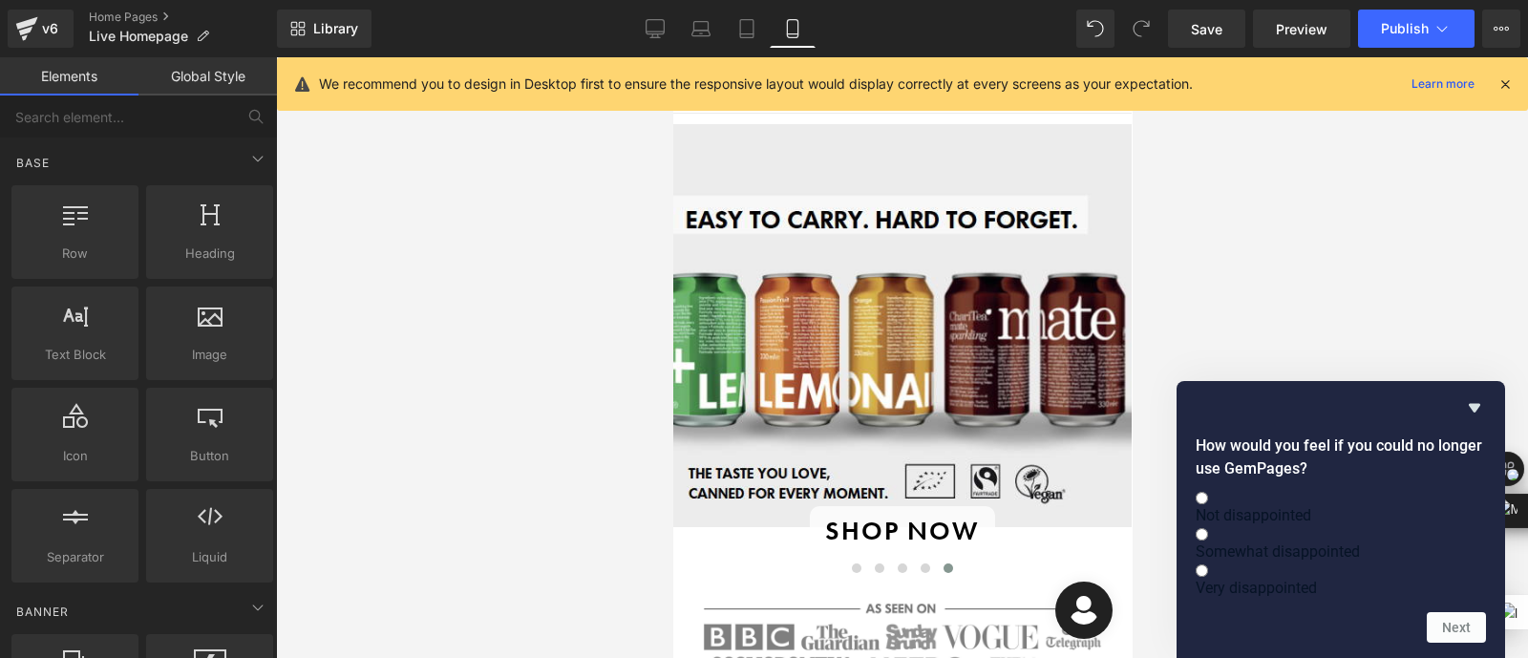
click at [1342, 336] on div at bounding box center [902, 357] width 1252 height 601
click at [1471, 396] on icon "Hide survey" at bounding box center [1474, 407] width 23 height 23
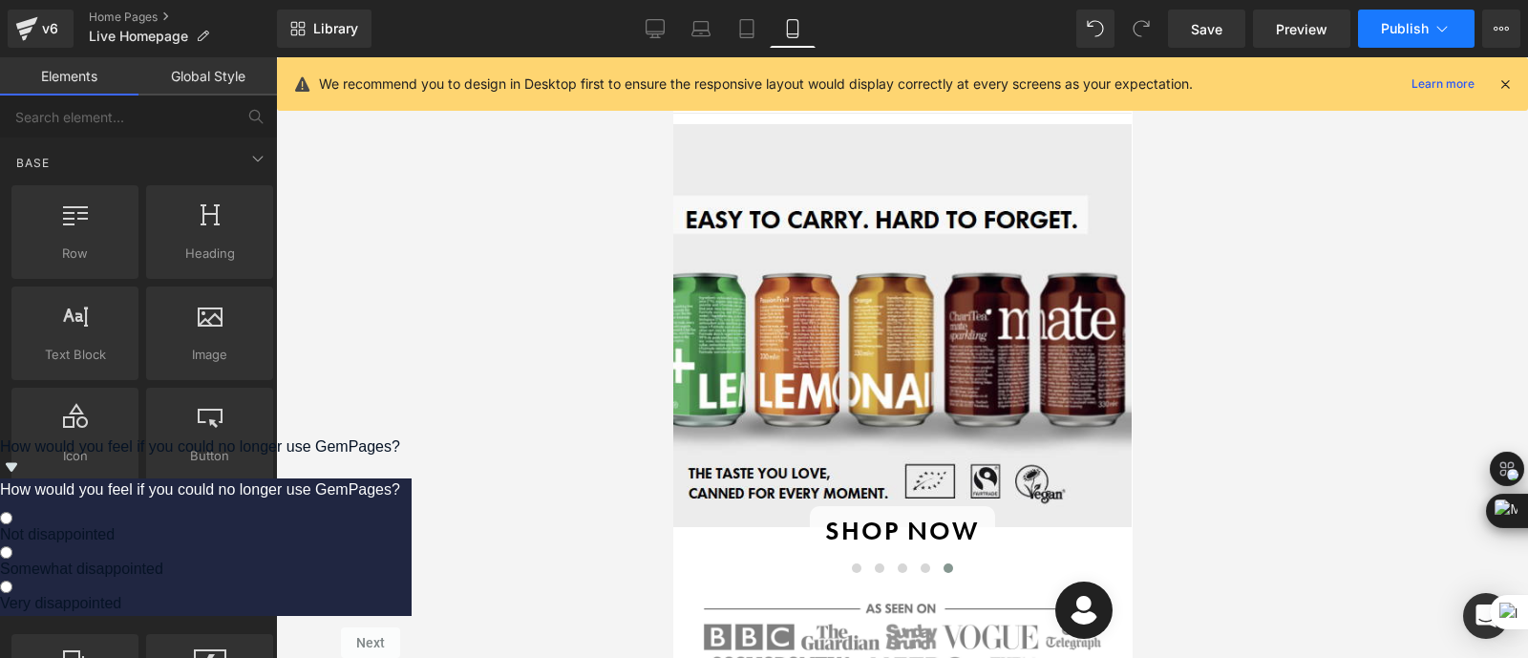
click at [1395, 32] on span "Publish" at bounding box center [1405, 28] width 48 height 15
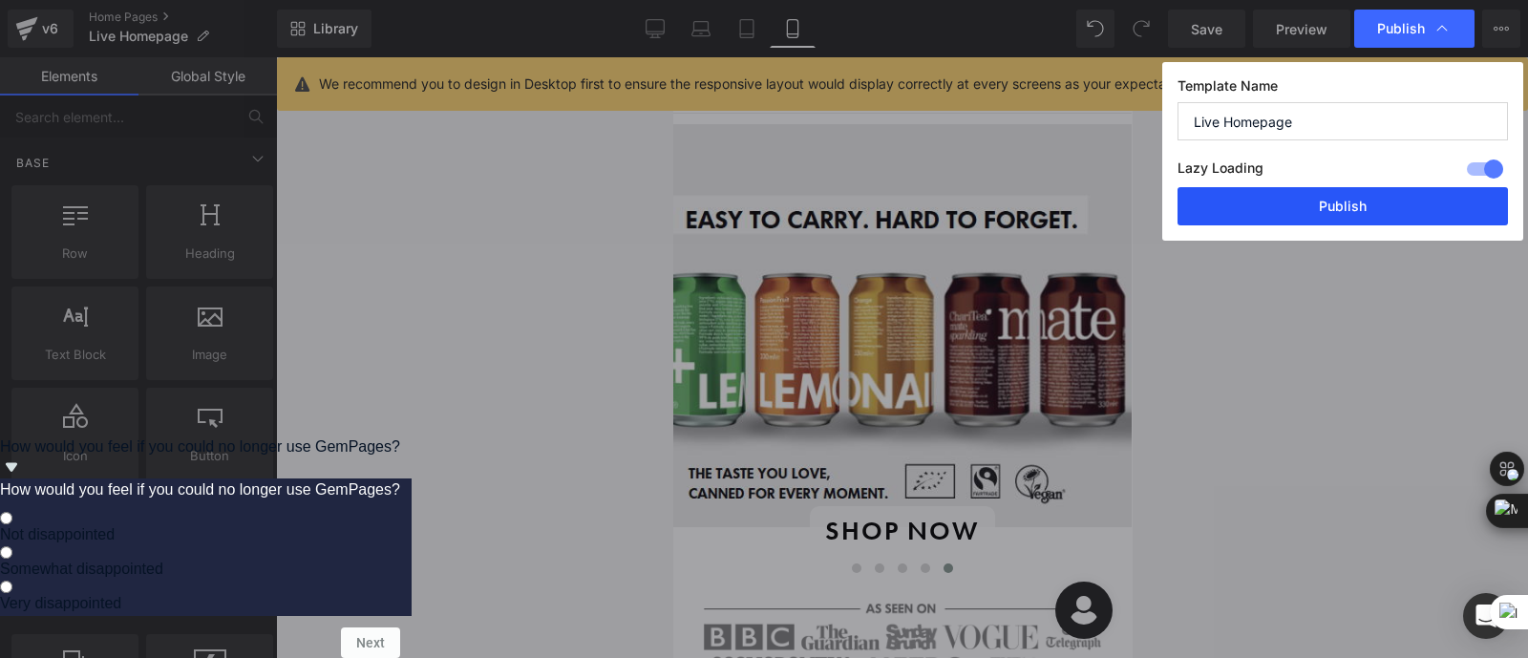
click at [1276, 193] on button "Publish" at bounding box center [1343, 206] width 330 height 38
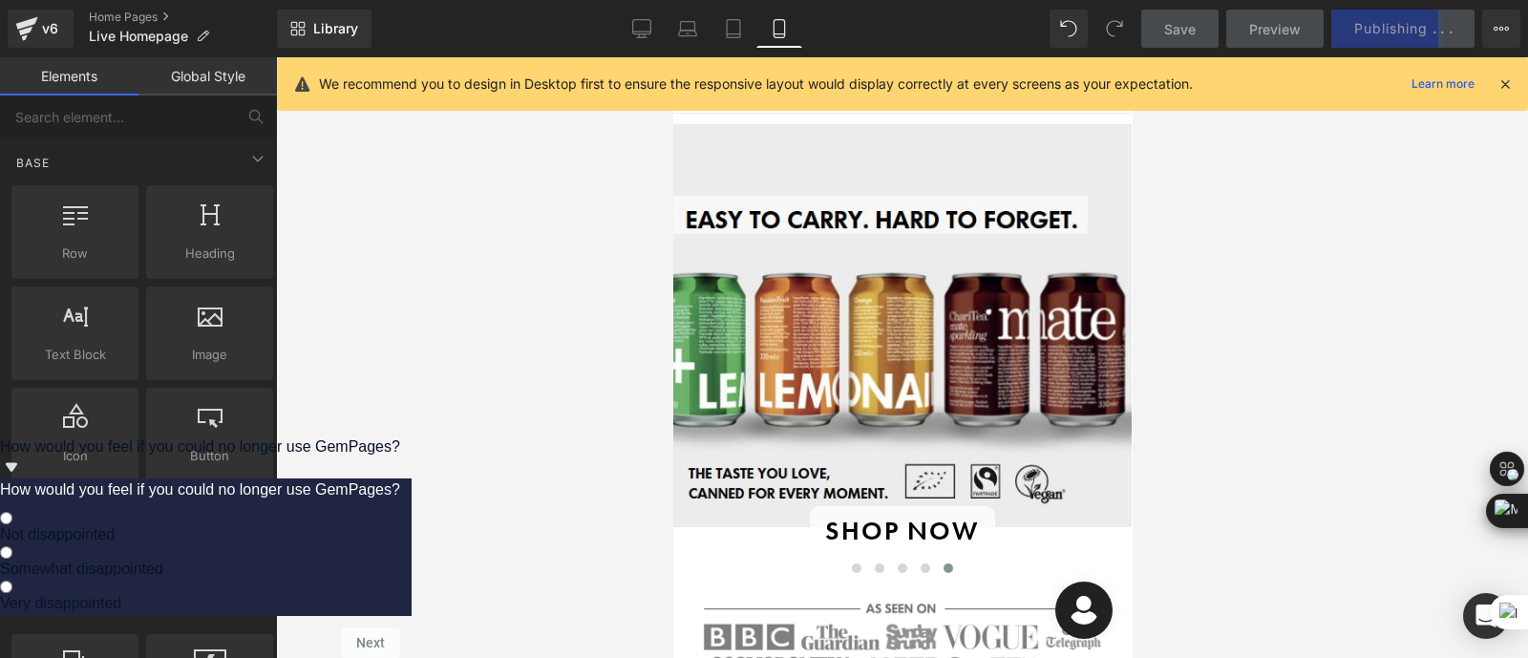
click at [1508, 82] on icon at bounding box center [1504, 83] width 17 height 17
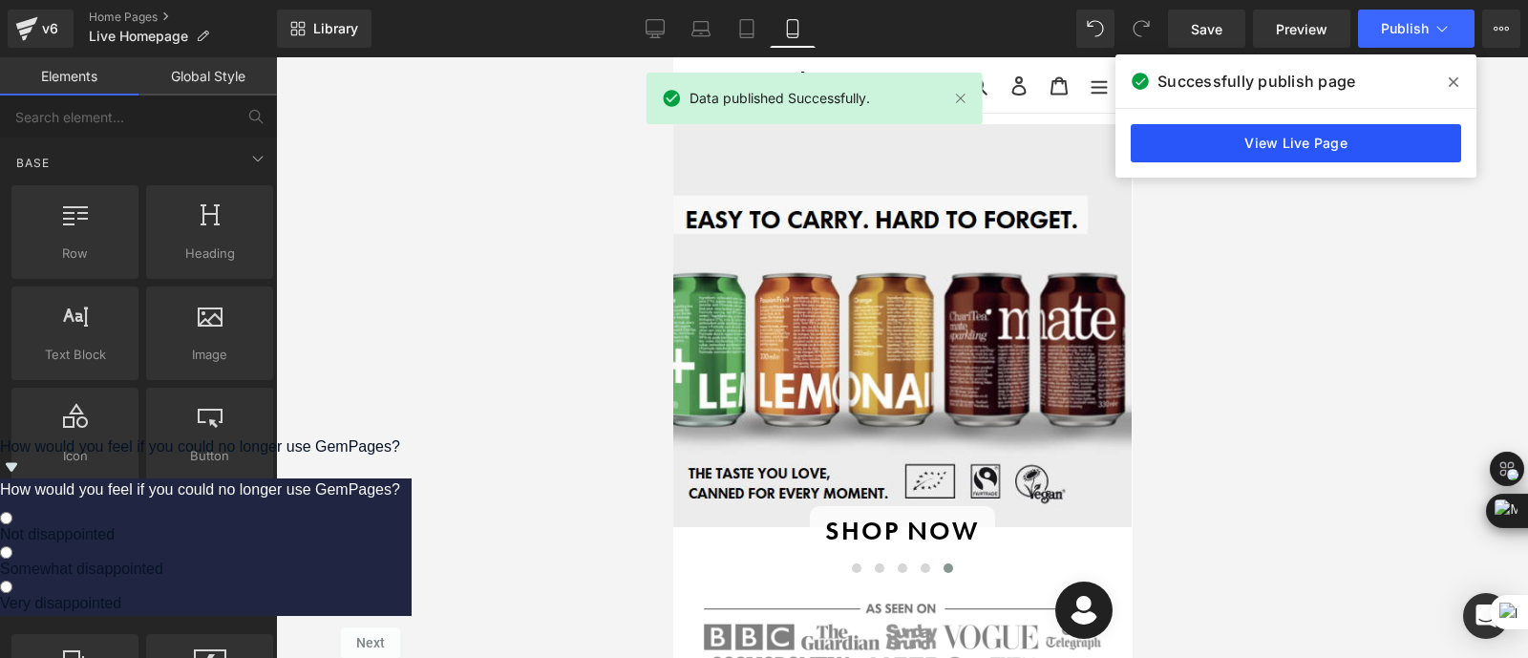
click at [1188, 159] on link "View Live Page" at bounding box center [1296, 143] width 330 height 38
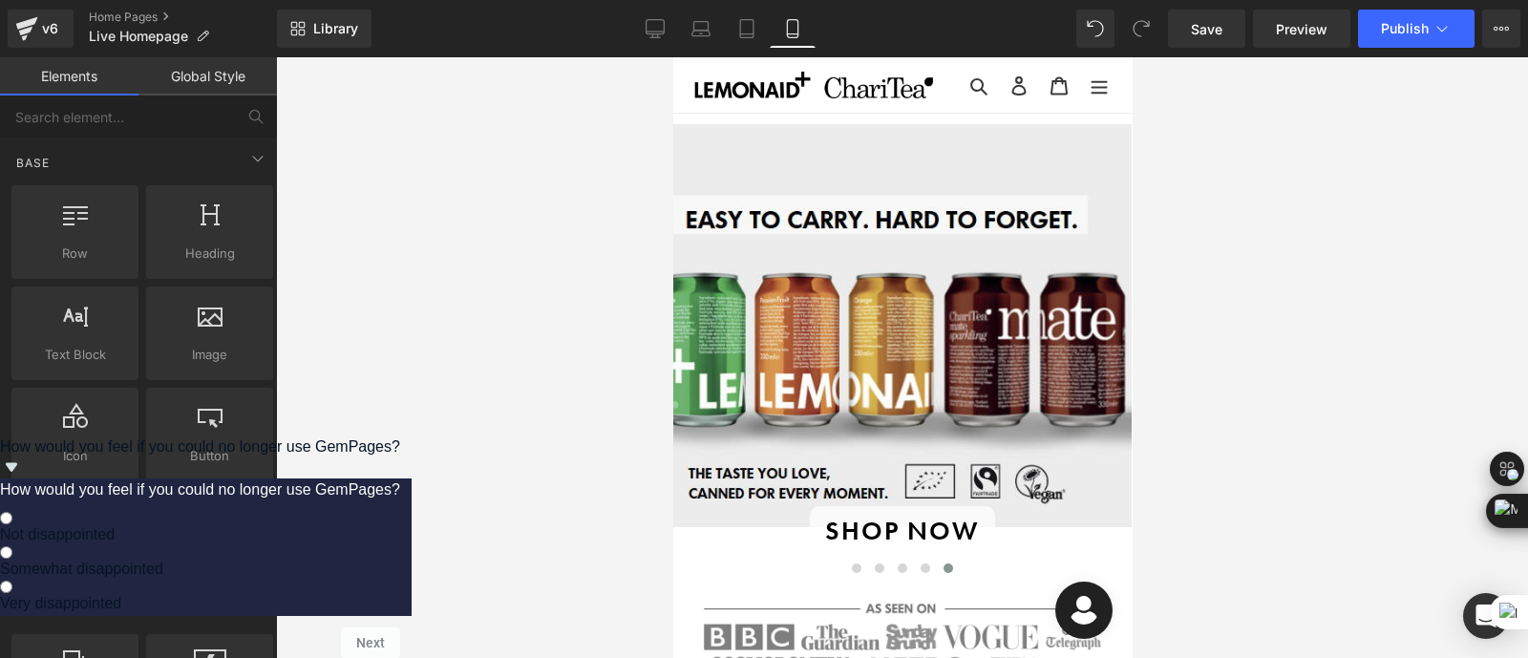
click at [559, 212] on div at bounding box center [902, 357] width 1252 height 601
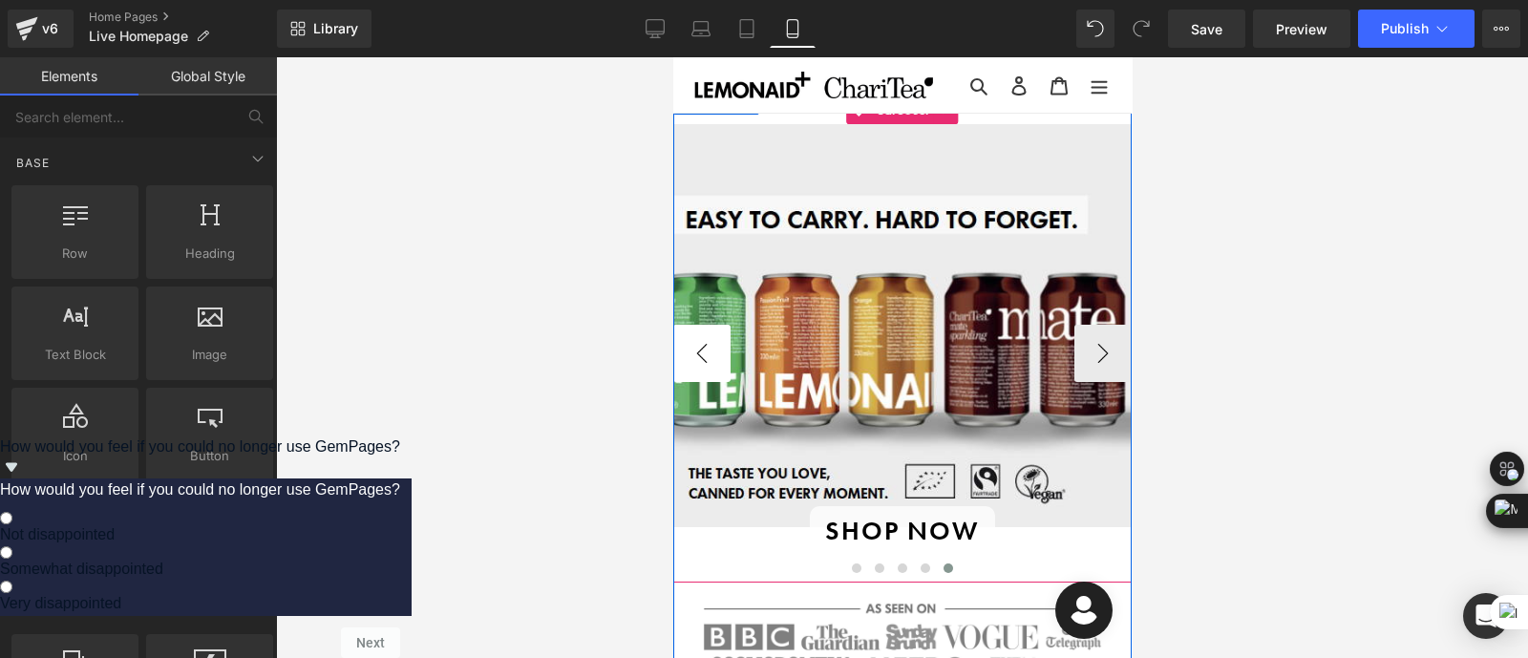
click at [688, 368] on button "‹" at bounding box center [700, 353] width 57 height 57
